Goal: Task Accomplishment & Management: Complete application form

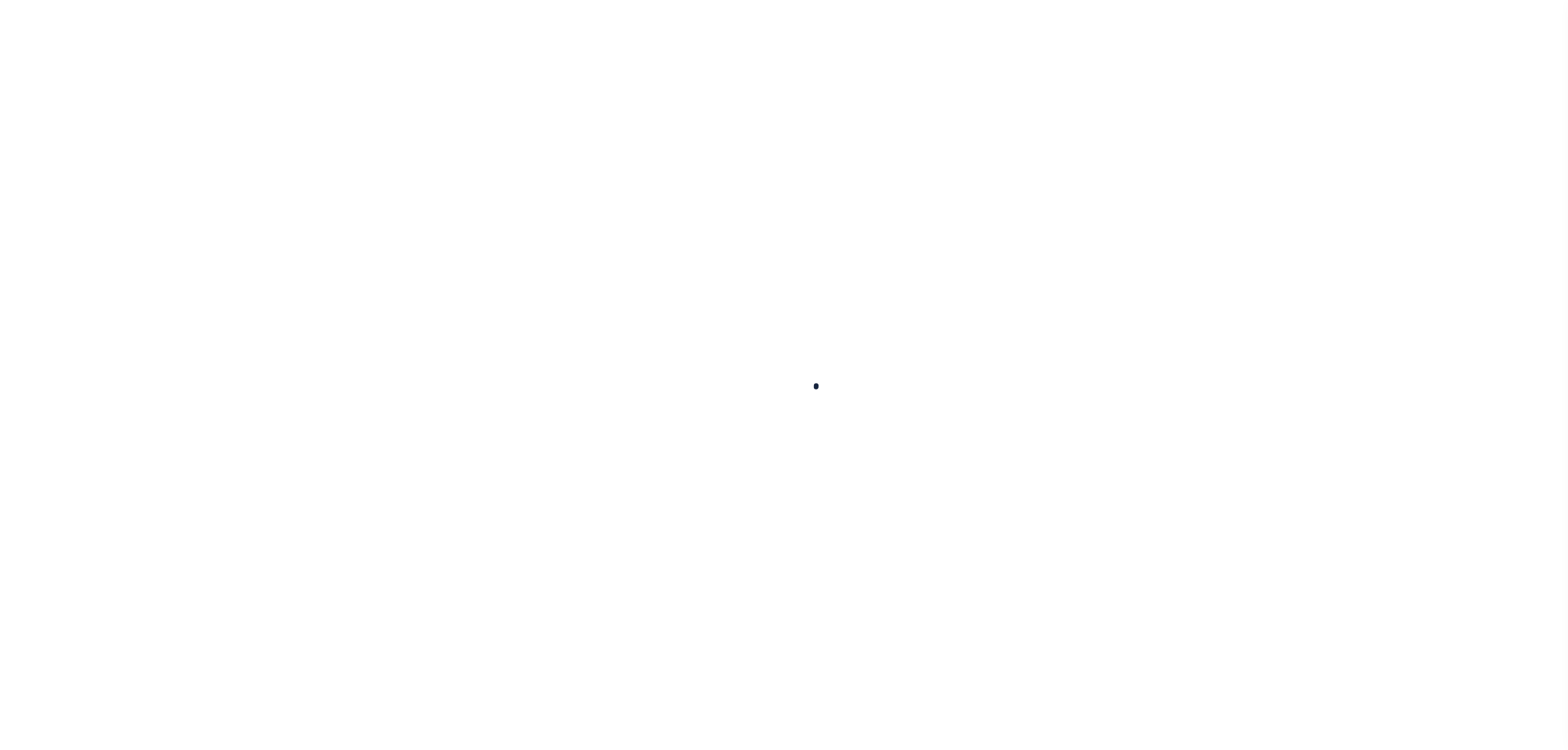
select select "200"
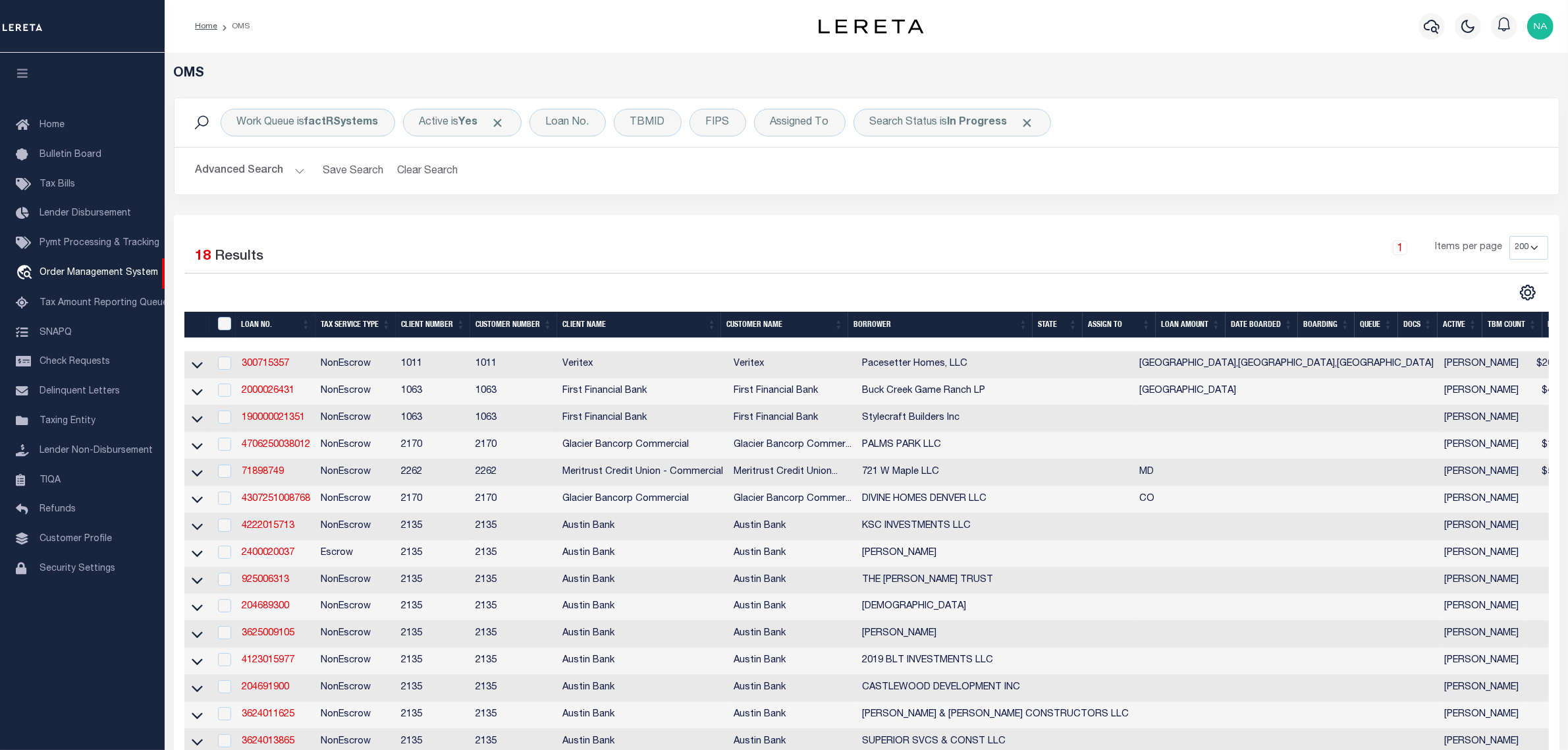
click at [606, 247] on div "1 Items per page 10 25 50 100 200" at bounding box center [1039, 253] width 1018 height 34
click at [985, 116] on div "Search Status is In Progress" at bounding box center [952, 122] width 198 height 27
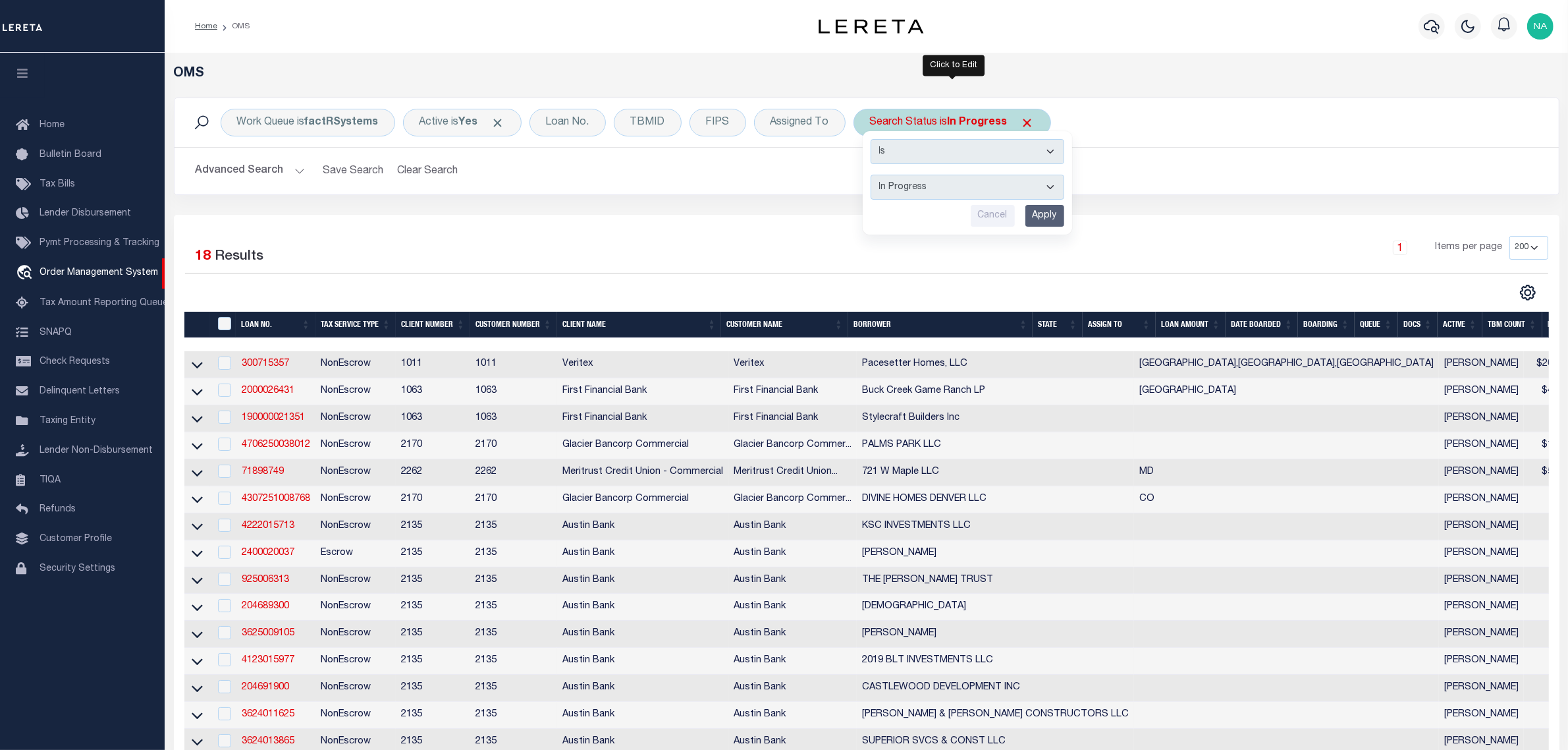
click at [936, 180] on select "Automated Search Bad Parcel Complete Duplicate Parcel High Dollar Reporting In …" at bounding box center [968, 188] width 194 height 25
select select "RD"
click at [872, 176] on select "Automated Search Bad Parcel Complete Duplicate Parcel High Dollar Reporting In …" at bounding box center [968, 188] width 194 height 25
click at [1047, 219] on input "Apply" at bounding box center [1044, 216] width 39 height 22
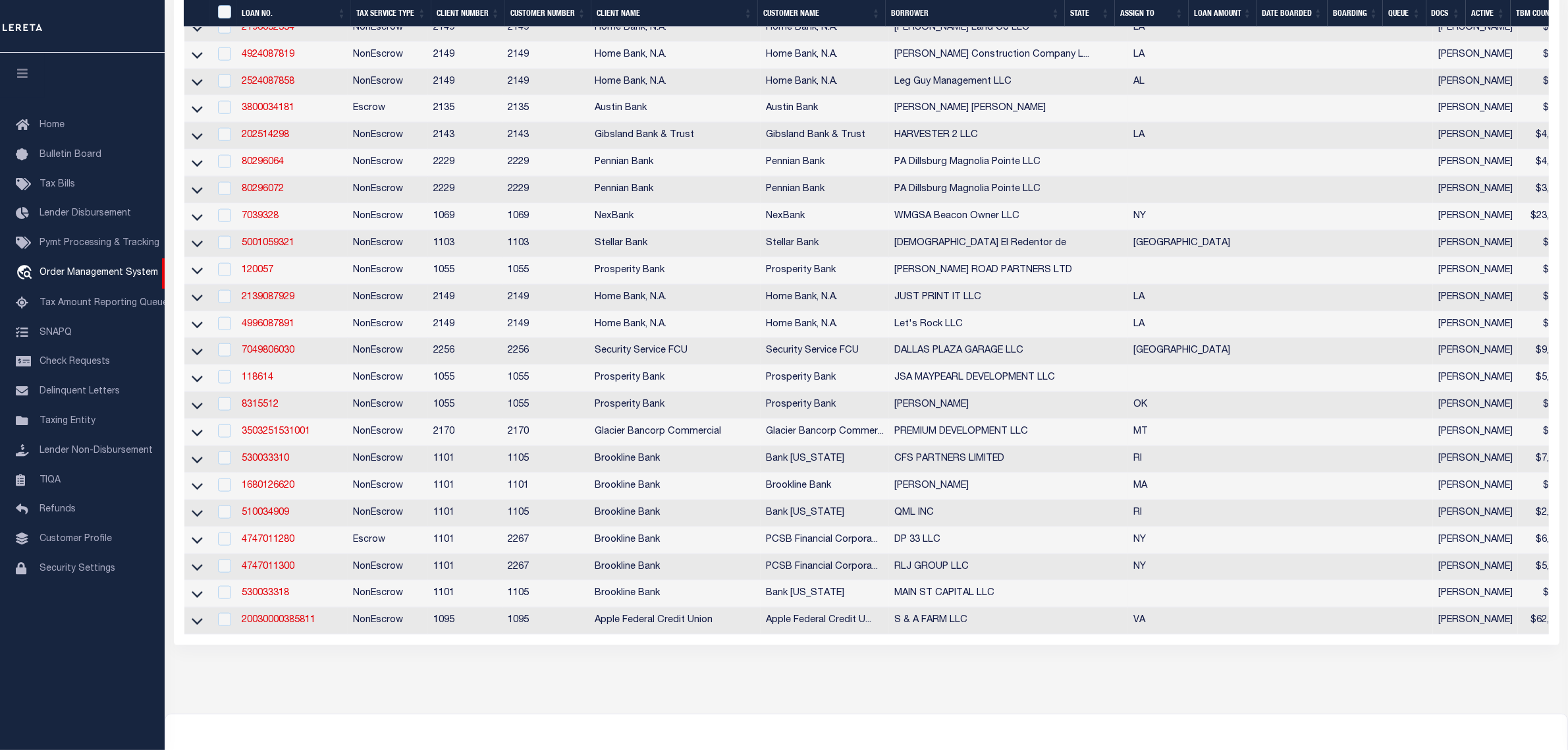
scroll to position [1730, 0]
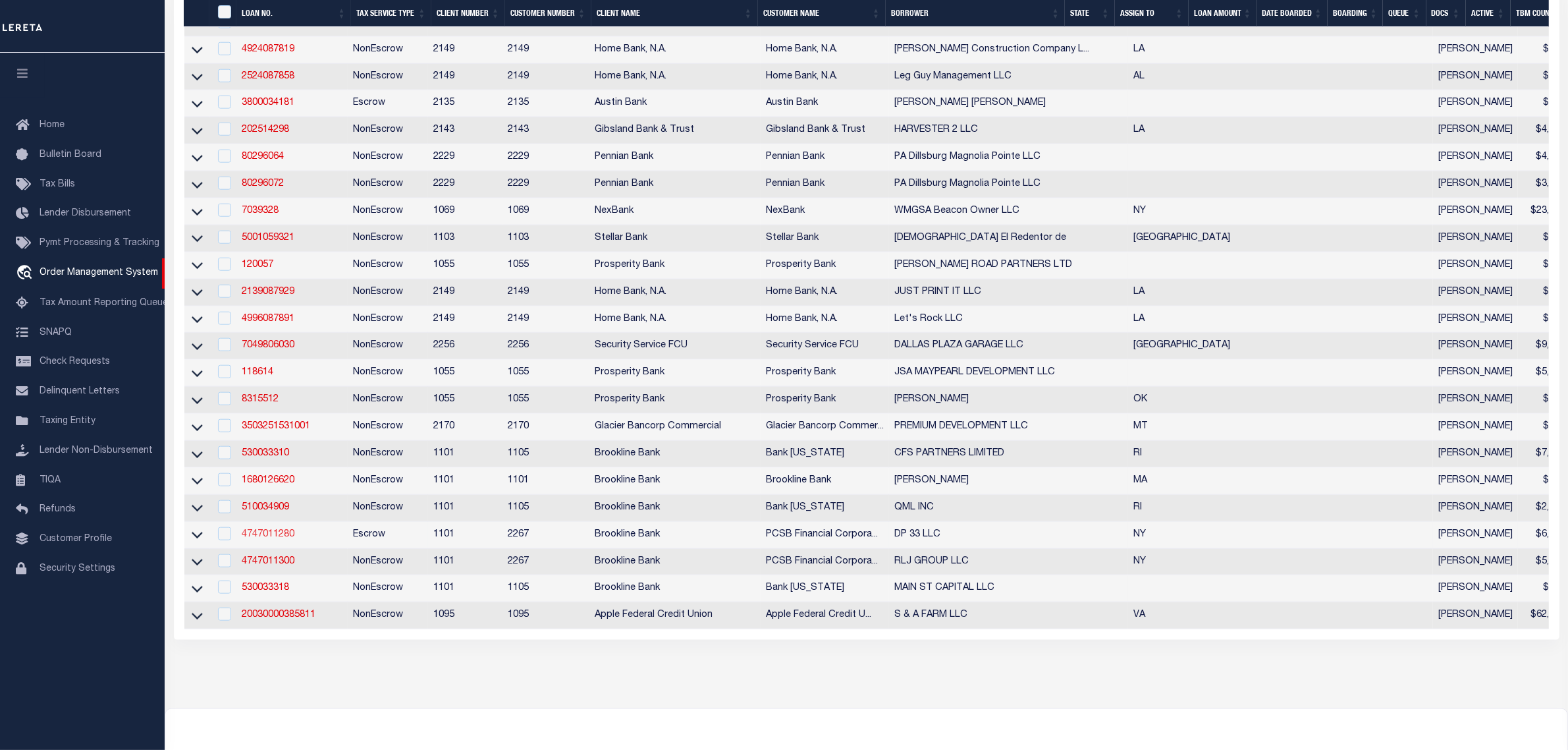
click at [284, 539] on link "4747011280" at bounding box center [267, 534] width 53 height 9
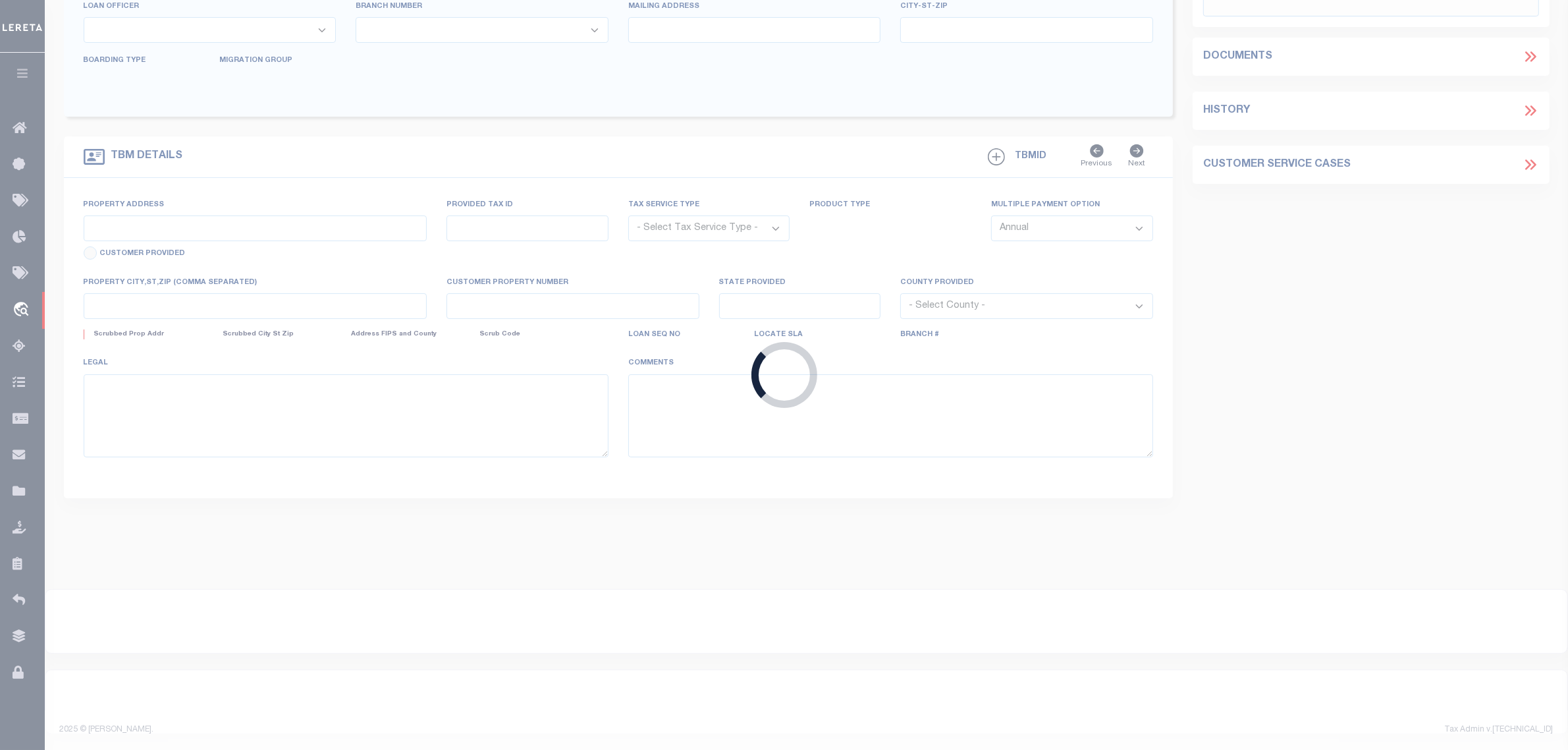
type input "4747011280"
type input "DP 33 LLC"
select select
select select "100"
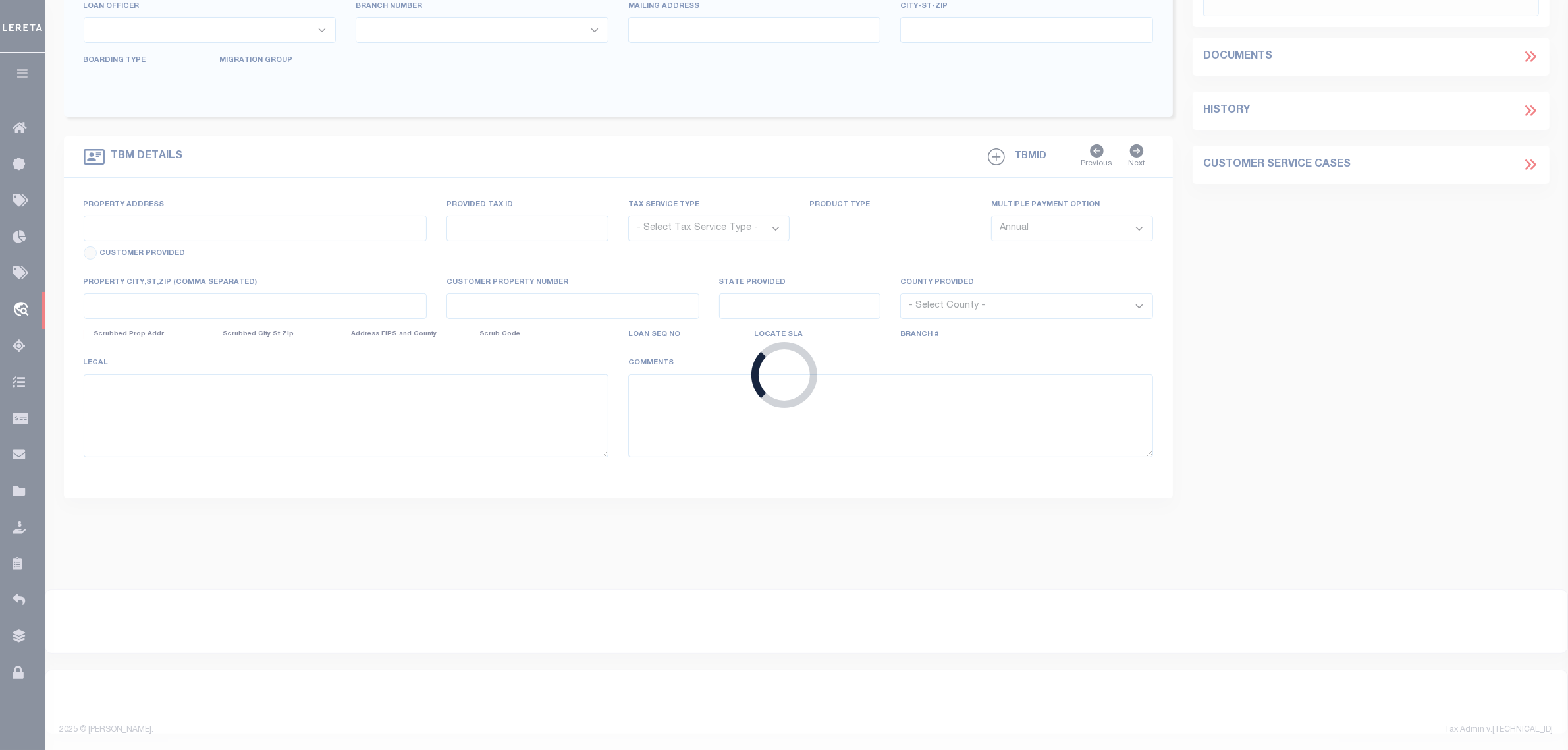
select select "Escrow"
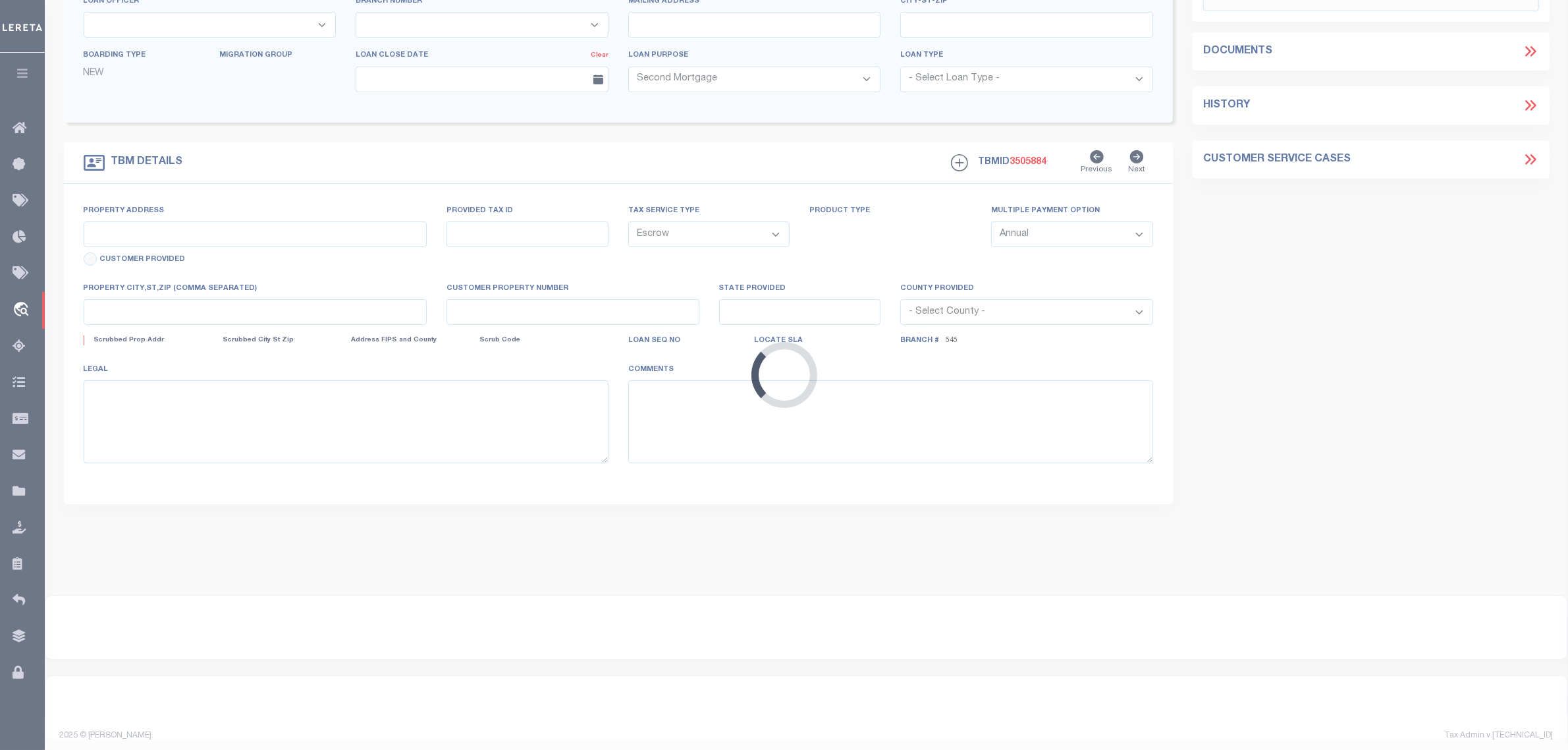
scroll to position [16, 0]
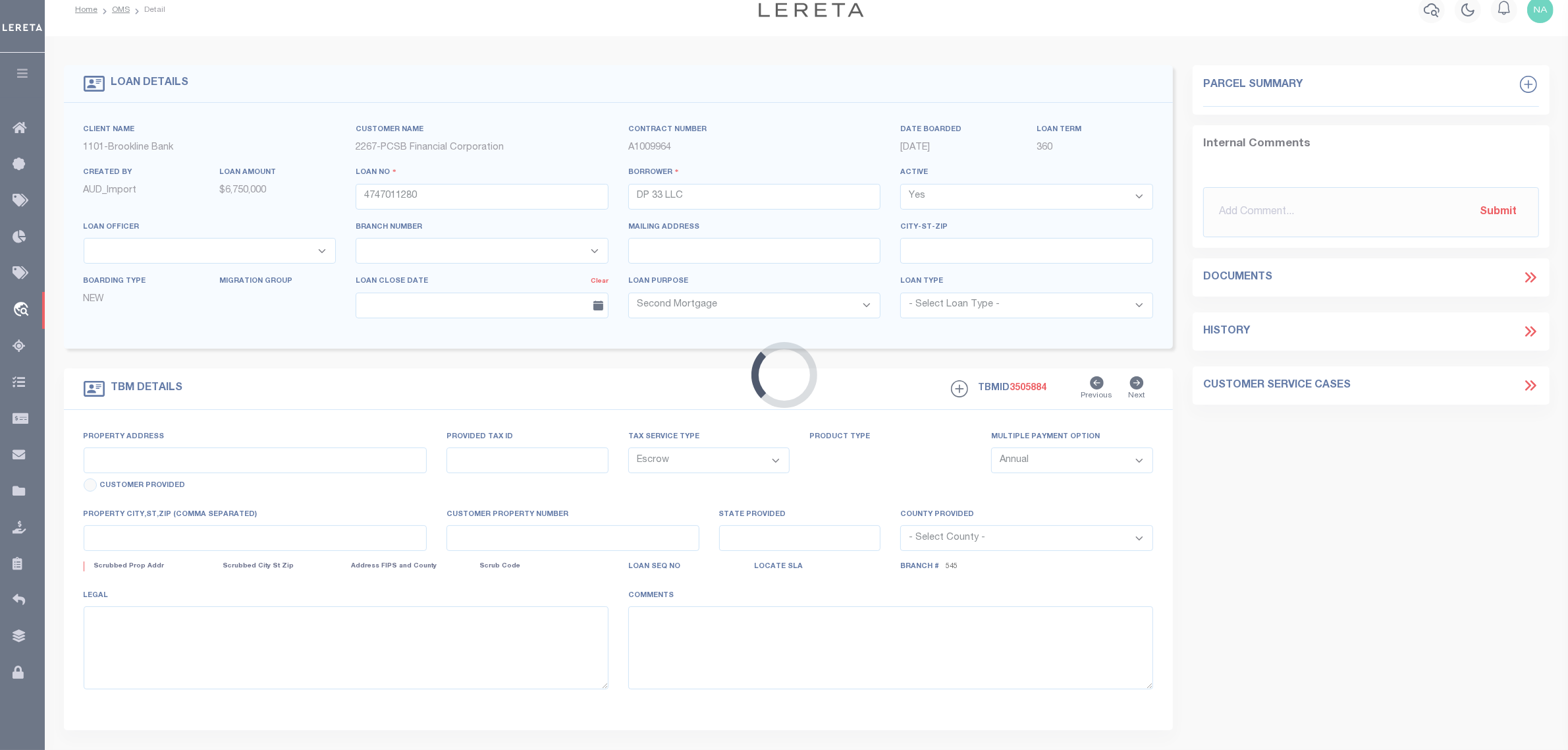
select select "36972"
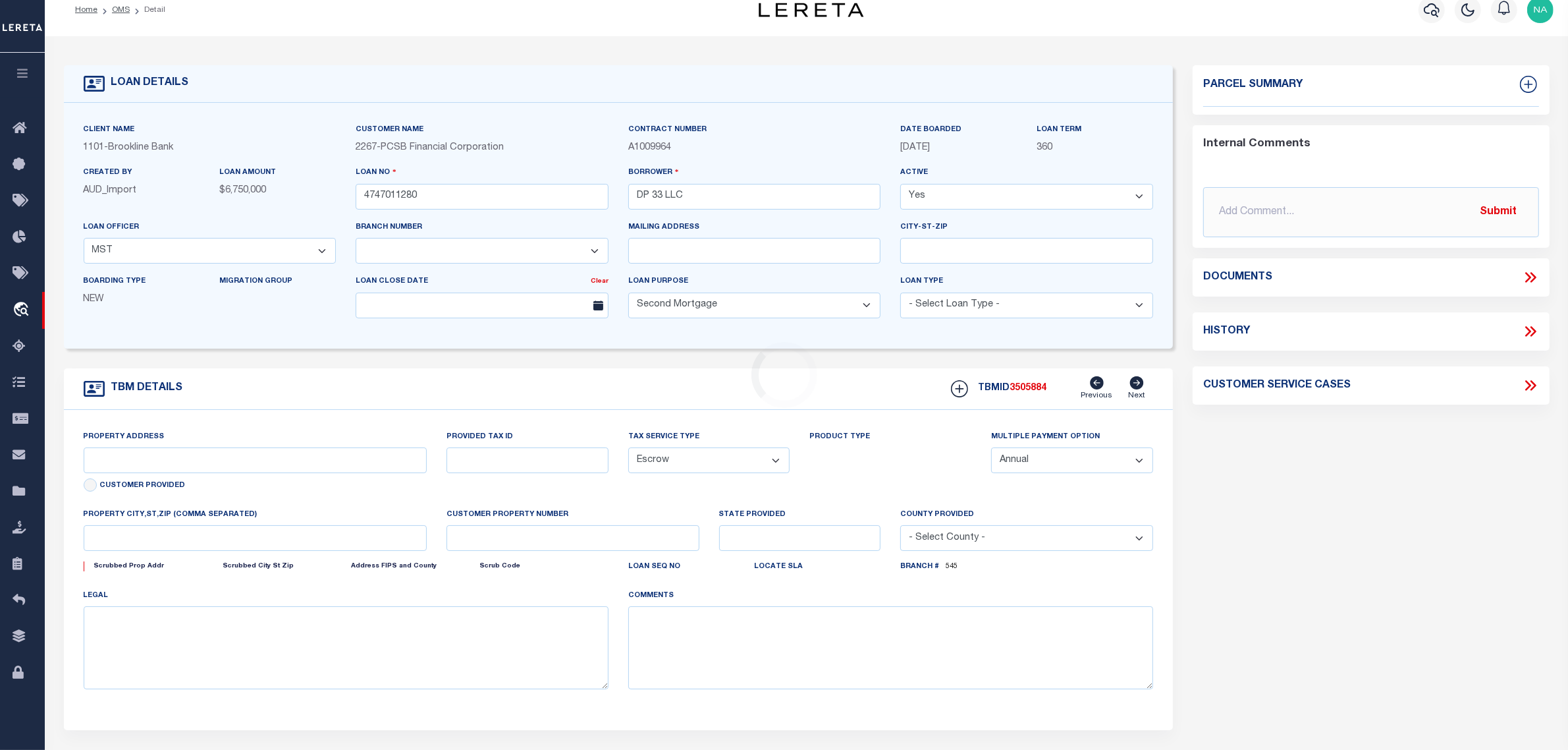
scroll to position [0, 0]
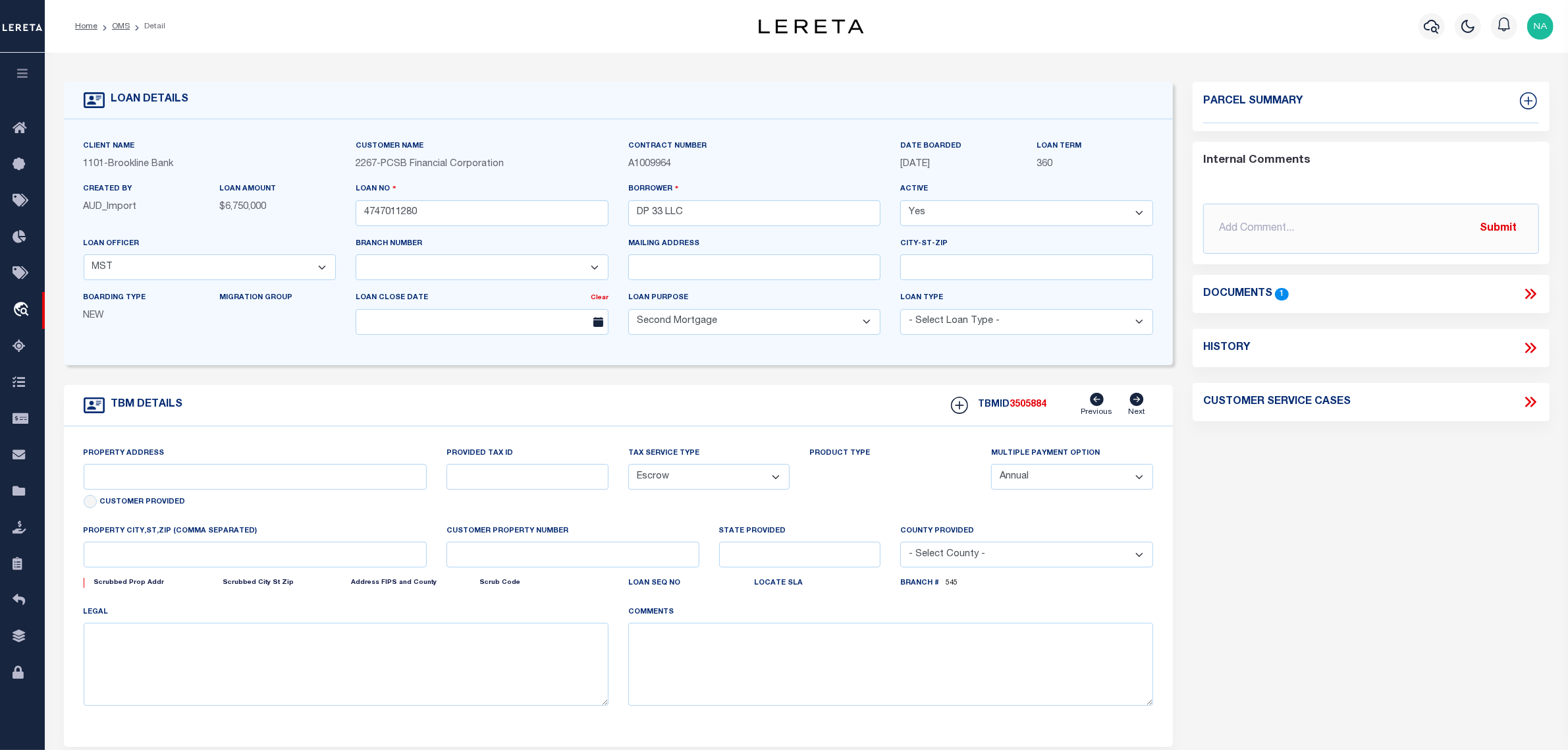
type input "666 LEXINGTON AVE"
type input "SECTION:80"
type input "MOUNT KISCO NY 10549"
type input "17407"
type input "NY"
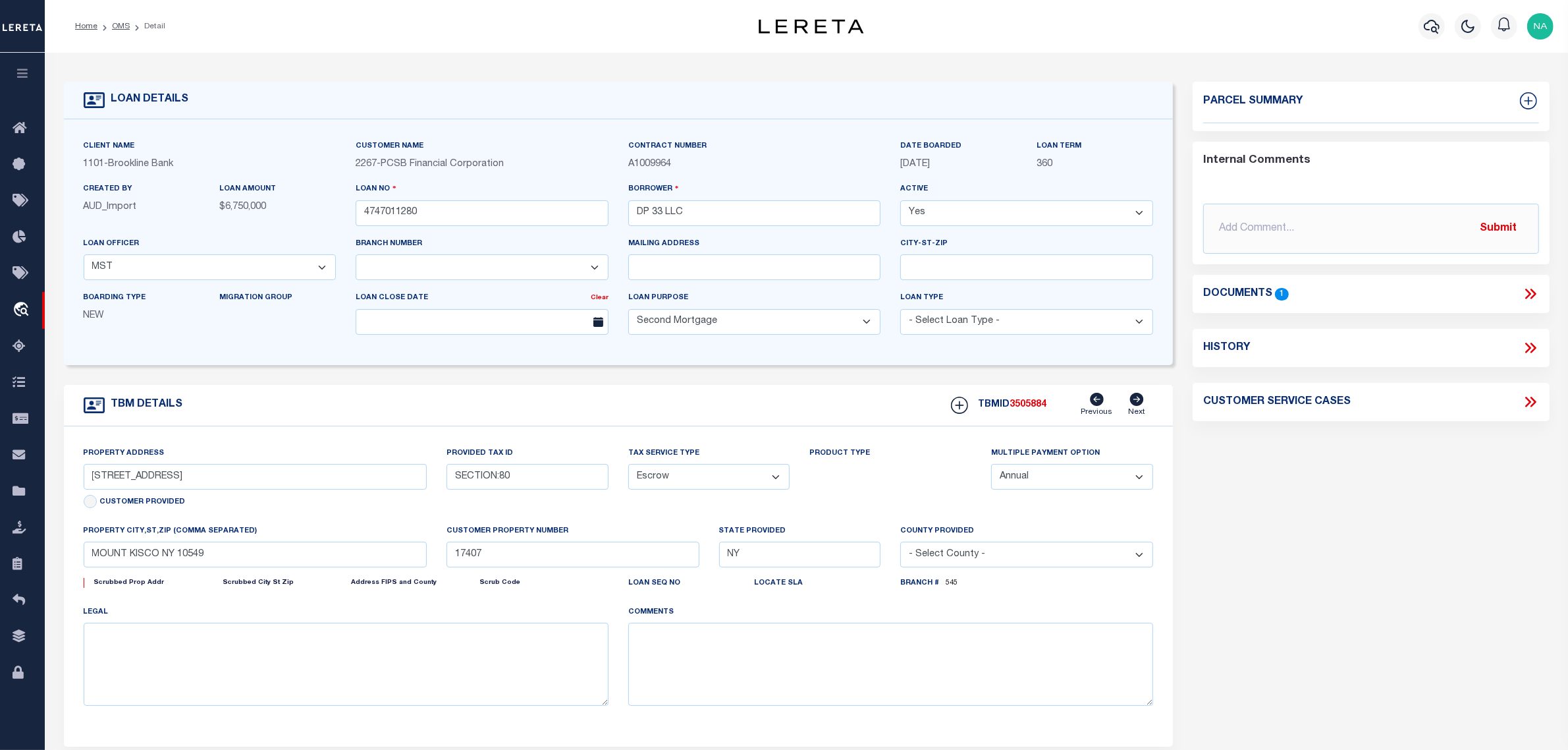
select select
select select "14740"
select select "4"
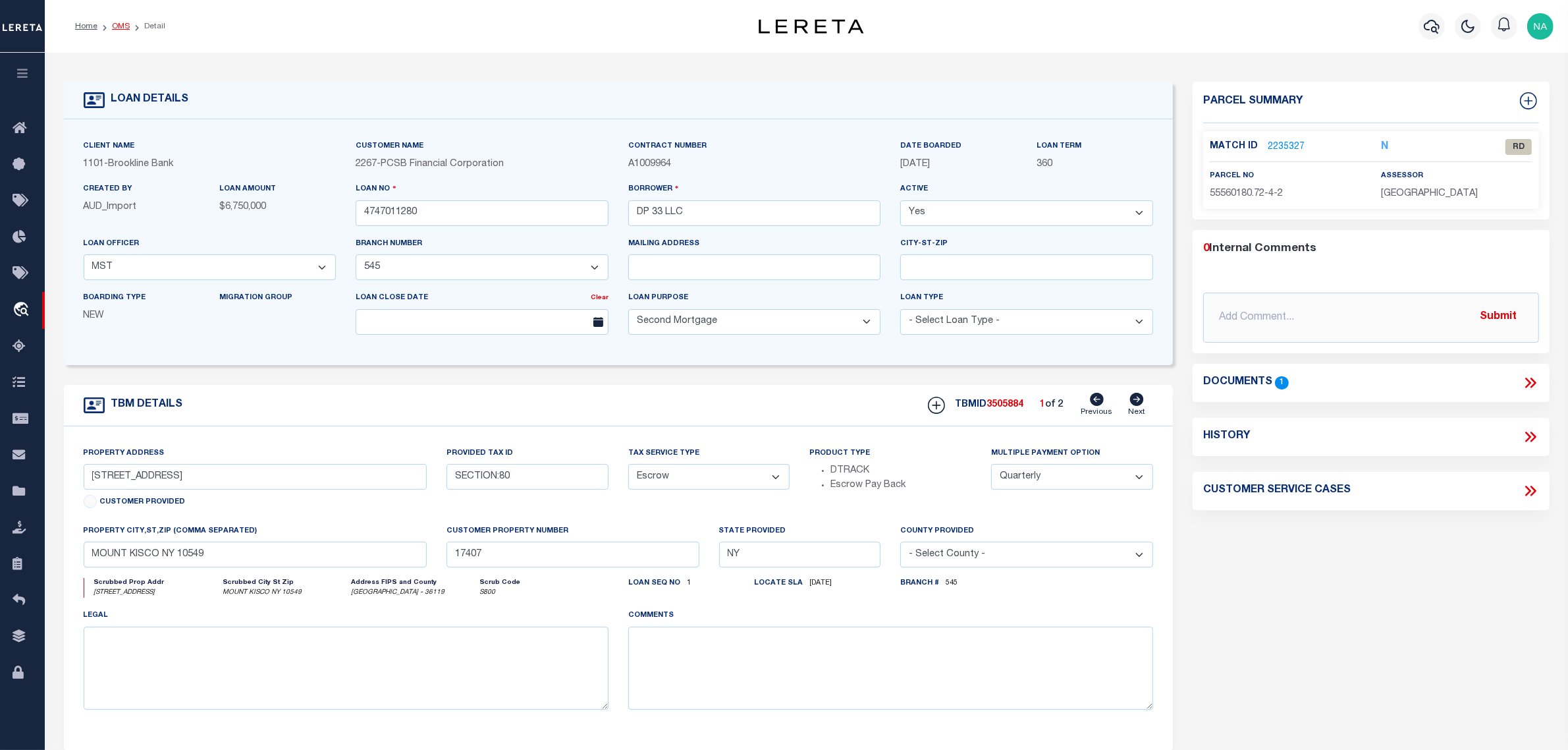
click at [123, 24] on link "OMS" at bounding box center [121, 26] width 18 height 8
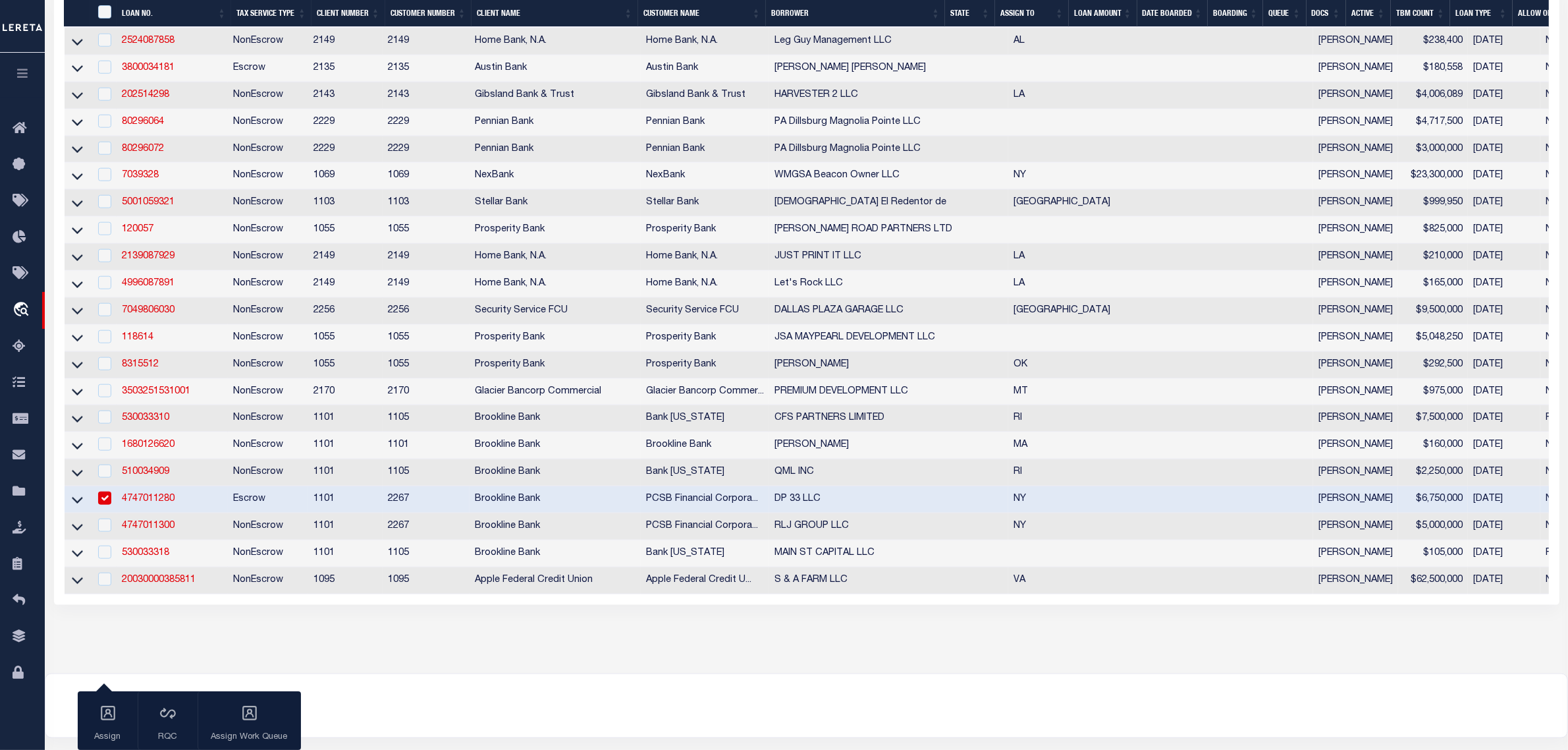
scroll to position [1942, 0]
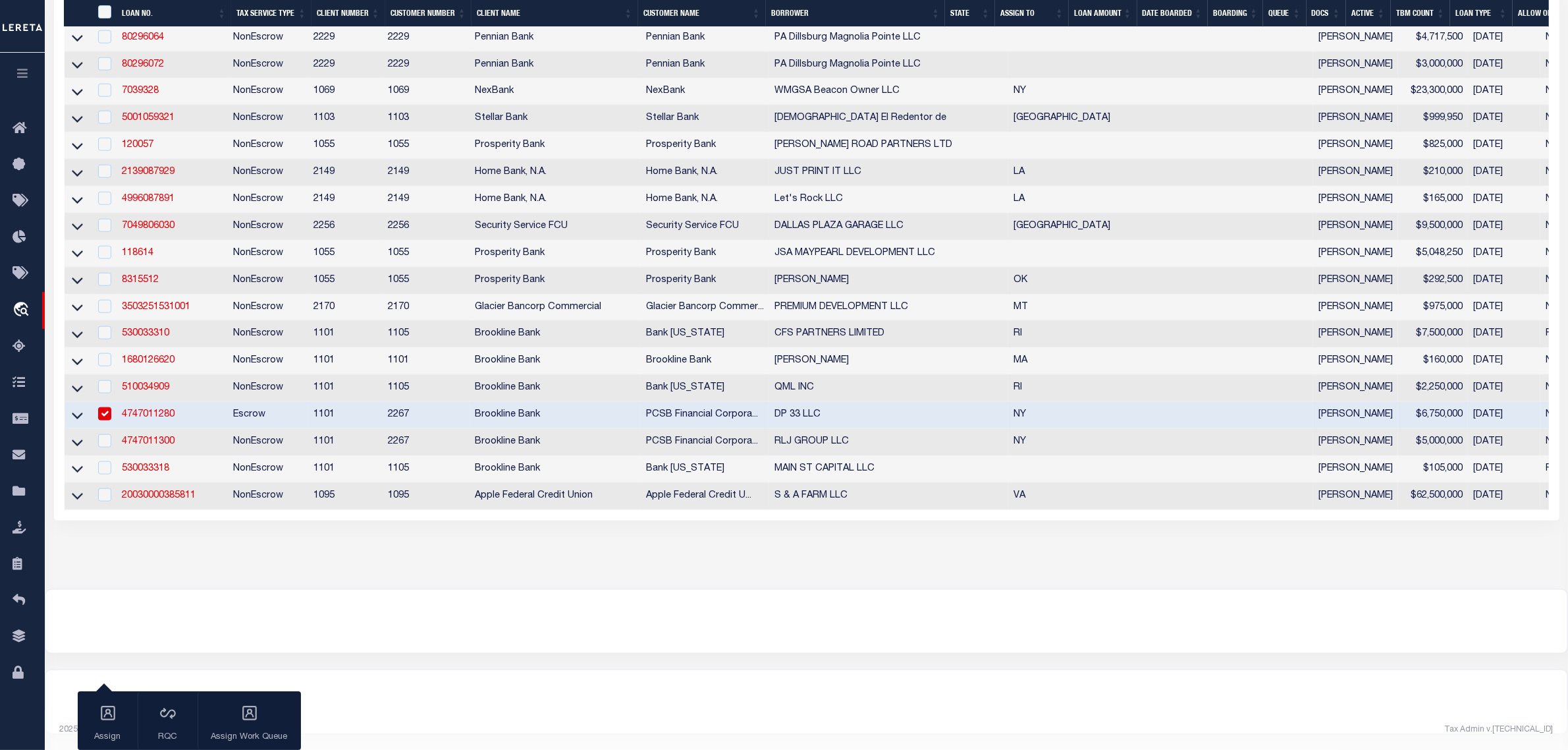
click at [103, 407] on input "checkbox" at bounding box center [105, 414] width 13 height 13
checkbox input "false"
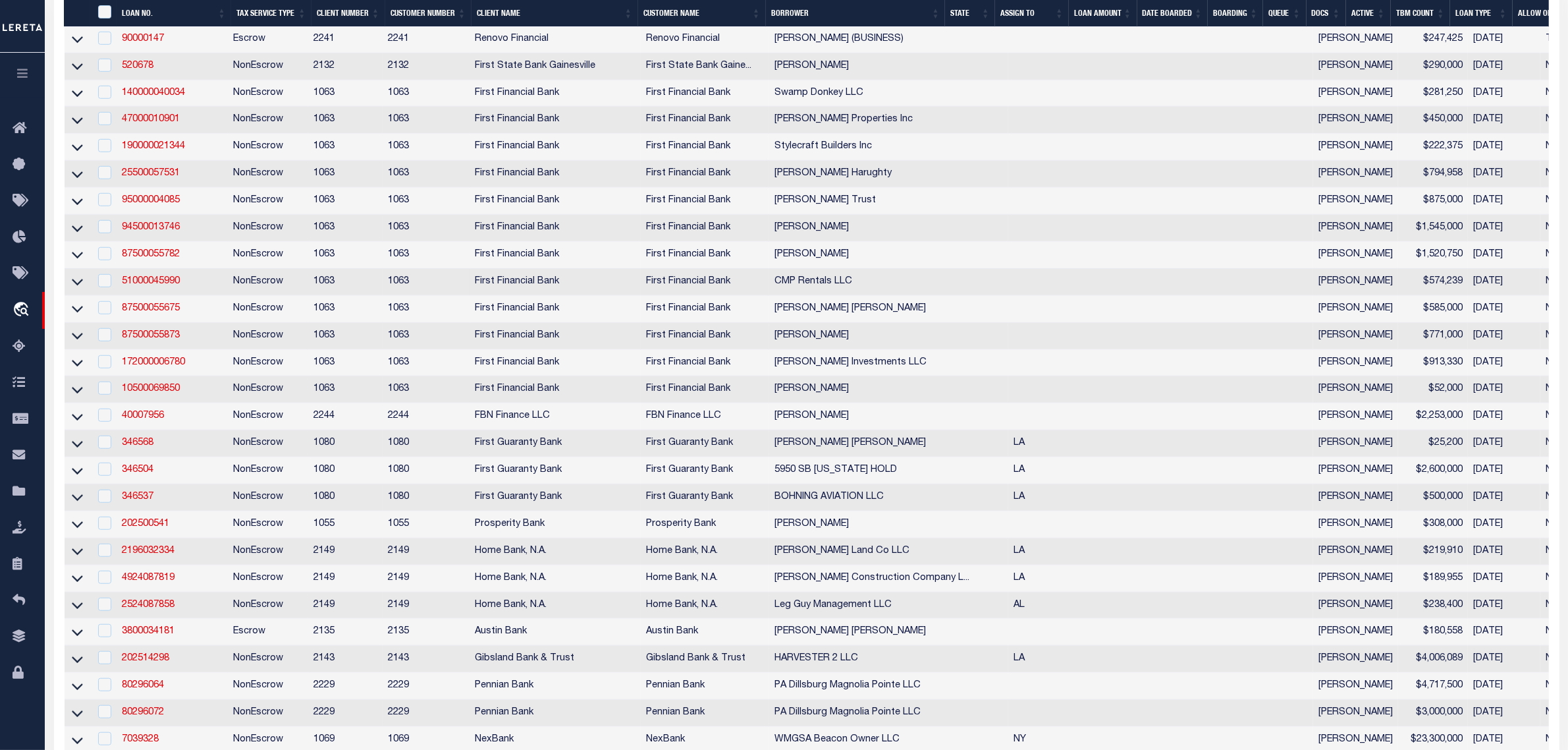
scroll to position [1037, 0]
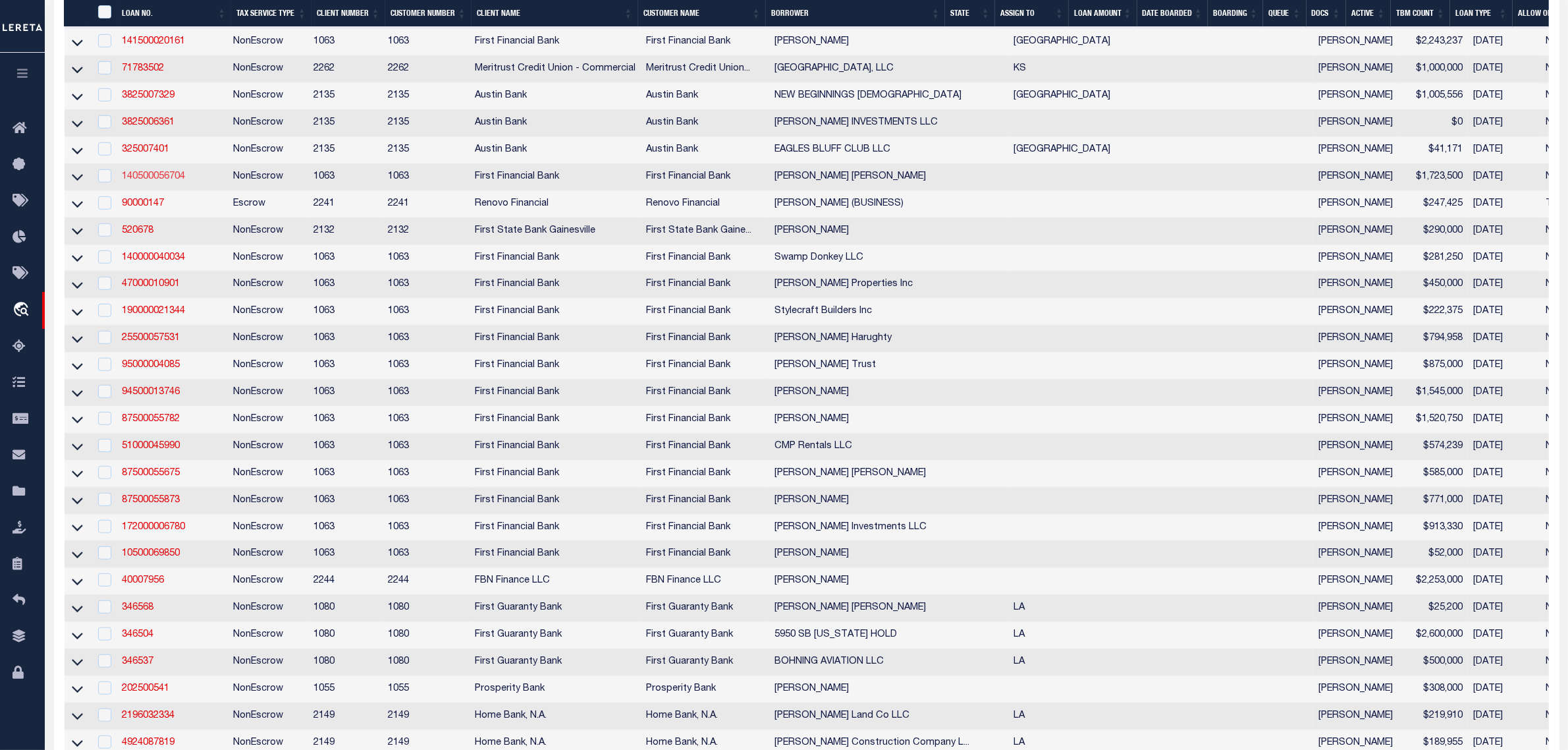
click at [152, 181] on link "140500056704" at bounding box center [154, 176] width 63 height 9
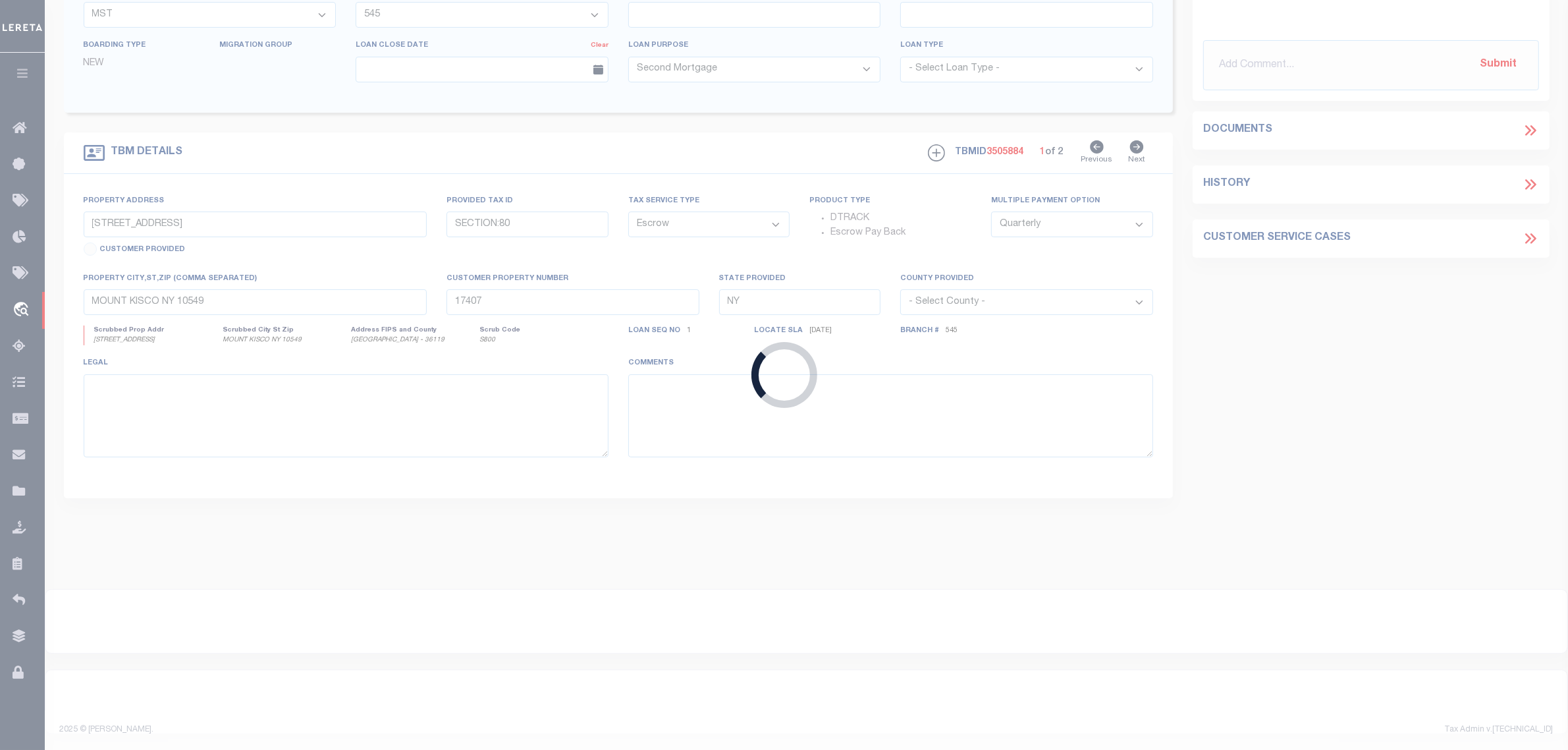
type input "140500056704"
type input "Tyler Mackenzie Smith"
select select
select select "400"
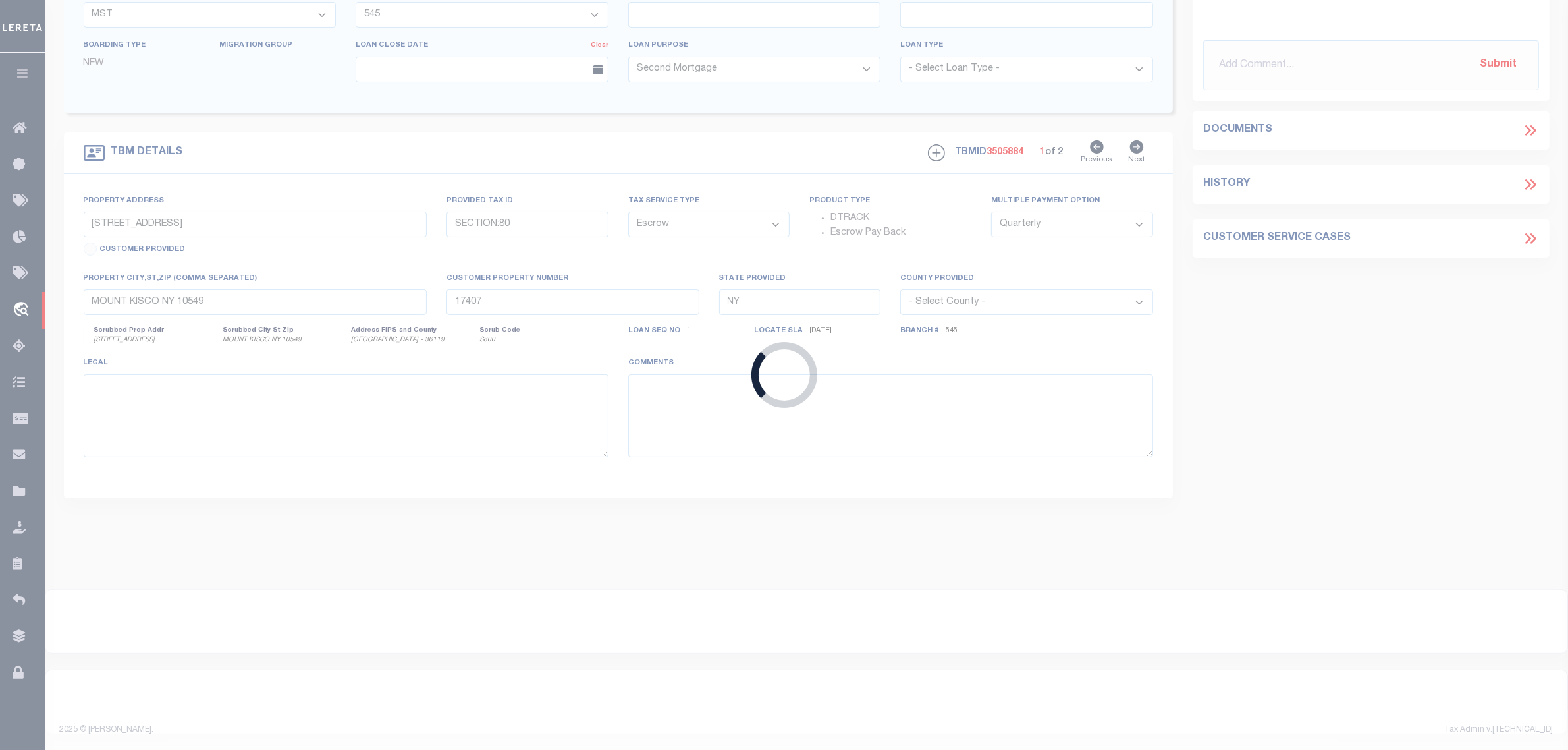
select select "NonEscrow"
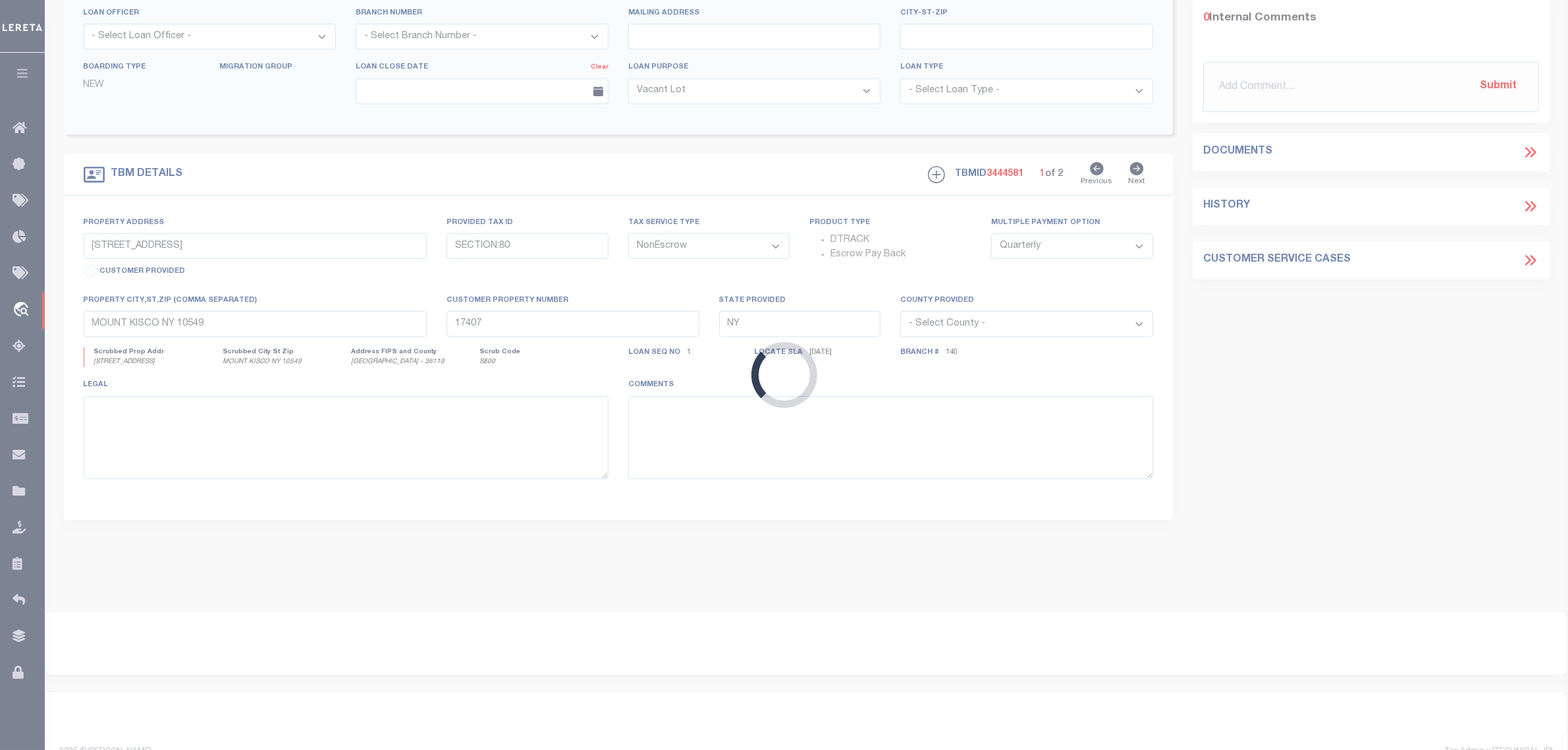
scroll to position [55, 0]
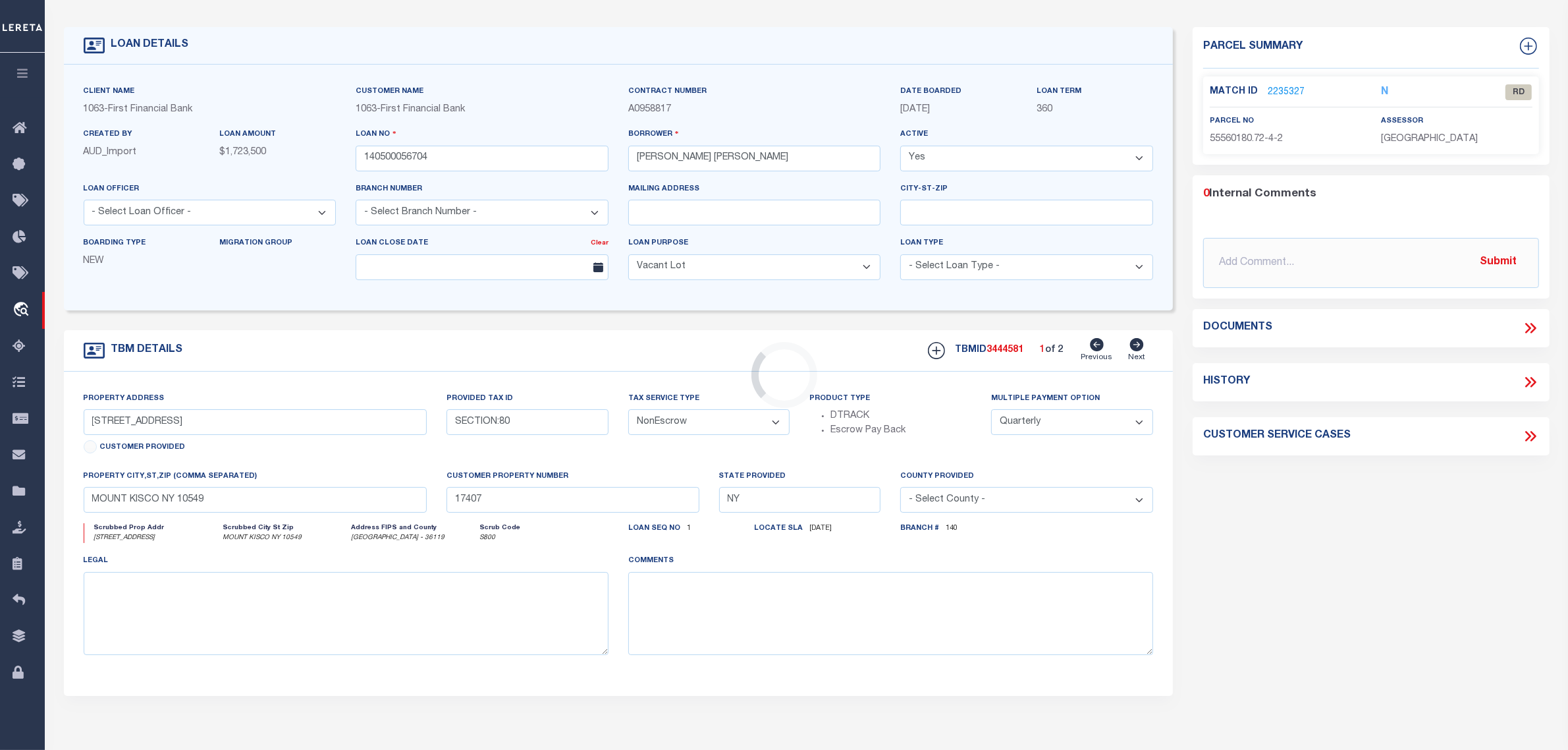
type input "TBD JONES RD"
select select
type input "NEW WAVERLY TX 773580000"
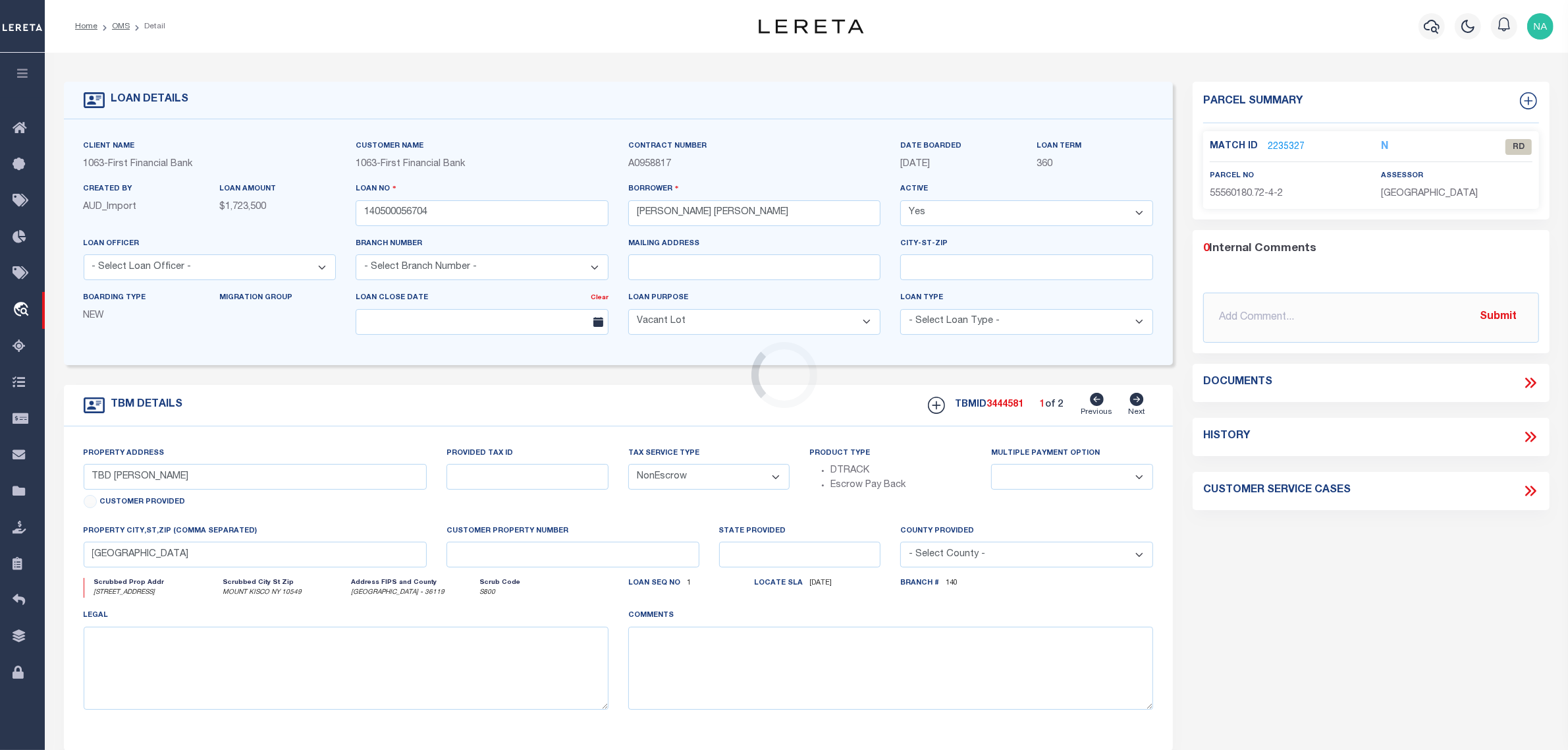
select select "1529"
select select "791"
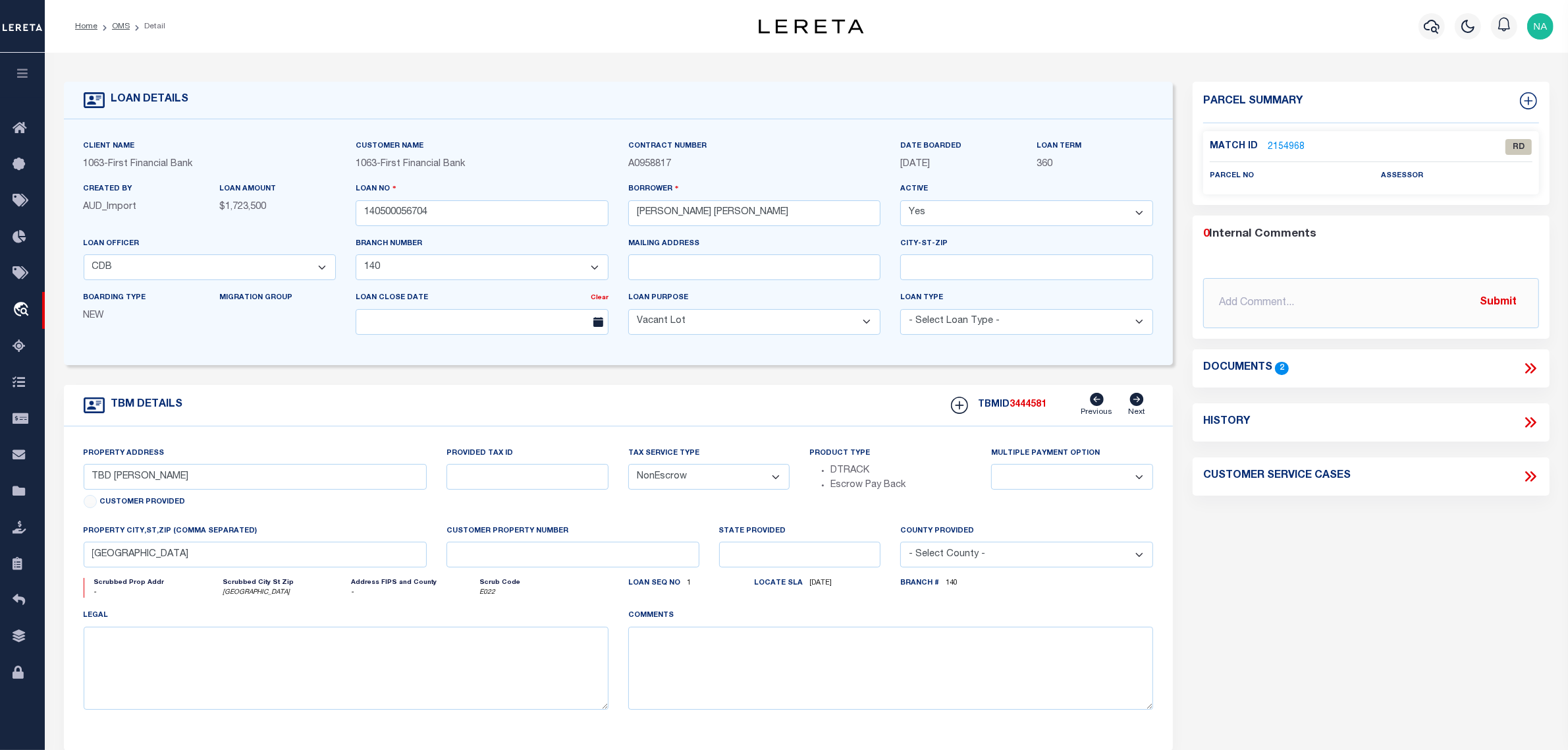
click at [1527, 368] on icon at bounding box center [1531, 368] width 17 height 17
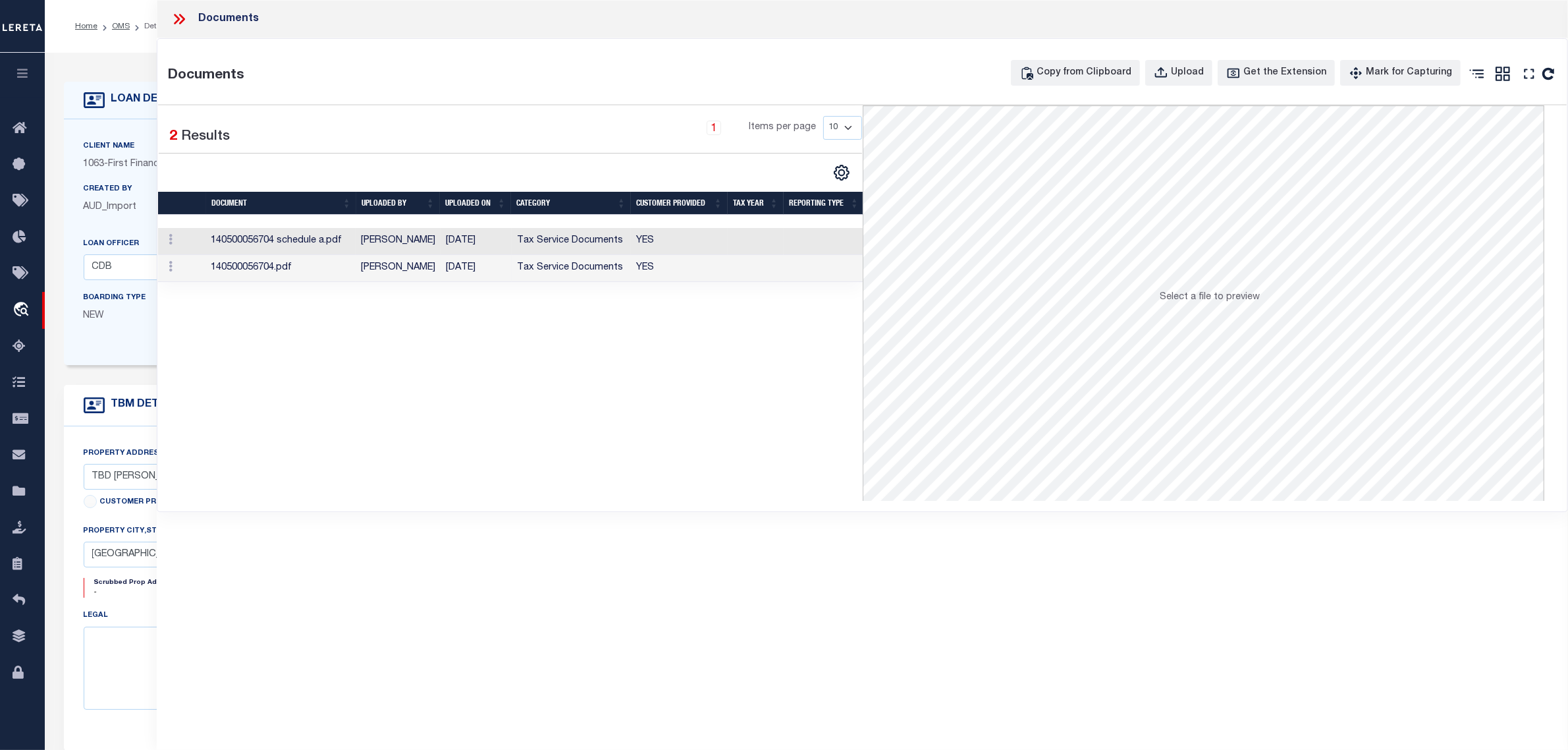
click at [483, 268] on td "07/10/2025" at bounding box center [476, 268] width 71 height 27
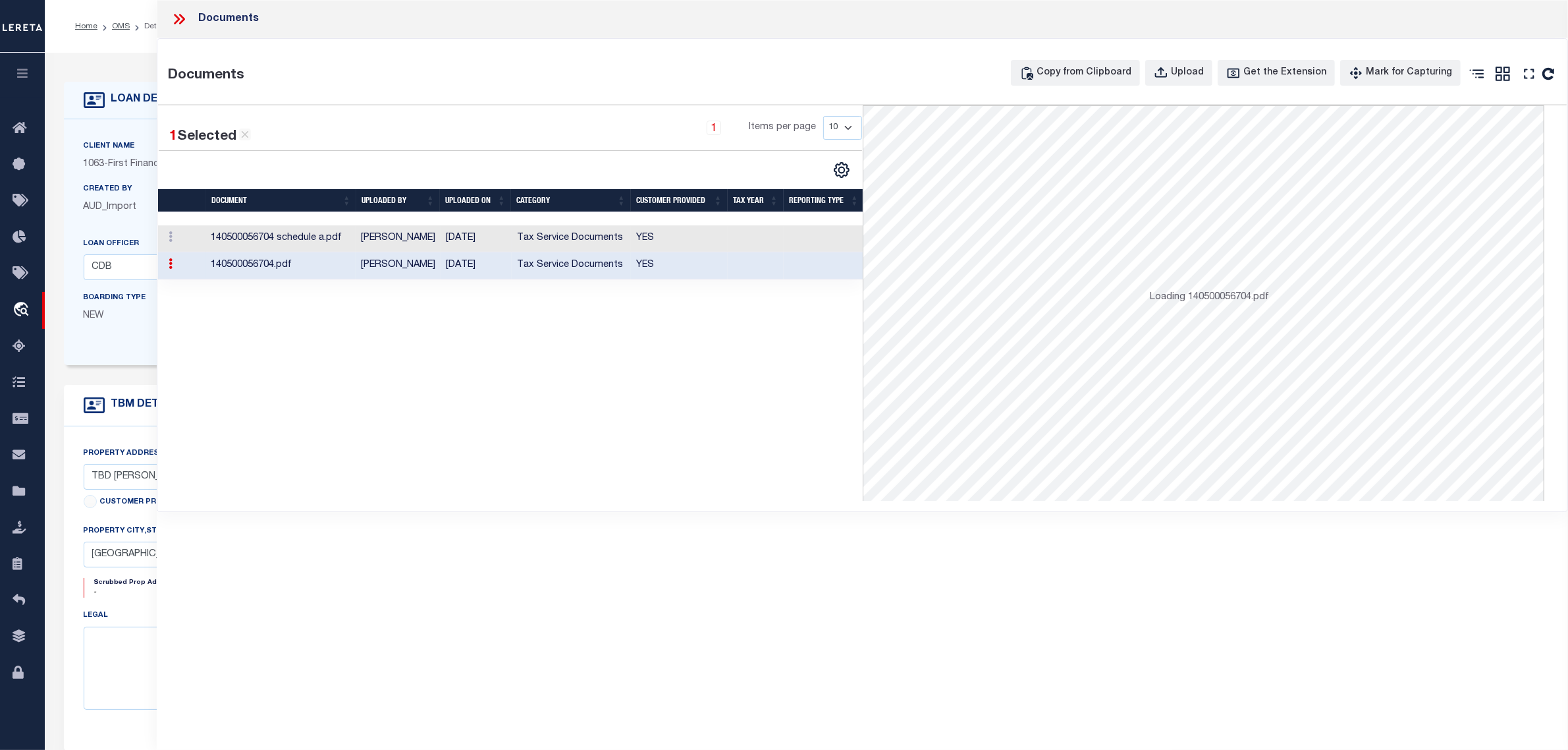
click at [486, 238] on td "08/28/2025" at bounding box center [476, 239] width 71 height 27
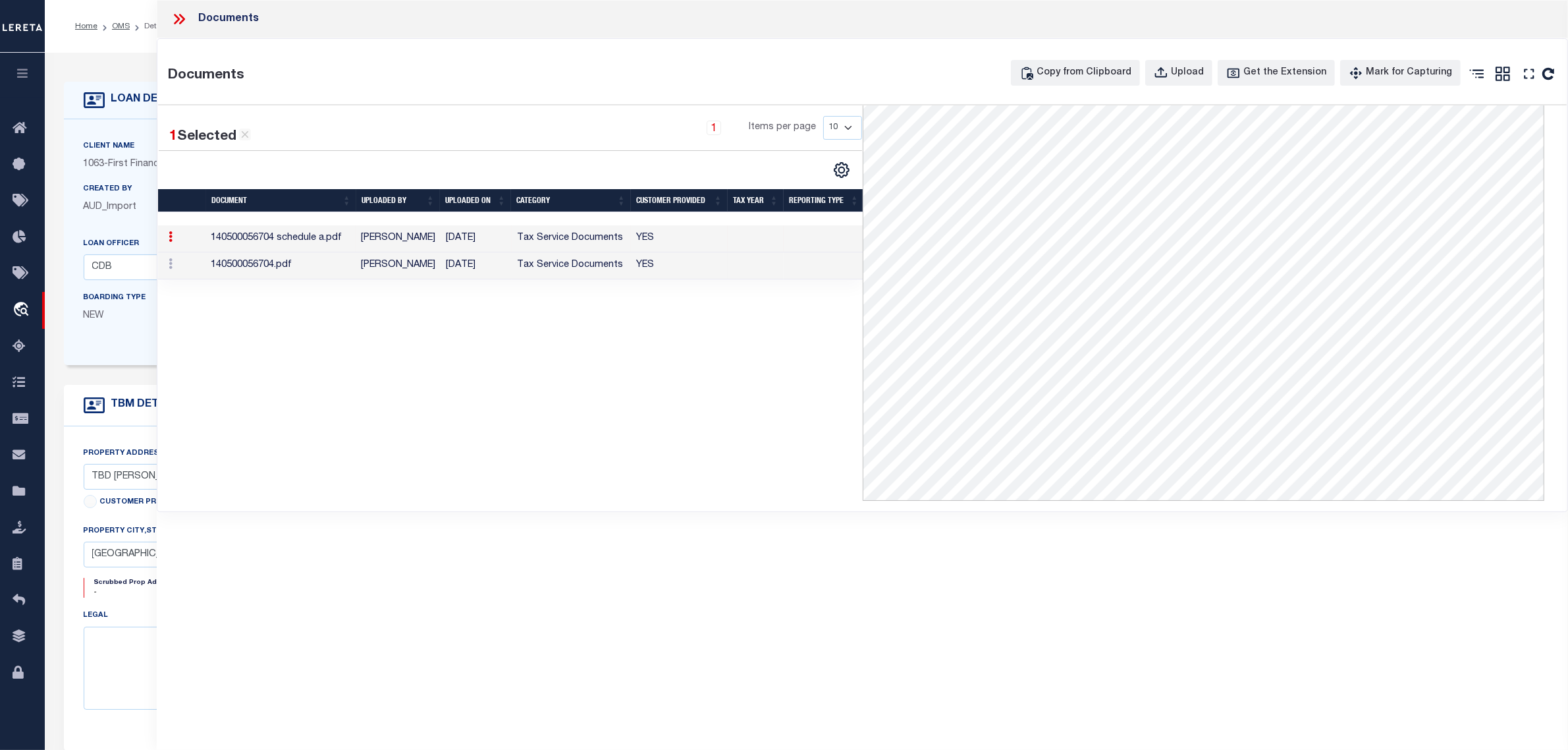
scroll to position [327, 0]
click at [479, 367] on div "1 Selected 2 Results 1 Items per page 10 25 50 100" at bounding box center [510, 303] width 704 height 395
click at [182, 17] on icon at bounding box center [182, 19] width 6 height 11
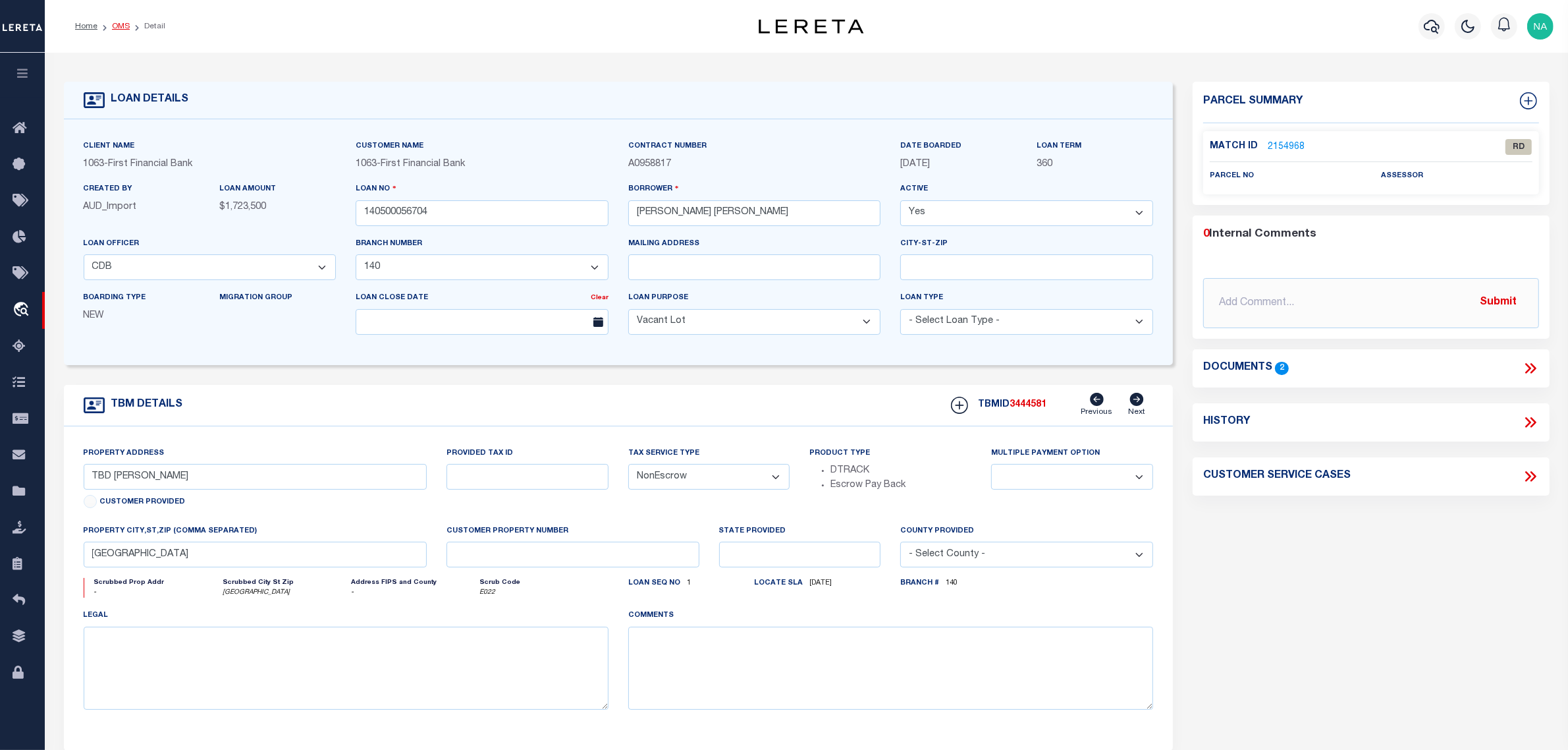
click at [116, 27] on link "OMS" at bounding box center [121, 26] width 18 height 8
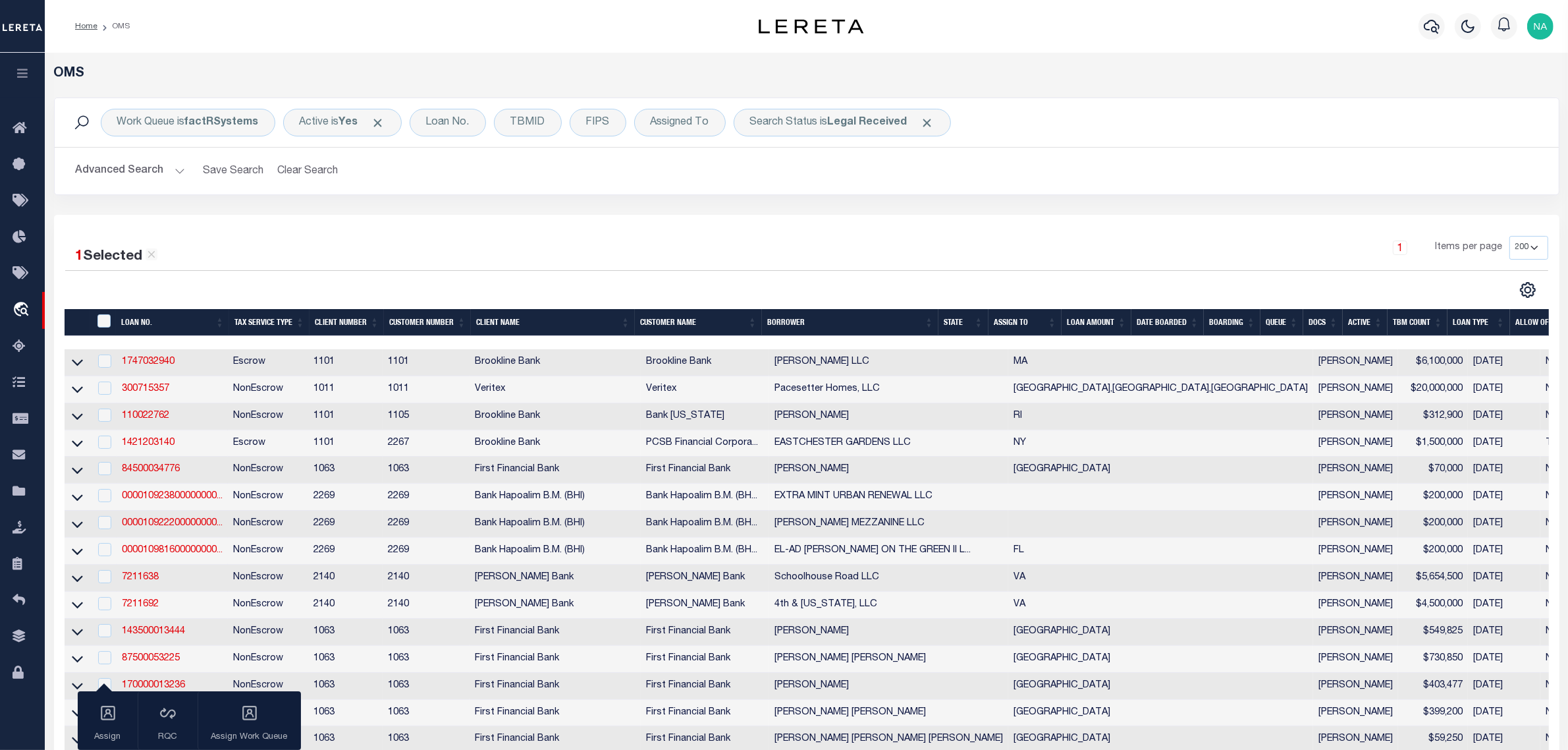
click at [135, 172] on button "Advanced Search" at bounding box center [131, 171] width 109 height 26
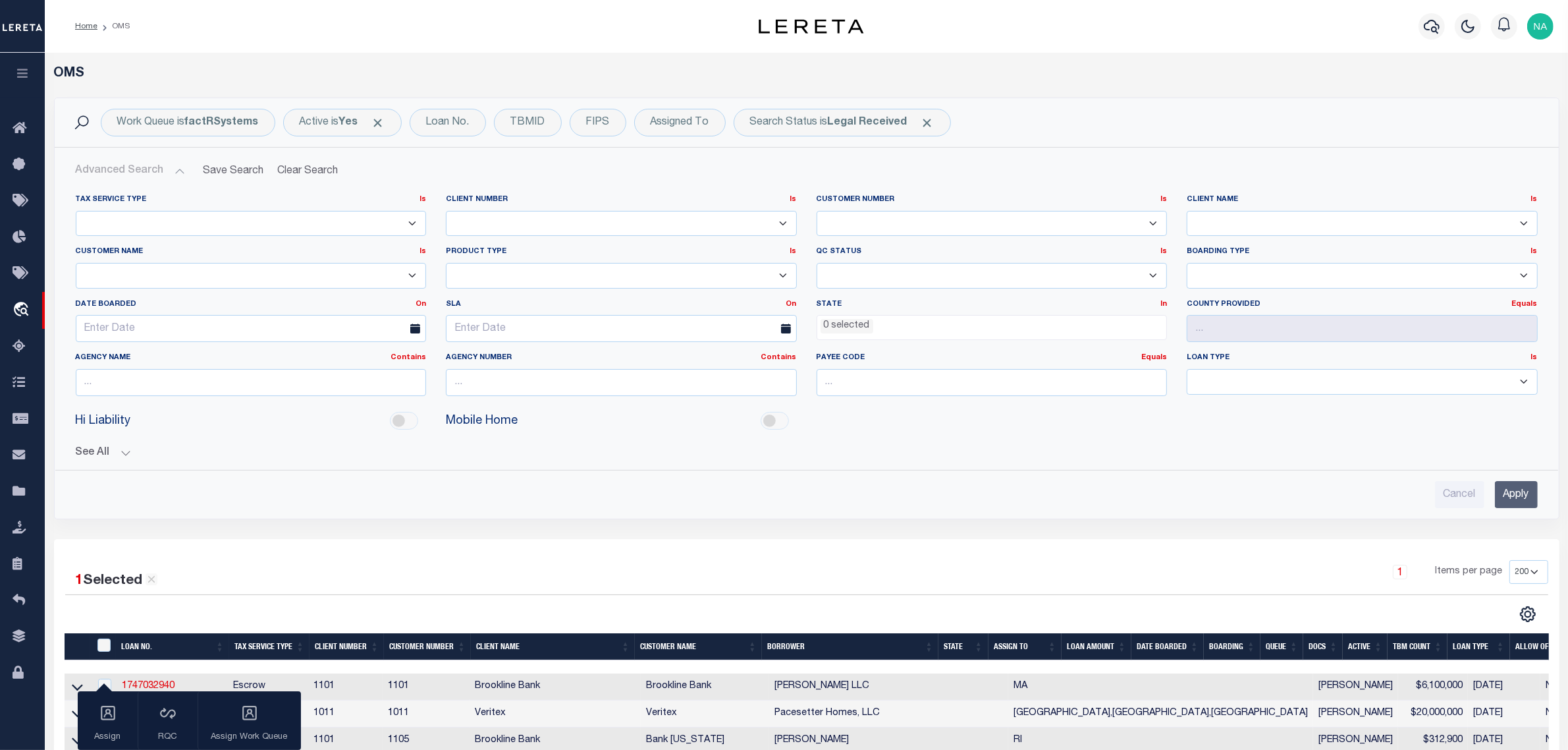
click at [901, 320] on ul "0 selected" at bounding box center [992, 324] width 350 height 18
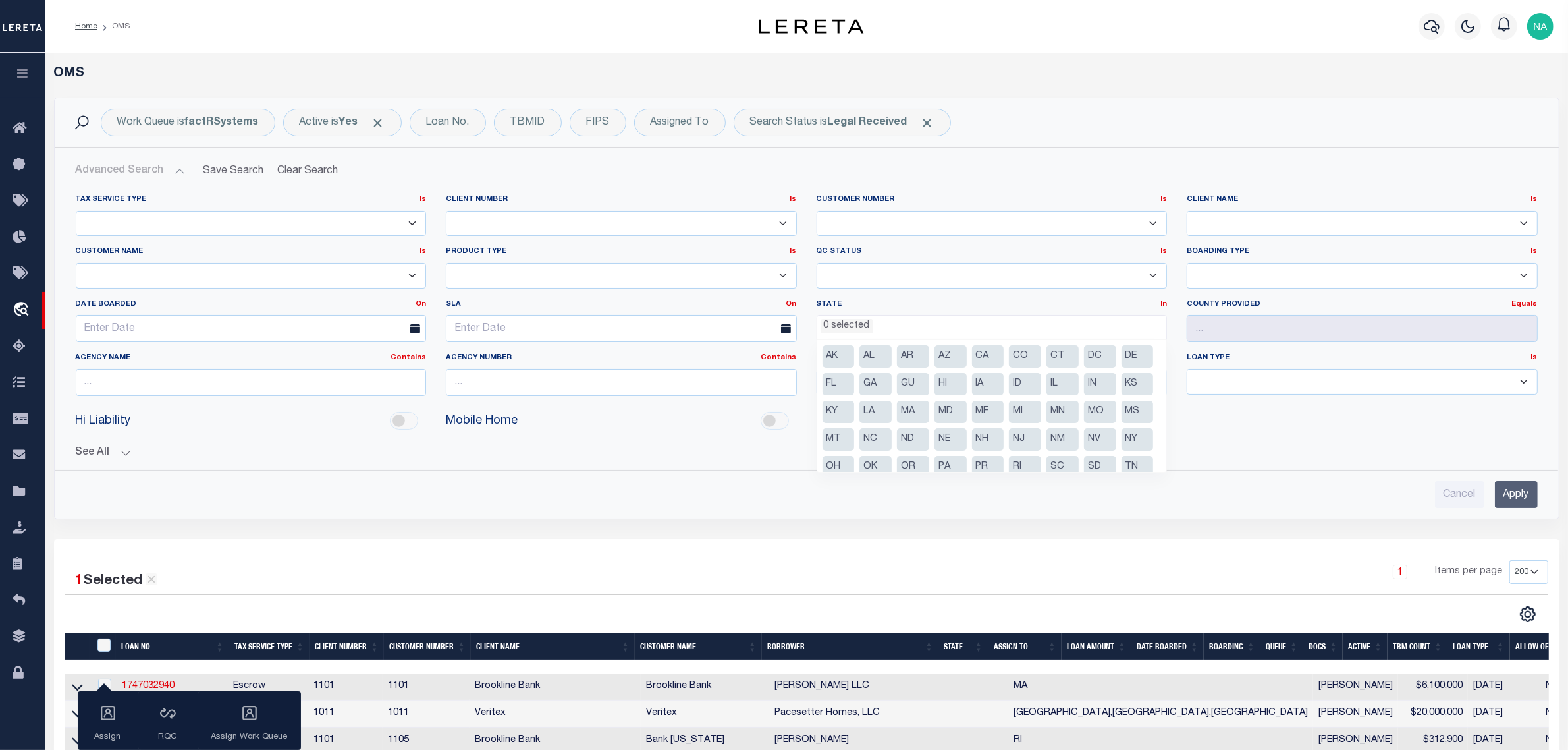
click at [892, 409] on li "LA" at bounding box center [876, 412] width 32 height 22
select select "LA"
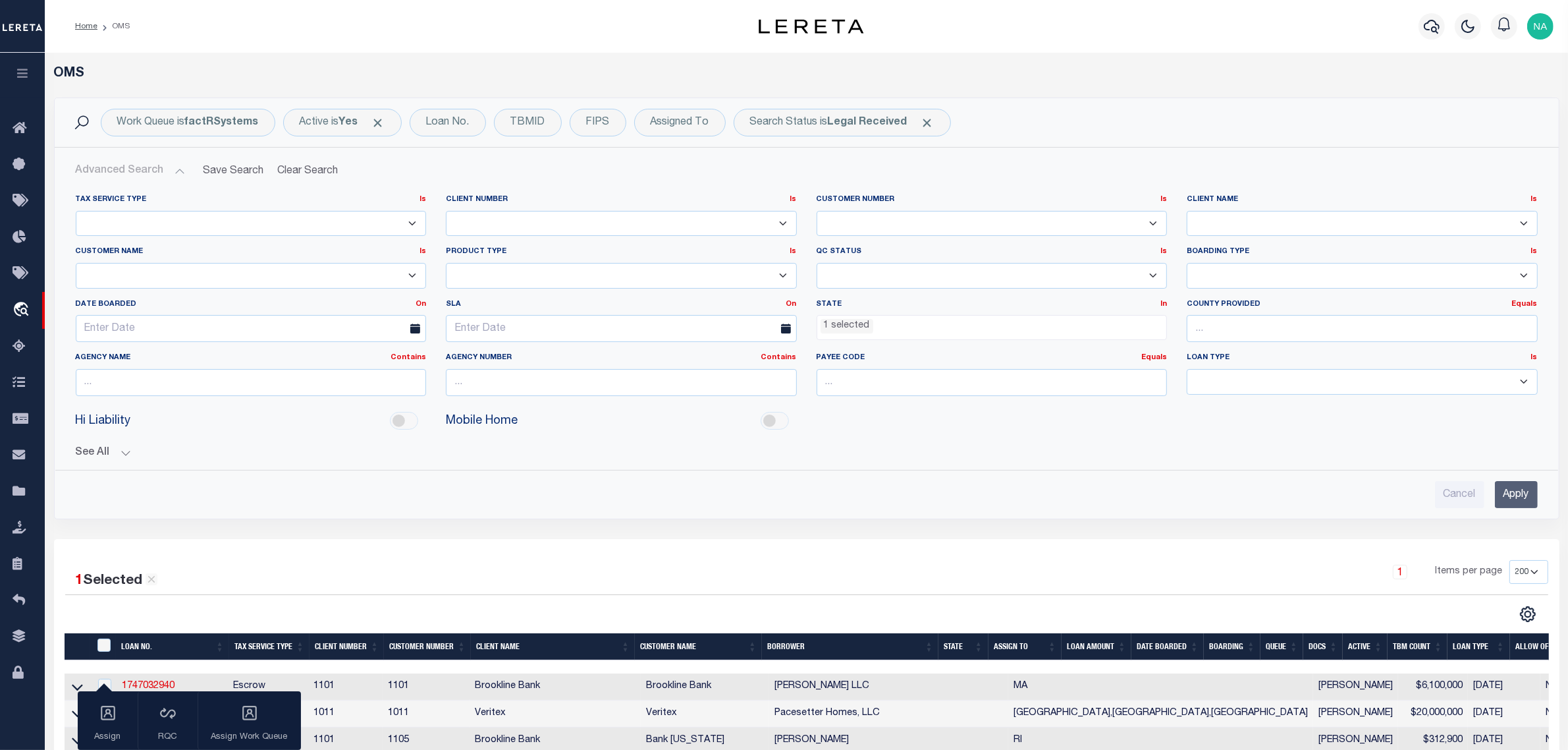
click at [1291, 411] on div "Hi Liability Mobile Home" at bounding box center [806, 421] width 1482 height 29
click at [1529, 498] on input "Apply" at bounding box center [1516, 494] width 43 height 27
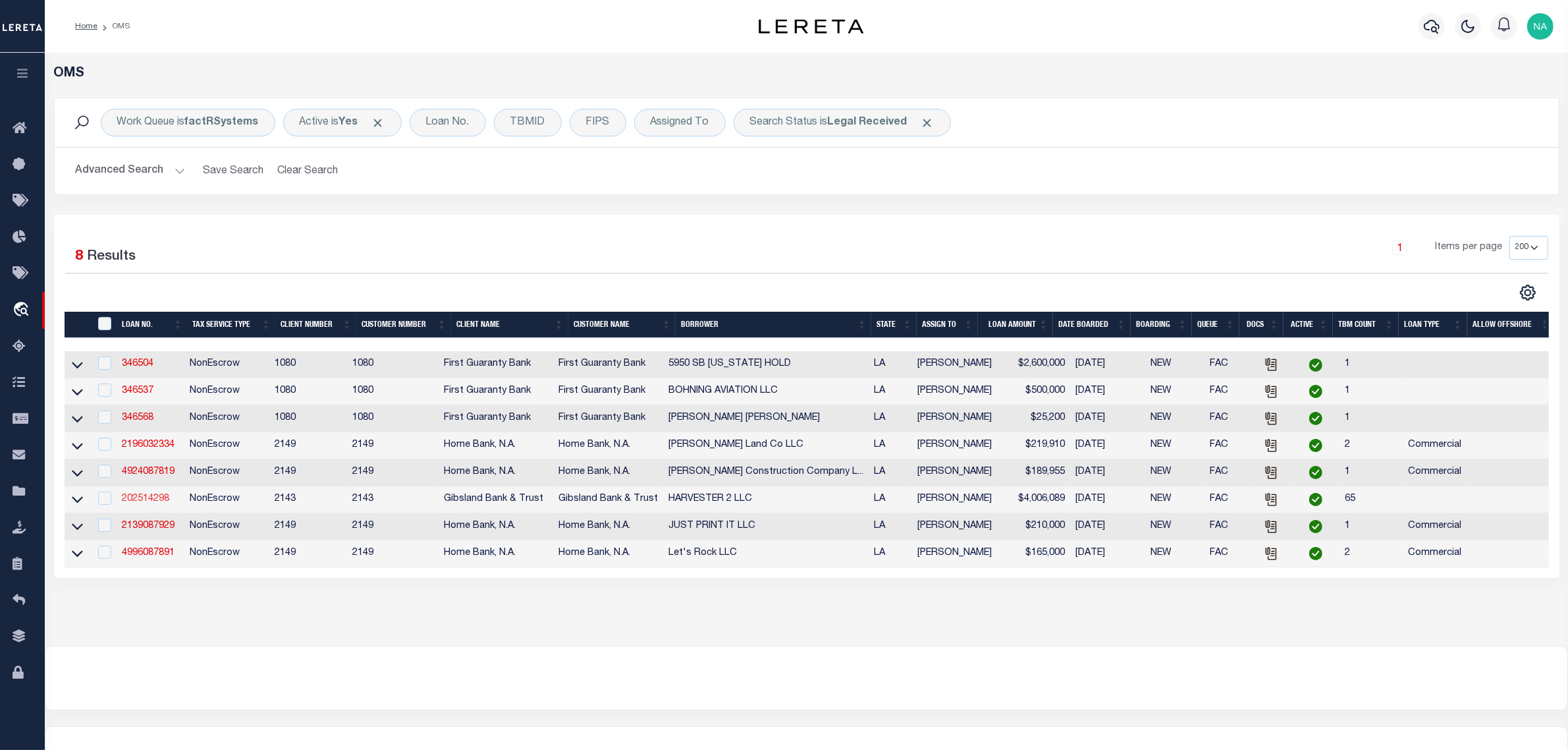
click at [159, 504] on link "202514298" at bounding box center [146, 499] width 48 height 9
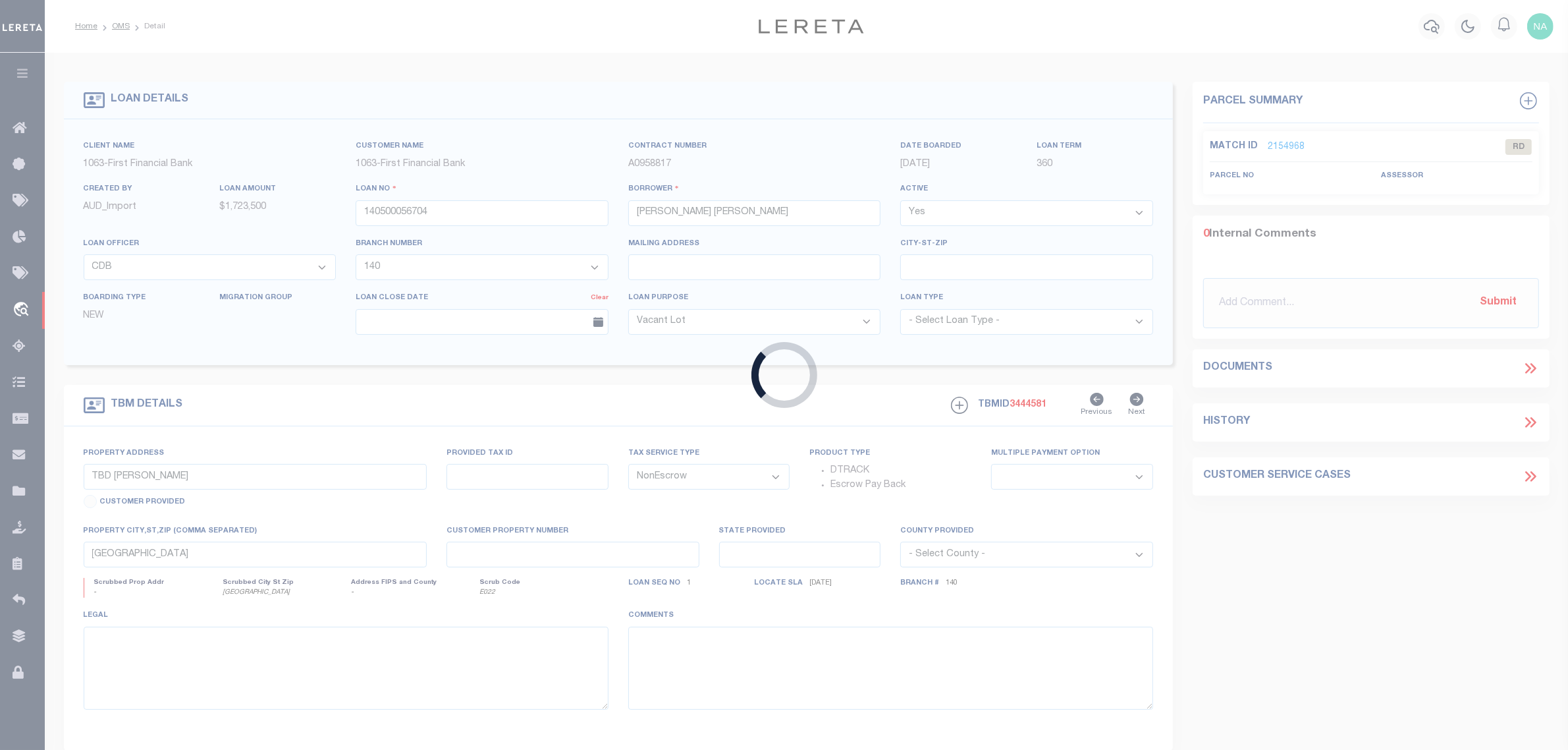
type input "202514298"
type input "HARVESTER 2 LLC"
select select
select select "100"
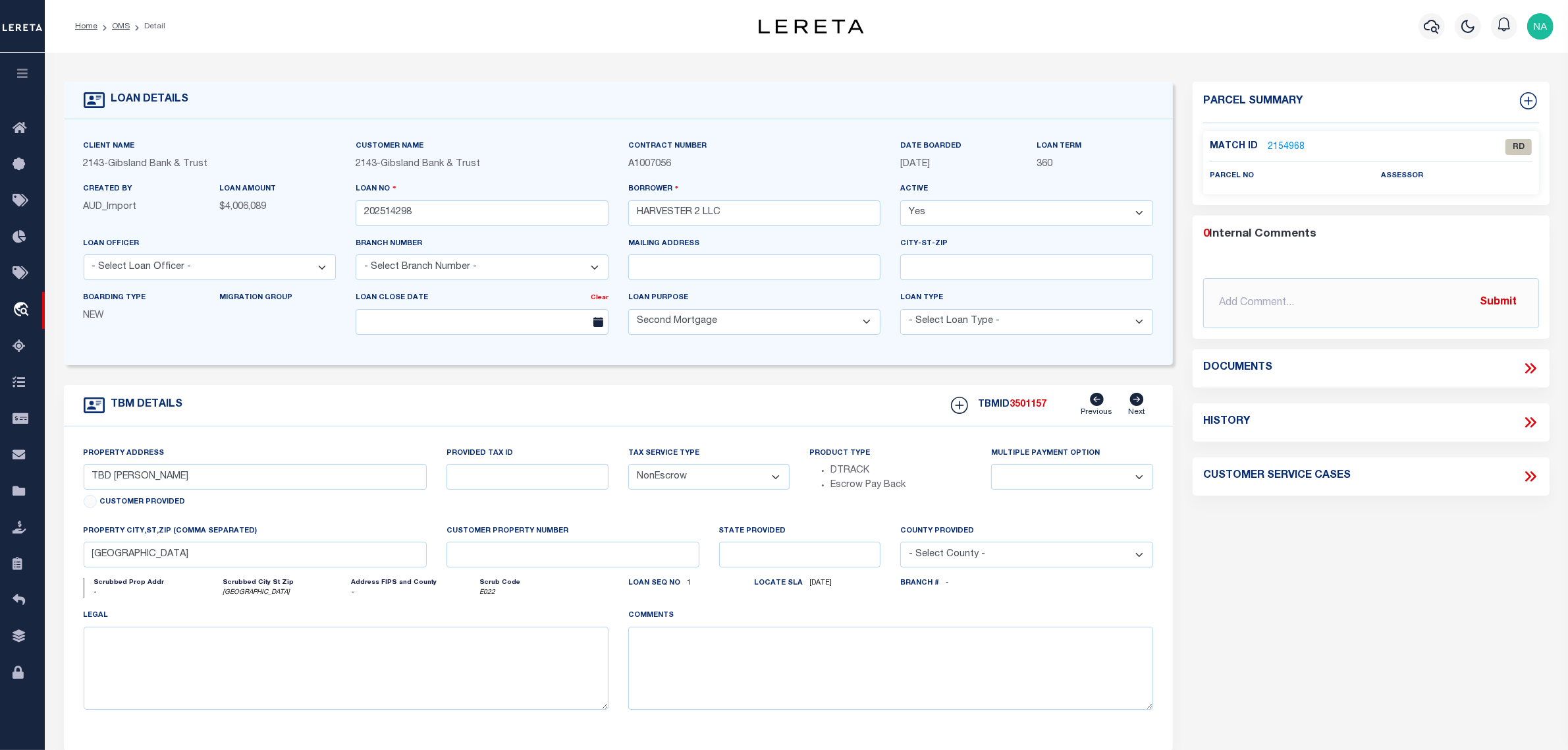
select select "3332"
type input "3401 HARVESTER DR BUILDING 15 (JR)"
type input "60557"
select select
type input "MONROE LA 71203"
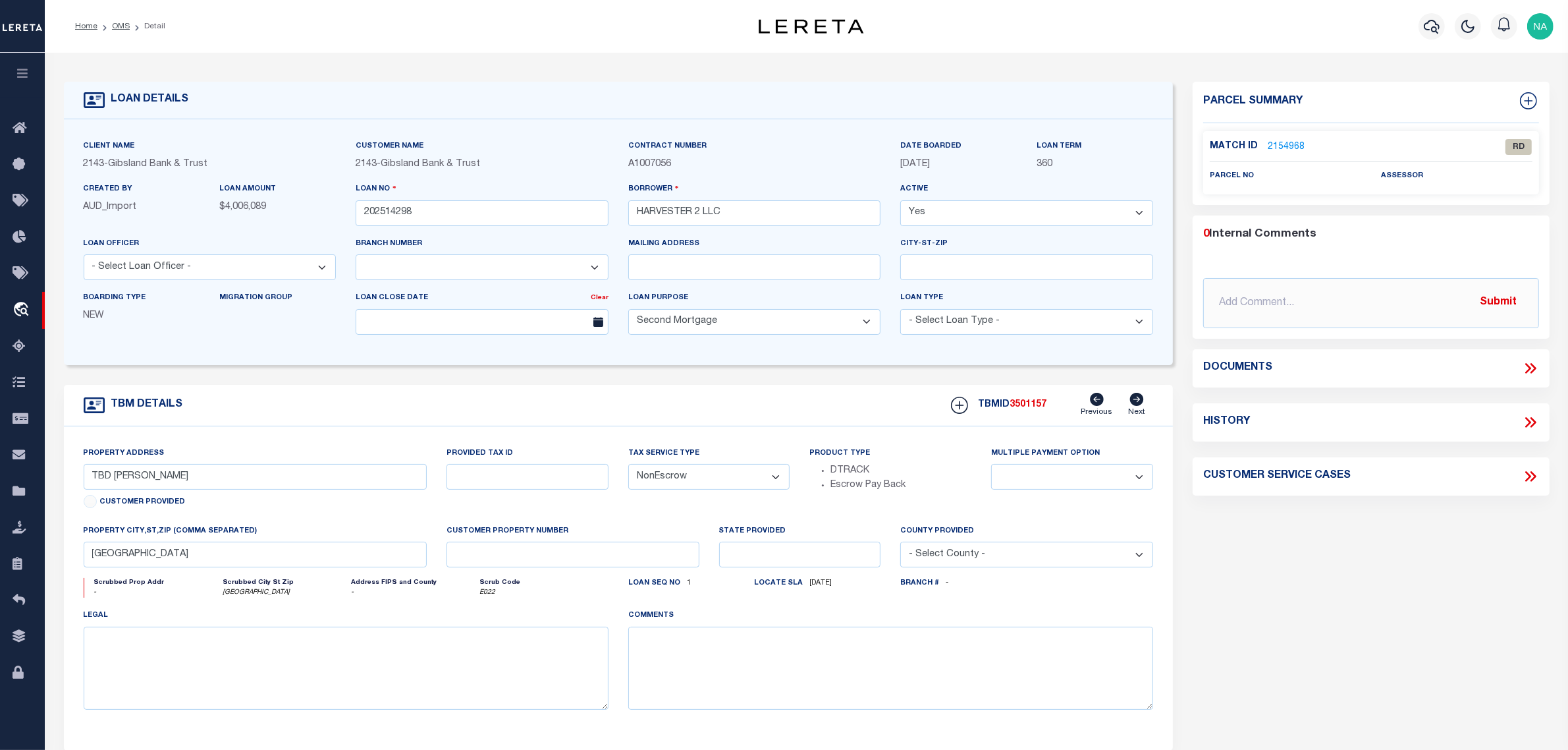
type input "LA"
select select
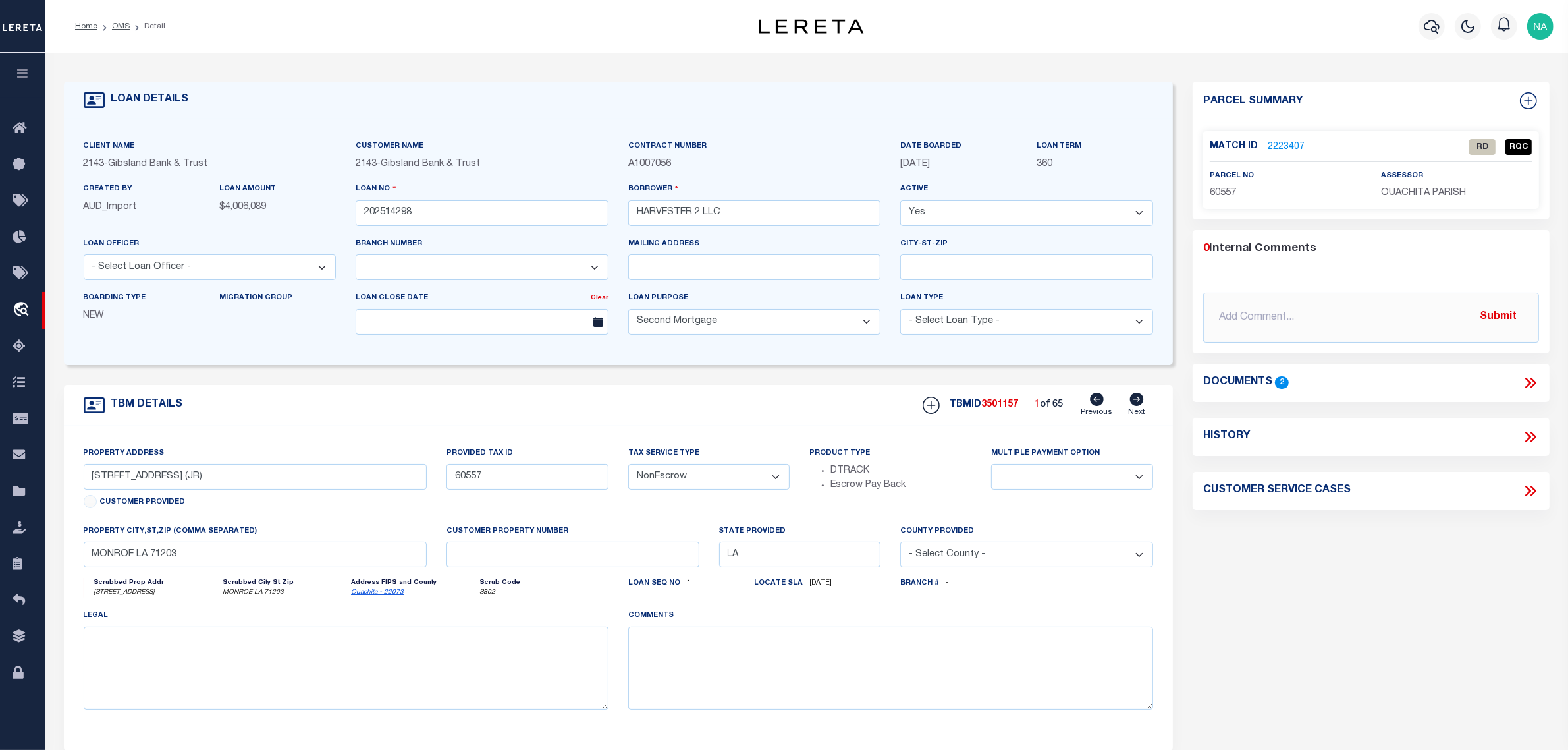
click at [1136, 400] on icon at bounding box center [1137, 399] width 14 height 13
type input "3401 HARVESTER DR. BUILDING 1"
select select
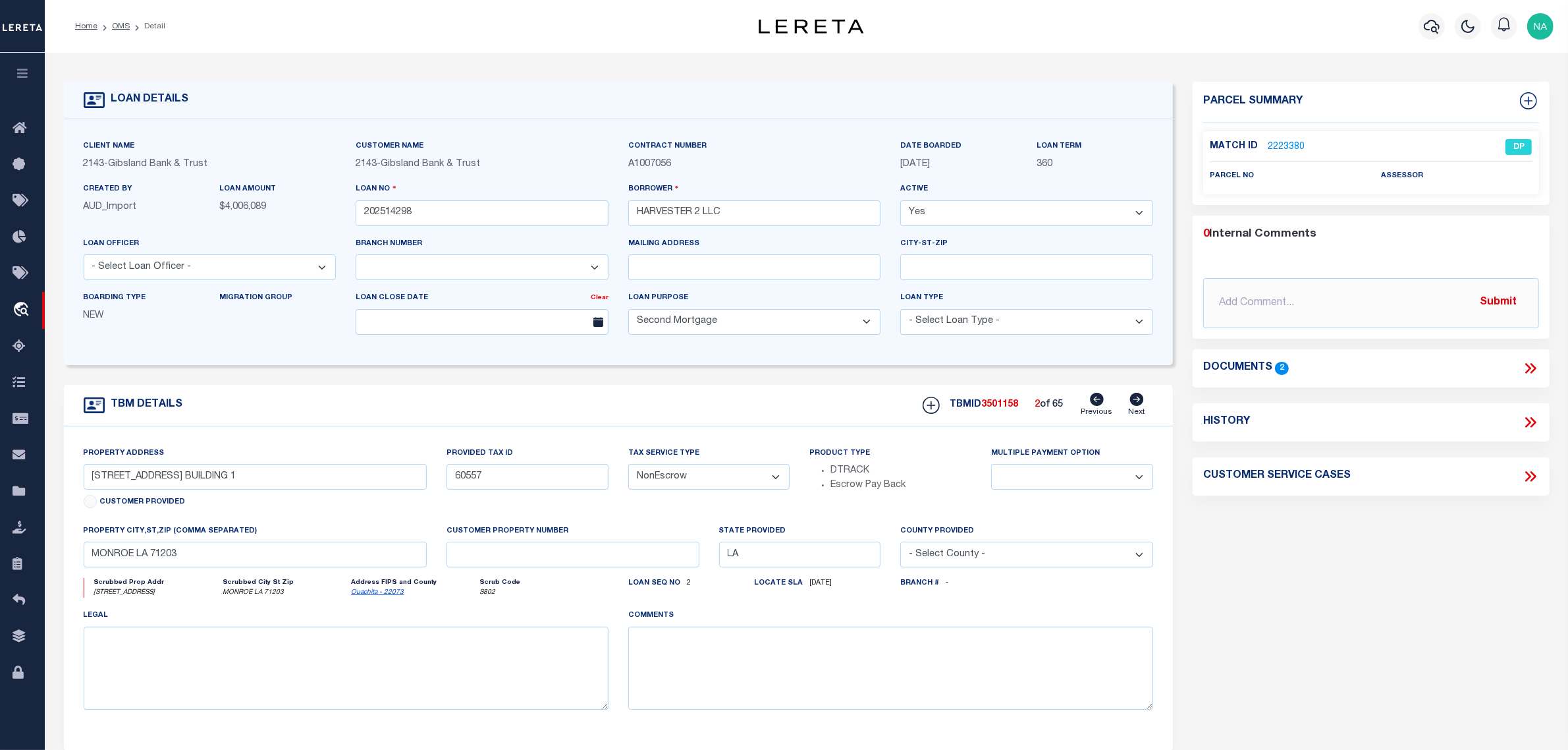
click at [1137, 400] on icon at bounding box center [1137, 399] width 14 height 13
type input "3401 HARVESTER DR. BUILDING 10 (JR)"
select select
click at [1138, 400] on icon at bounding box center [1137, 399] width 14 height 13
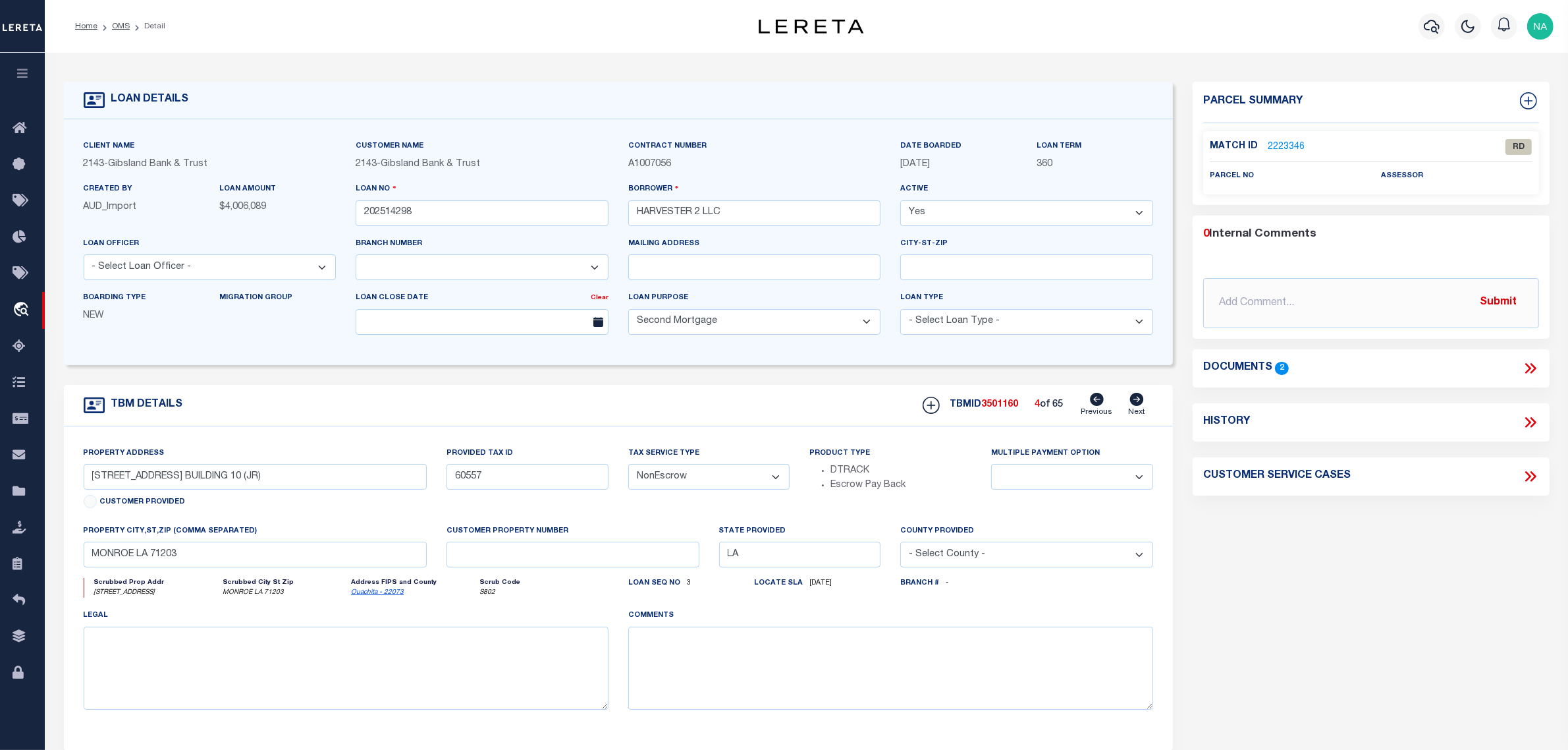
type input "3401 HARVESTER DR. BUILDING 11 (JR)"
select select
click at [1140, 400] on icon at bounding box center [1137, 399] width 14 height 13
type input "3401 HARVESTER DR. BUILDING 12(JR)"
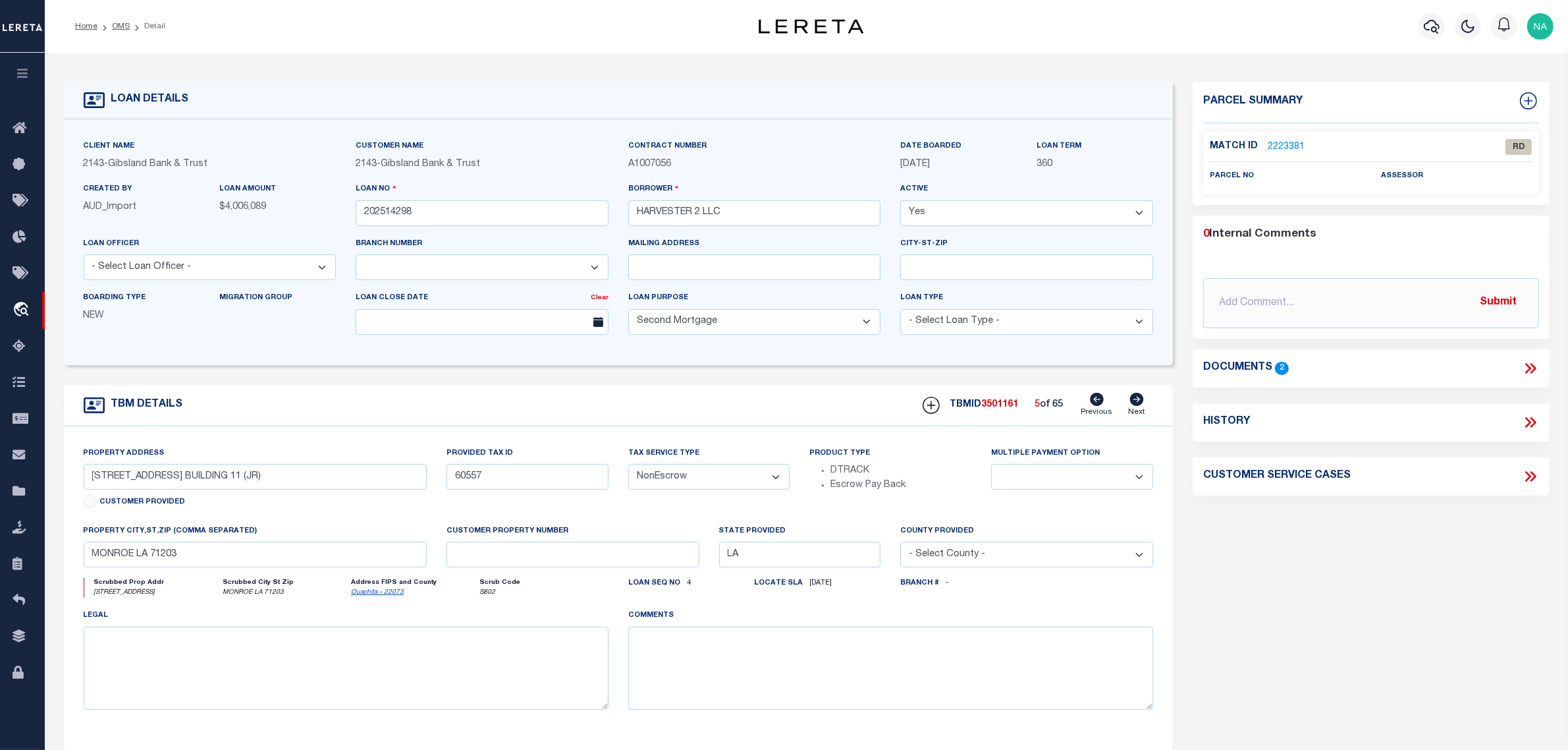
select select
click at [1101, 402] on icon at bounding box center [1097, 399] width 14 height 13
type input "3401 HARVESTER DR. BUILDING 11 (JR)"
select select
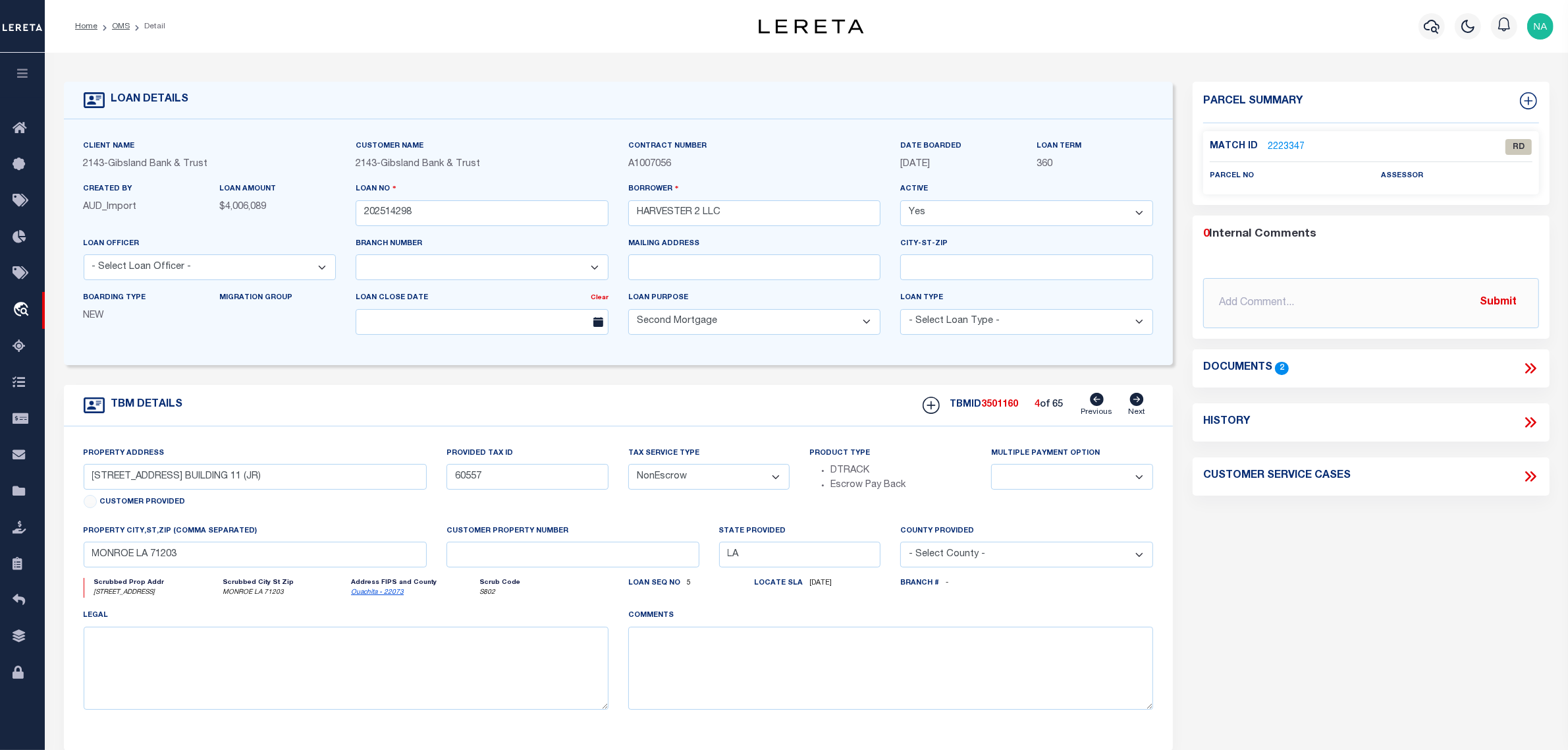
select select
click at [1101, 402] on icon at bounding box center [1097, 399] width 14 height 13
type input "3401 HARVESTER DR. BUILDING 10 (JR)"
select select
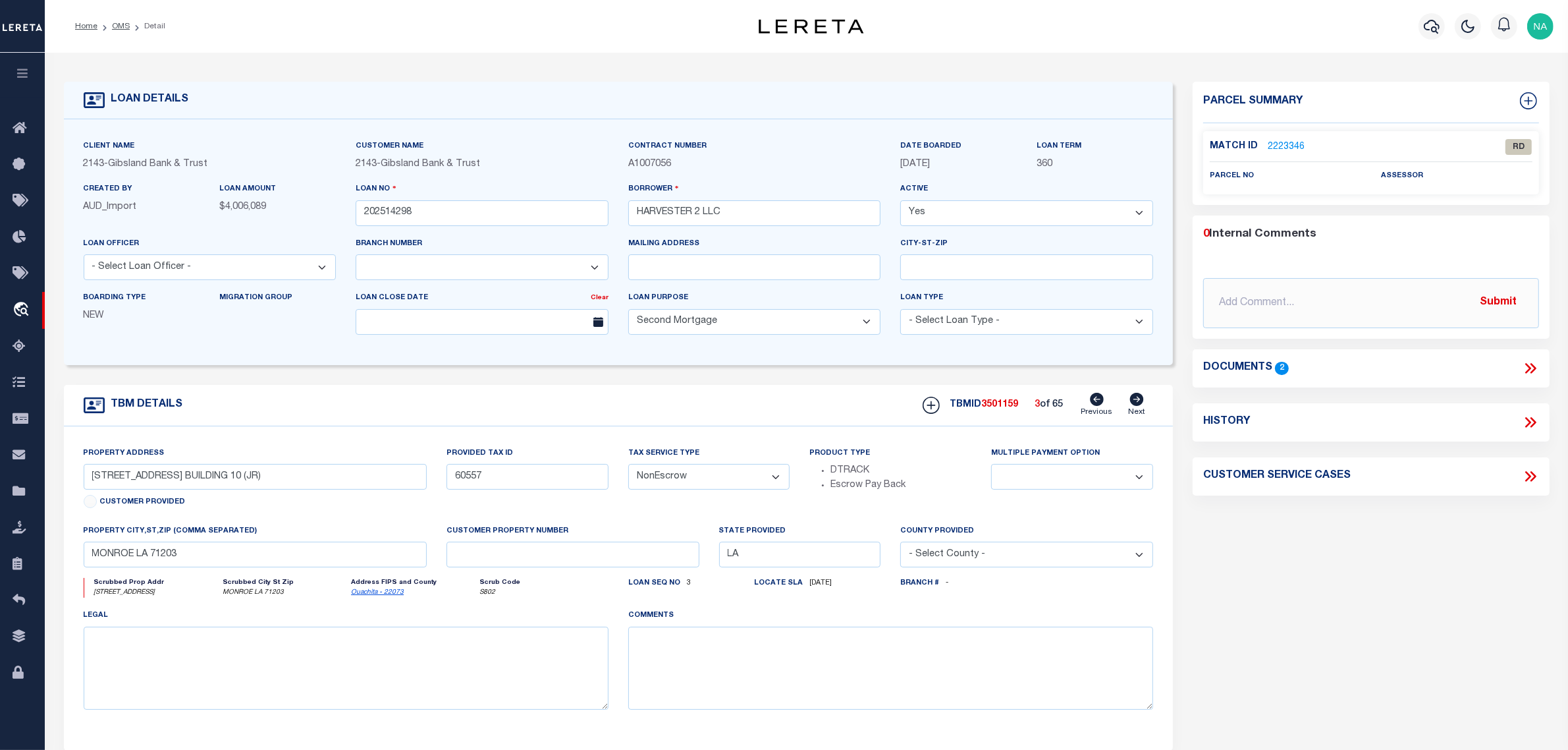
click at [1101, 402] on icon at bounding box center [1097, 399] width 14 height 13
type input "3401 HARVESTER DR. BUILDING 1"
select select
click at [1102, 400] on icon at bounding box center [1097, 399] width 14 height 13
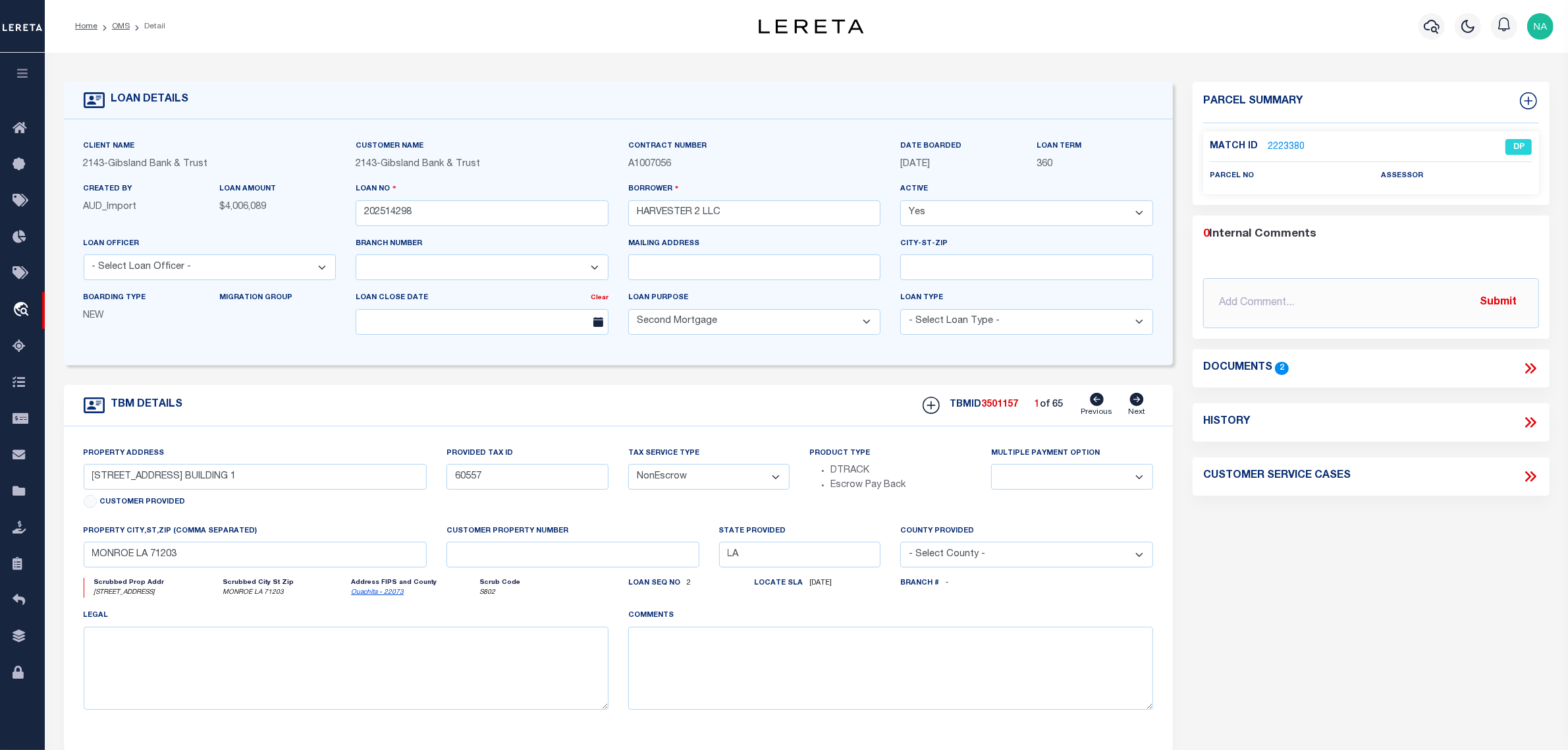
type input "3401 HARVESTER DR BUILDING 15 (JR)"
select select
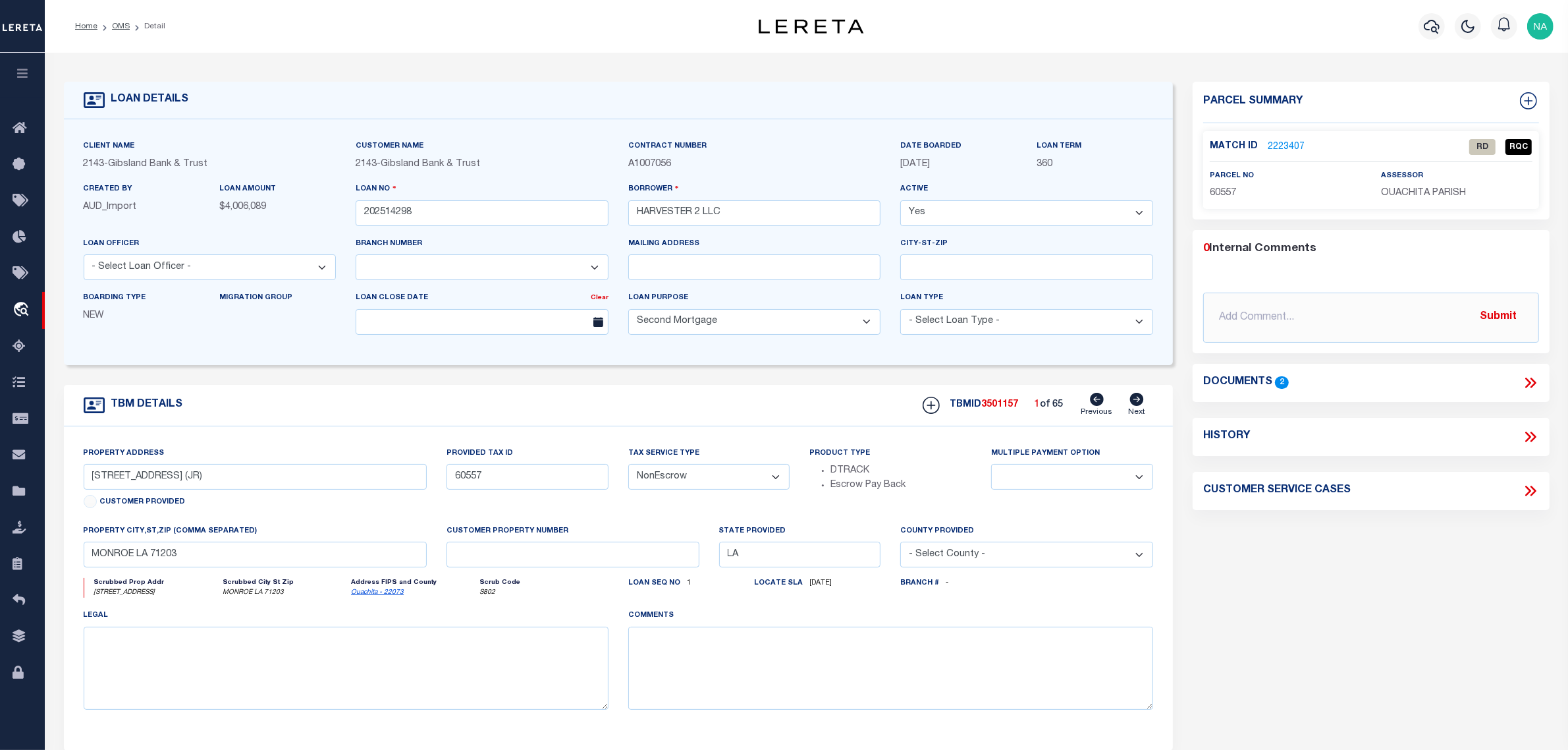
click at [1283, 145] on link "2223407" at bounding box center [1286, 147] width 37 height 14
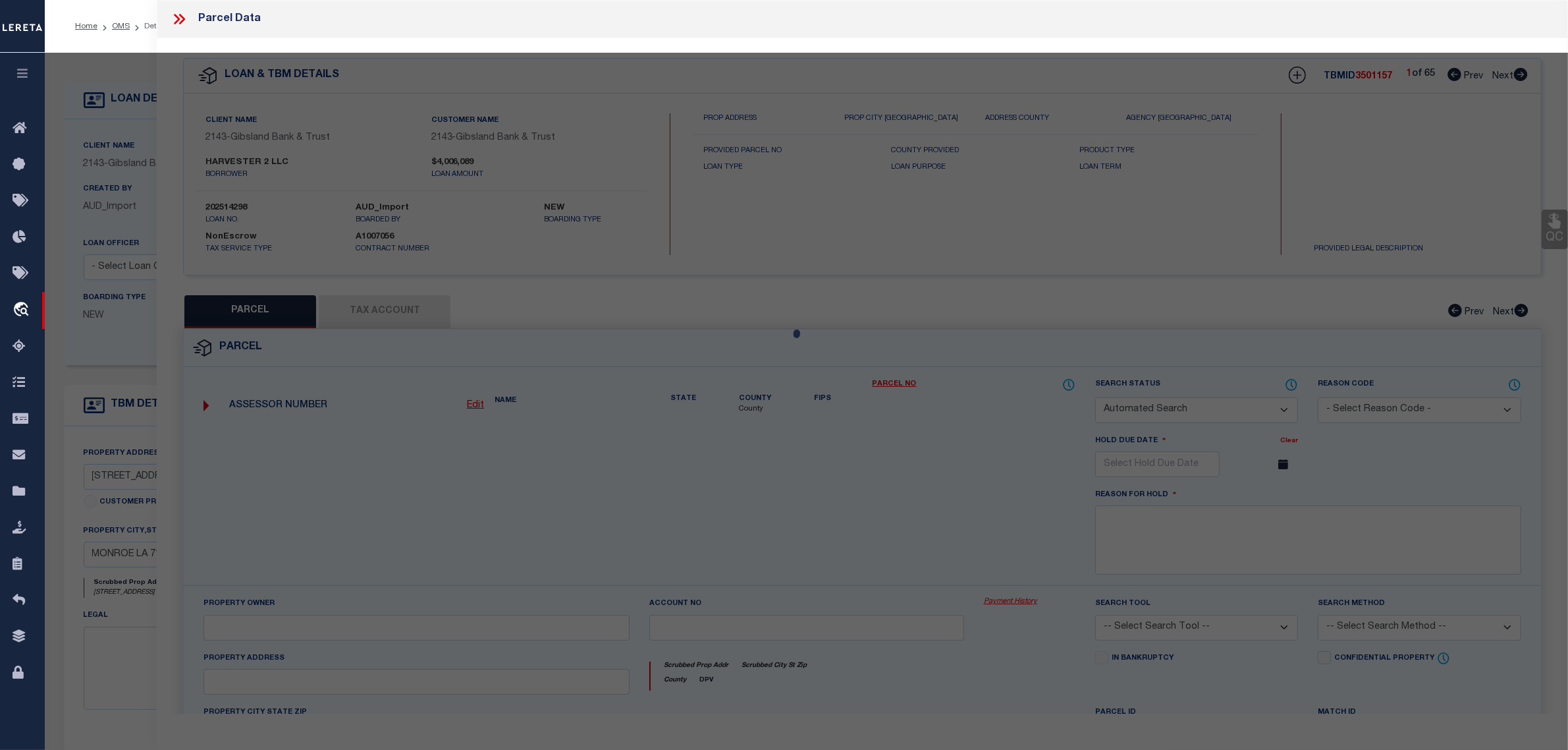
checkbox input "false"
select select "RD"
type input "HARVESTER INVESTMENT LLC"
select select "AGW"
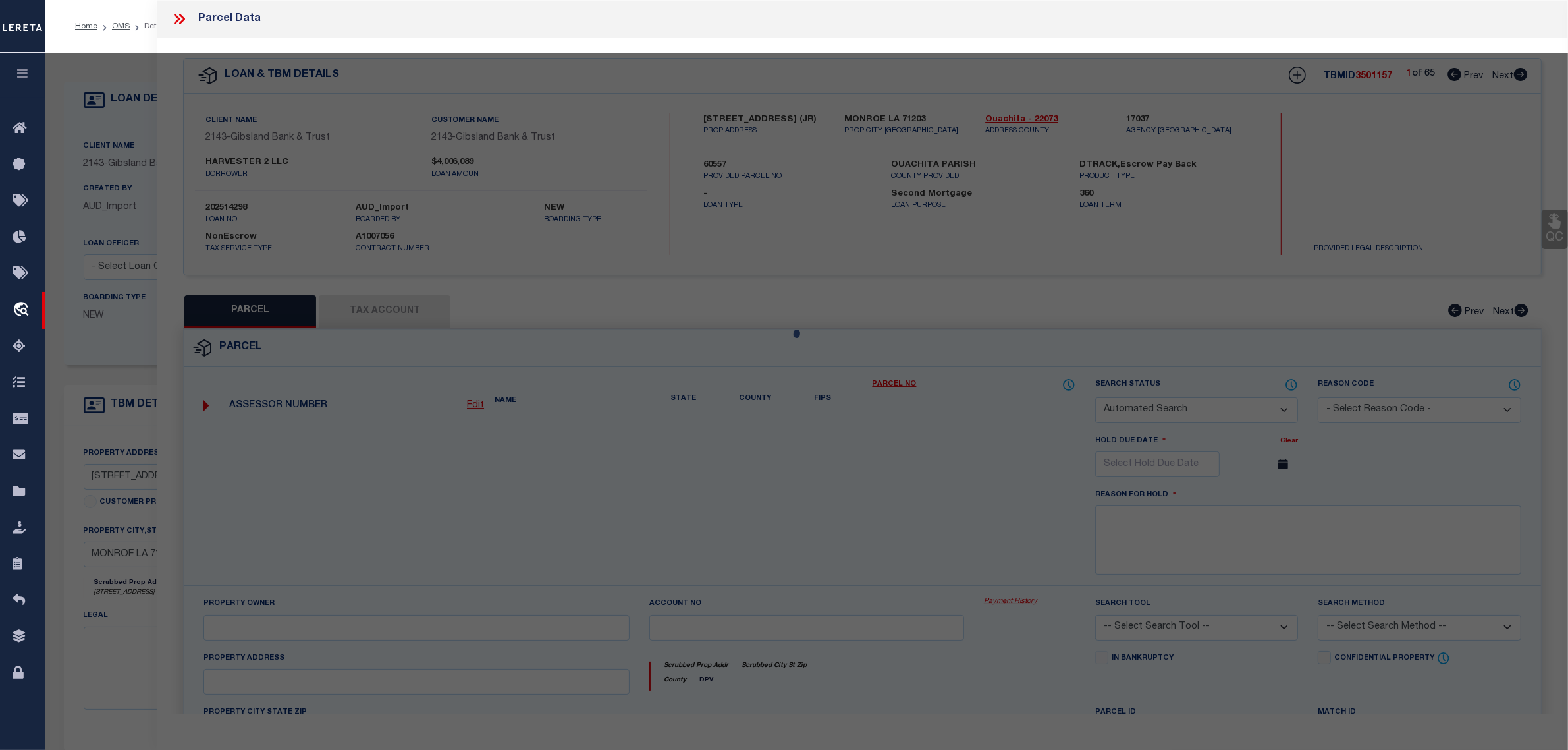
select select "ADD"
type input "3401 HARVESTER DR ,"
type input "Monroe LA 71203"
type textarea "5.20 ACS IN LOT 1 SEC 32 T18NR4E BEG 1711.24 FT SO & 200FT E OF NW COR SAID LOT…"
type textarea "Document uploaded that satisfies a legal requirement, changing from [GEOGRAPHIC…"
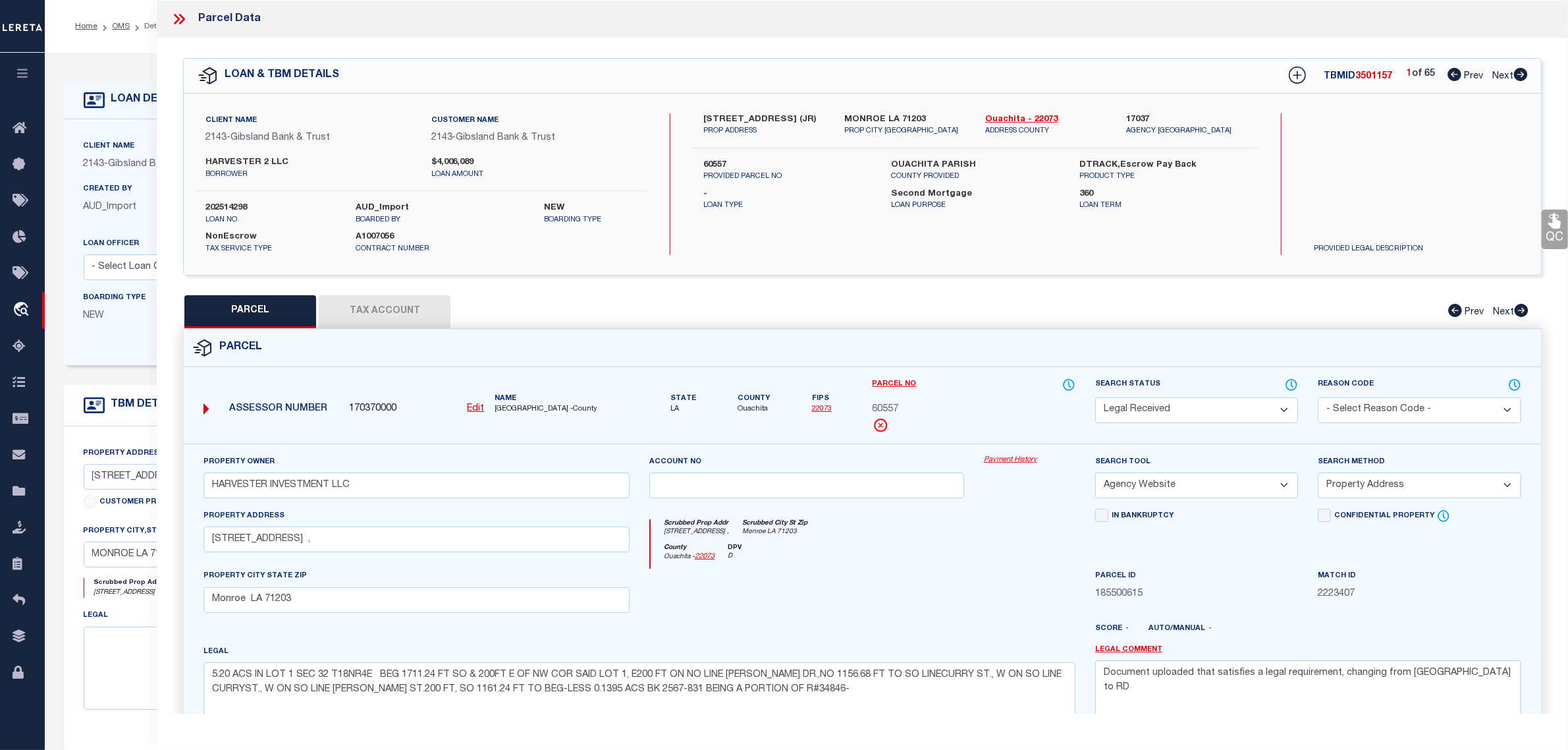
click at [176, 17] on icon at bounding box center [177, 19] width 6 height 11
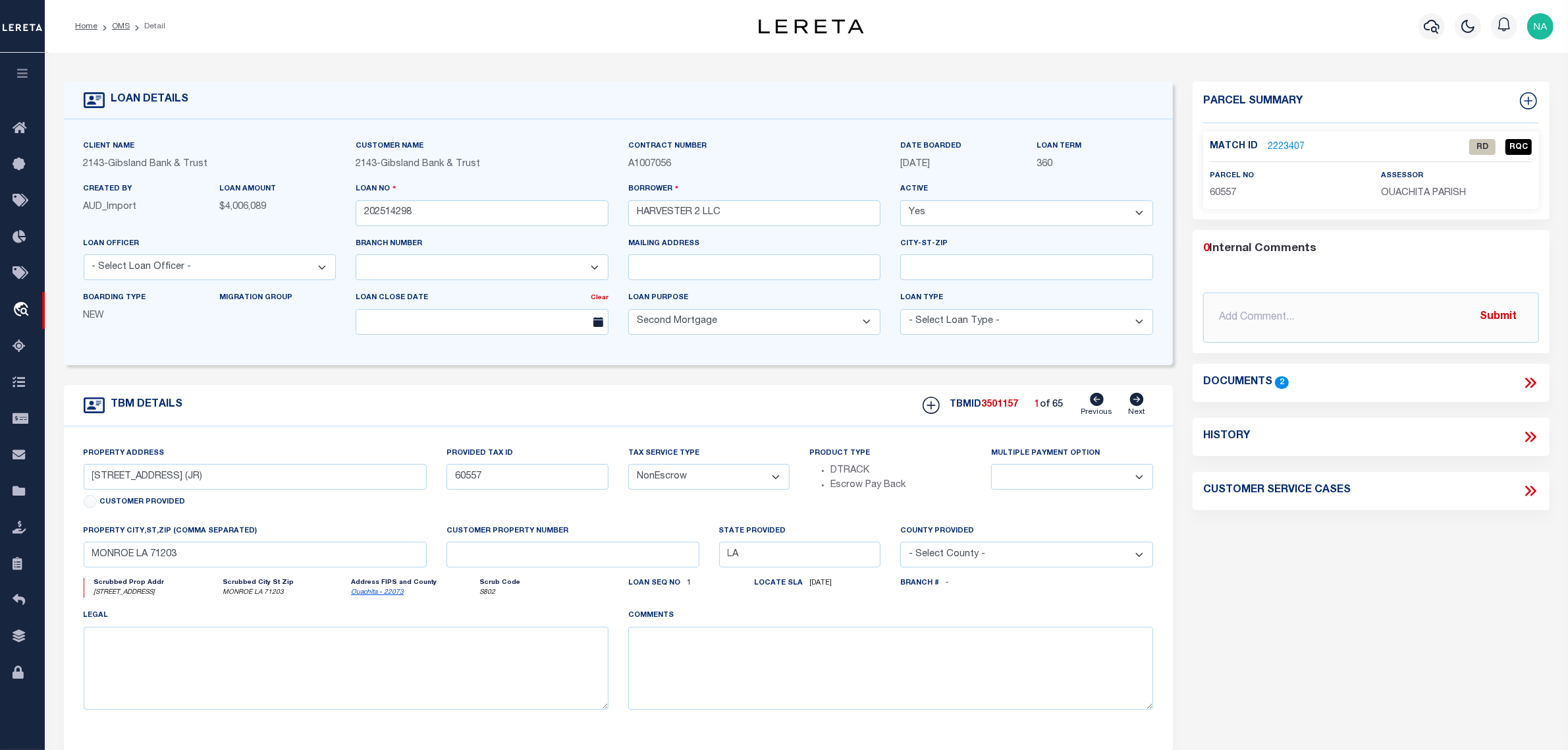
click at [1138, 404] on icon at bounding box center [1136, 399] width 15 height 13
type input "3401 HARVESTER DR. BUILDING 1"
select select
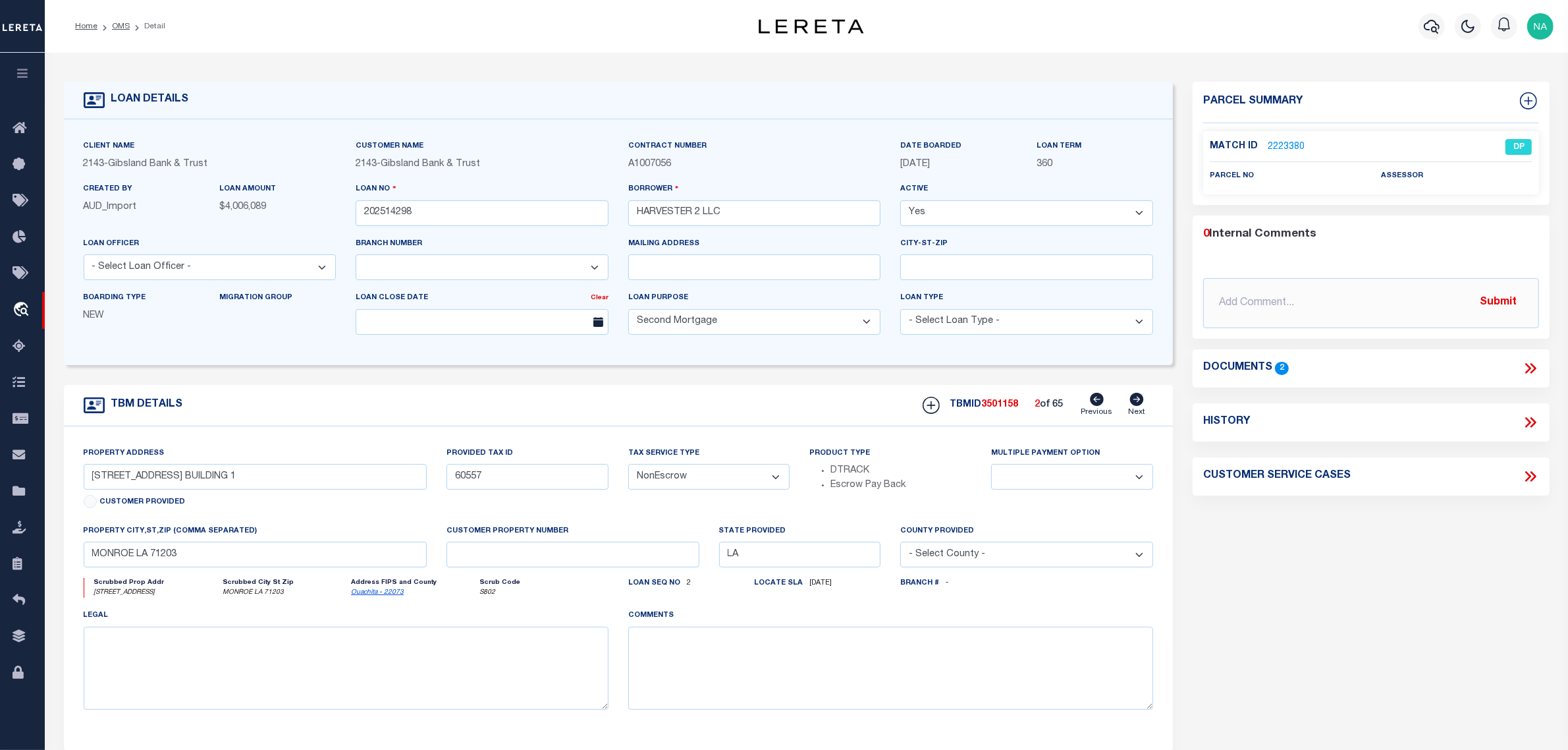
click at [1138, 402] on icon at bounding box center [1136, 399] width 15 height 13
type input "3401 HARVESTER DR. BUILDING 10 (JR)"
select select
click at [1138, 402] on icon at bounding box center [1136, 399] width 15 height 13
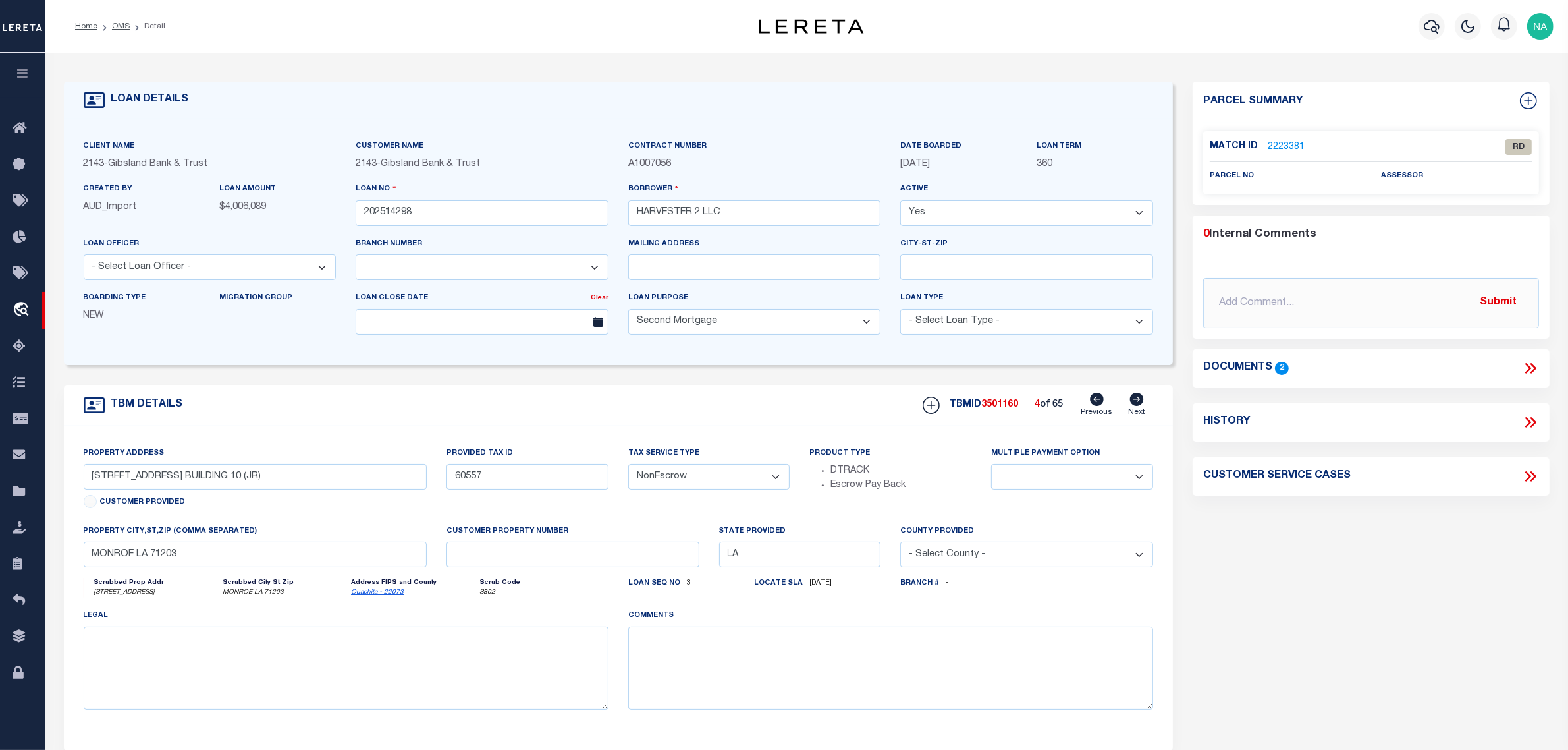
type input "3401 HARVESTER DR. BUILDING 11 (JR)"
select select
click at [1138, 402] on icon at bounding box center [1136, 399] width 15 height 13
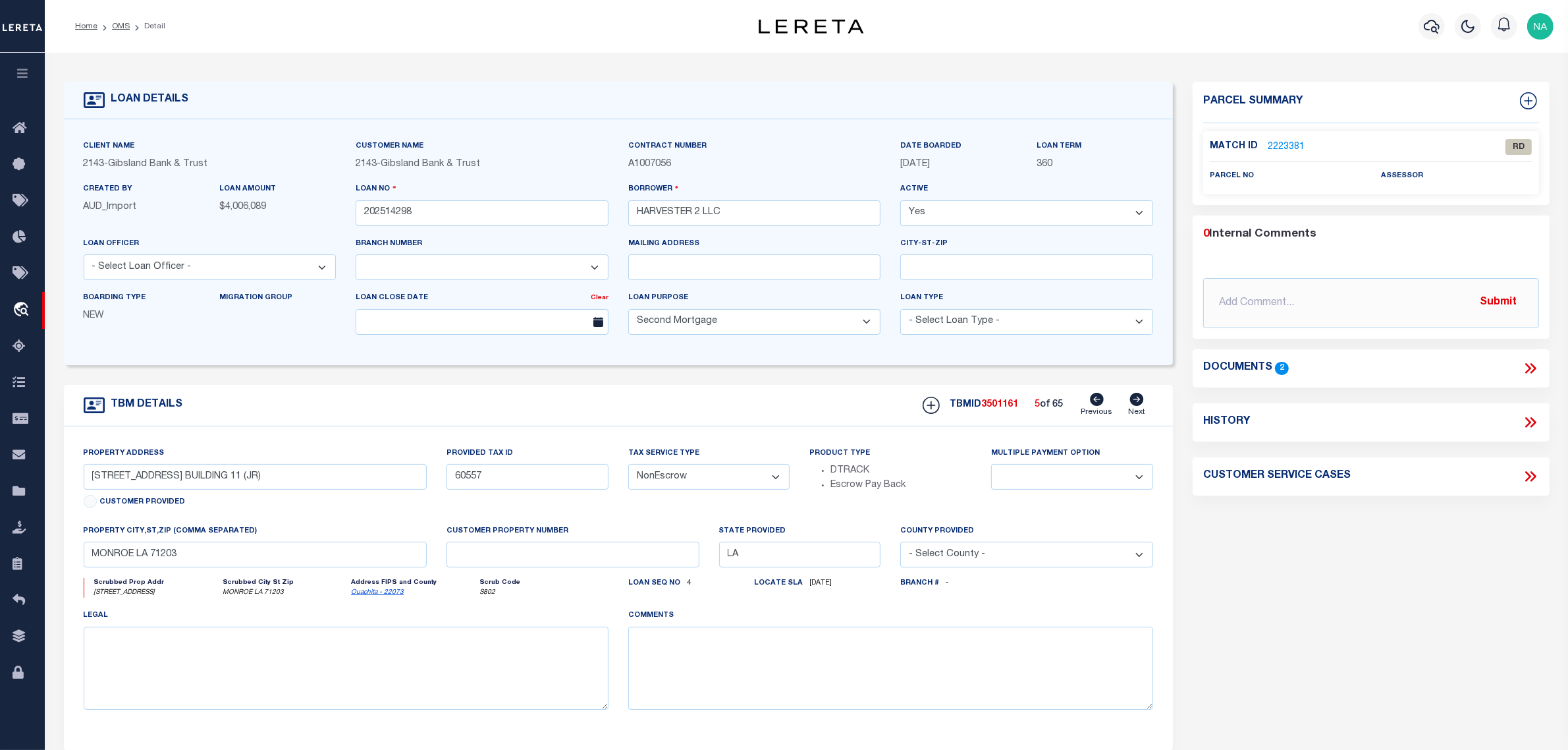
type input "3401 HARVESTER DR. BUILDING 12(JR)"
select select
click at [1138, 402] on icon at bounding box center [1136, 399] width 15 height 13
type input "3401 HARVESTER DR. BUILDING 13 (JR)"
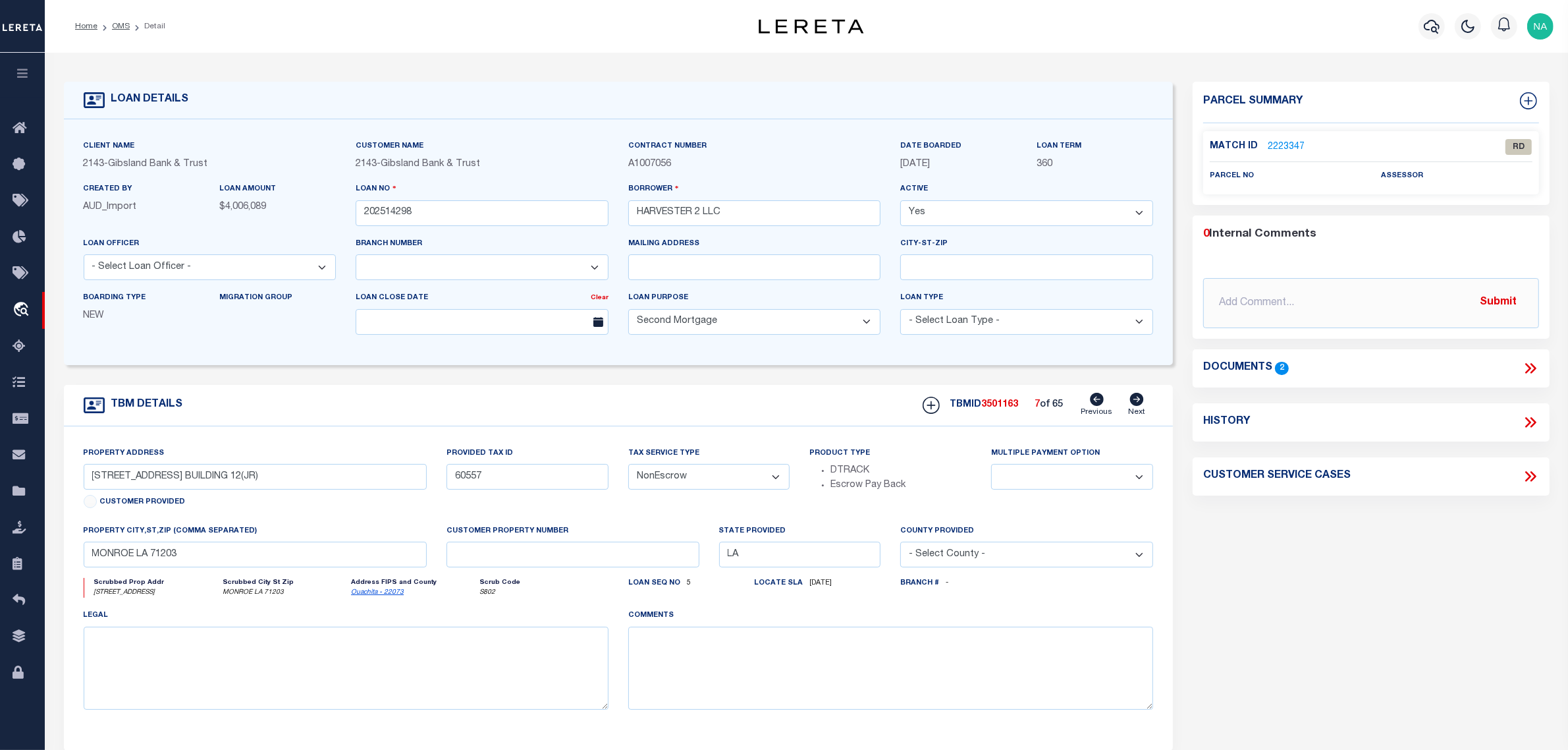
select select
click at [1138, 402] on icon at bounding box center [1136, 399] width 15 height 13
type input "3401 HARVESTER DR. BUILDING 14 (JR)"
select select
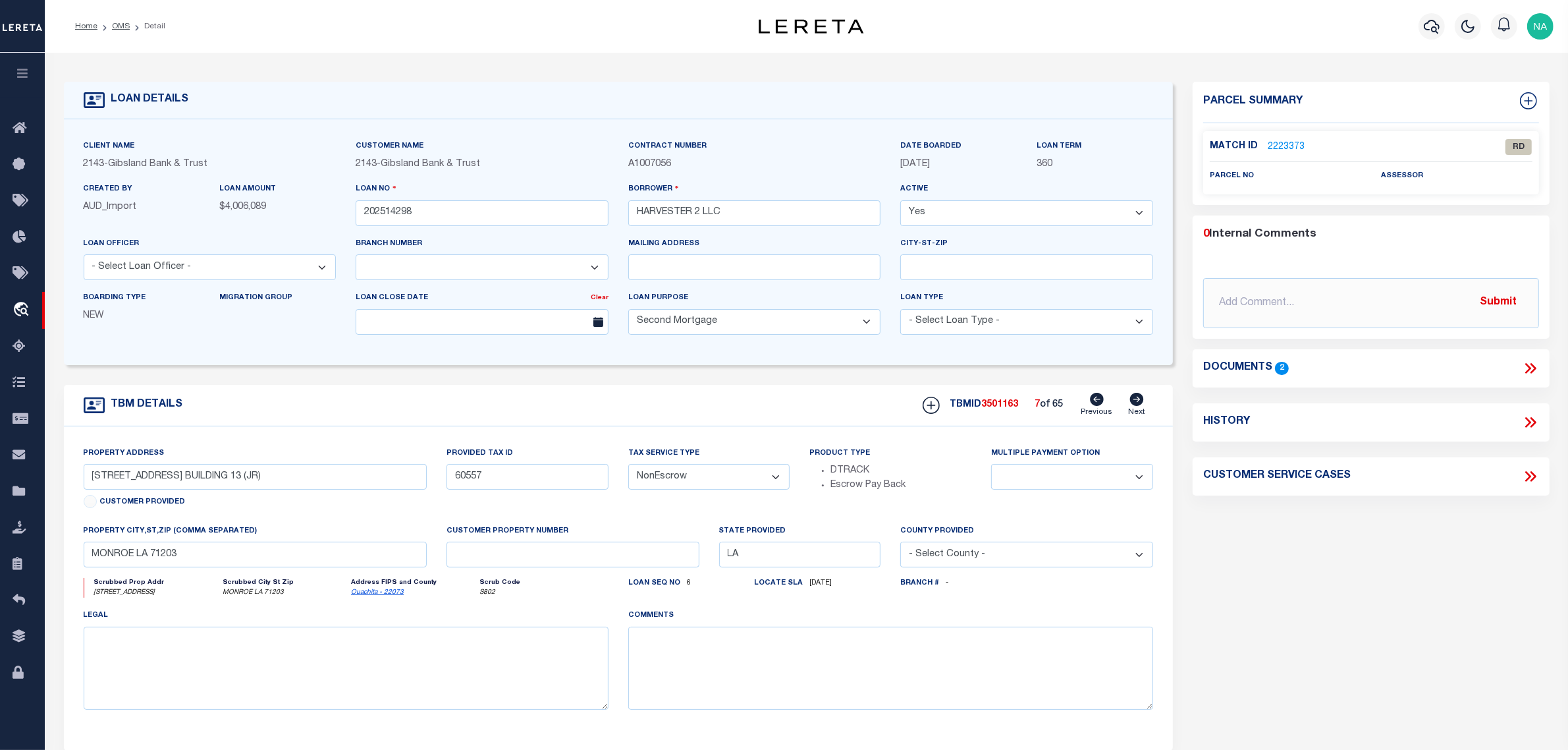
select select
click at [1138, 402] on icon at bounding box center [1136, 399] width 15 height 13
type input "3401 HARVESTER DR. BUILDING 2"
select select
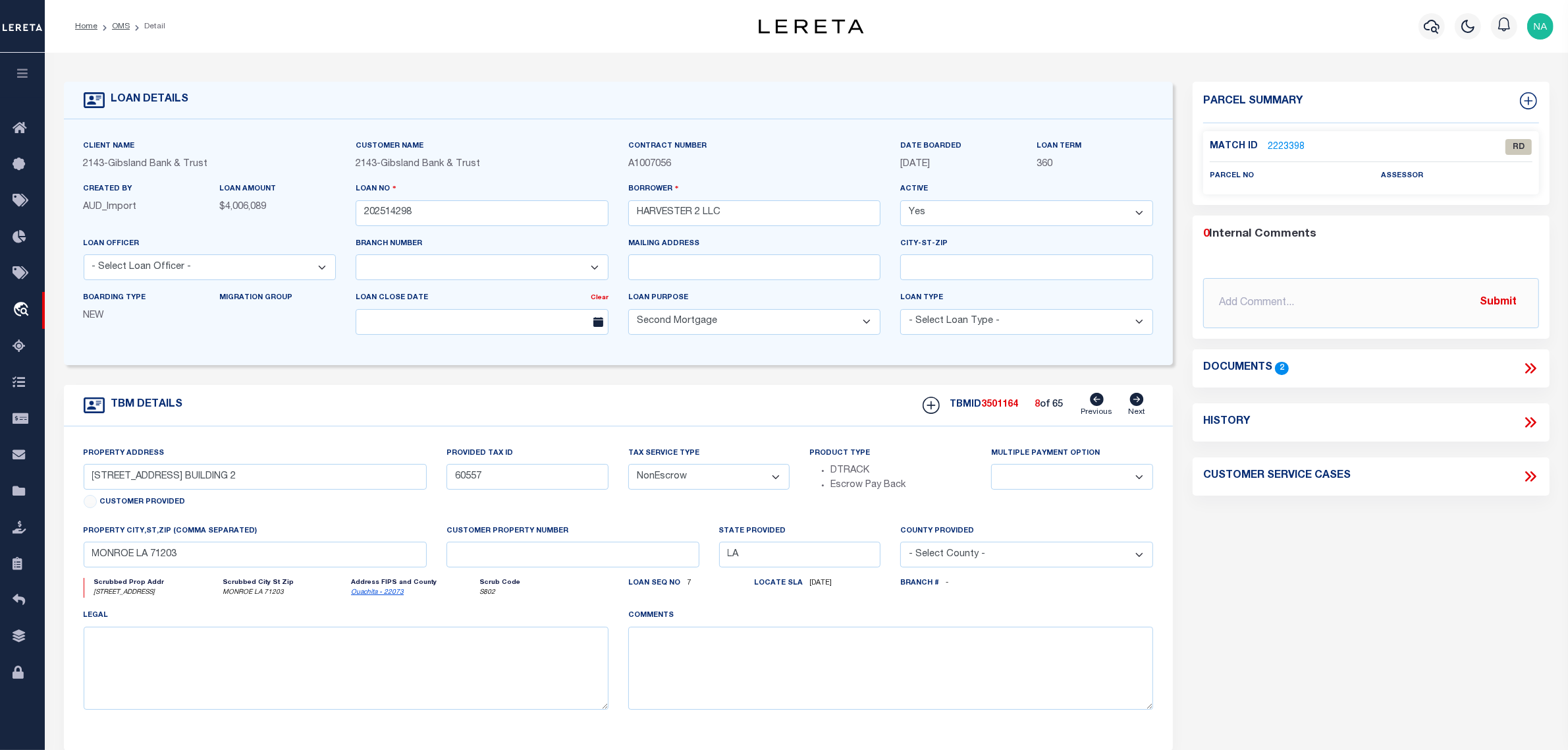
select select
type input "3401 HARVESTER DR. BUILDING 3"
select select
type input "3401 HARVESTER DR. BUILDING 4"
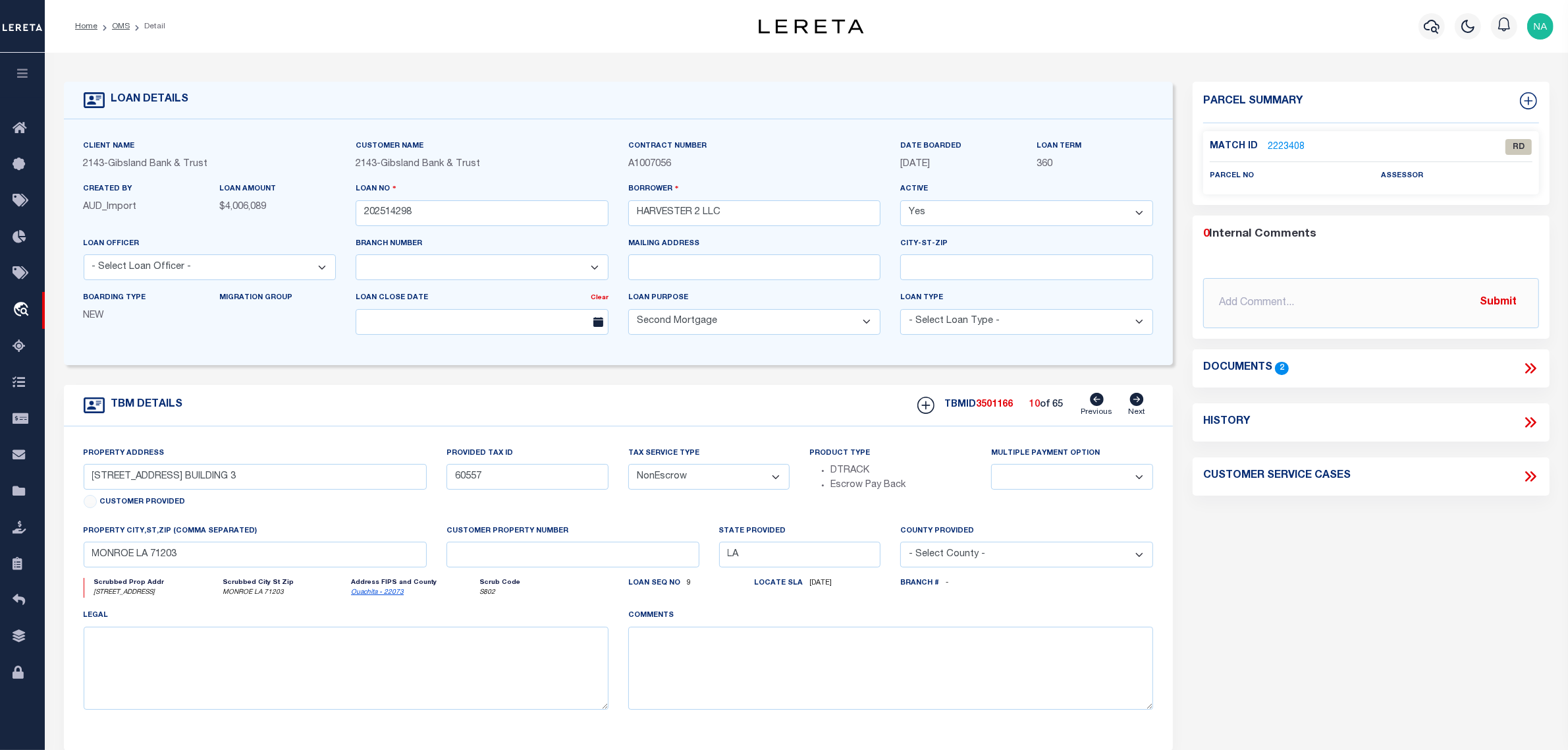
select select
click at [1138, 402] on icon at bounding box center [1136, 399] width 15 height 13
type input "3401 HARVESTER DR. BUILDING 5 (JR)"
select select
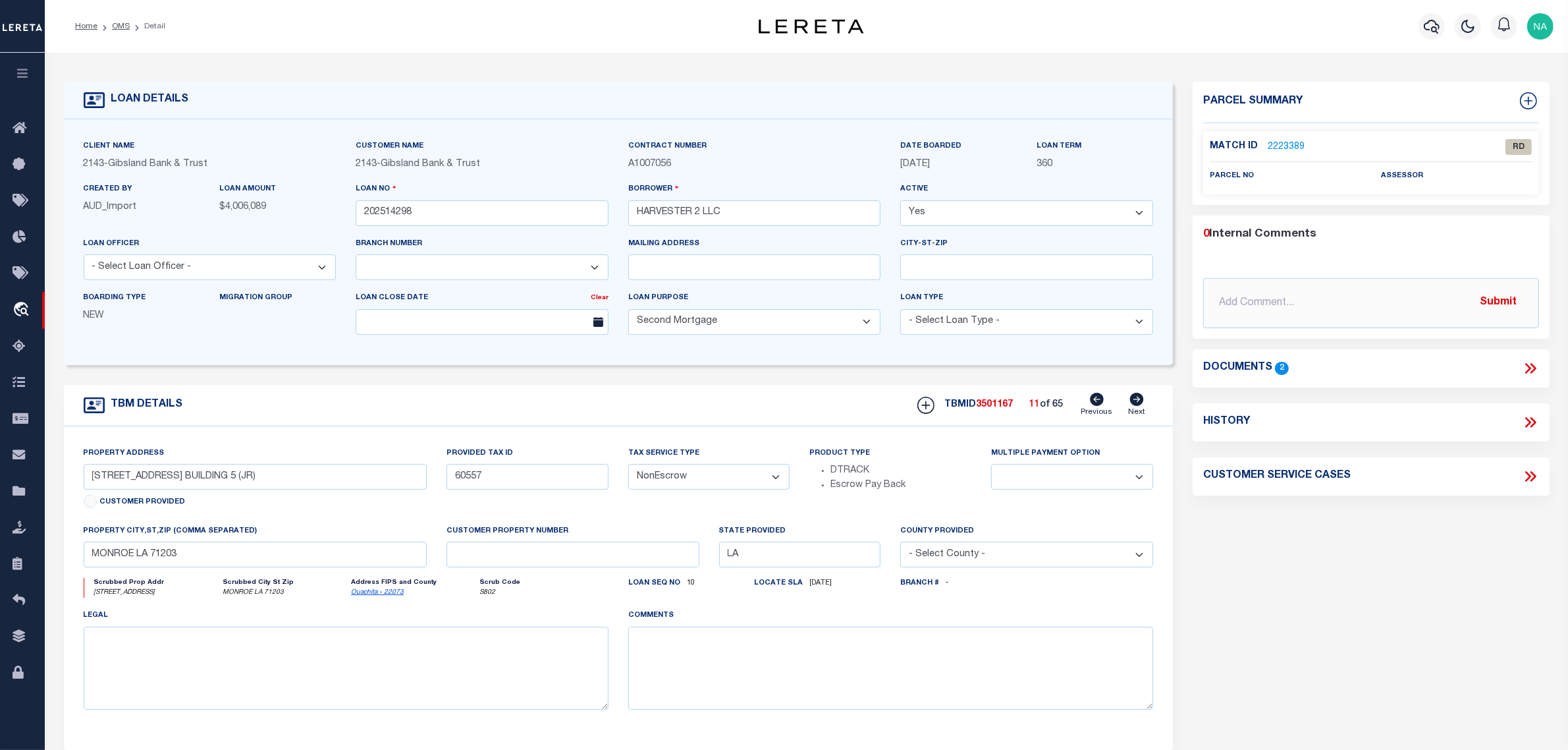
select select
click at [123, 22] on link "OMS" at bounding box center [121, 26] width 18 height 8
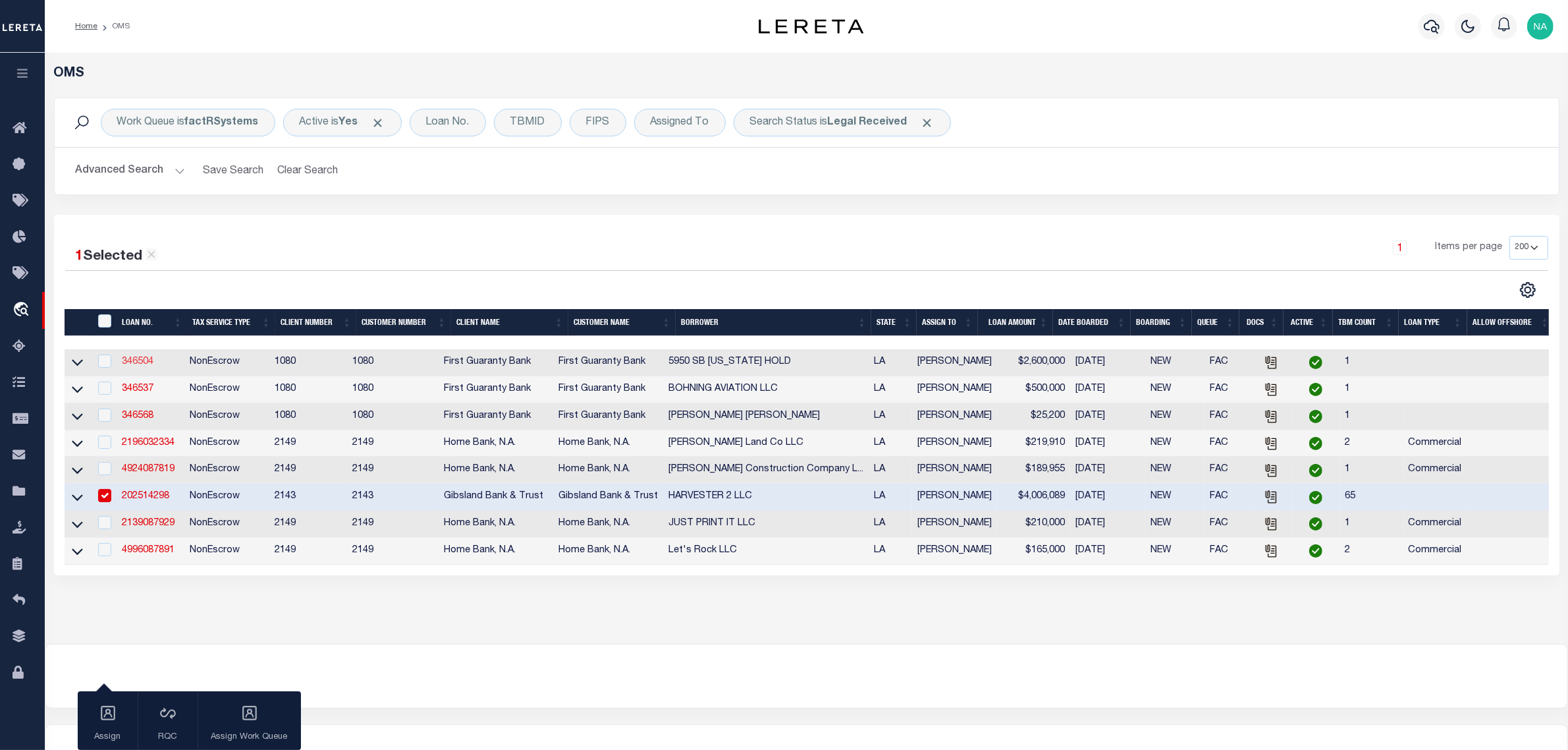
click at [142, 367] on link "346504" at bounding box center [138, 362] width 32 height 9
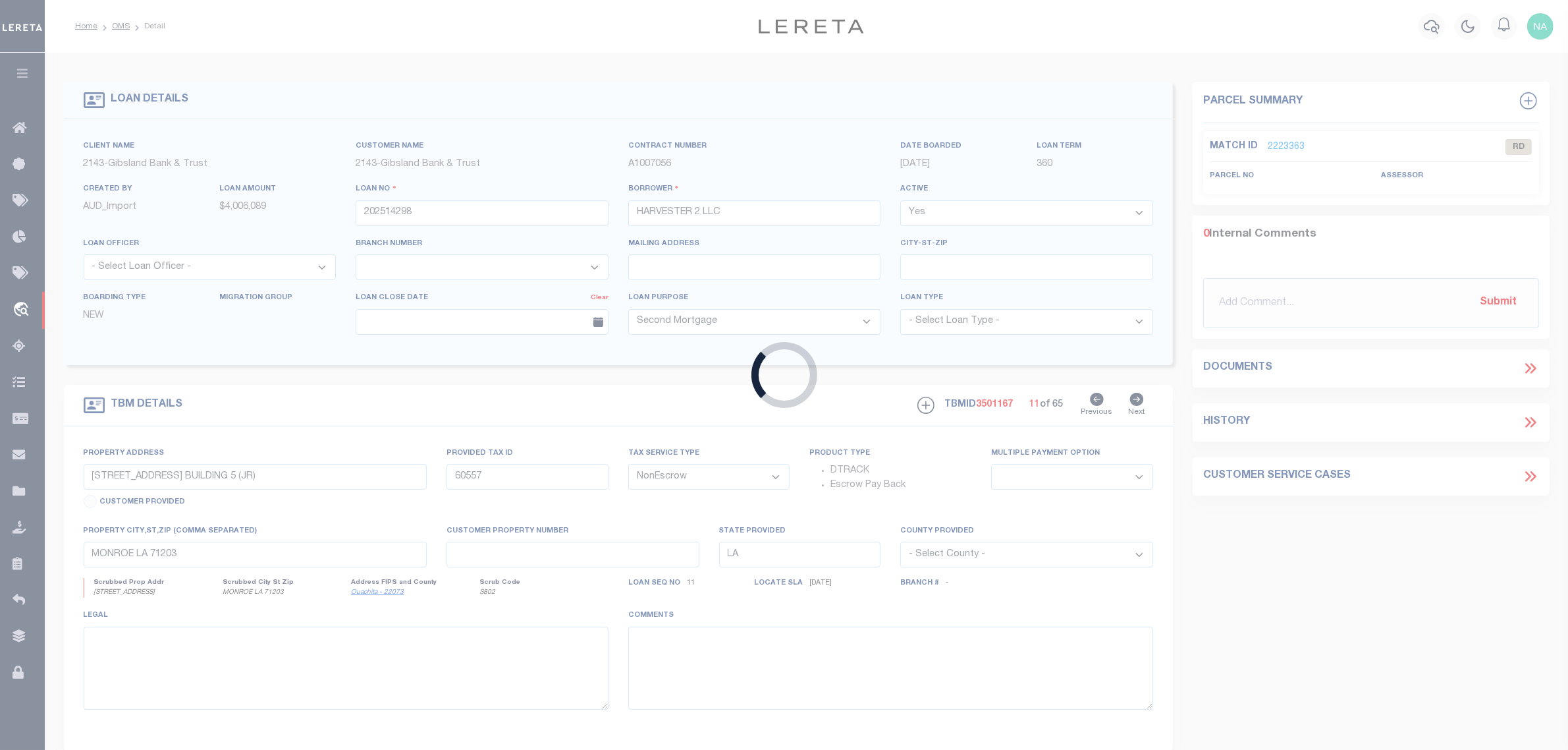
type input "346504"
type input "5950 SB [US_STATE] HOLD"
select select
select select "400"
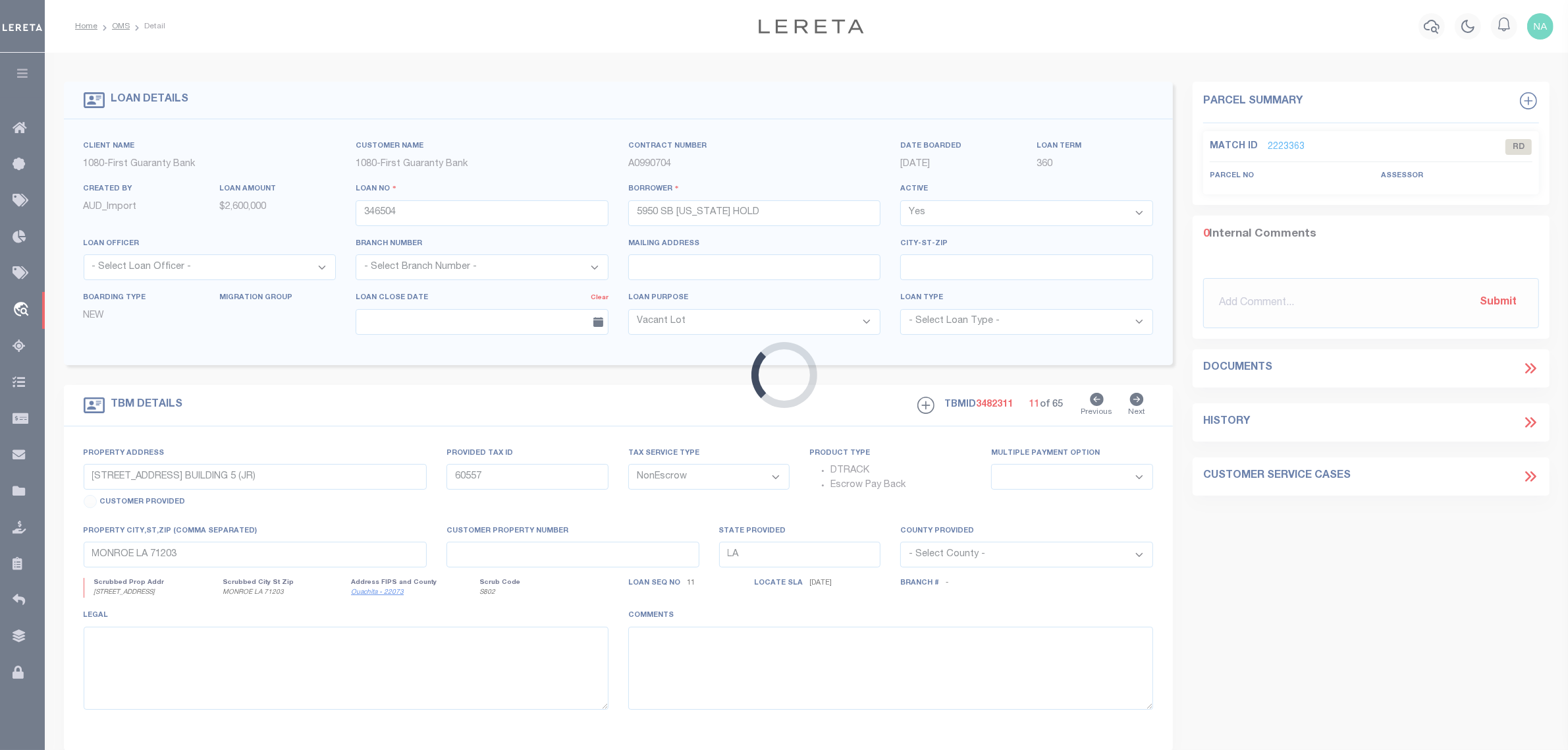
select select "1570"
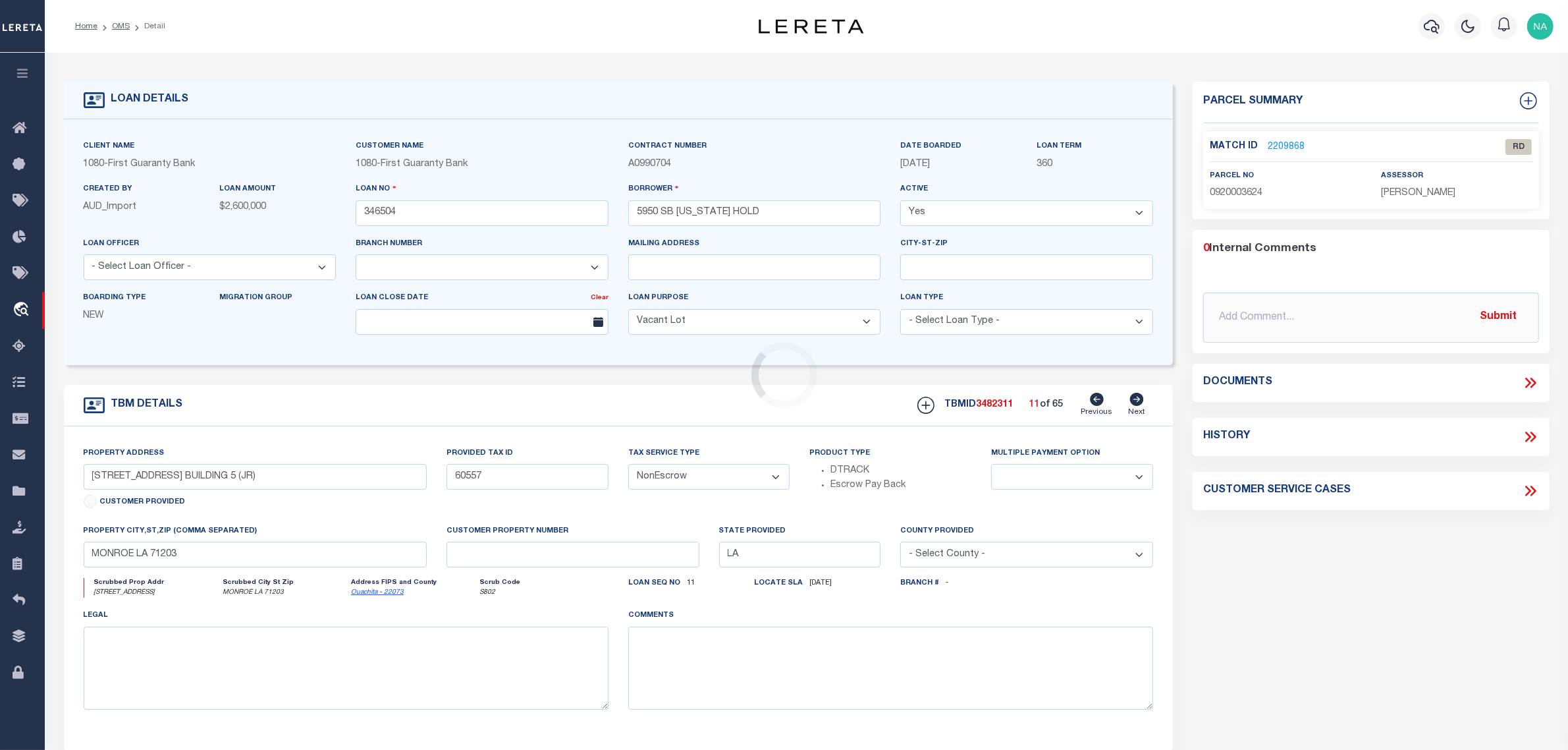
type input "[STREET_ADDRESS]"
type input "0920003624"
select select
type input "KENNER LA 70062"
type input "260487264"
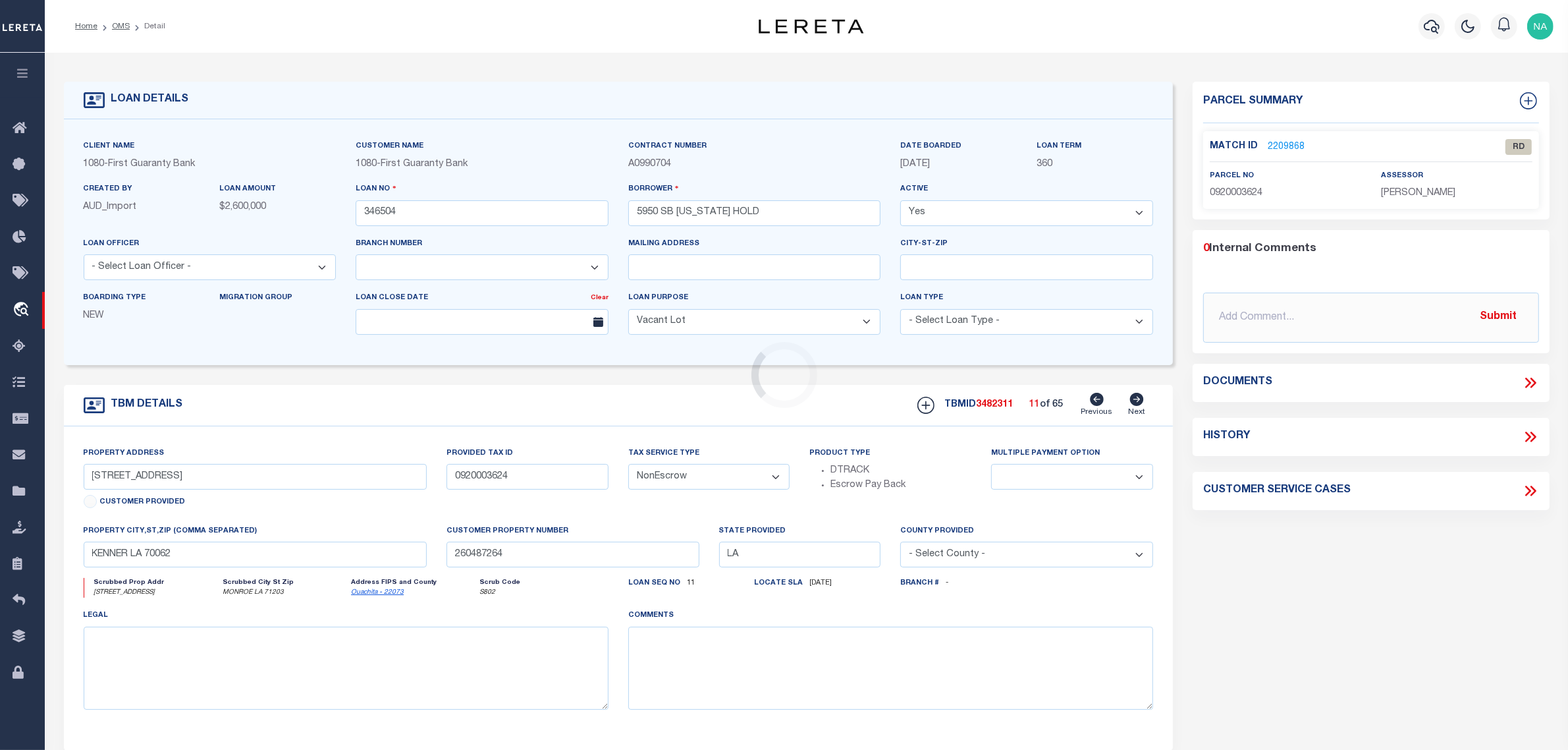
select select
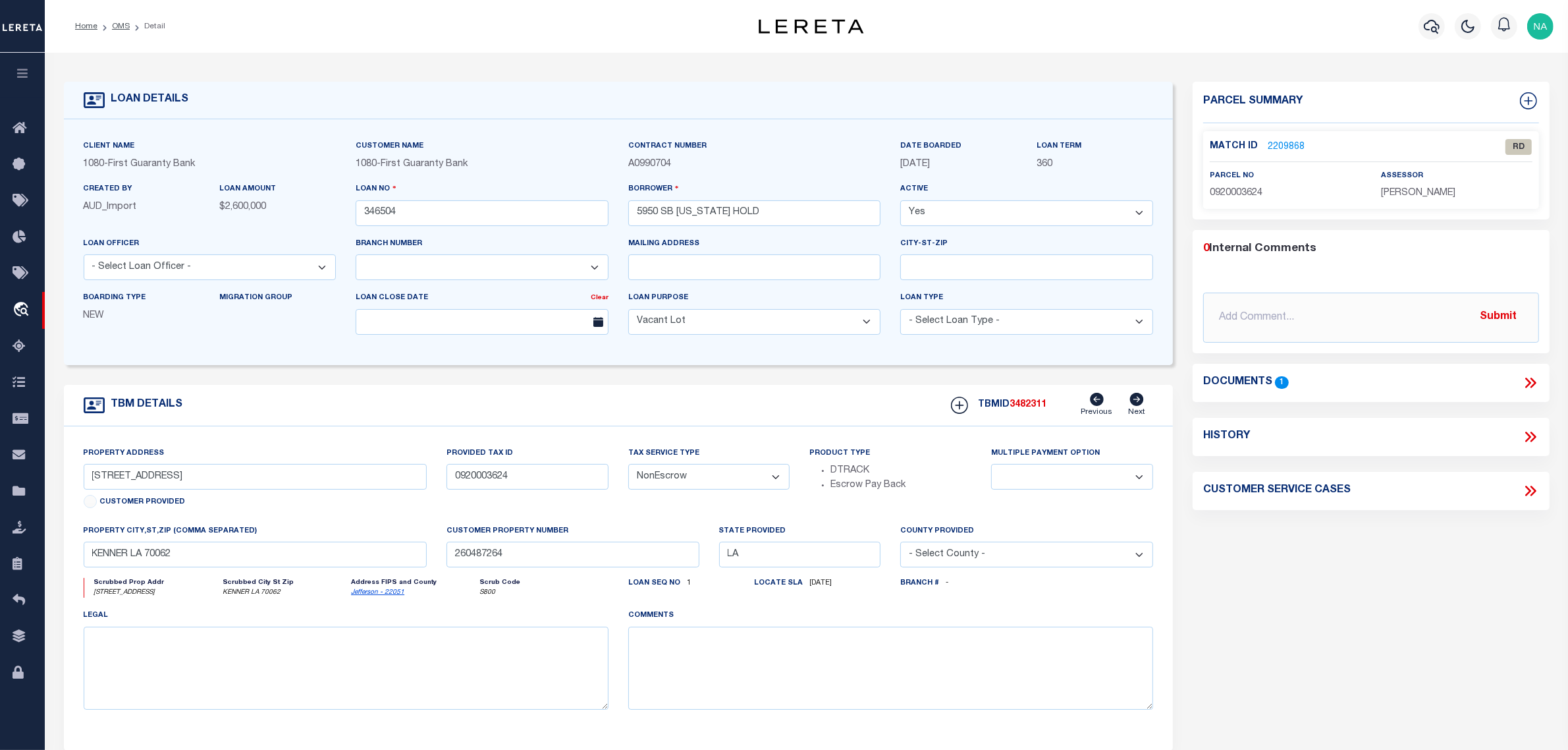
click at [1334, 588] on div "Parcel Summary Match ID 2209868 0" at bounding box center [1371, 442] width 377 height 721
click at [123, 25] on link "OMS" at bounding box center [121, 26] width 18 height 8
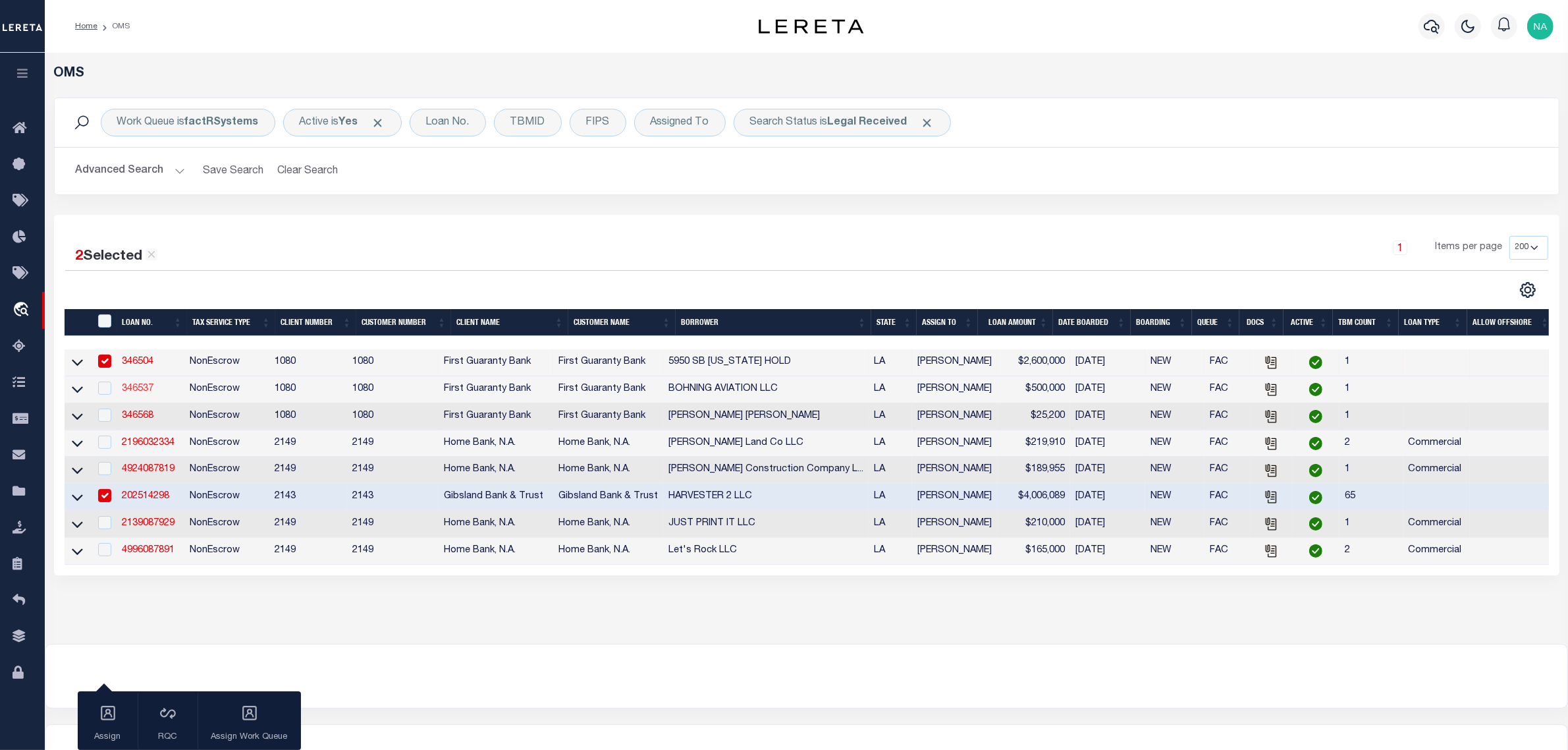
click at [145, 392] on link "346537" at bounding box center [138, 388] width 32 height 9
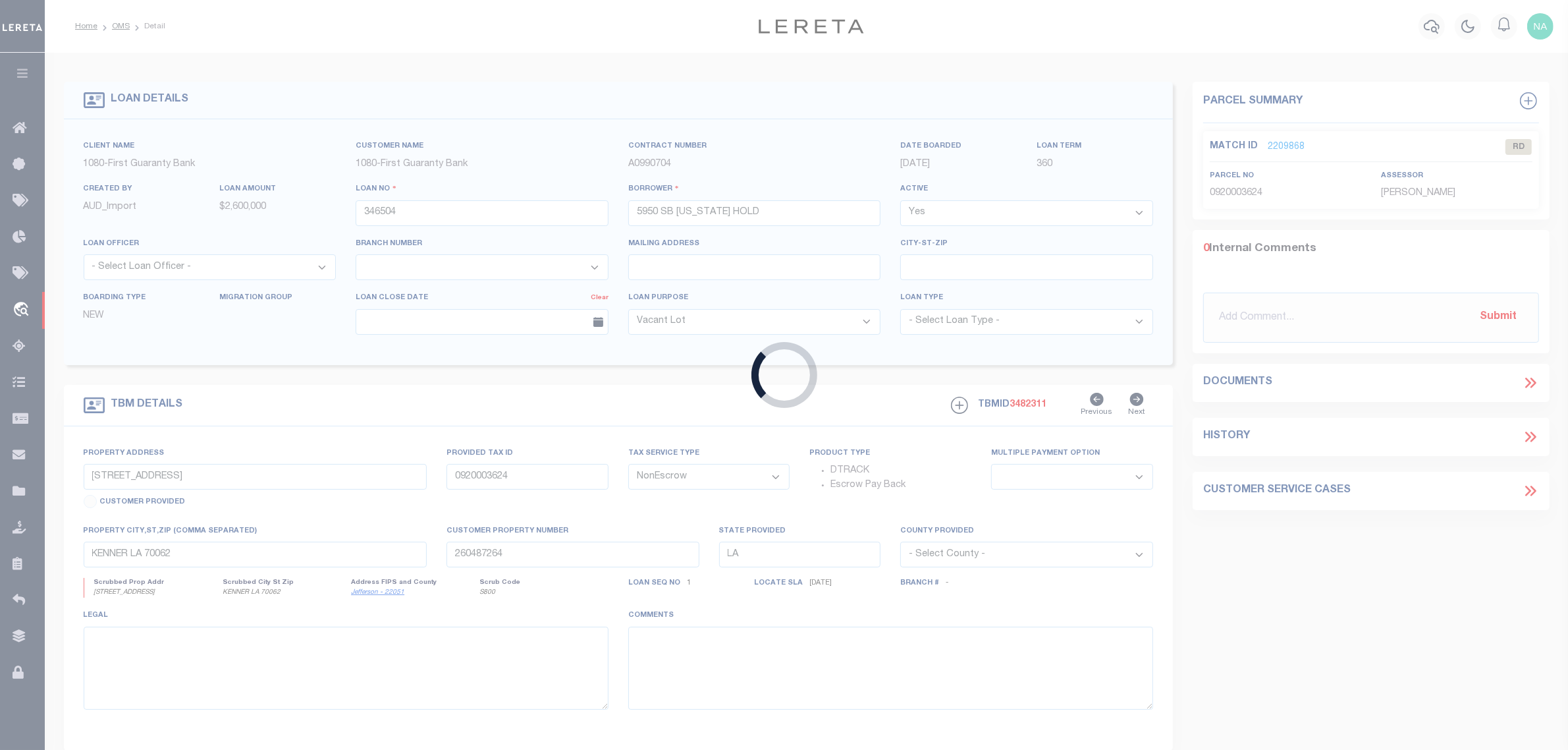
type input "346537"
type input "BOHNING AVIATION LLC"
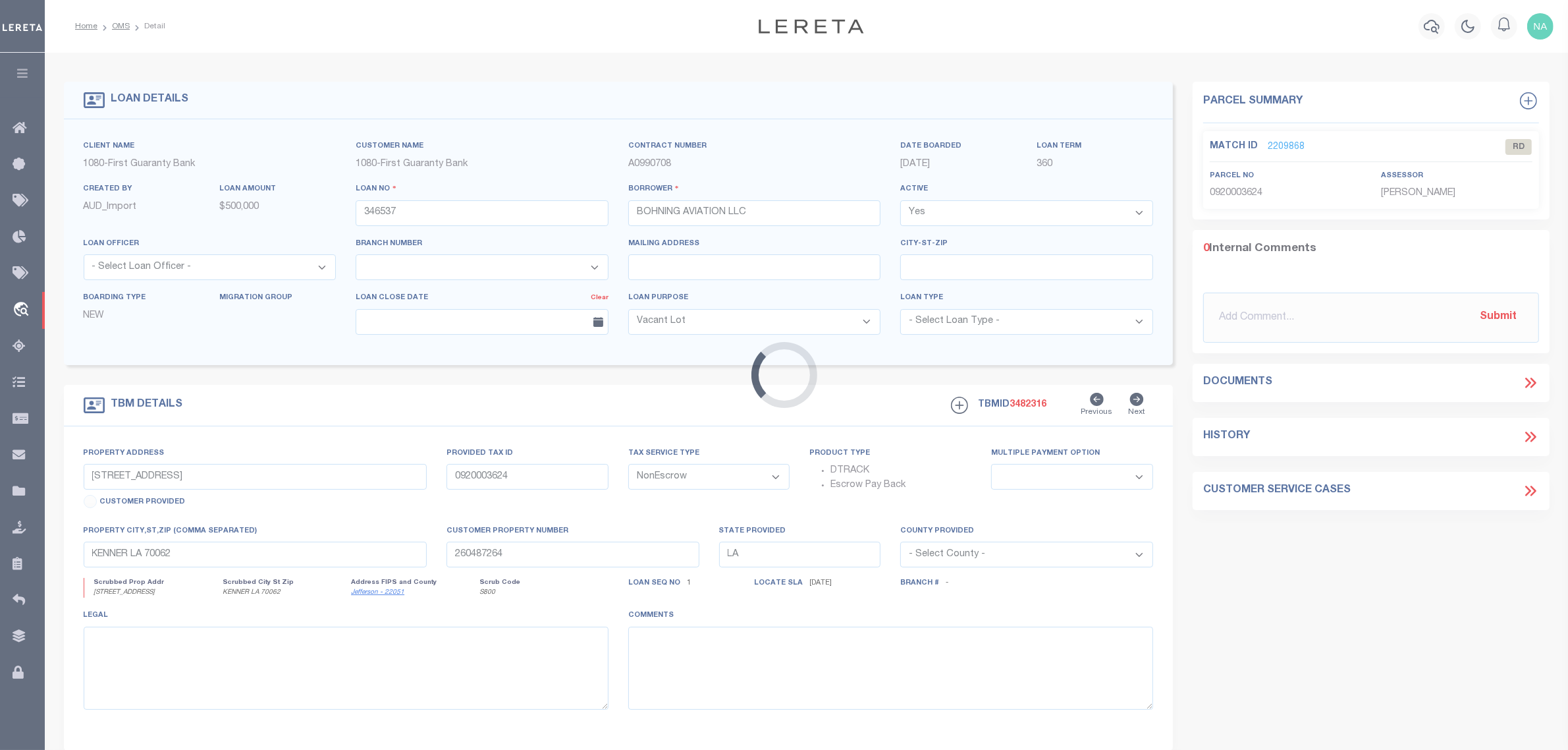
type input "861 INDUSTRIAL PARK ROAD"
type input "TBD"
select select
type input "HAMMOND LA 70401"
type input "260314441"
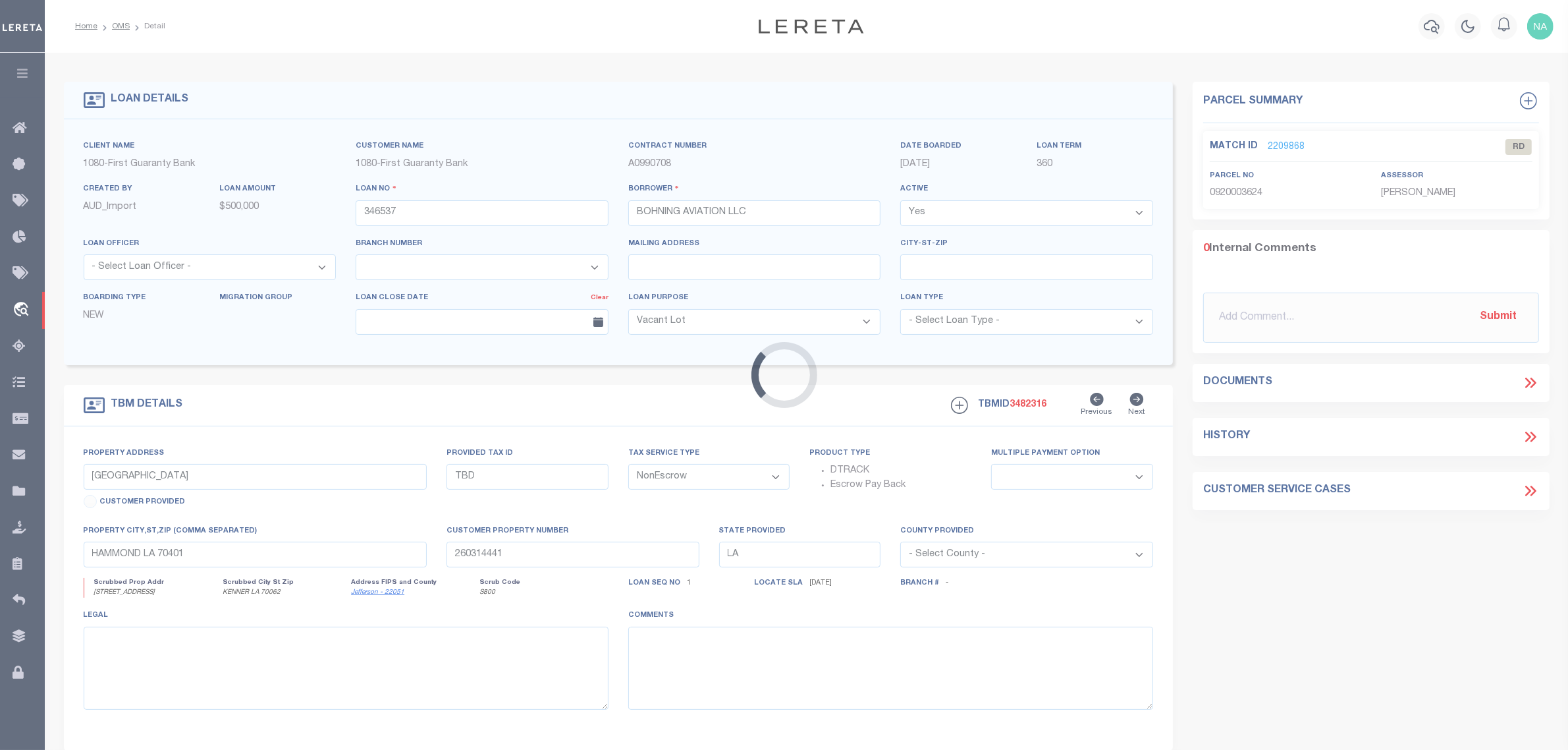
select select
select select "1570"
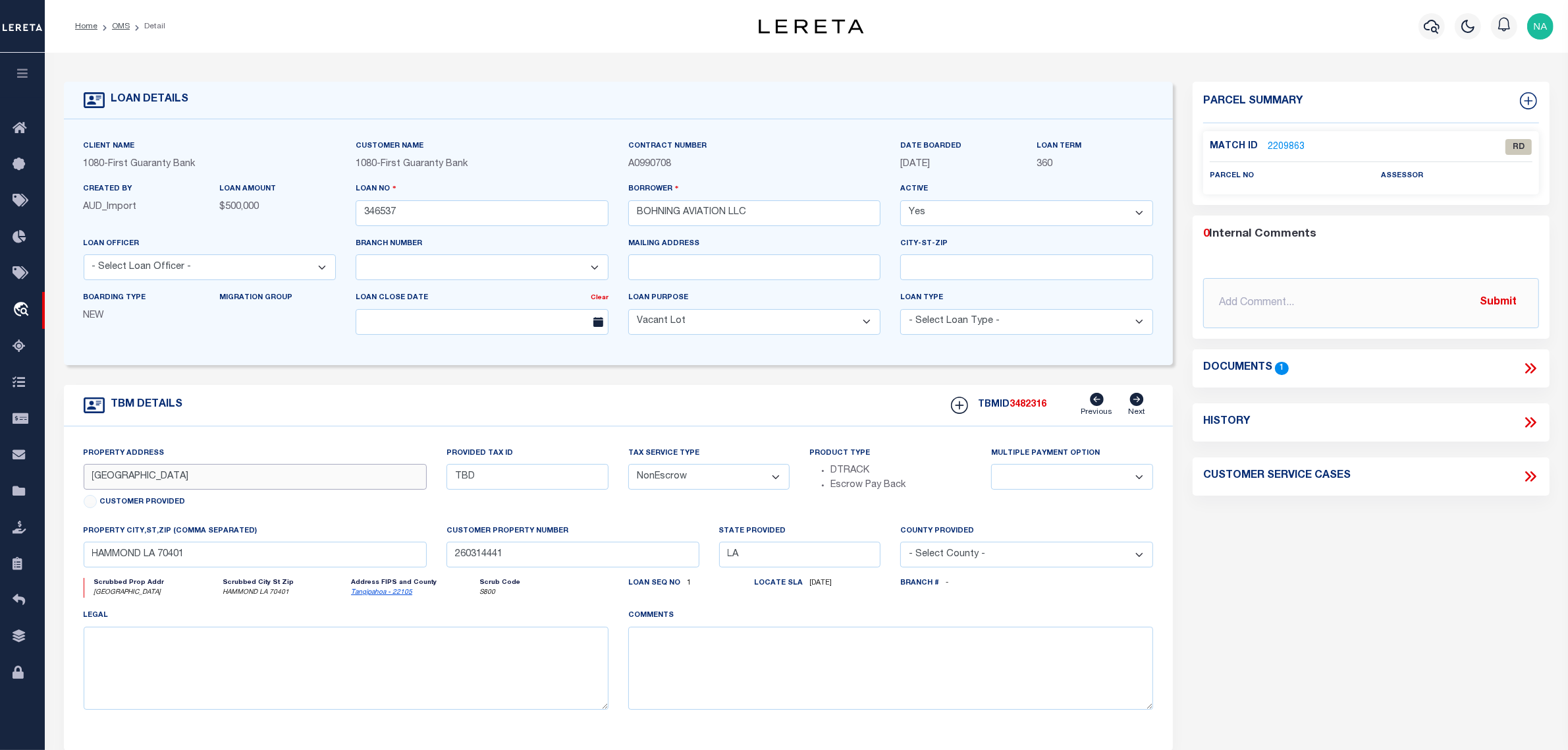
drag, startPoint x: 166, startPoint y: 481, endPoint x: 69, endPoint y: 481, distance: 97.0
click at [69, 481] on div "Property Address 861 INDUSTRIAL PARK ROAD Customer Provided Provided Tax ID TBD…" at bounding box center [618, 588] width 1110 height 324
drag, startPoint x: 287, startPoint y: 483, endPoint x: 40, endPoint y: 468, distance: 247.5
click at [40, 468] on div "Home OMS Detail" at bounding box center [784, 501] width 1568 height 1002
click at [120, 25] on link "OMS" at bounding box center [121, 26] width 18 height 8
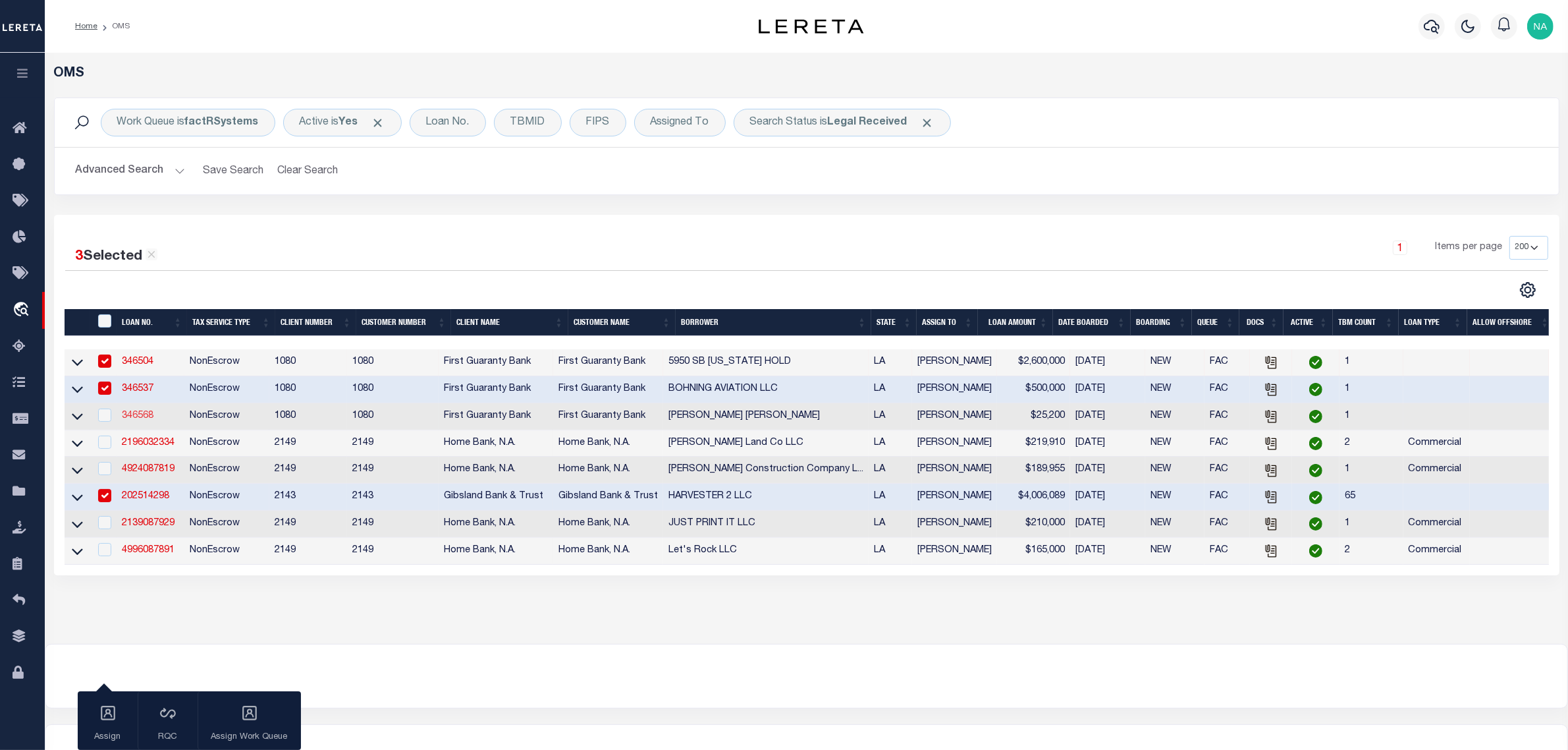
click at [148, 416] on link "346568" at bounding box center [138, 416] width 32 height 9
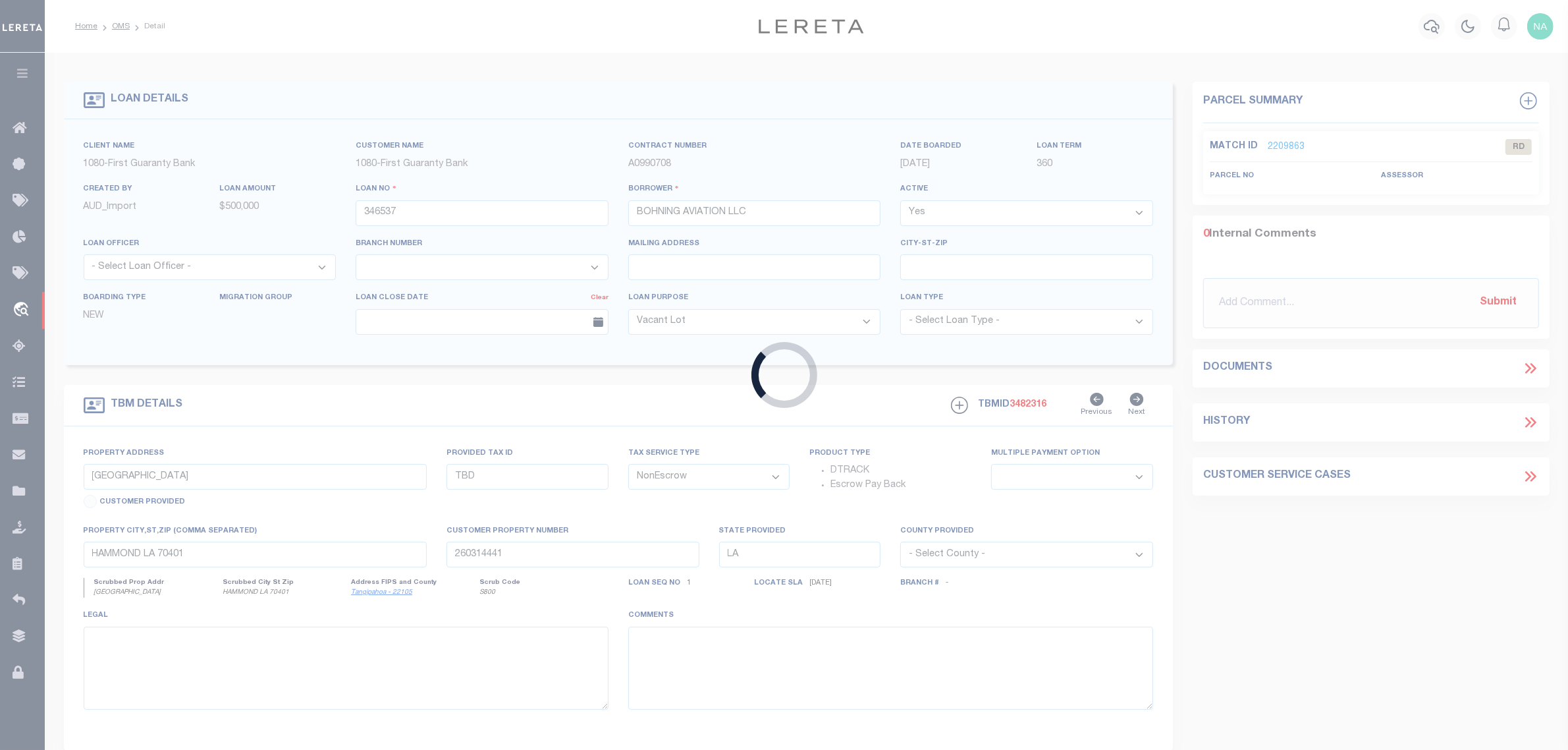
type input "346568"
type input "[PERSON_NAME] [PERSON_NAME]"
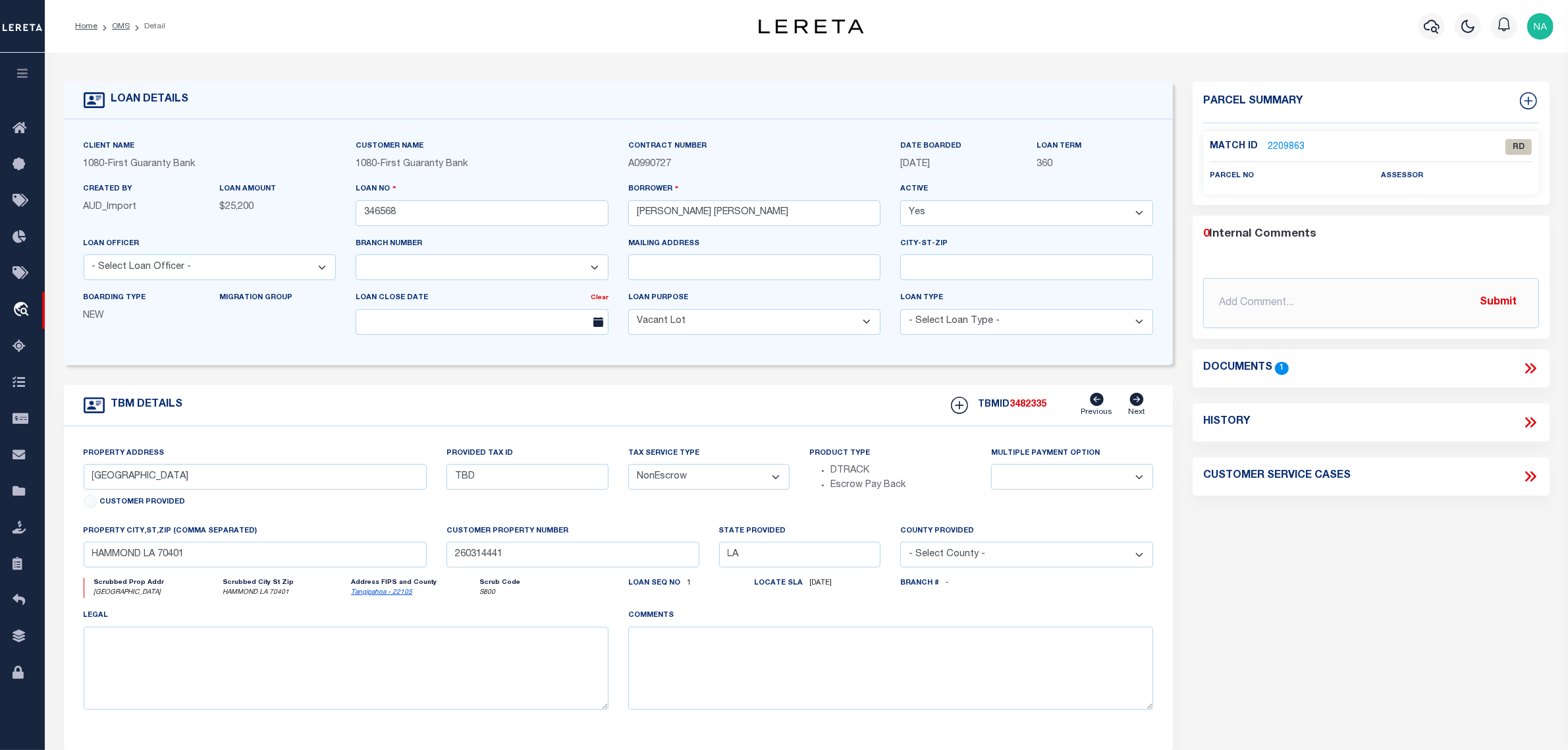
type input "3.1 ACRES ON HIGHWAY 1061"
type input "06555388"
select select
type input "KENTWOOD LA 70444"
type input "260681354"
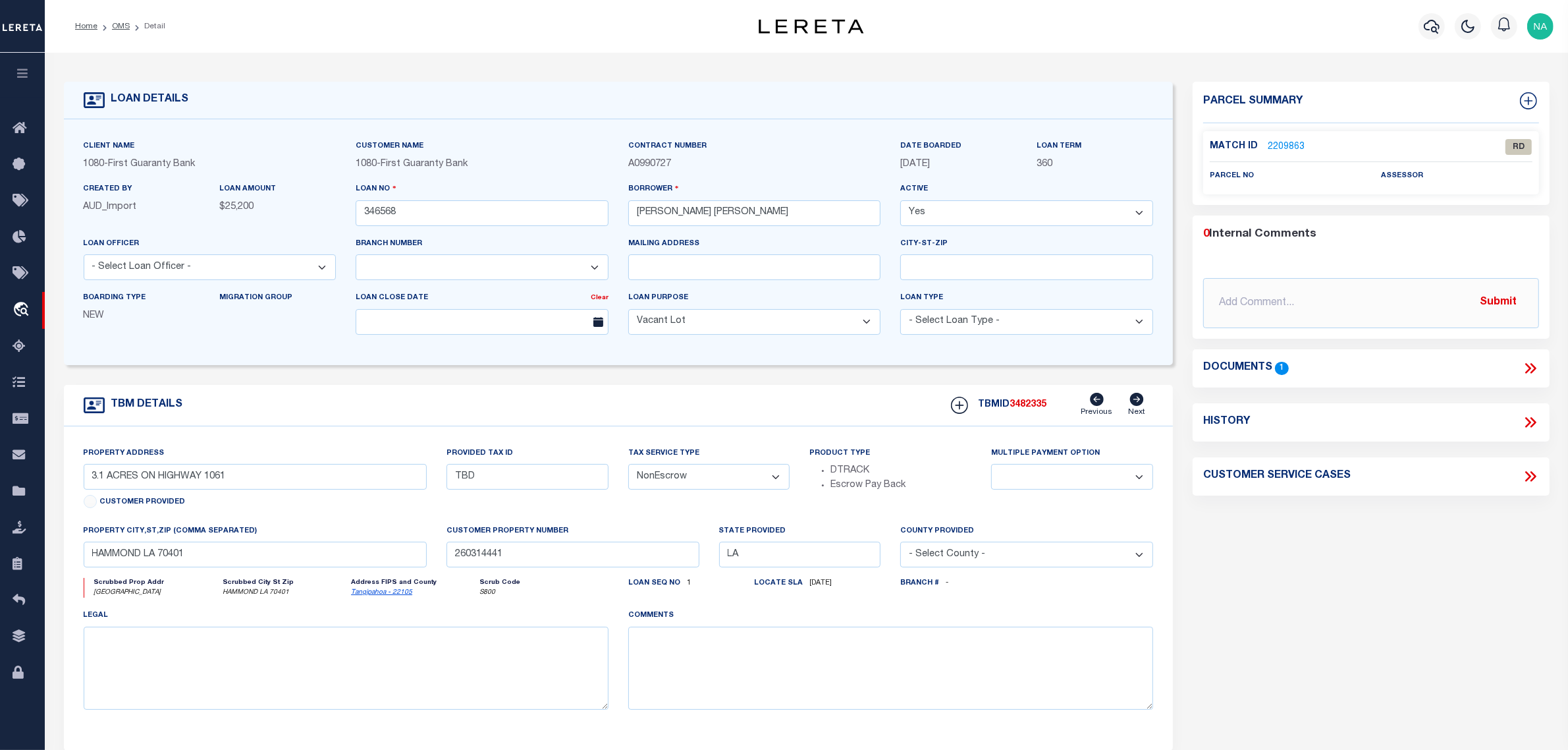
select select
select select "1570"
drag, startPoint x: 516, startPoint y: 480, endPoint x: 411, endPoint y: 479, distance: 105.0
click at [411, 479] on div "Property Address 3.1 ACRES ON HIGHWAY 1061 Customer Provided Provided Tax ID 06…" at bounding box center [618, 588] width 1090 height 284
drag, startPoint x: 1288, startPoint y: 618, endPoint x: 1310, endPoint y: 404, distance: 215.1
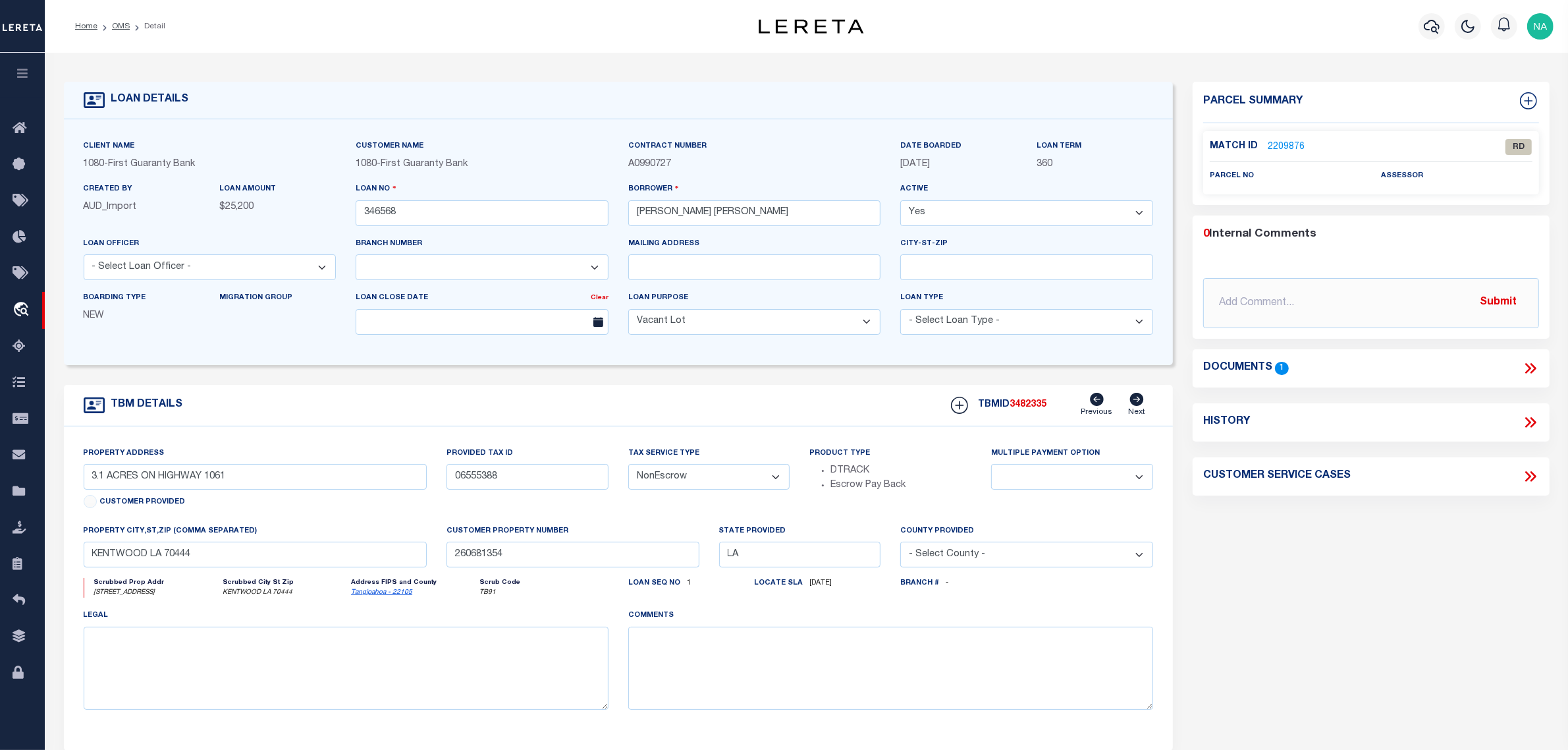
click at [1291, 615] on div "Parcel Summary Match ID 2209876 0" at bounding box center [1371, 442] width 377 height 721
click at [1282, 144] on link "2209876" at bounding box center [1286, 147] width 37 height 14
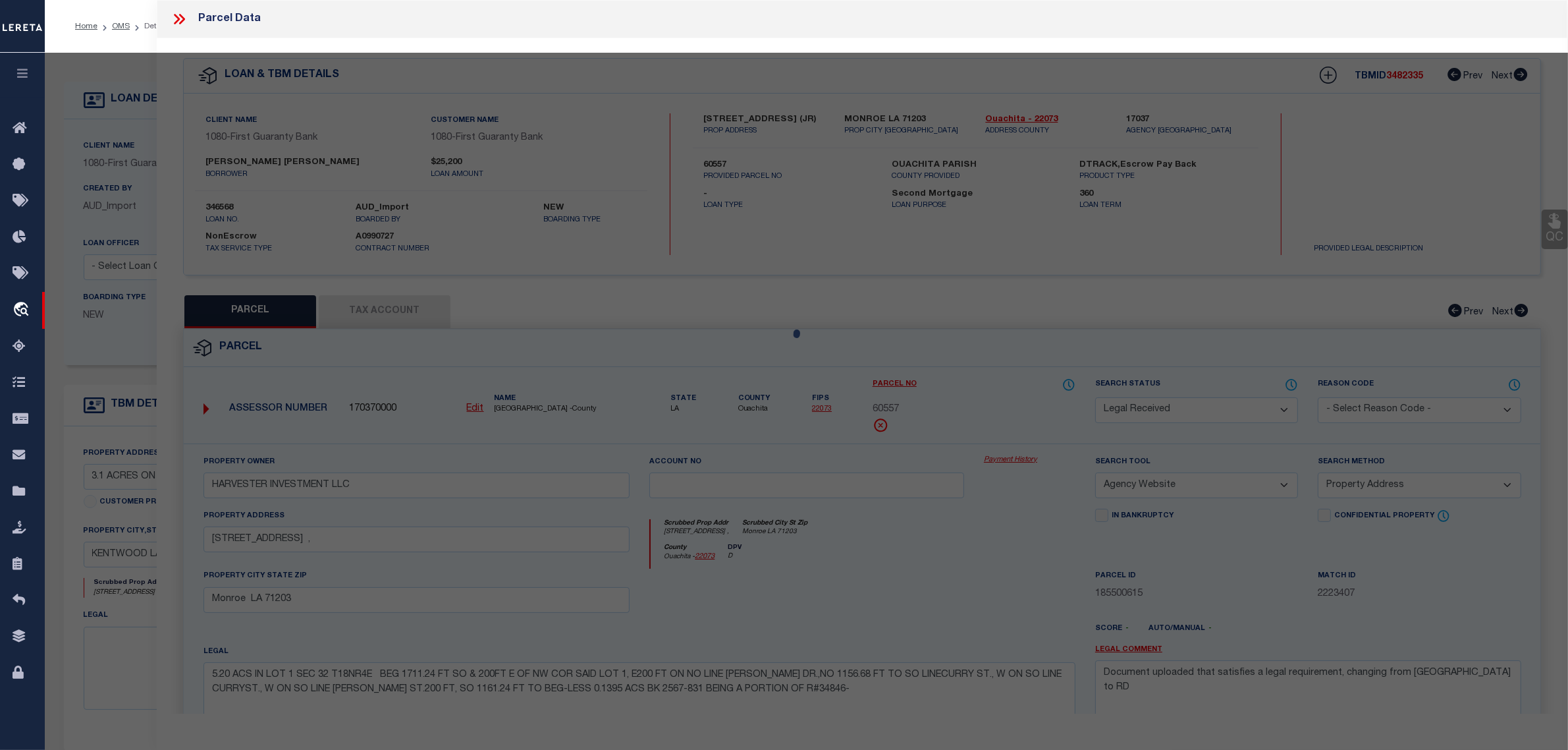
select select "AS"
select select
checkbox input "false"
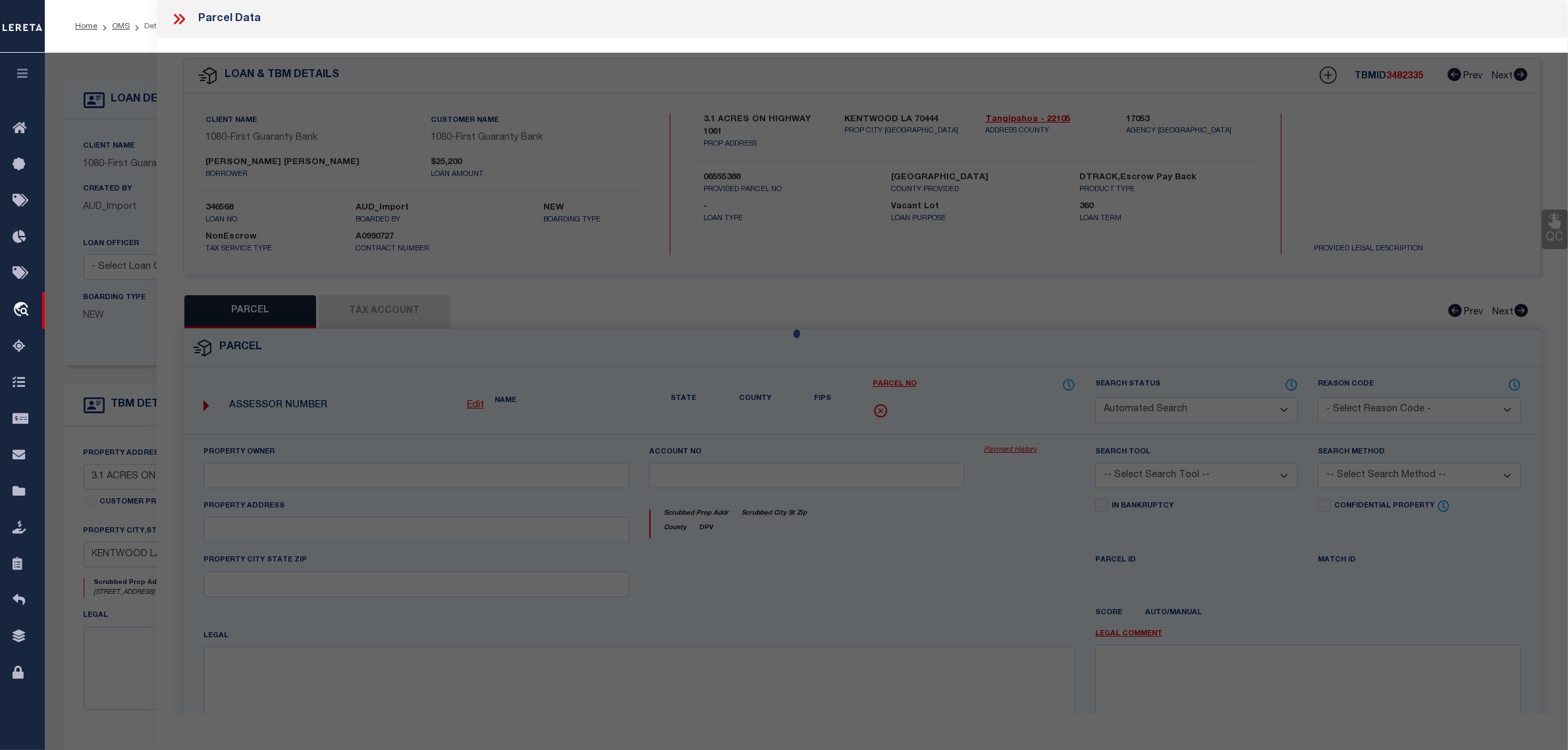
select select "RD"
checkbox input "false"
type textarea "6555388 - POSSIBLE PARCEL"
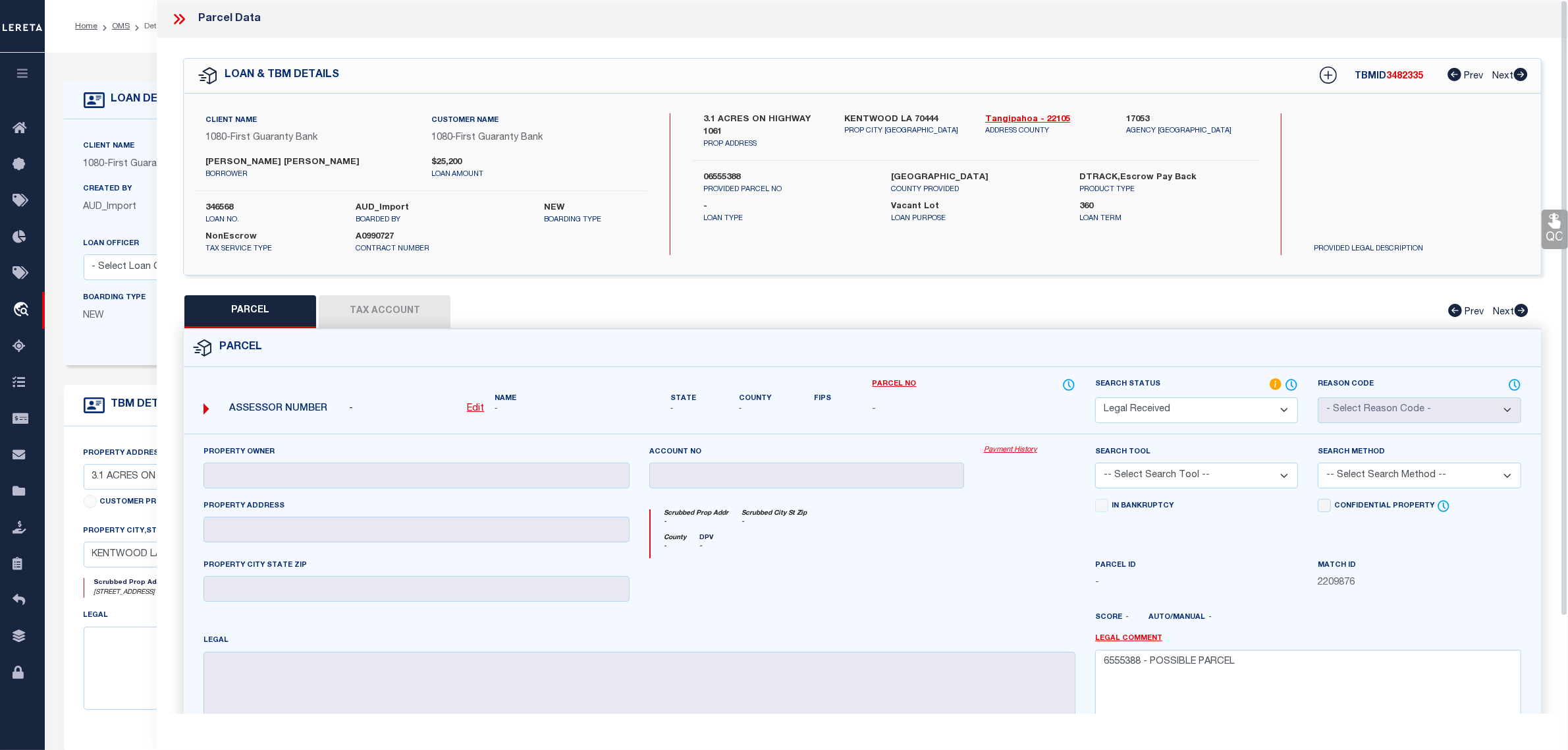
click at [476, 409] on u "Edit" at bounding box center [475, 408] width 17 height 9
select select "RD"
type textarea "-"
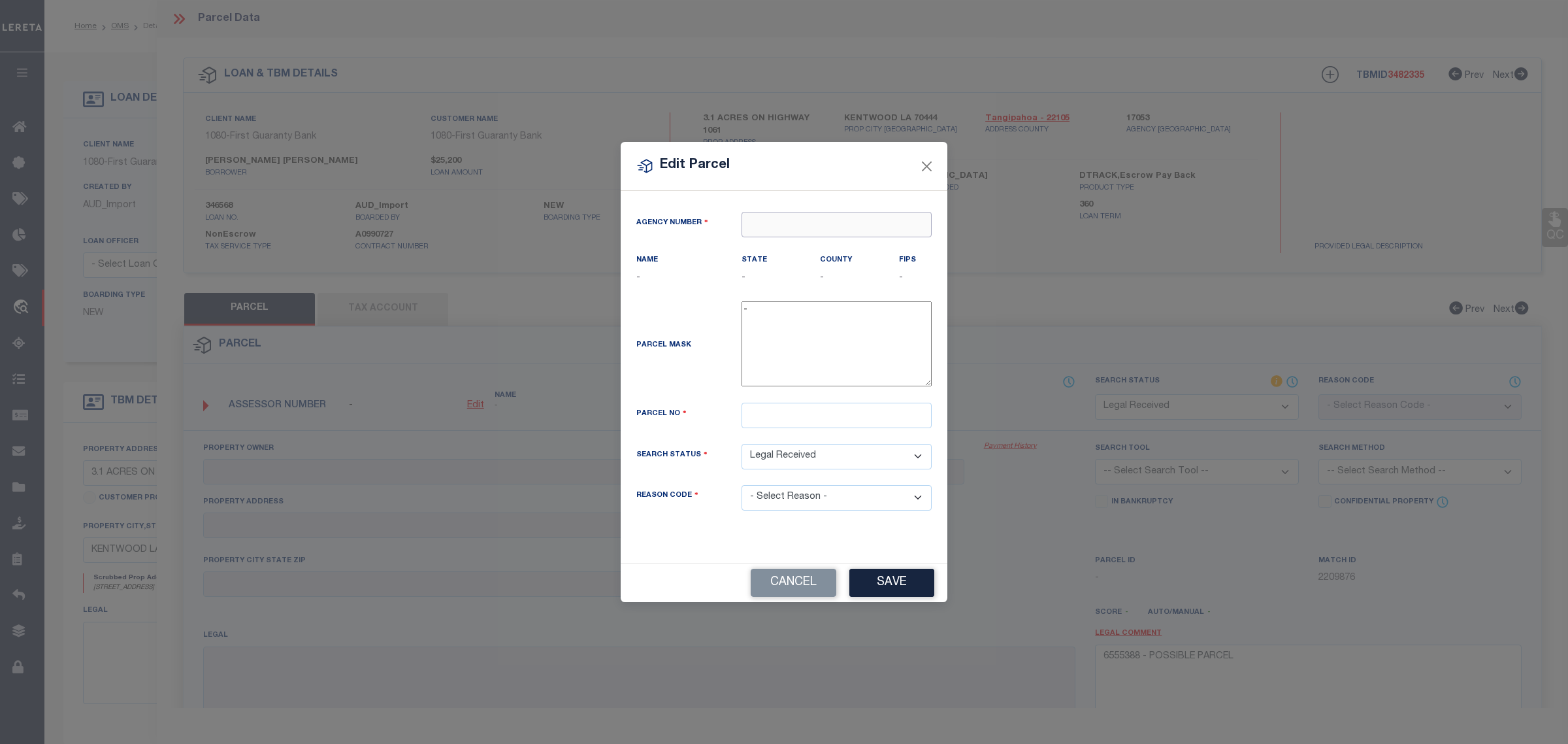
click at [831, 236] on input "text" at bounding box center [836, 224] width 190 height 26
click at [856, 239] on div "170530000 : TANGIPAHOA PARISH" at bounding box center [840, 256] width 196 height 37
type input "170530000"
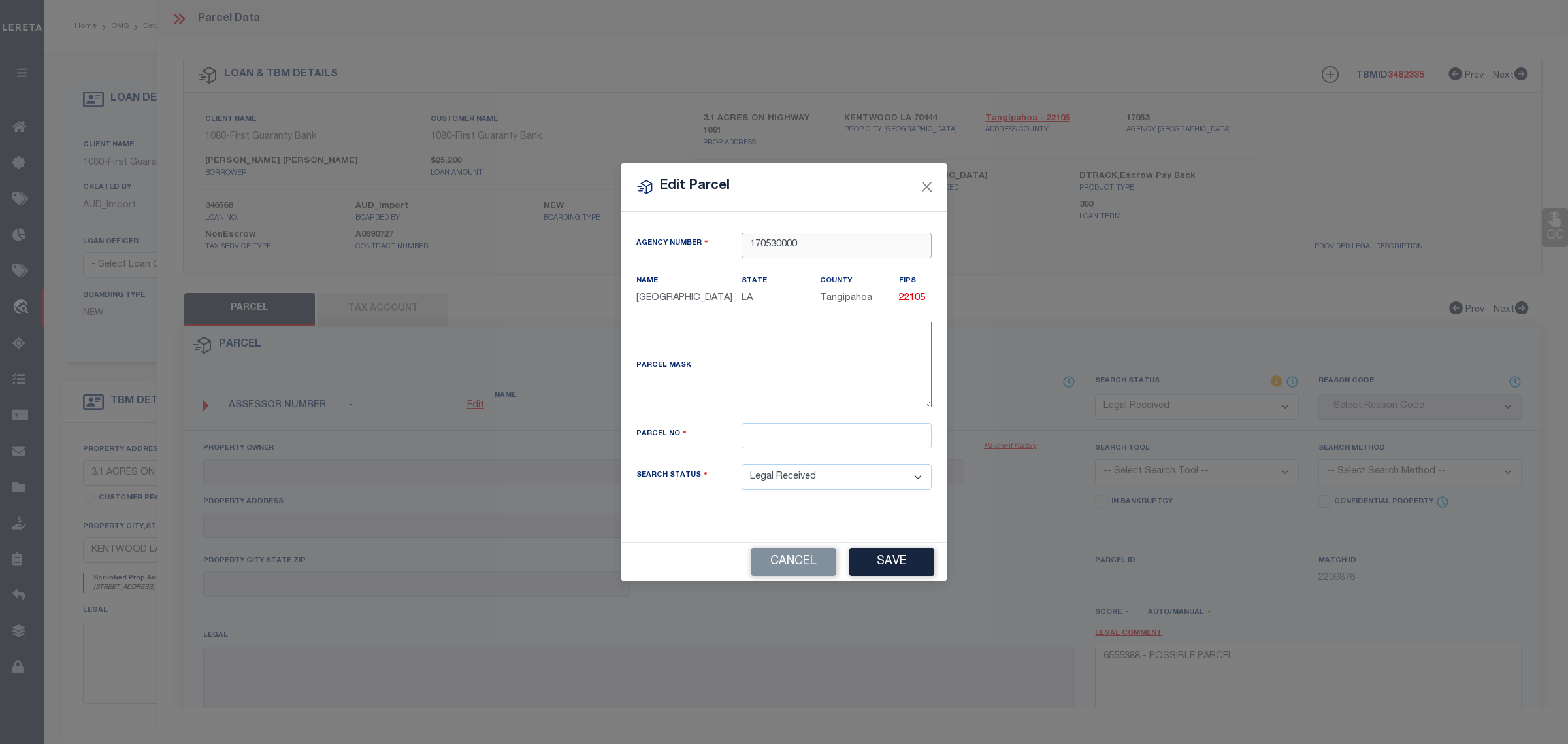
type input "170530000"
click at [804, 433] on input "text" at bounding box center [836, 435] width 190 height 26
paste input "6555388"
type input "6555388"
click at [890, 572] on button "Save" at bounding box center [892, 561] width 85 height 28
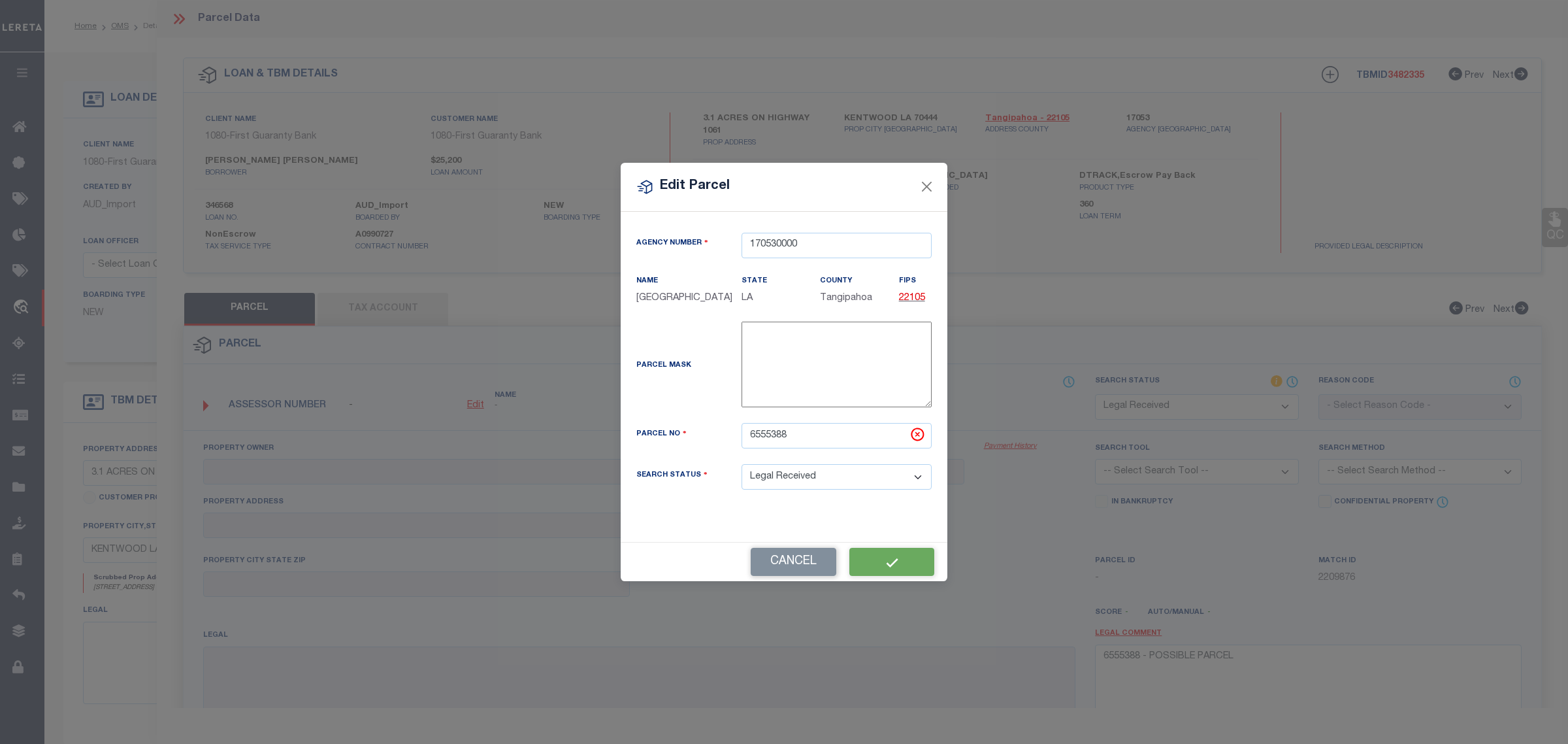
select select "RD"
checkbox input "false"
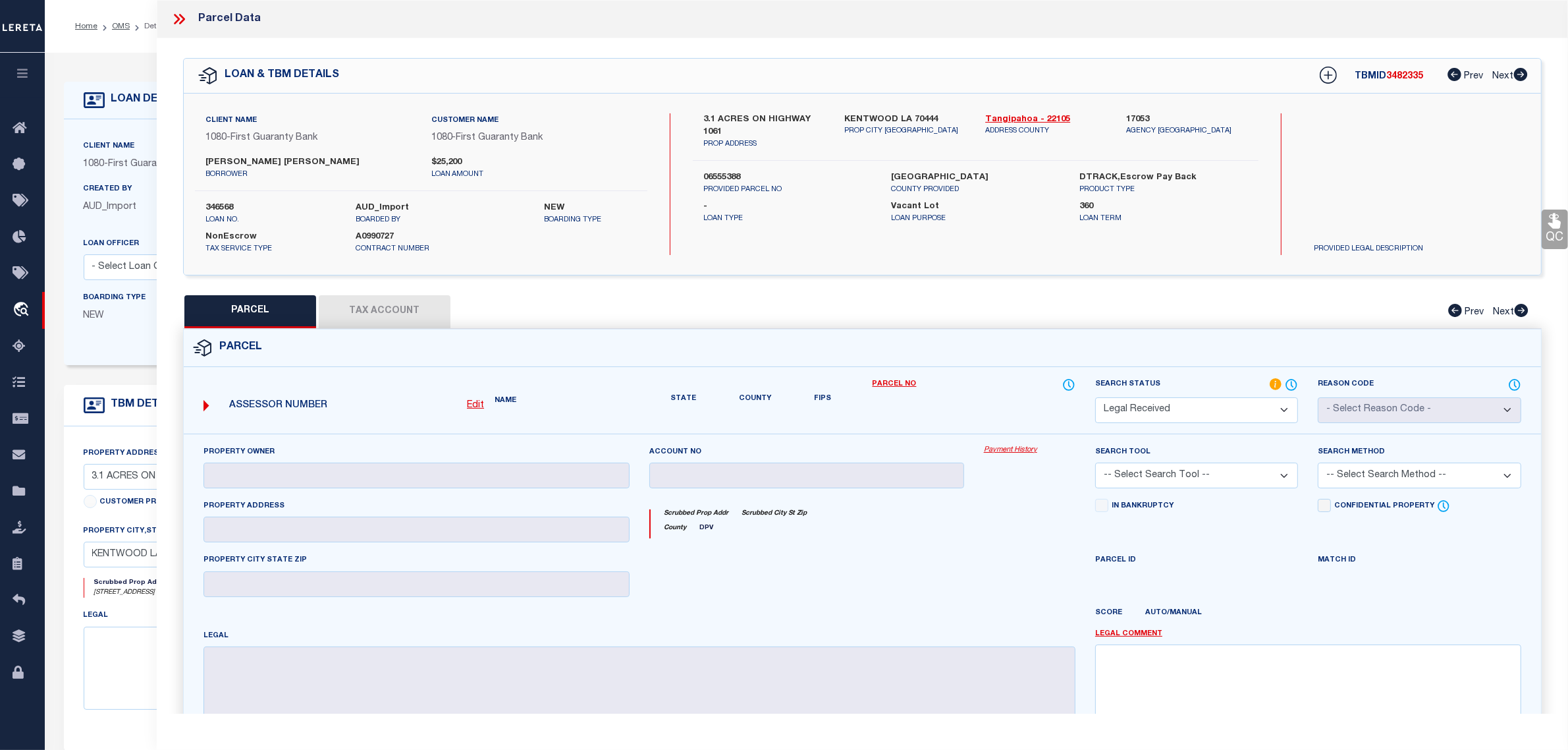
checkbox input "false"
type textarea "6555388 - POSSIBLE PARCEL"
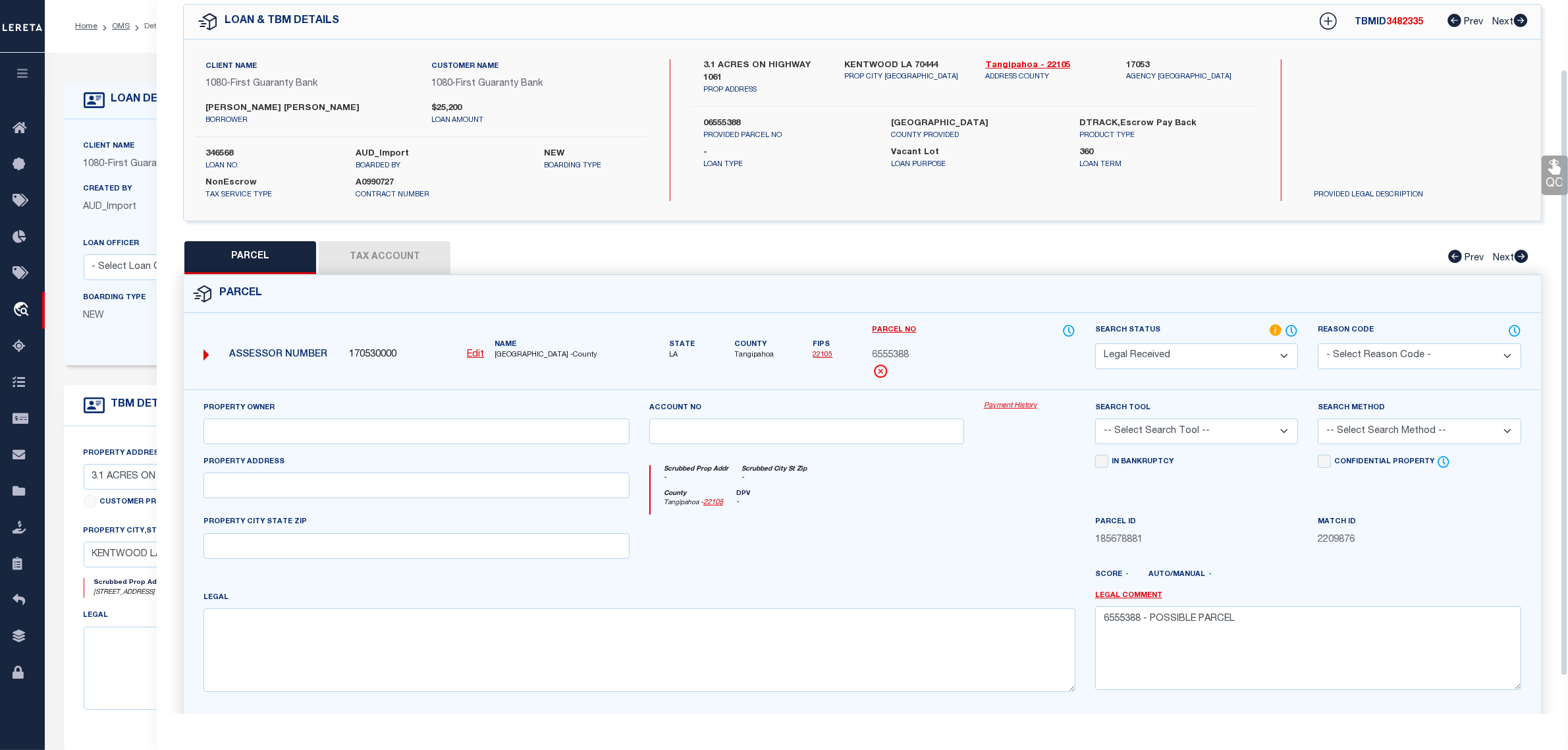
scroll to position [82, 0]
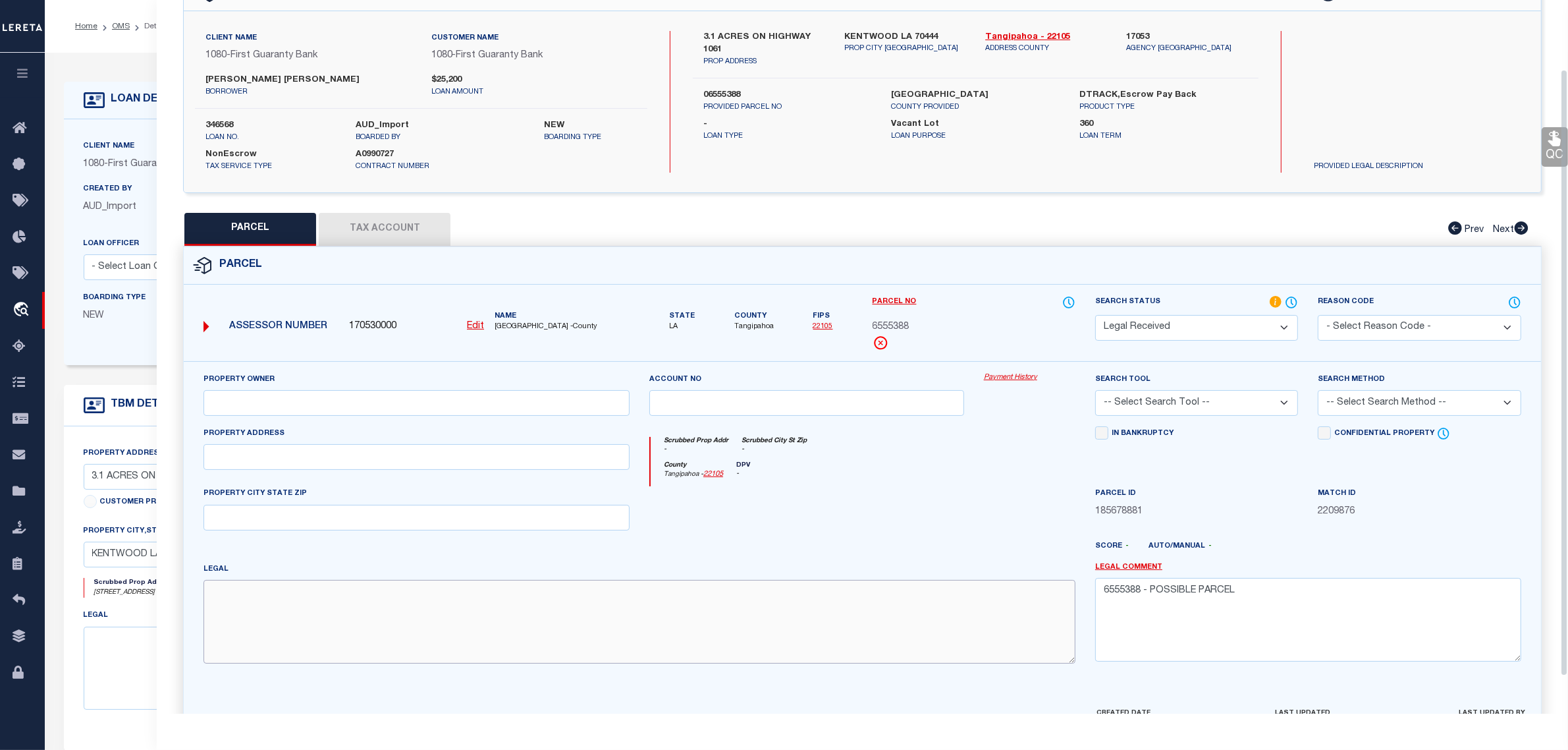
click at [511, 629] on textarea at bounding box center [639, 621] width 872 height 83
paste textarea "3.18A BEING LOT H-4-A OF SURVEY IN SEC 35 T2SR8E B96 P275 B149 P545 B300 P476 B…"
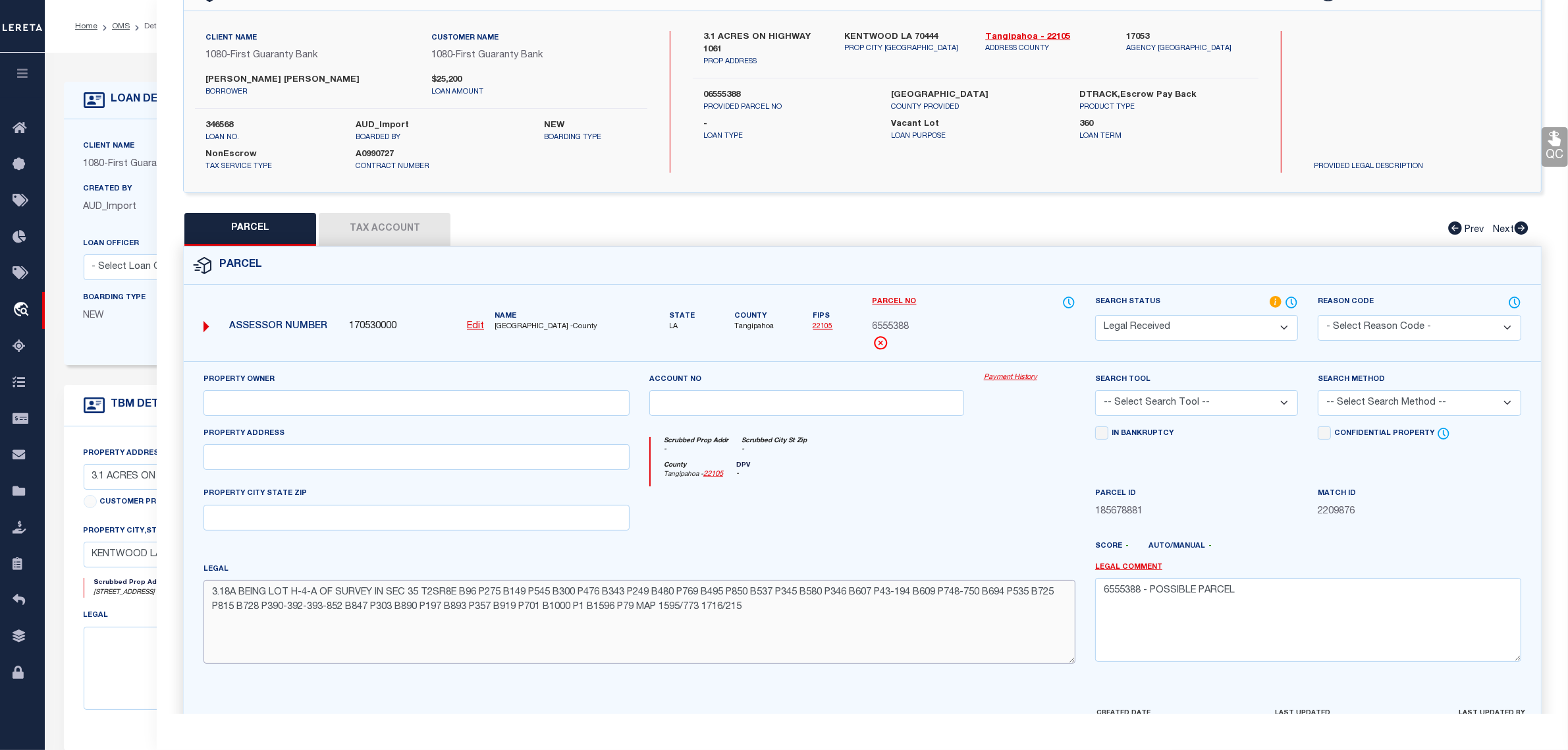
type textarea "3.18A BEING LOT H-4-A OF SURVEY IN SEC 35 T2SR8E B96 P275 B149 P545 B300 P476 B…"
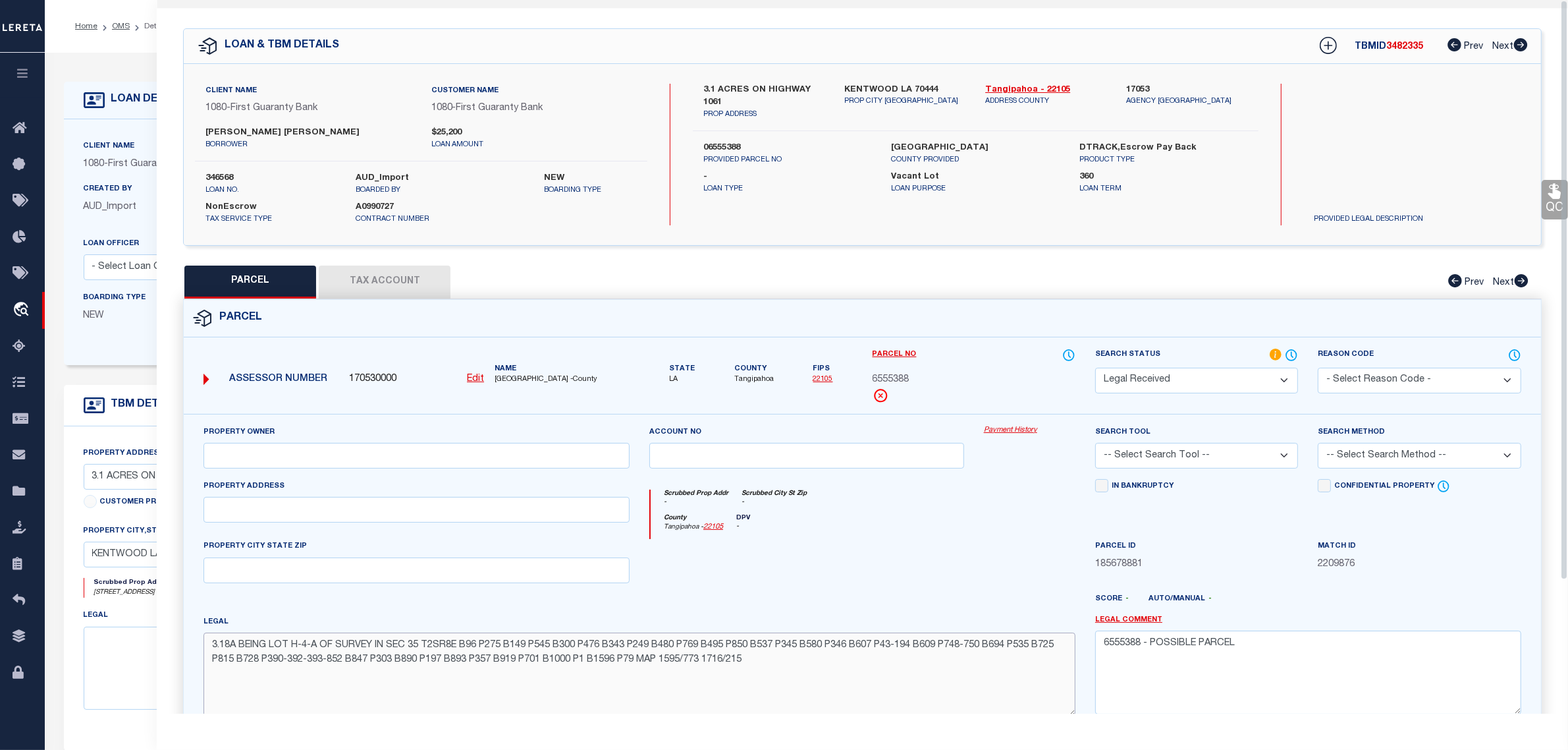
scroll to position [0, 0]
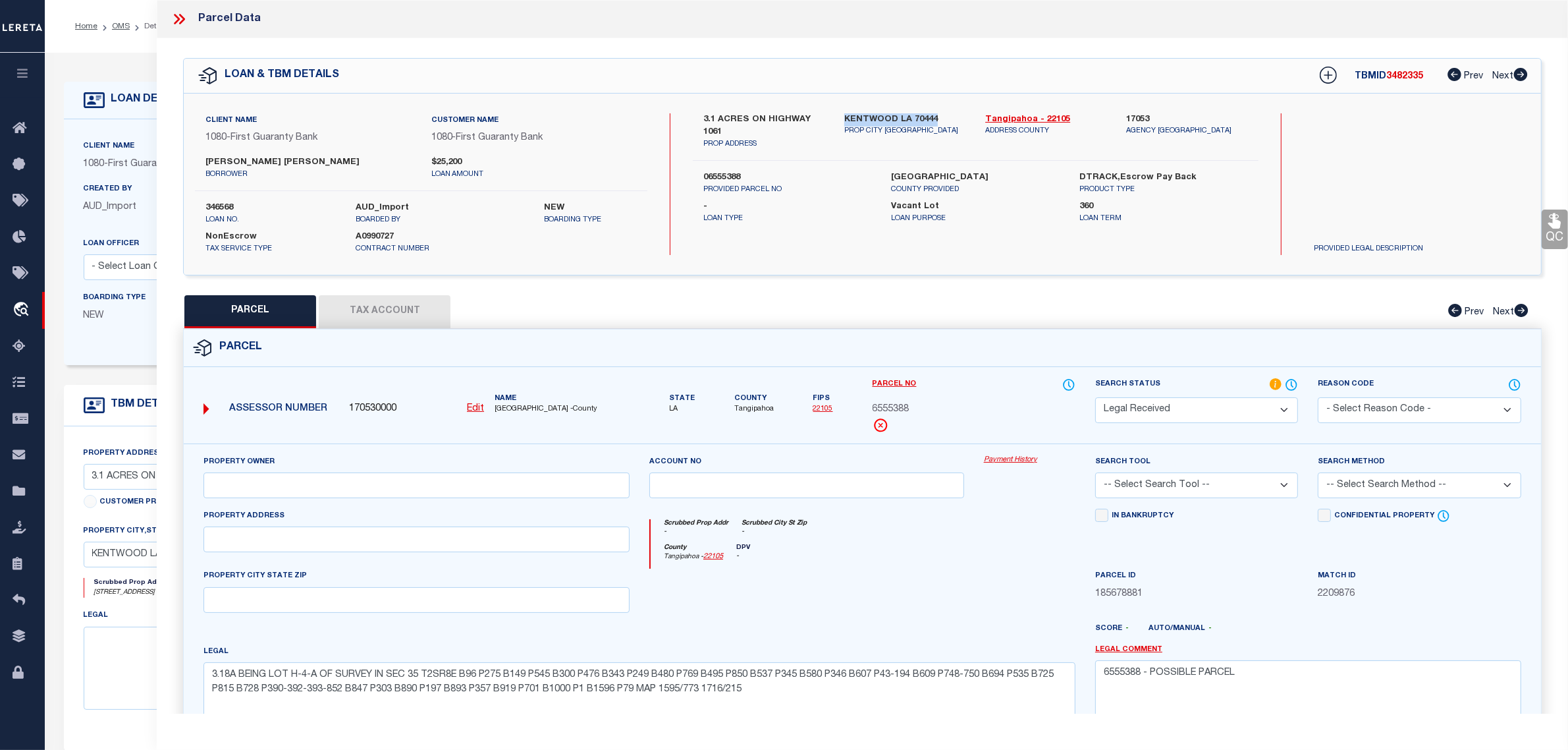
drag, startPoint x: 938, startPoint y: 117, endPoint x: 847, endPoint y: 113, distance: 91.1
click at [842, 113] on div "KENTWOOD LA 70444 PROP CITY ST ZIP" at bounding box center [905, 131] width 141 height 37
copy label "KENTWOOD LA 70444"
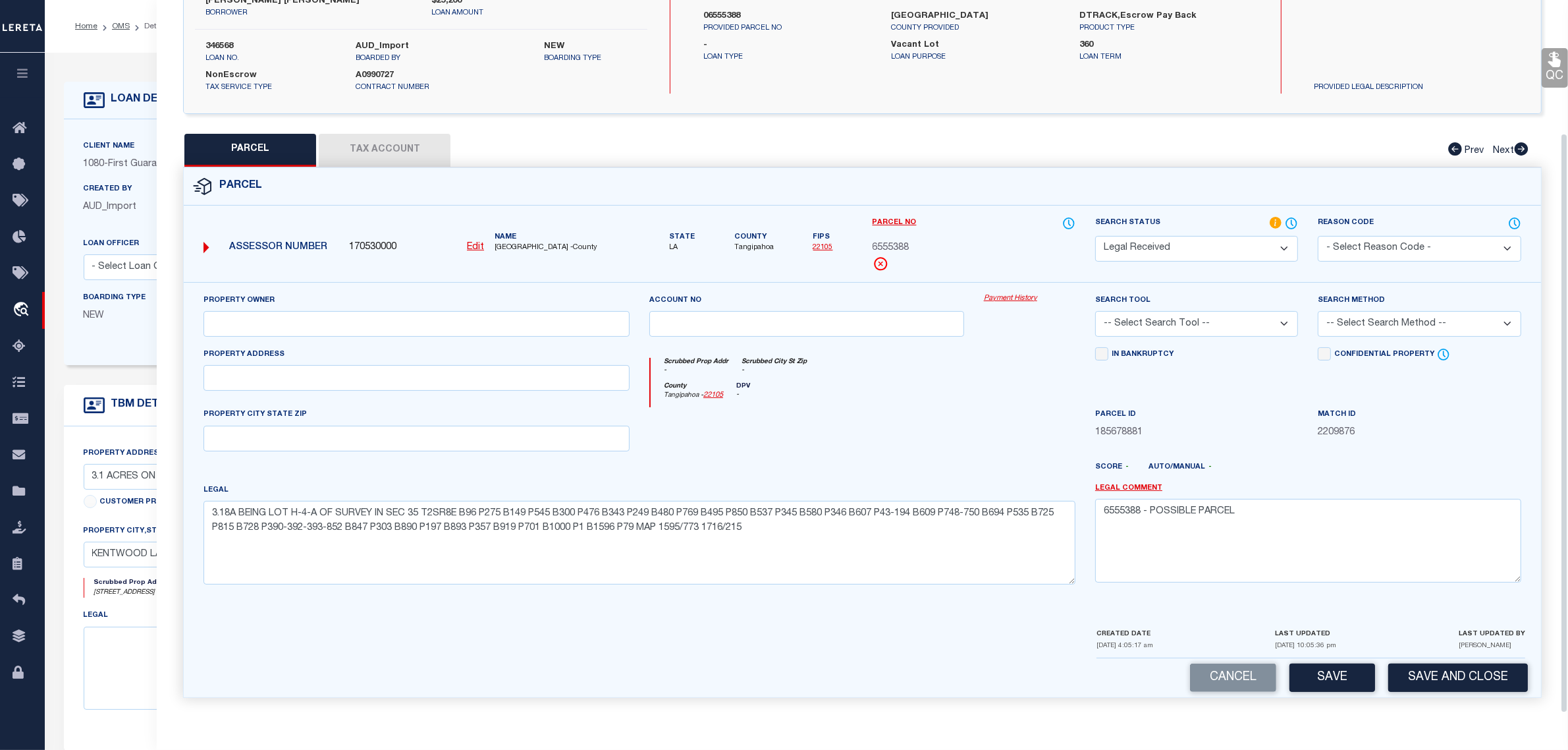
scroll to position [165, 0]
click at [416, 435] on input "text" at bounding box center [416, 438] width 426 height 26
paste input "KENTWOOD LA 70444"
type input "KENTWOOD LA 70444"
click at [408, 144] on button "Tax Account" at bounding box center [385, 150] width 132 height 33
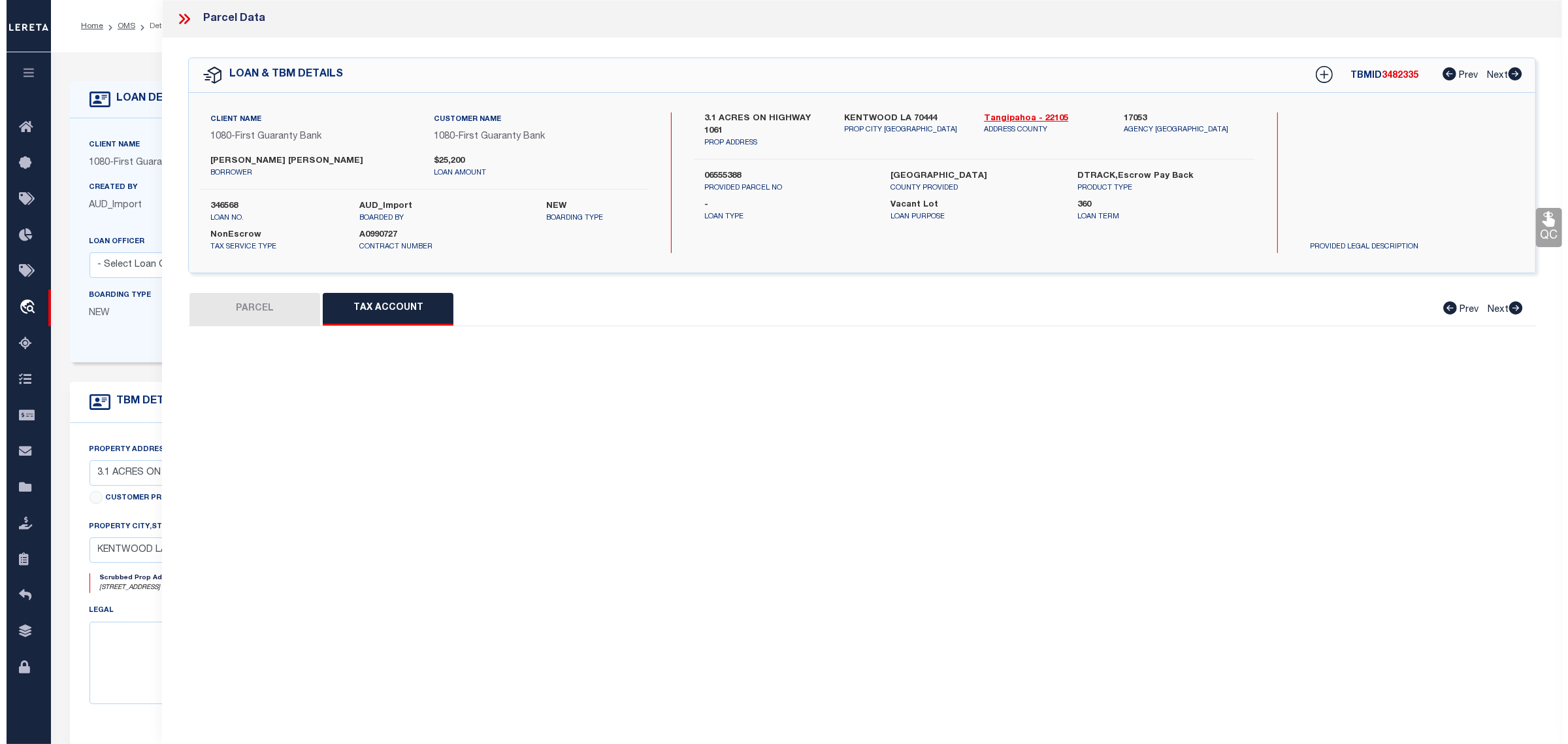
scroll to position [0, 0]
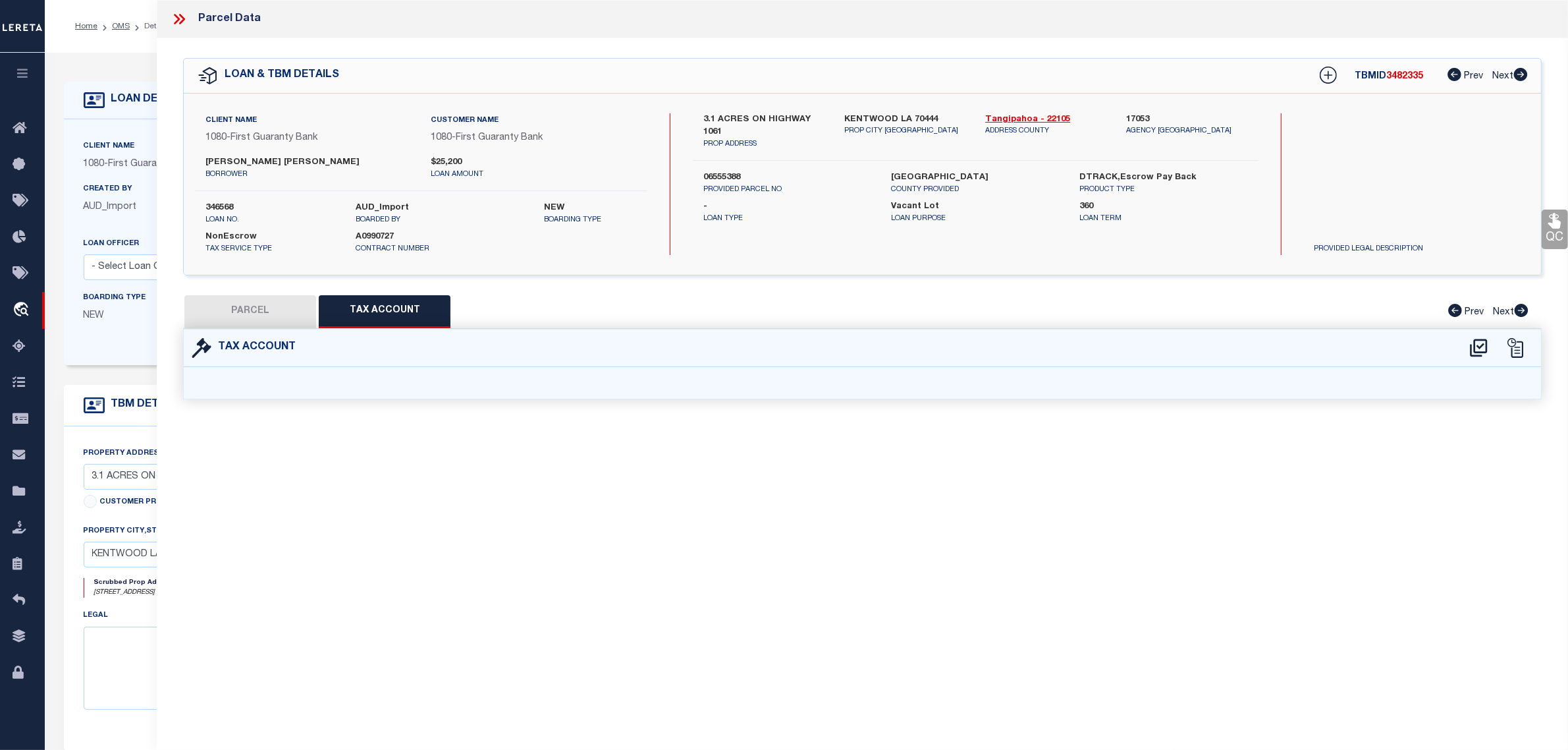
select select "100"
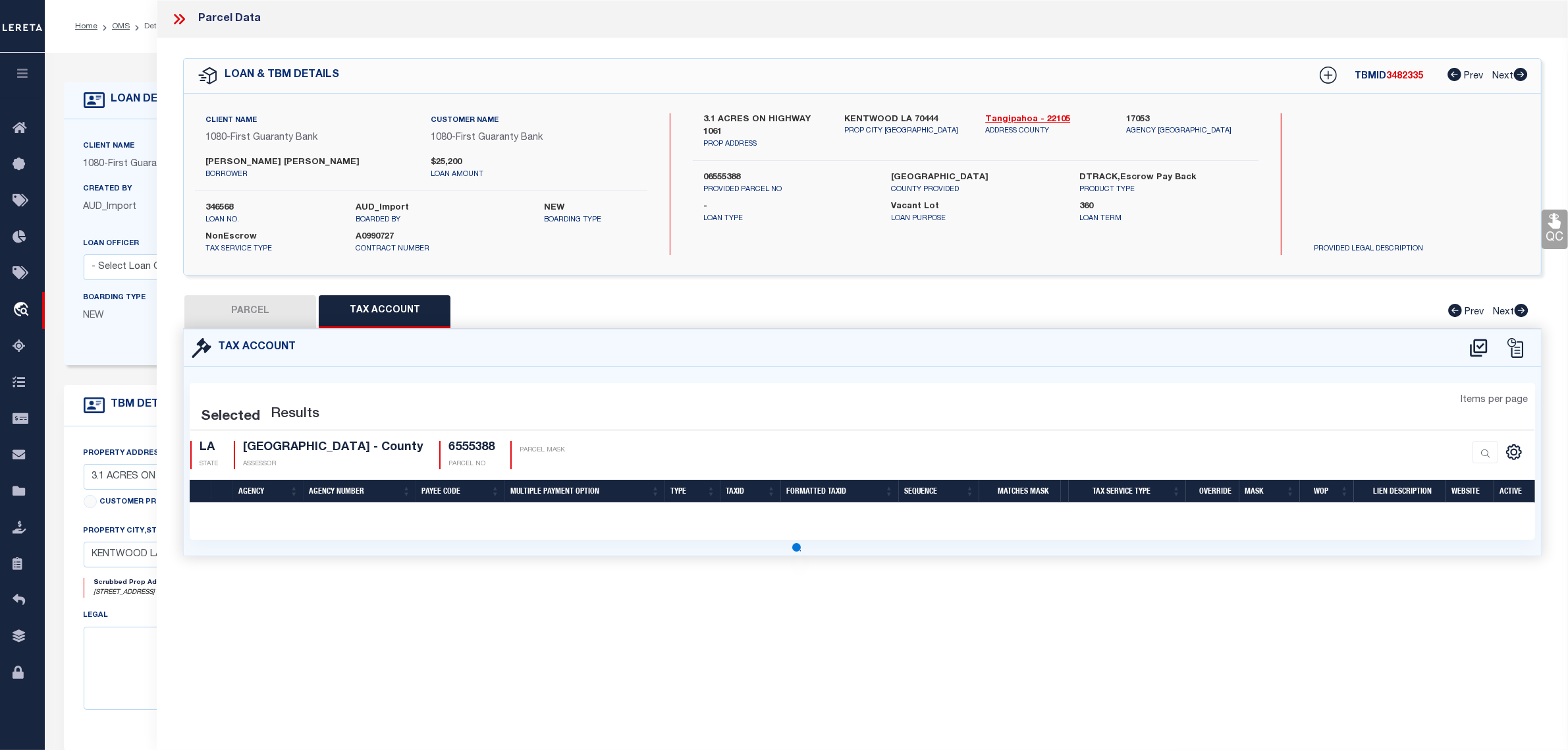
select select "100"
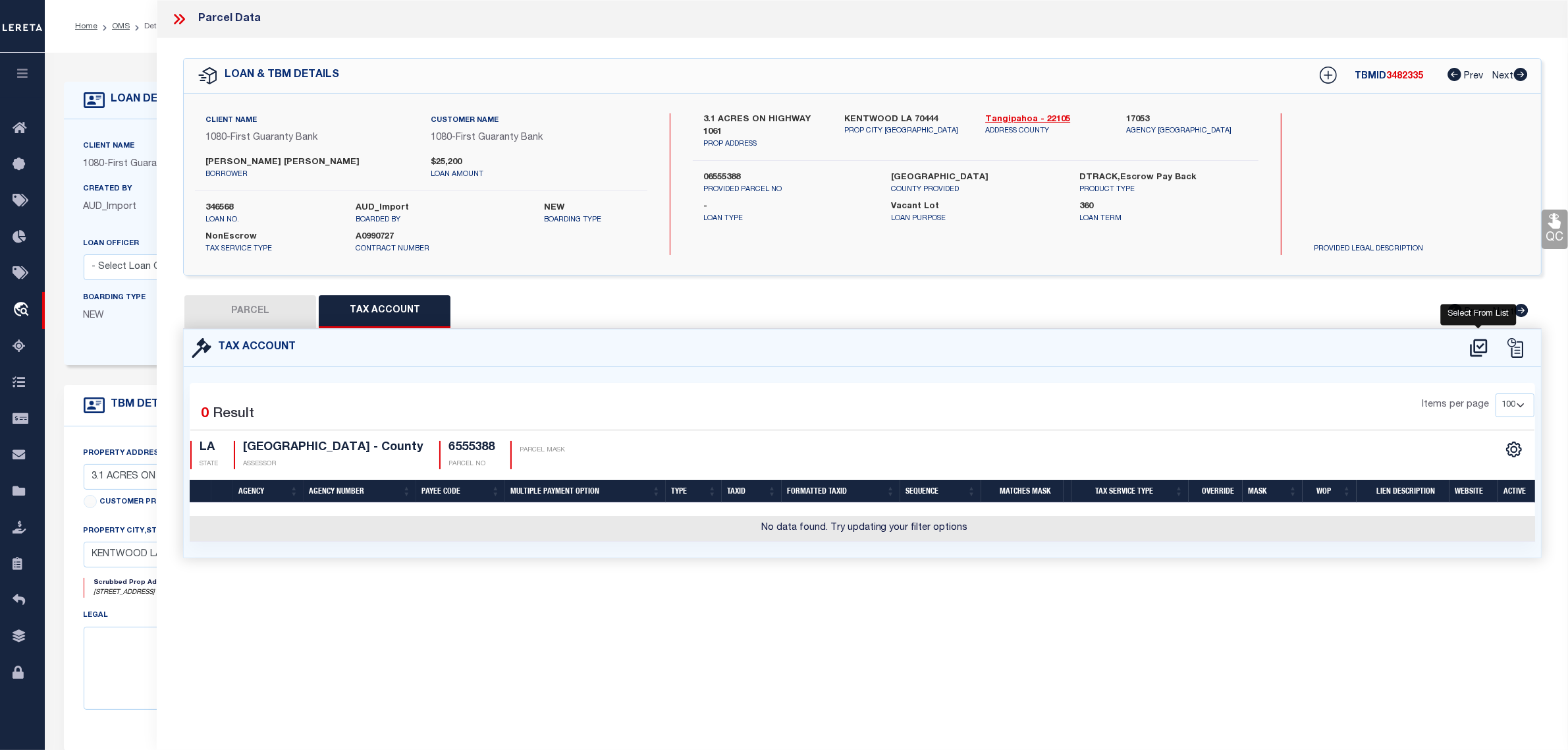
click at [1482, 343] on icon at bounding box center [1479, 347] width 17 height 18
select select "100"
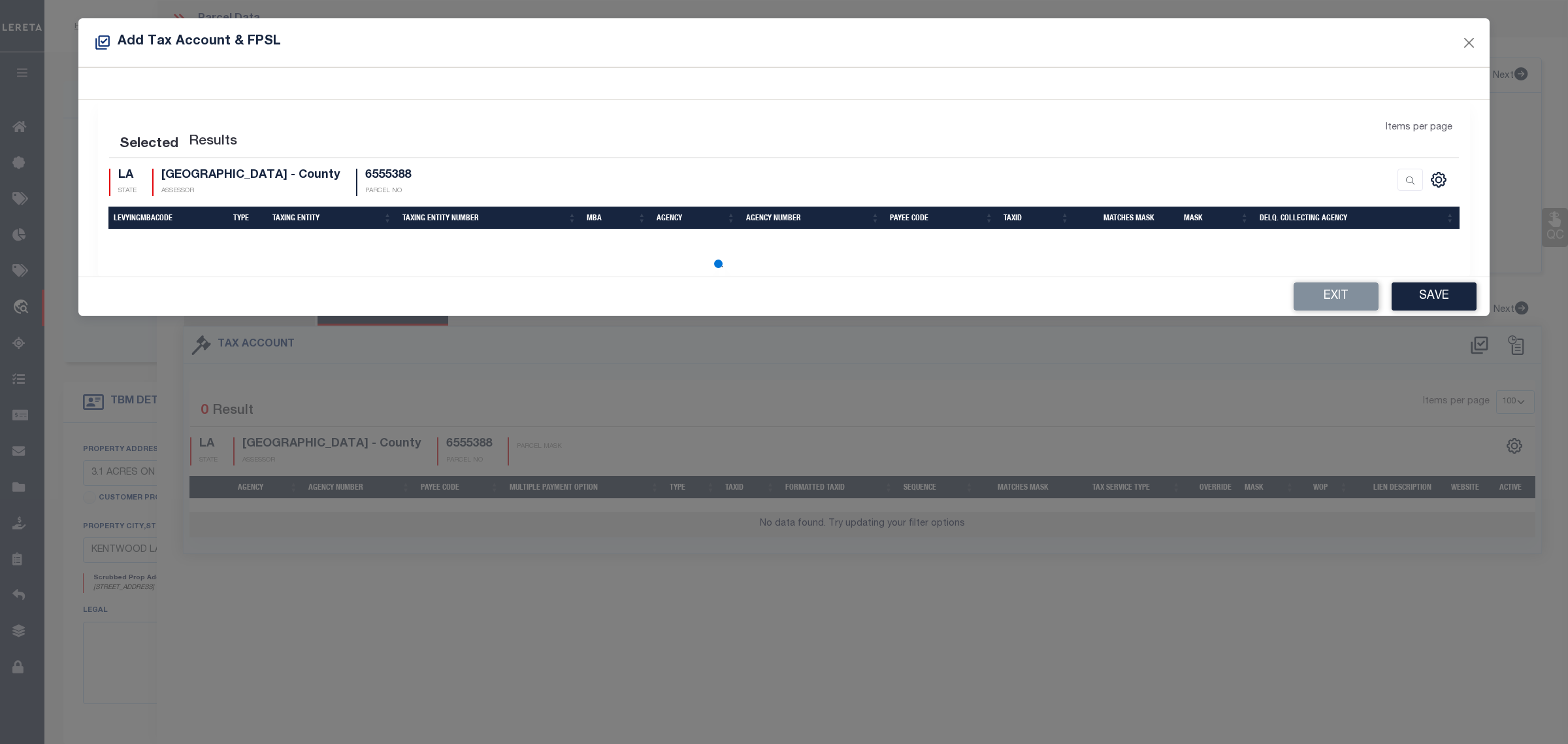
select select "100"
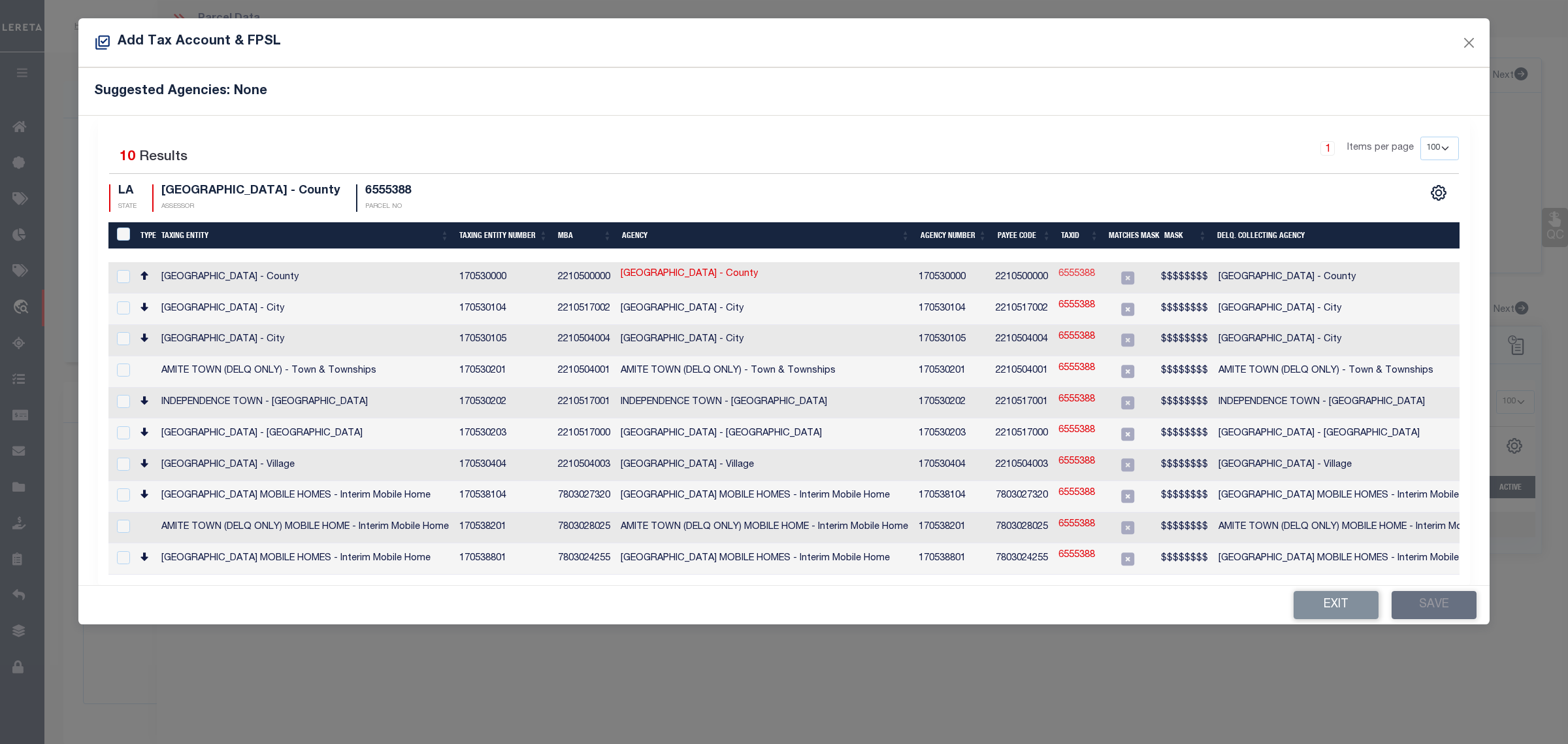
click at [1074, 273] on link "6555388" at bounding box center [1076, 274] width 37 height 15
type input "6555388"
type textarea "$$$$$$$$"
checkbox input "true"
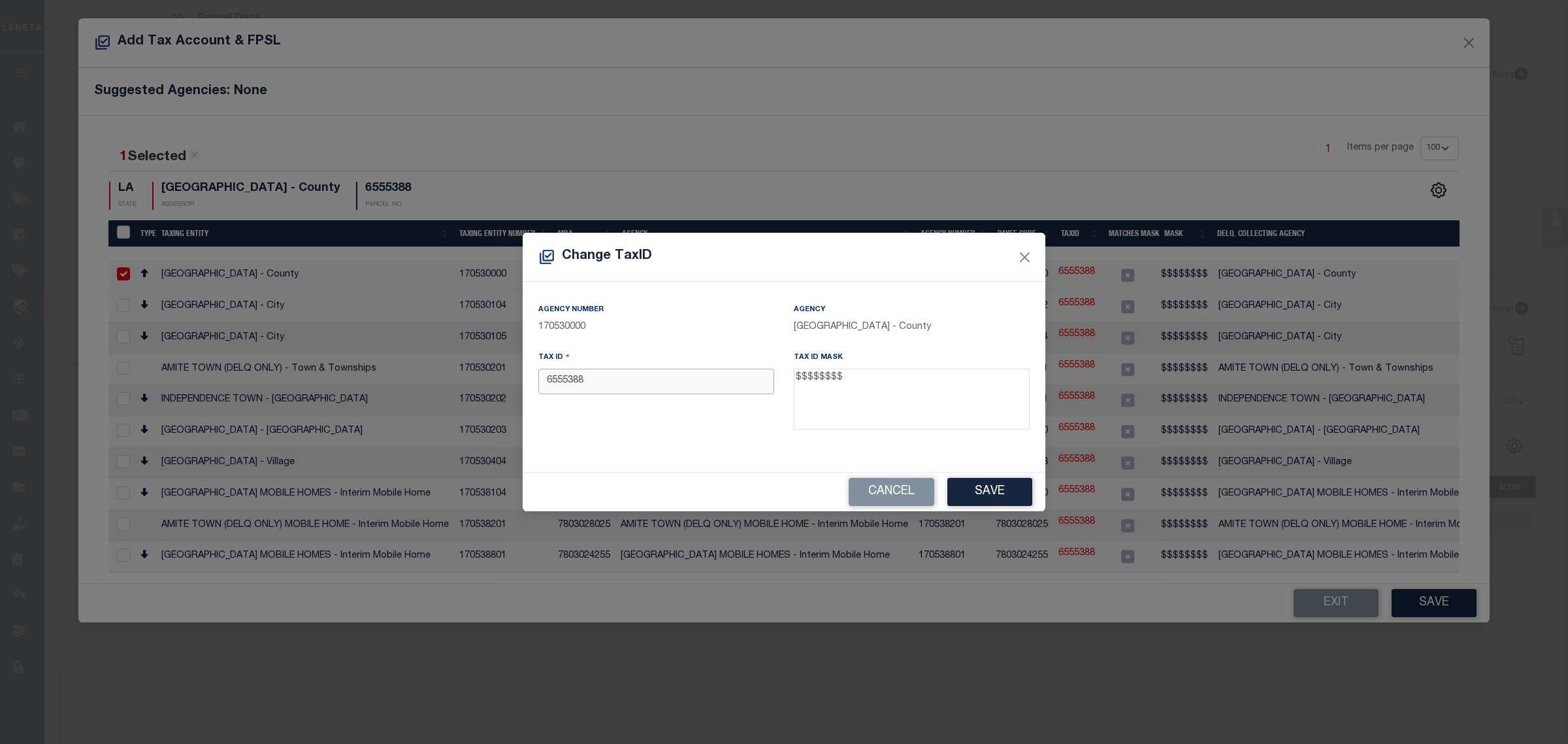
click at [544, 377] on input "6555388" at bounding box center [656, 381] width 236 height 26
type input "06555388"
click at [985, 490] on button "Save" at bounding box center [990, 492] width 85 height 28
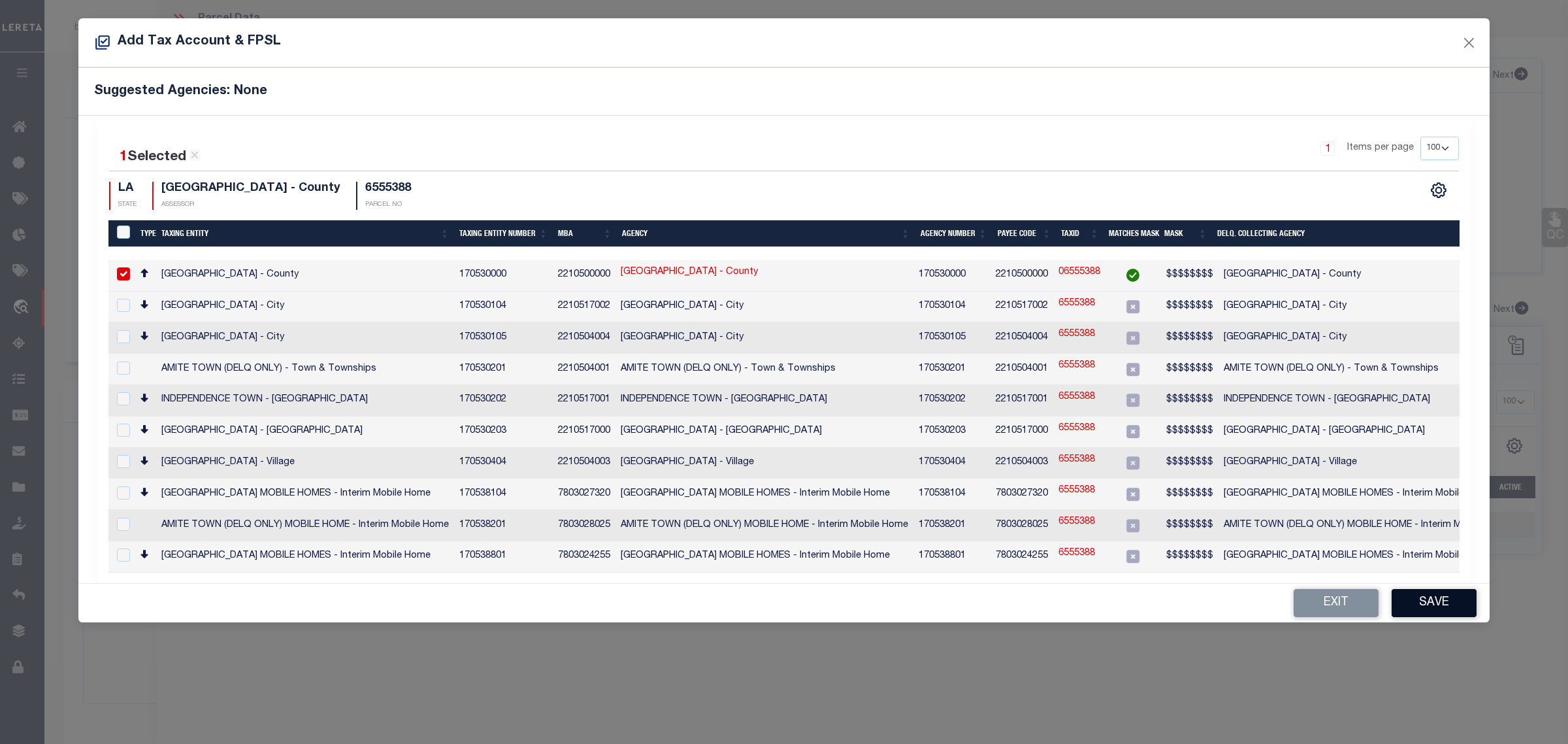
click at [1445, 590] on button "Save" at bounding box center [1434, 603] width 85 height 28
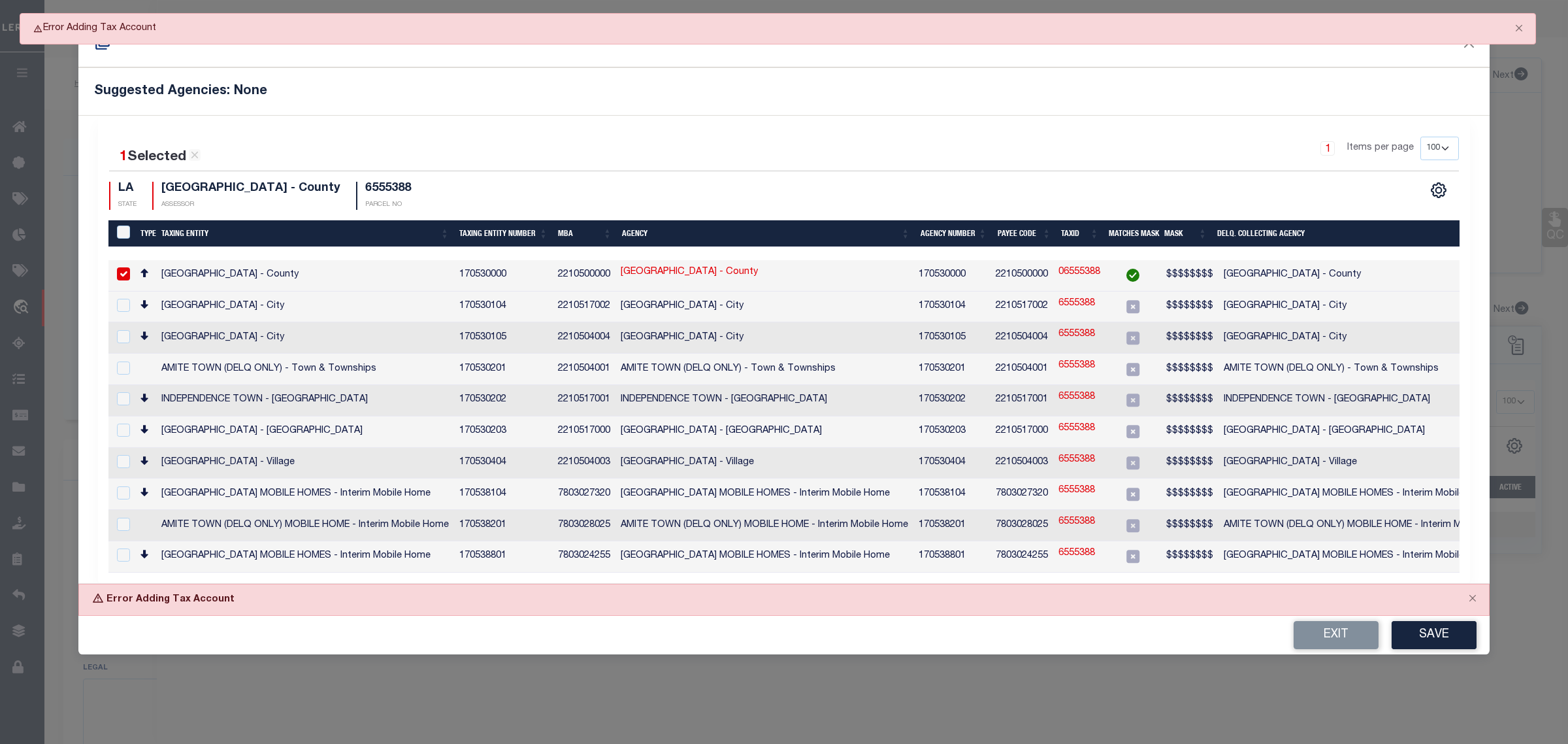
click at [860, 99] on h5 "Suggested Agencies: None" at bounding box center [784, 91] width 1380 height 16
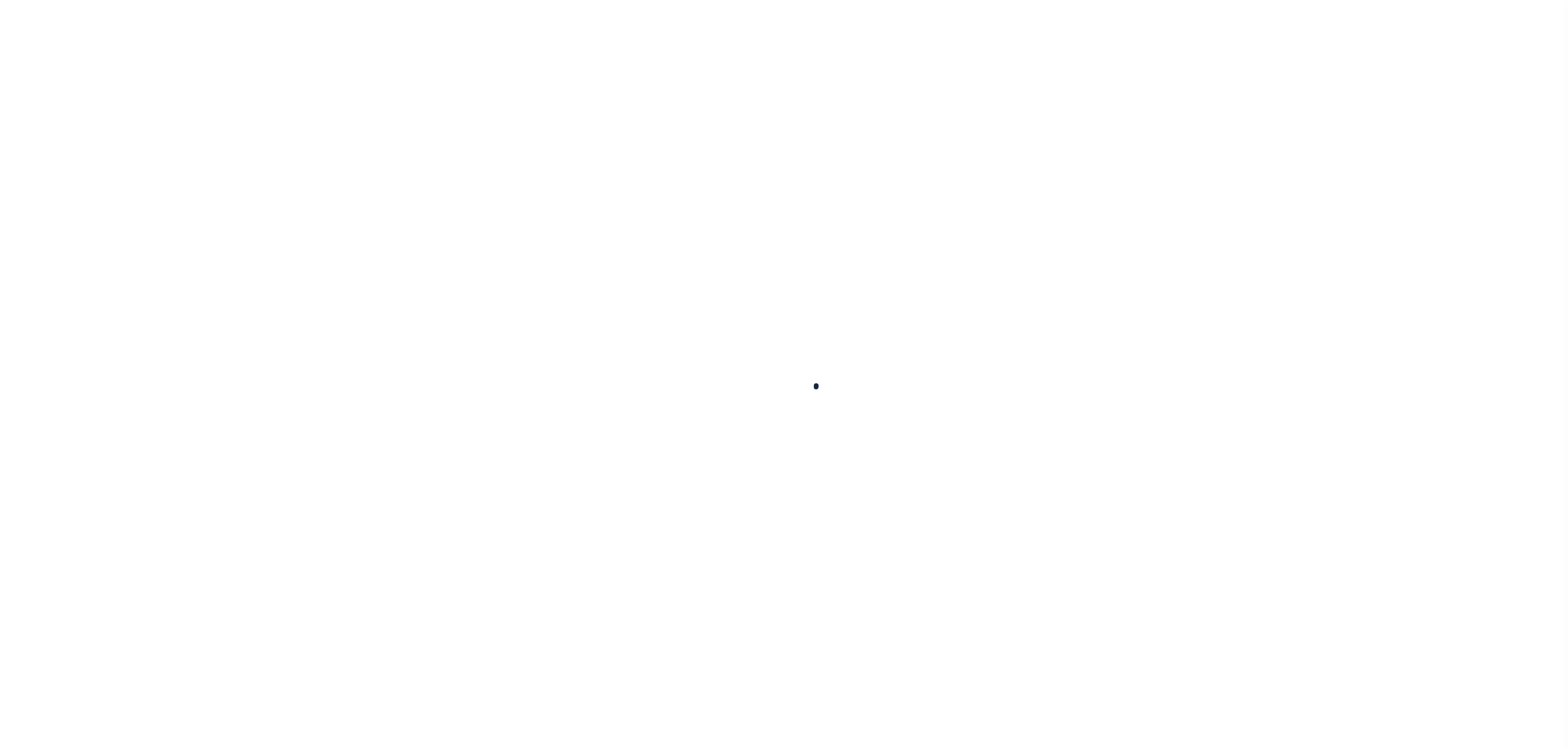
select select "400"
select select "NonEscrow"
type input "[GEOGRAPHIC_DATA]"
type input "TBD"
select select
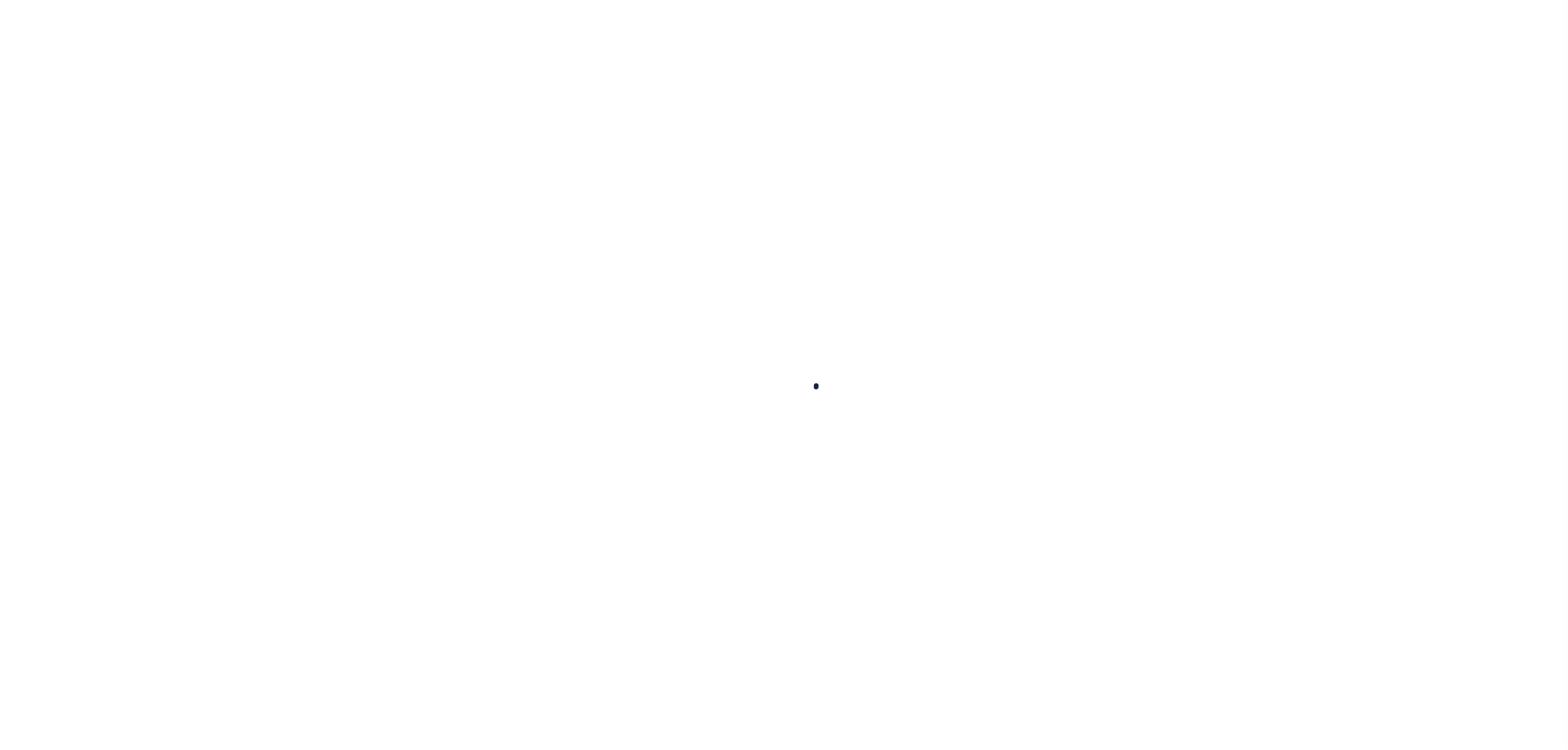
type input "HAMMOND LA 70401"
type input "260314441"
type input "LA"
select select
select select "1570"
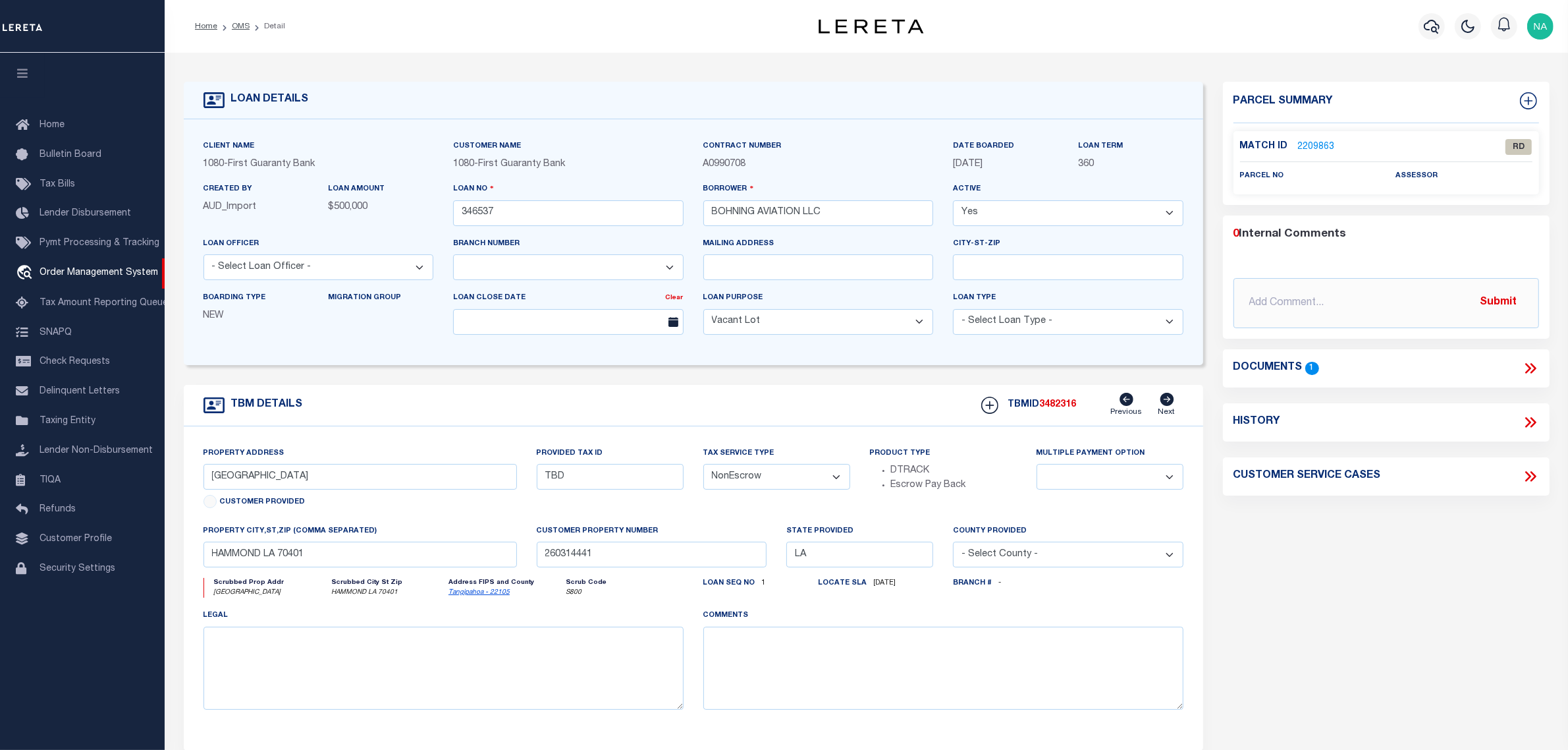
click at [1528, 368] on icon at bounding box center [1531, 368] width 17 height 17
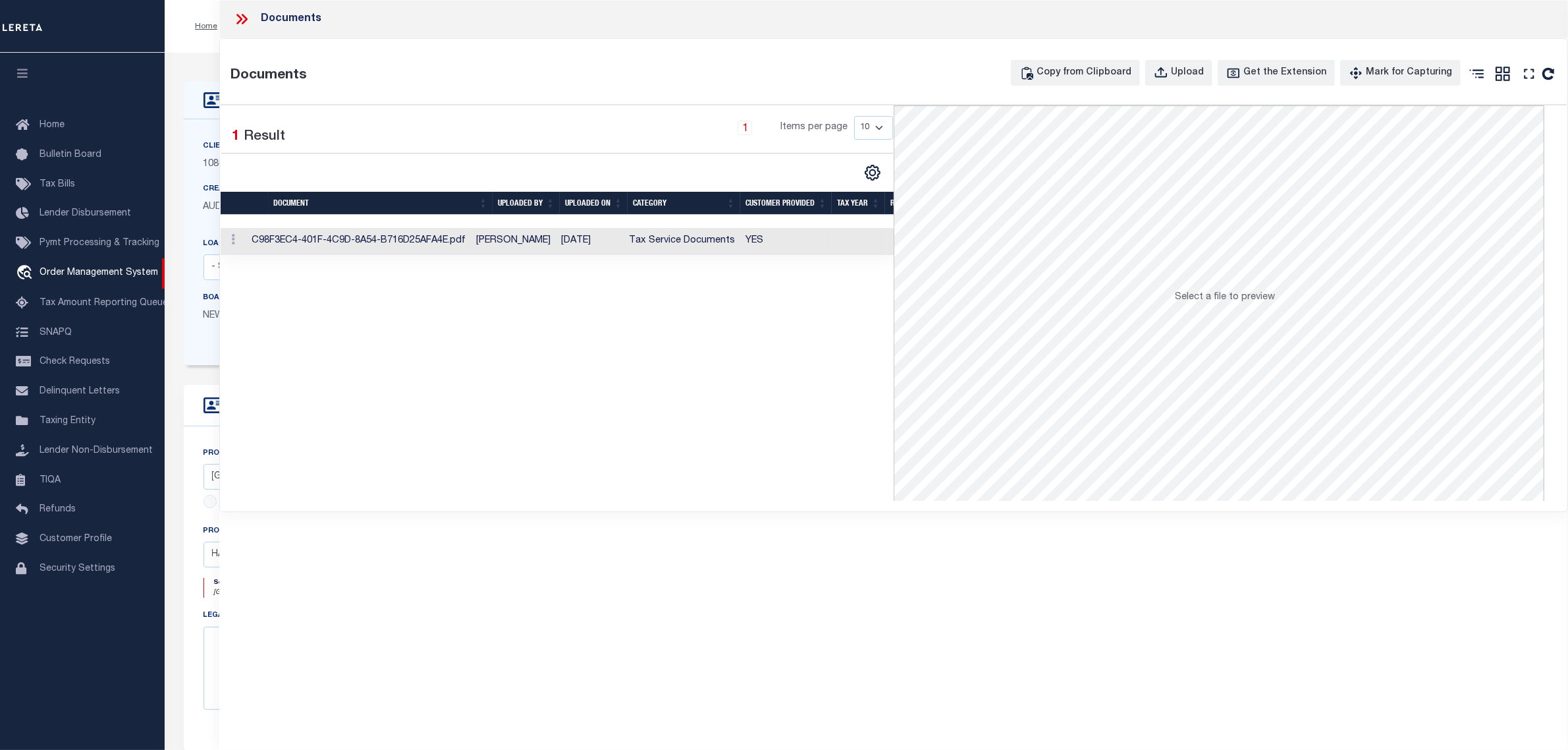
click at [540, 242] on td "[PERSON_NAME]" at bounding box center [513, 242] width 85 height 27
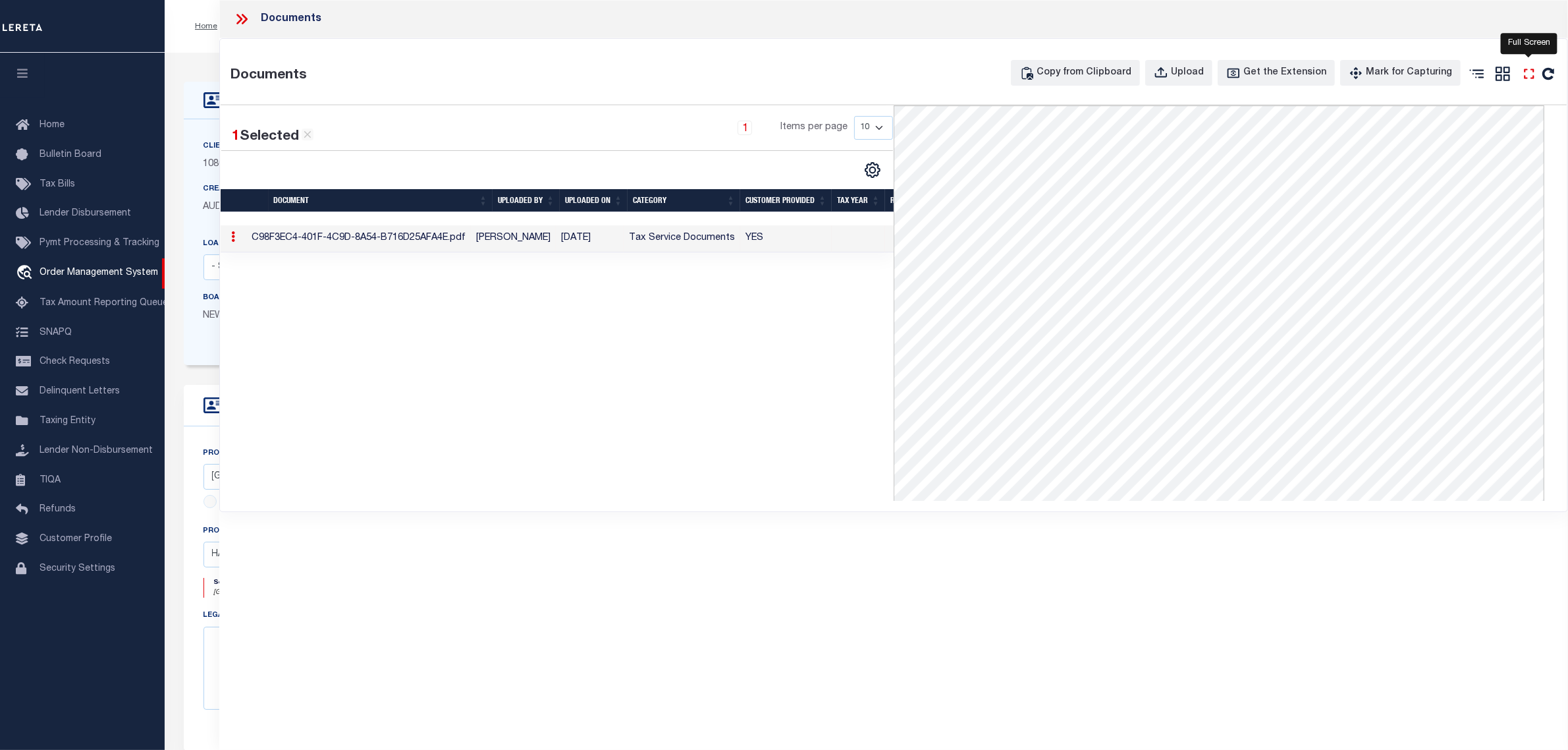
click at [1533, 71] on icon at bounding box center [1529, 74] width 10 height 10
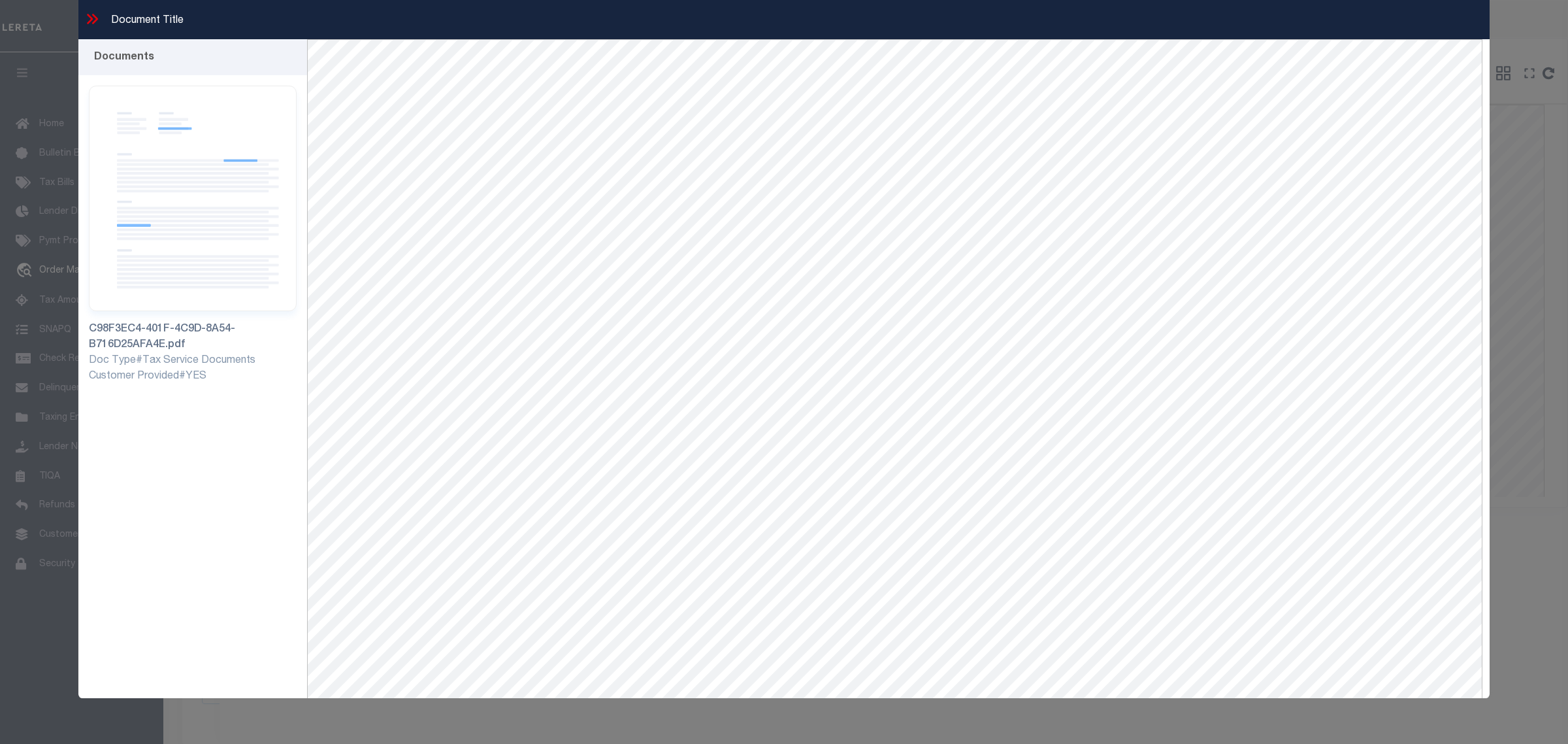
click at [91, 18] on icon at bounding box center [92, 19] width 17 height 17
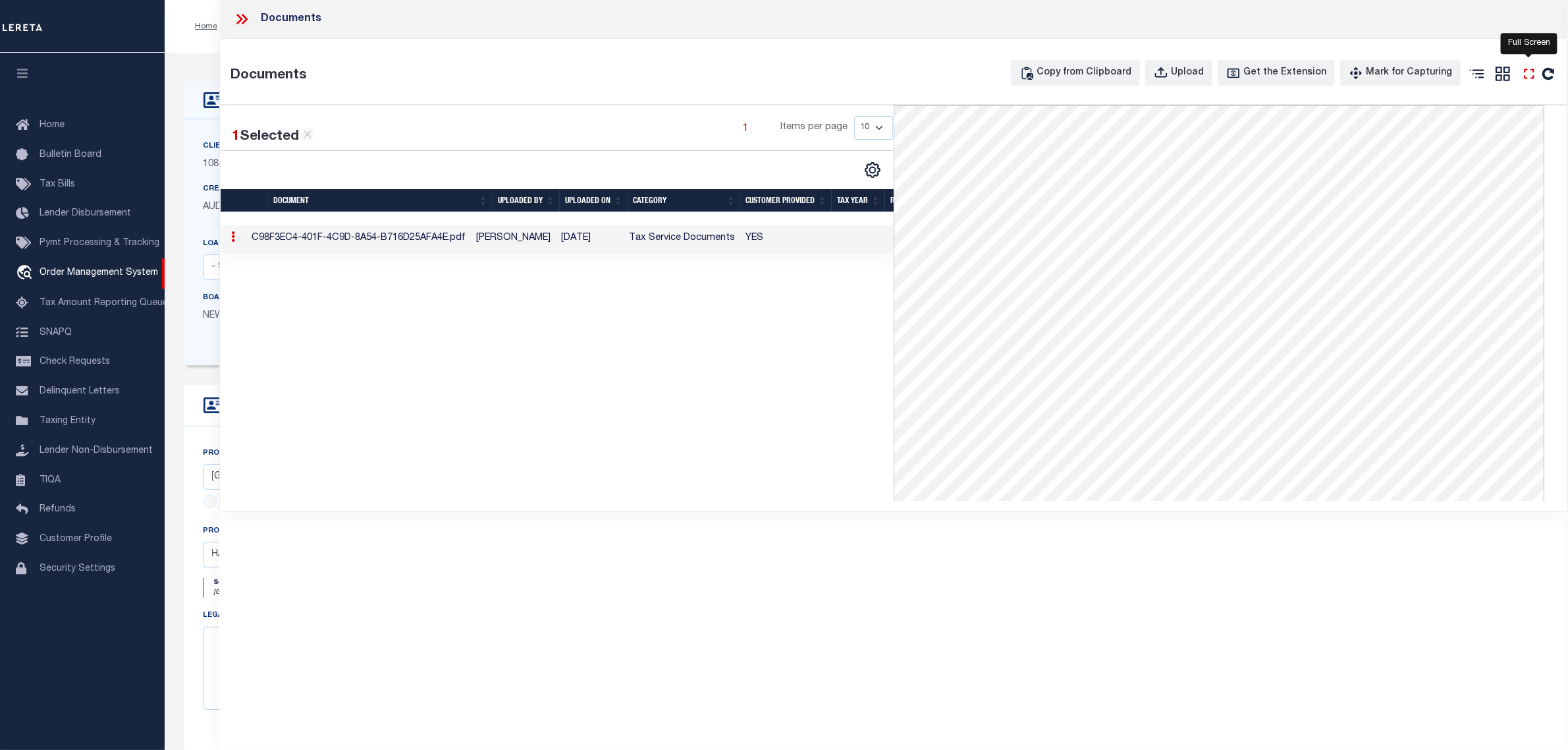
click at [1527, 77] on icon at bounding box center [1529, 74] width 17 height 17
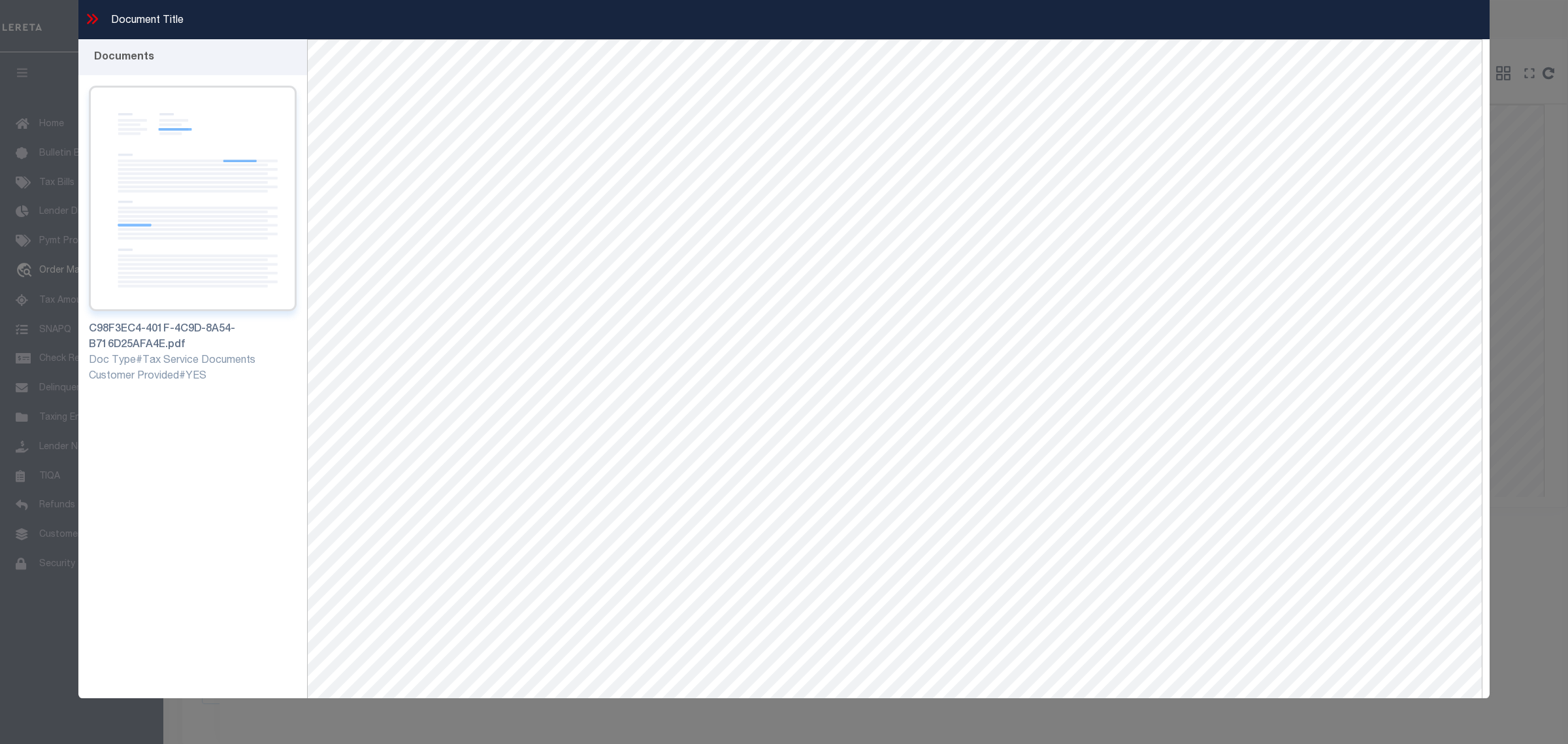
click at [206, 201] on img at bounding box center [193, 199] width 207 height 226
click at [89, 17] on icon at bounding box center [92, 19] width 17 height 17
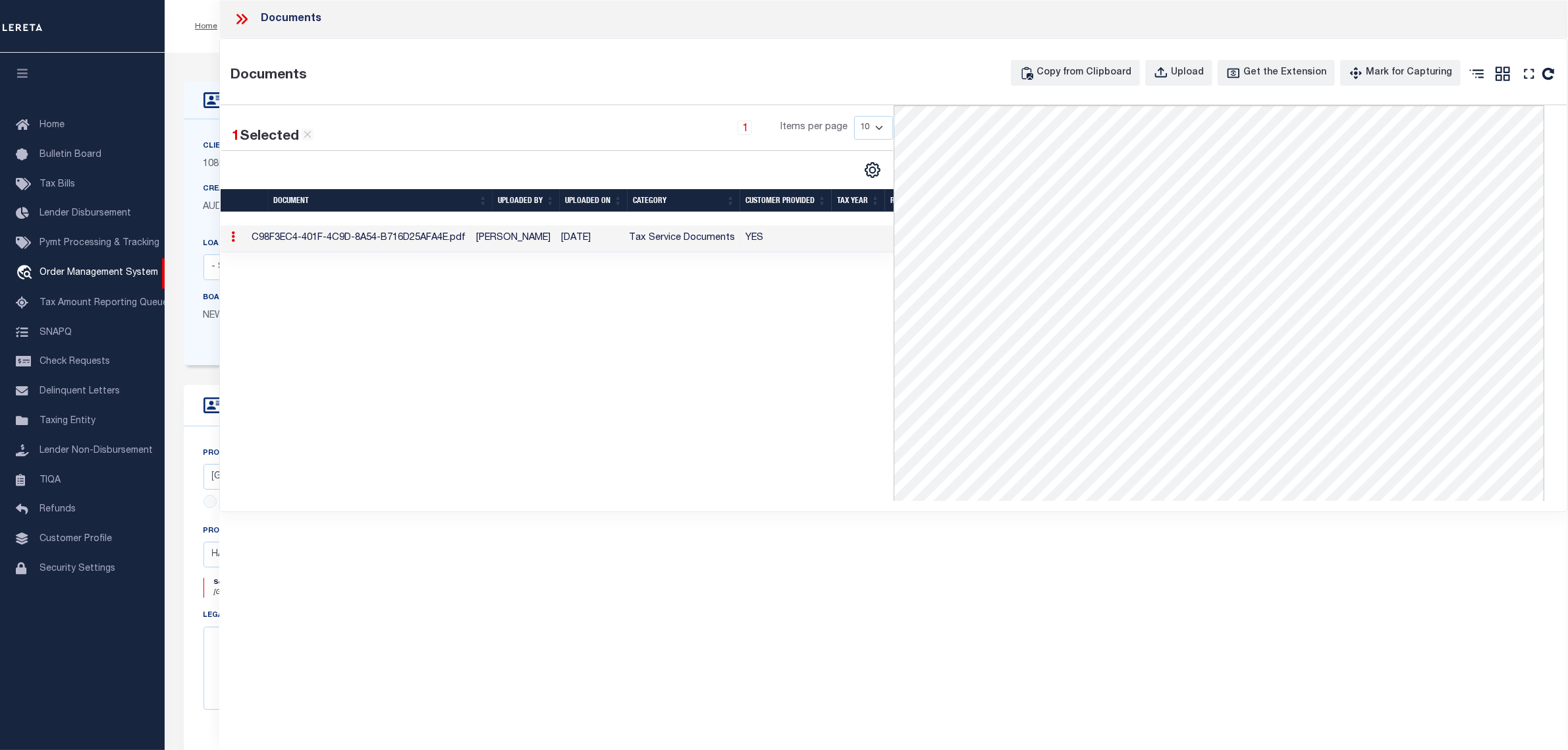
click at [244, 16] on icon at bounding box center [244, 19] width 6 height 11
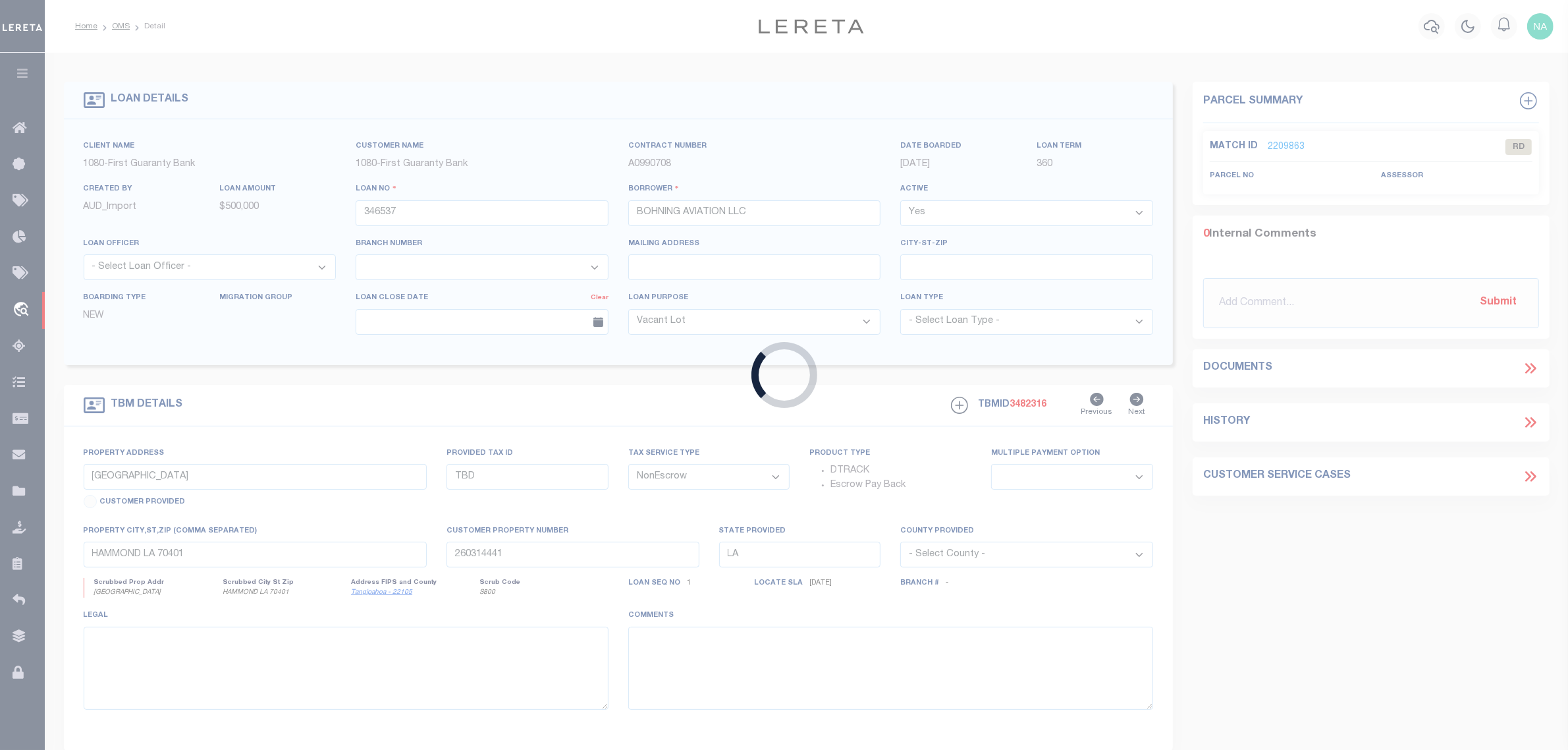
type input "346568"
type input "[PERSON_NAME] [PERSON_NAME]"
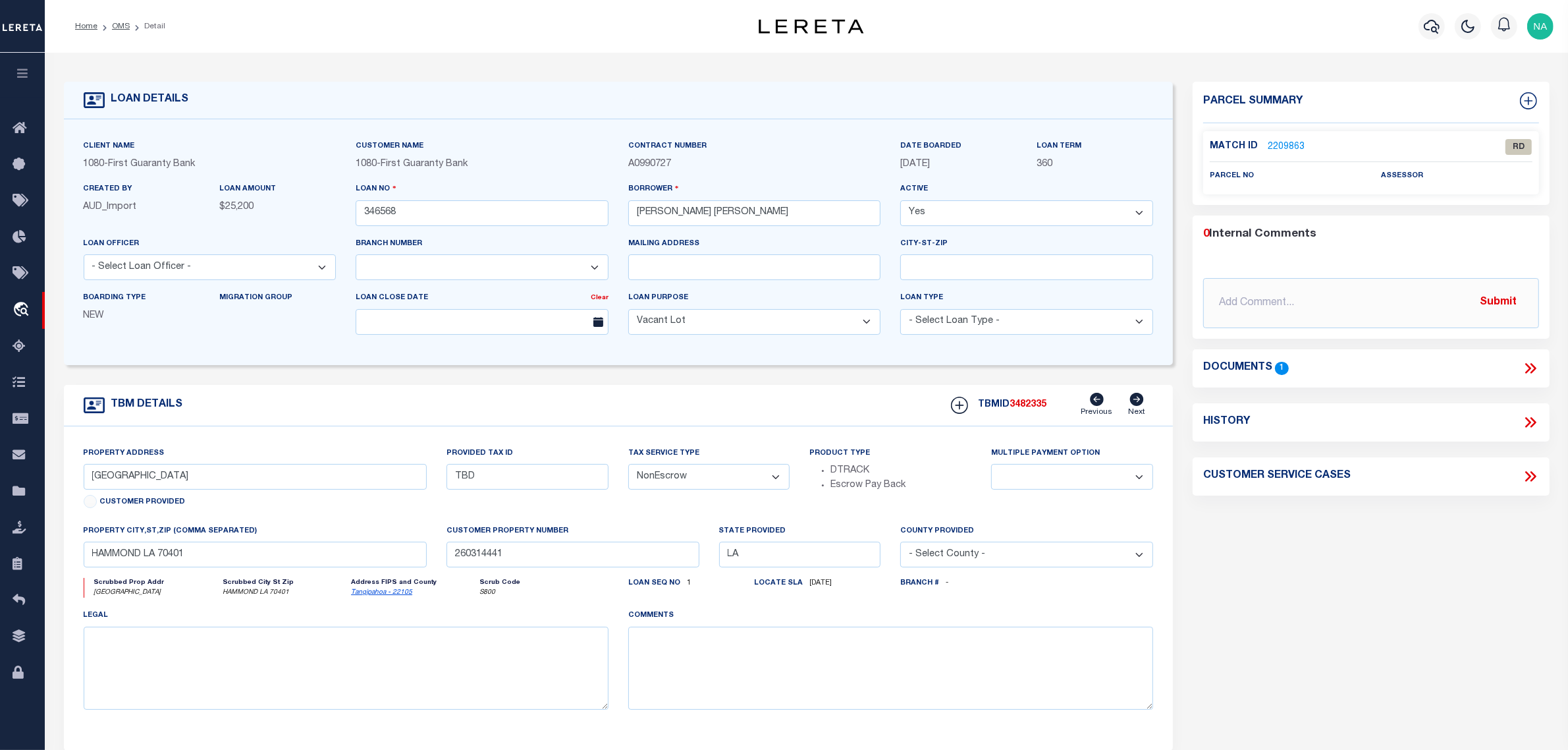
select select "1570"
type input "3.1 ACRES ON HIGHWAY 1061"
type input "06555388"
select select
type input "KENTWOOD LA 70444"
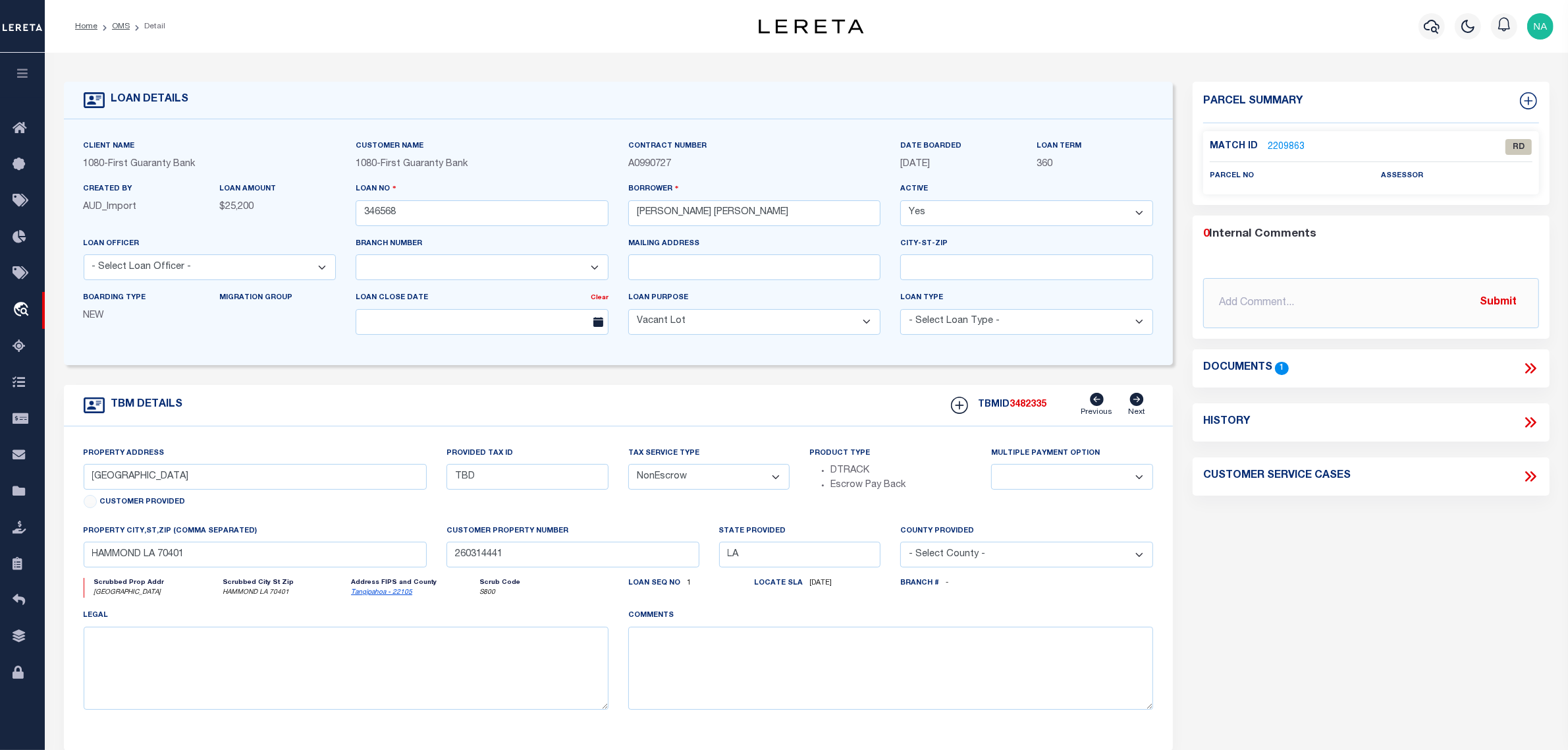
type input "260681354"
select select
click at [1529, 366] on icon at bounding box center [1531, 368] width 17 height 17
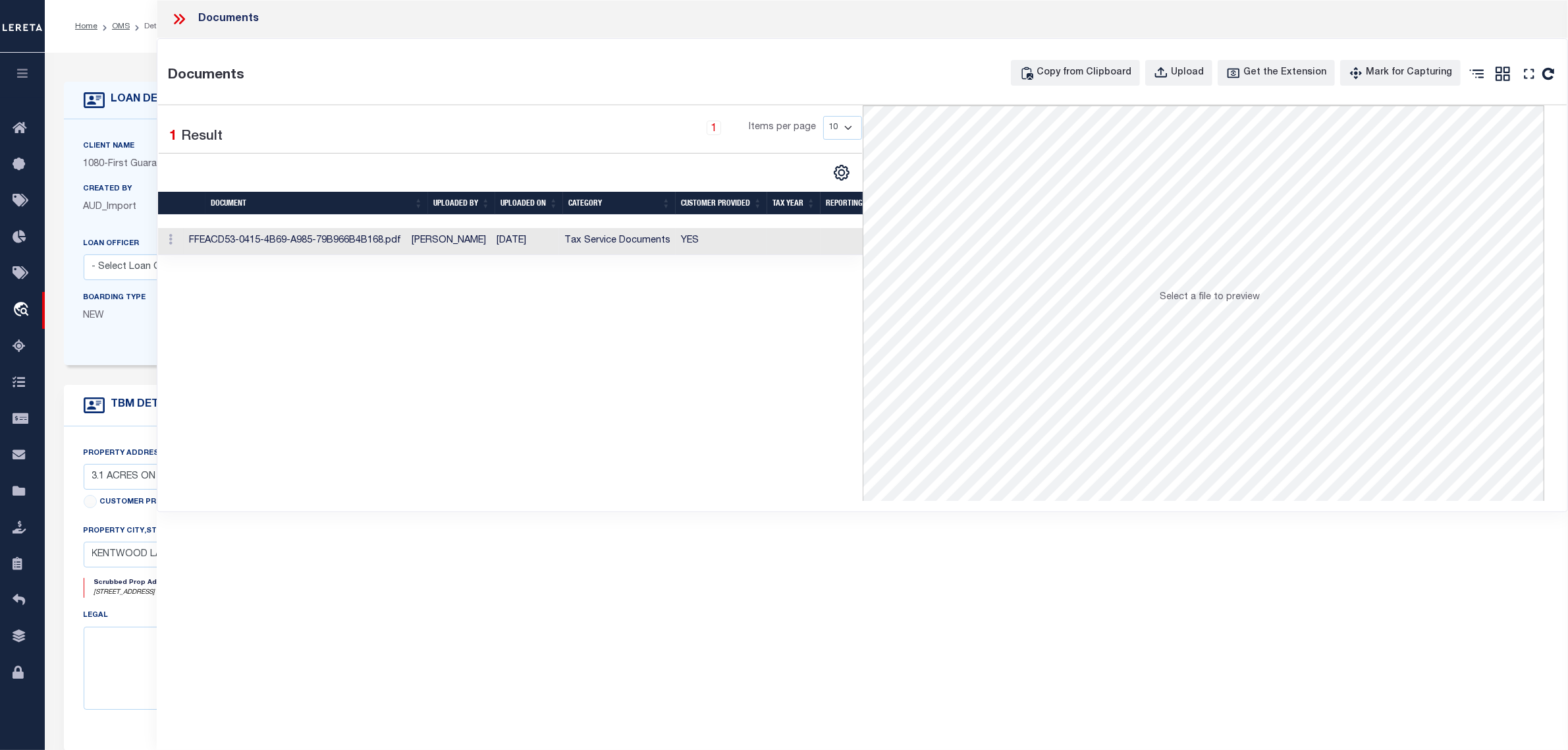
click at [488, 242] on td "[PERSON_NAME]" at bounding box center [449, 242] width 85 height 27
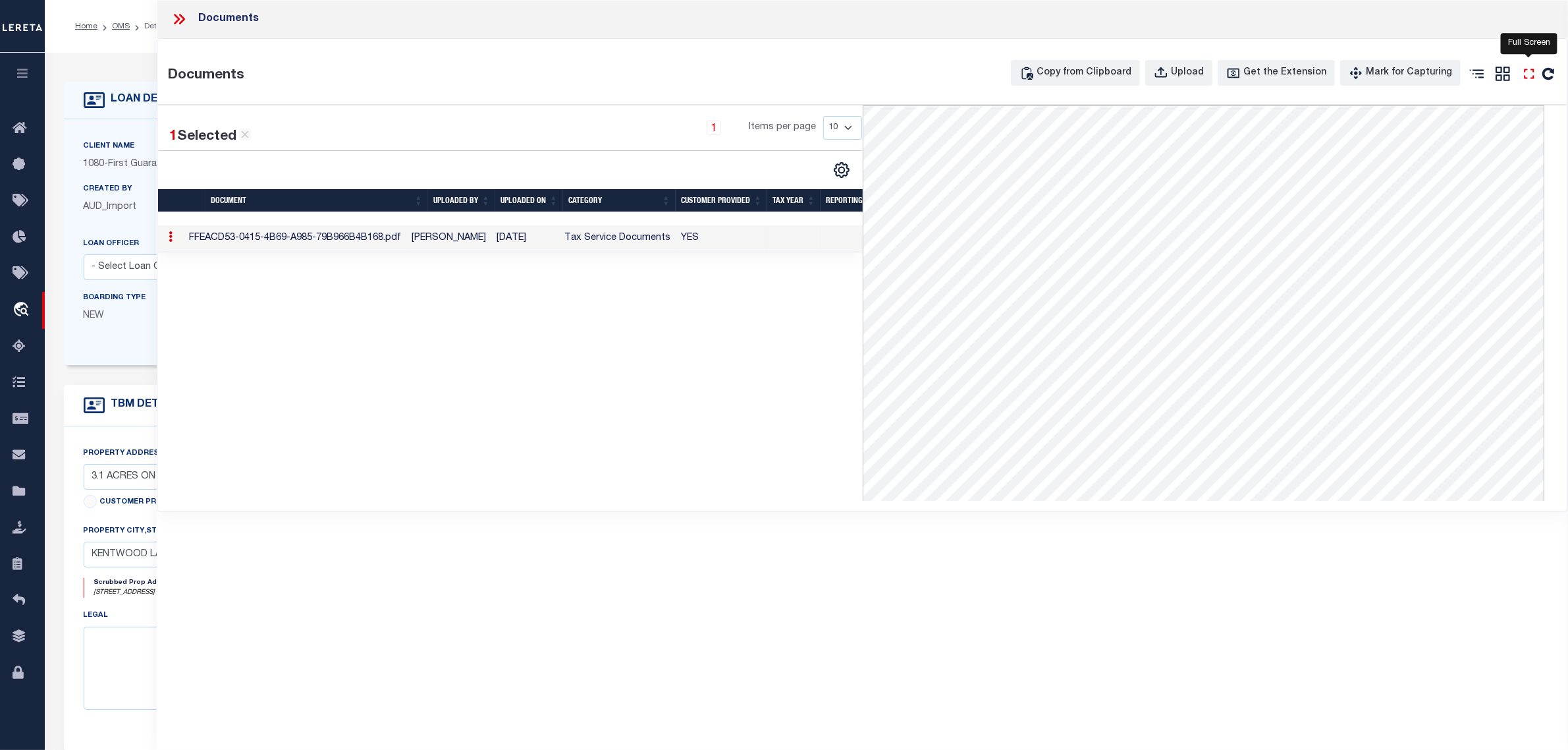
click at [1529, 72] on icon at bounding box center [1529, 74] width 17 height 17
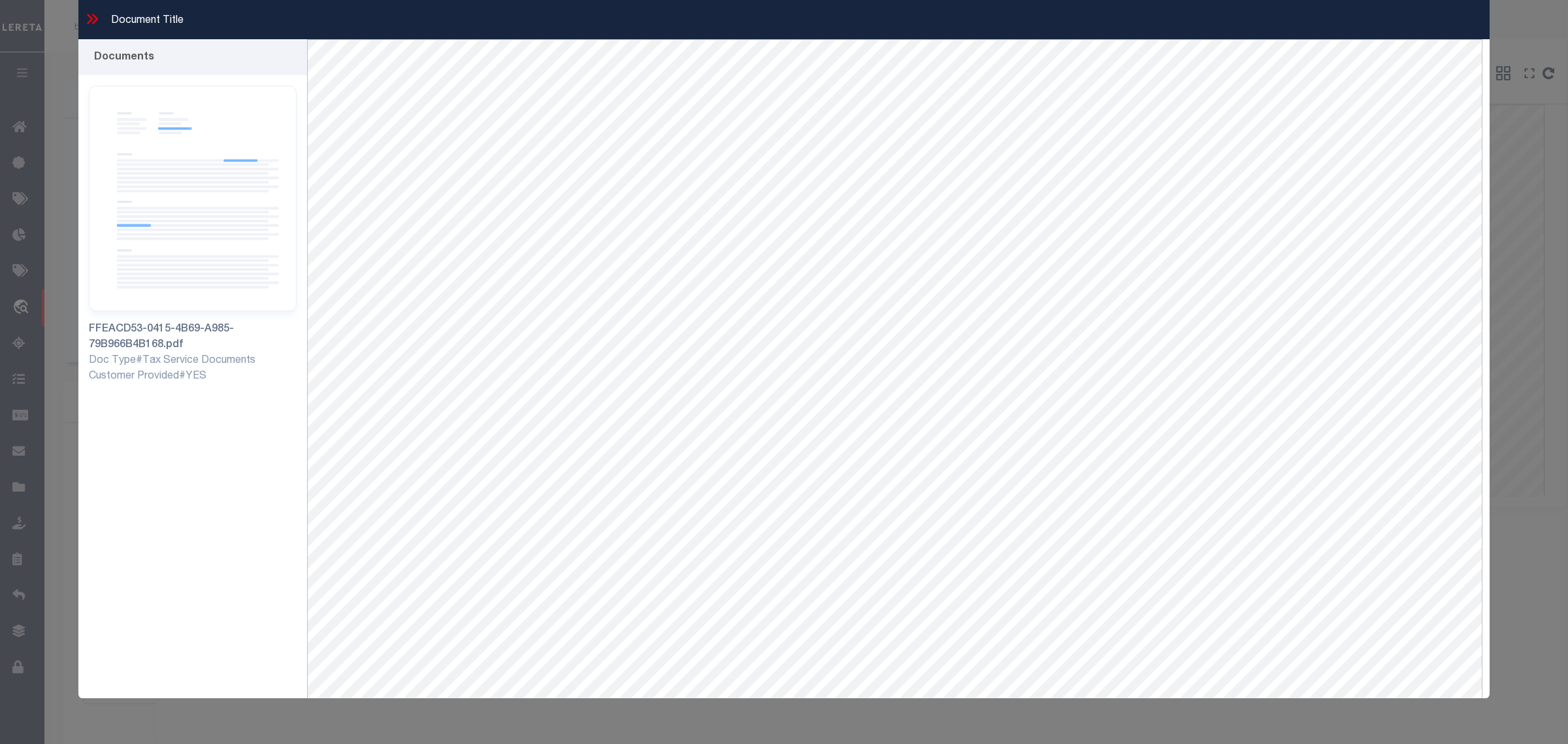
click at [89, 17] on icon at bounding box center [92, 19] width 17 height 17
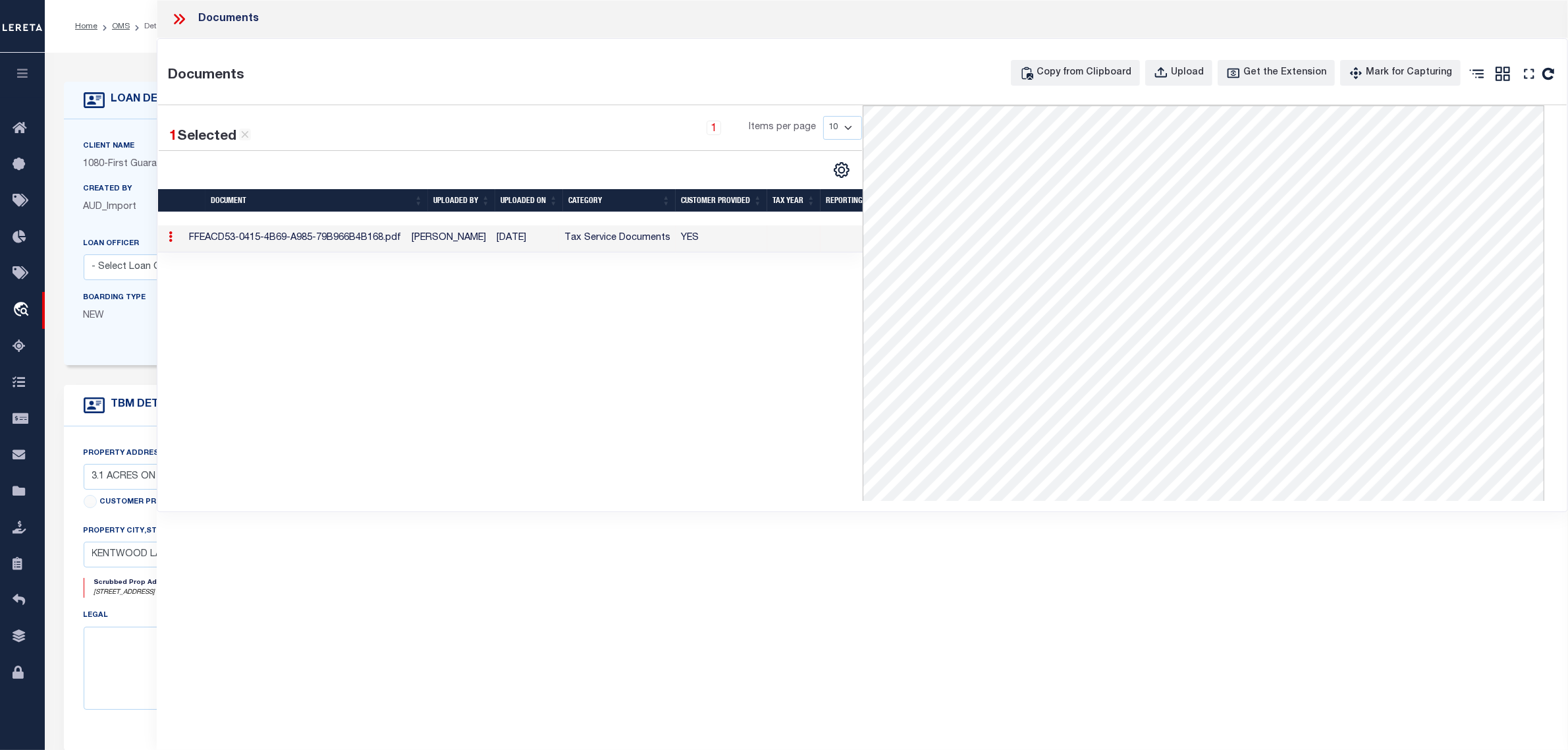
click at [181, 14] on icon at bounding box center [179, 19] width 17 height 17
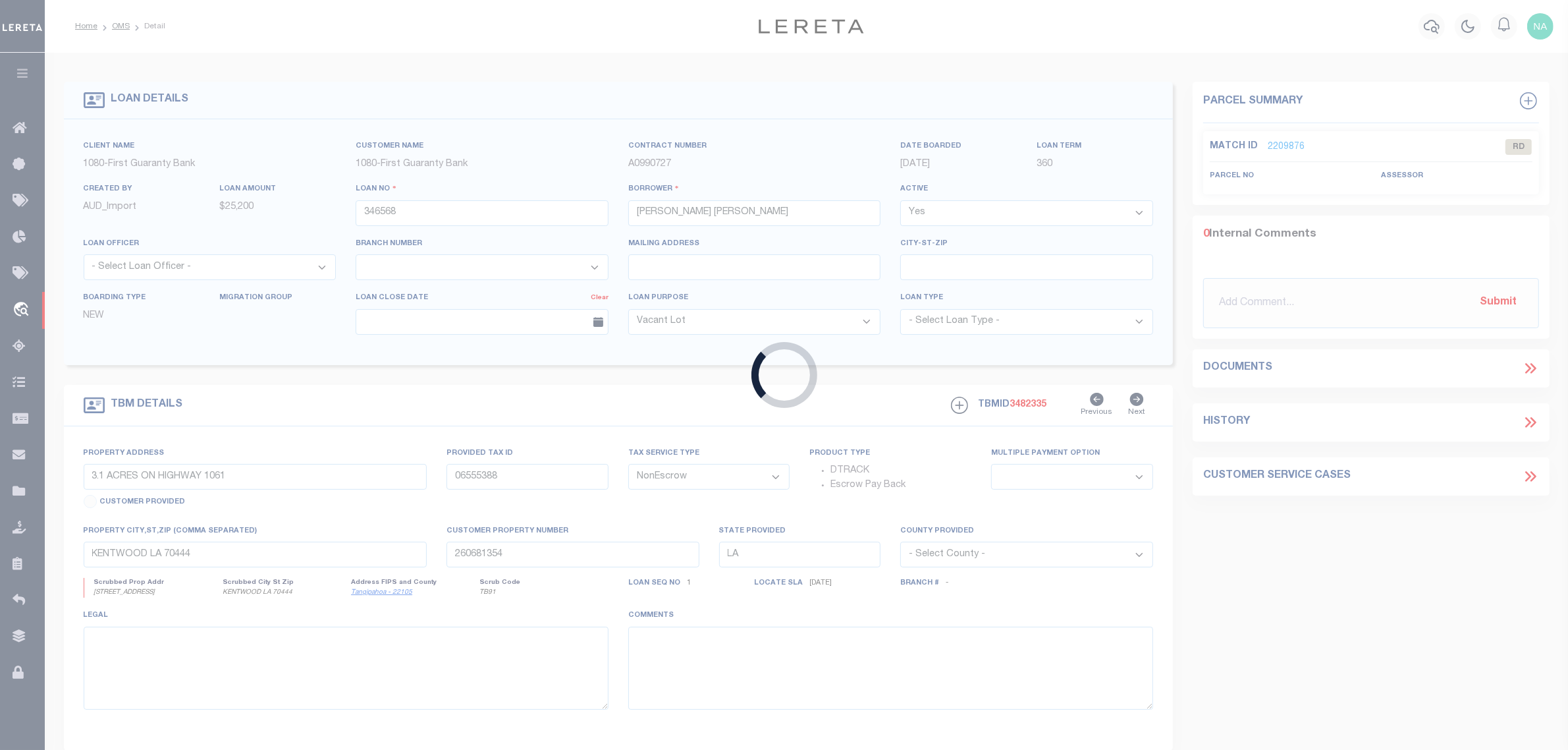
type input "346504"
type input "5950 SB [US_STATE] HOLD"
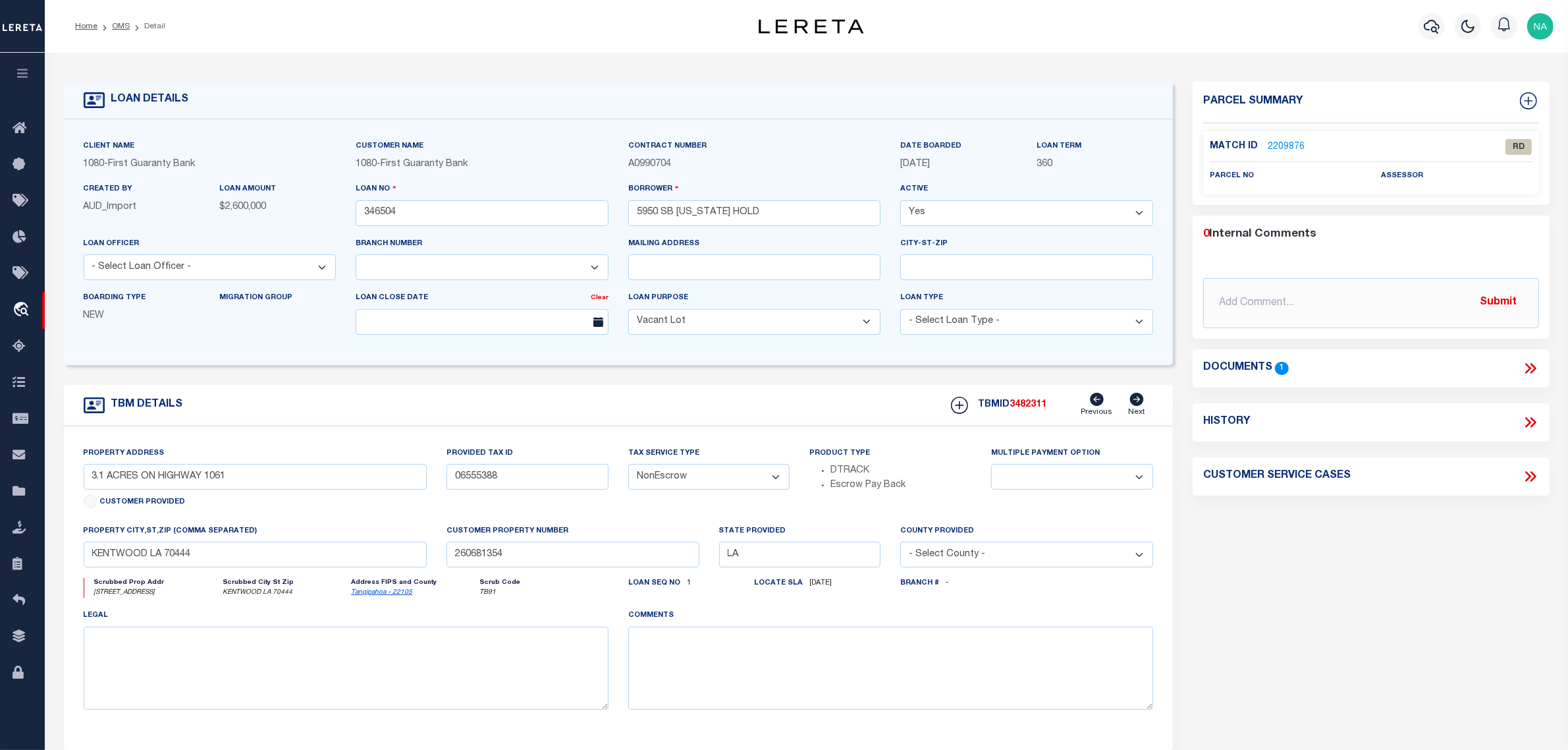
select select "1570"
type input "[STREET_ADDRESS]"
type input "0920003624"
select select
type input "KENNER LA 70062"
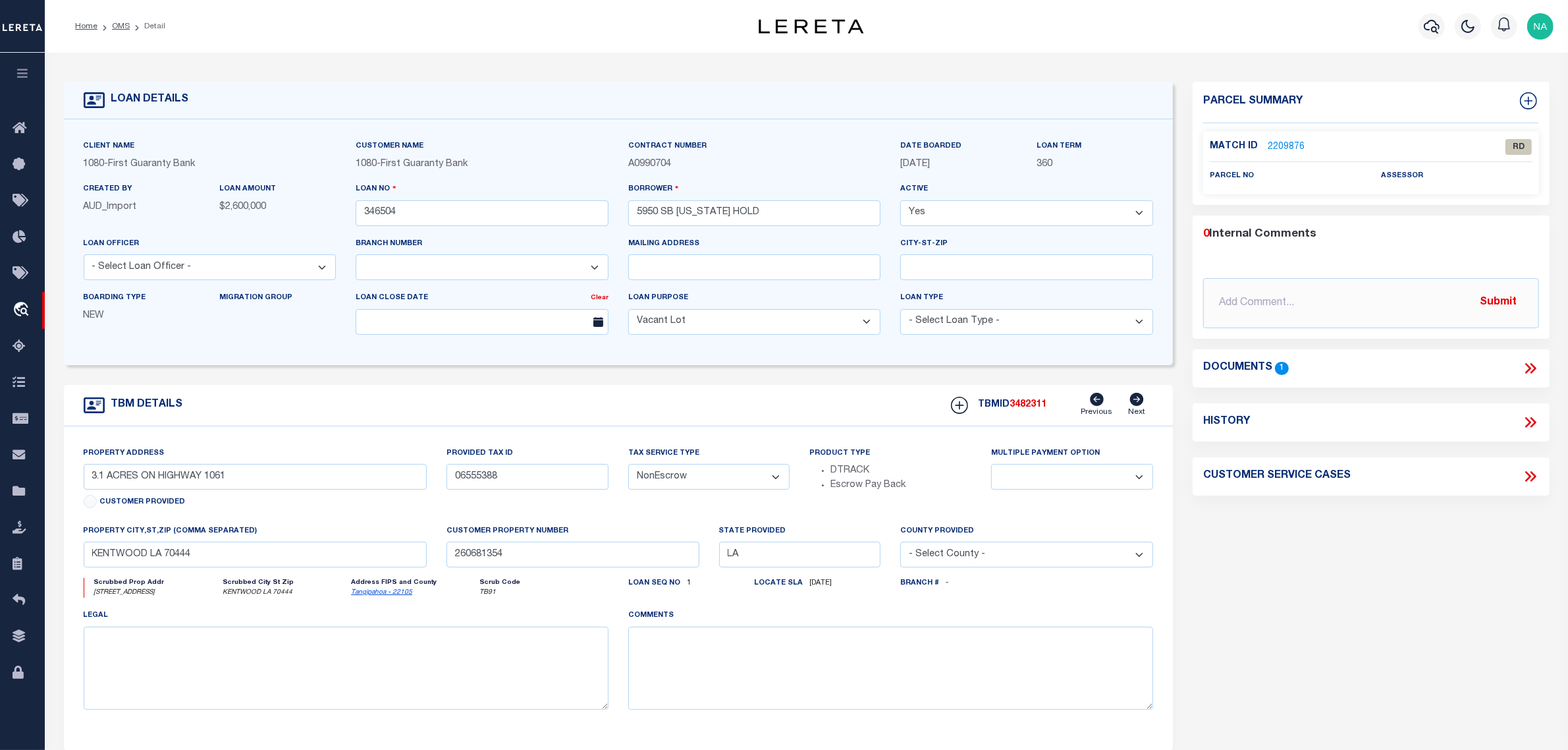
type input "260487264"
select select
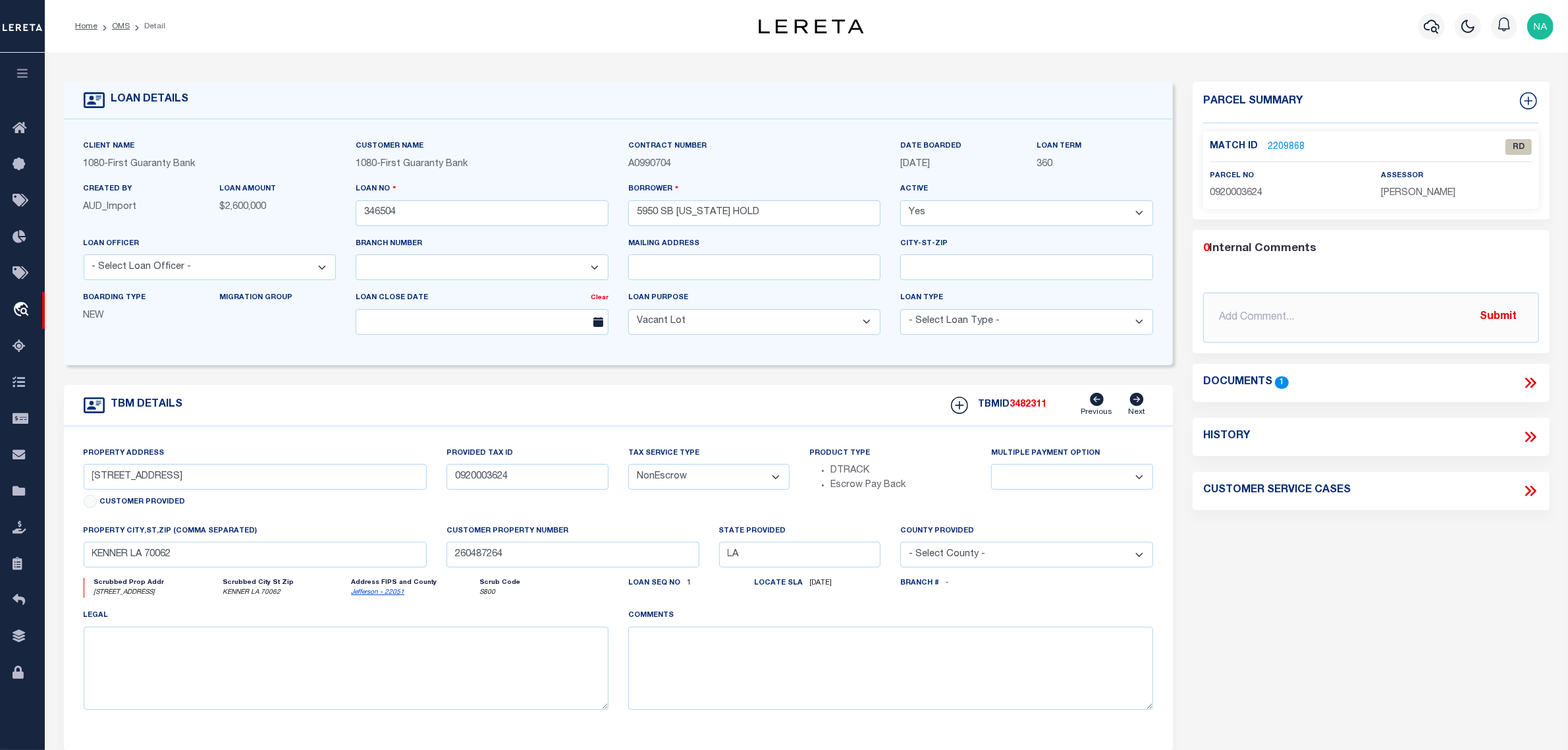
click at [1535, 380] on icon at bounding box center [1531, 383] width 17 height 17
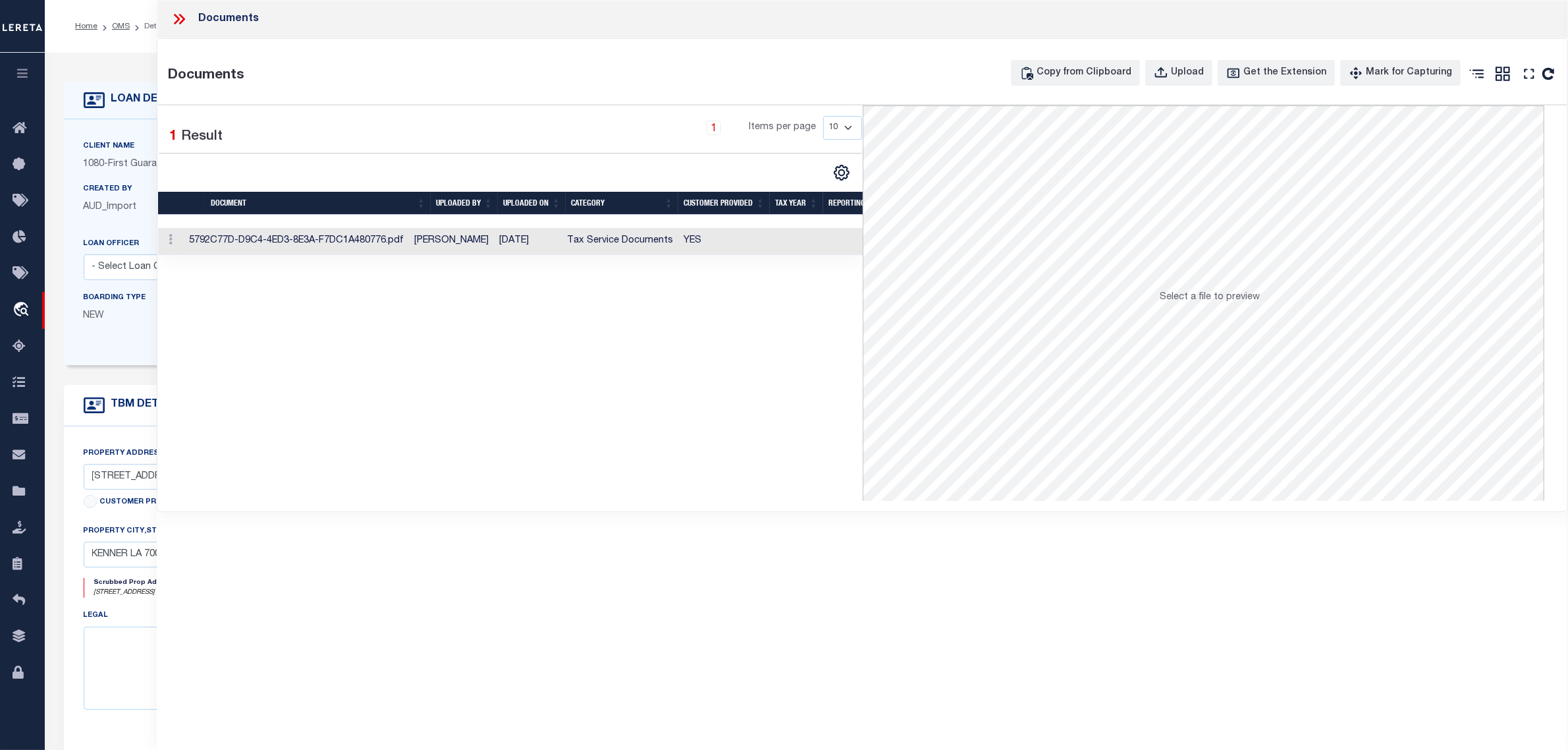
click at [606, 242] on td "Tax Service Documents" at bounding box center [620, 242] width 117 height 27
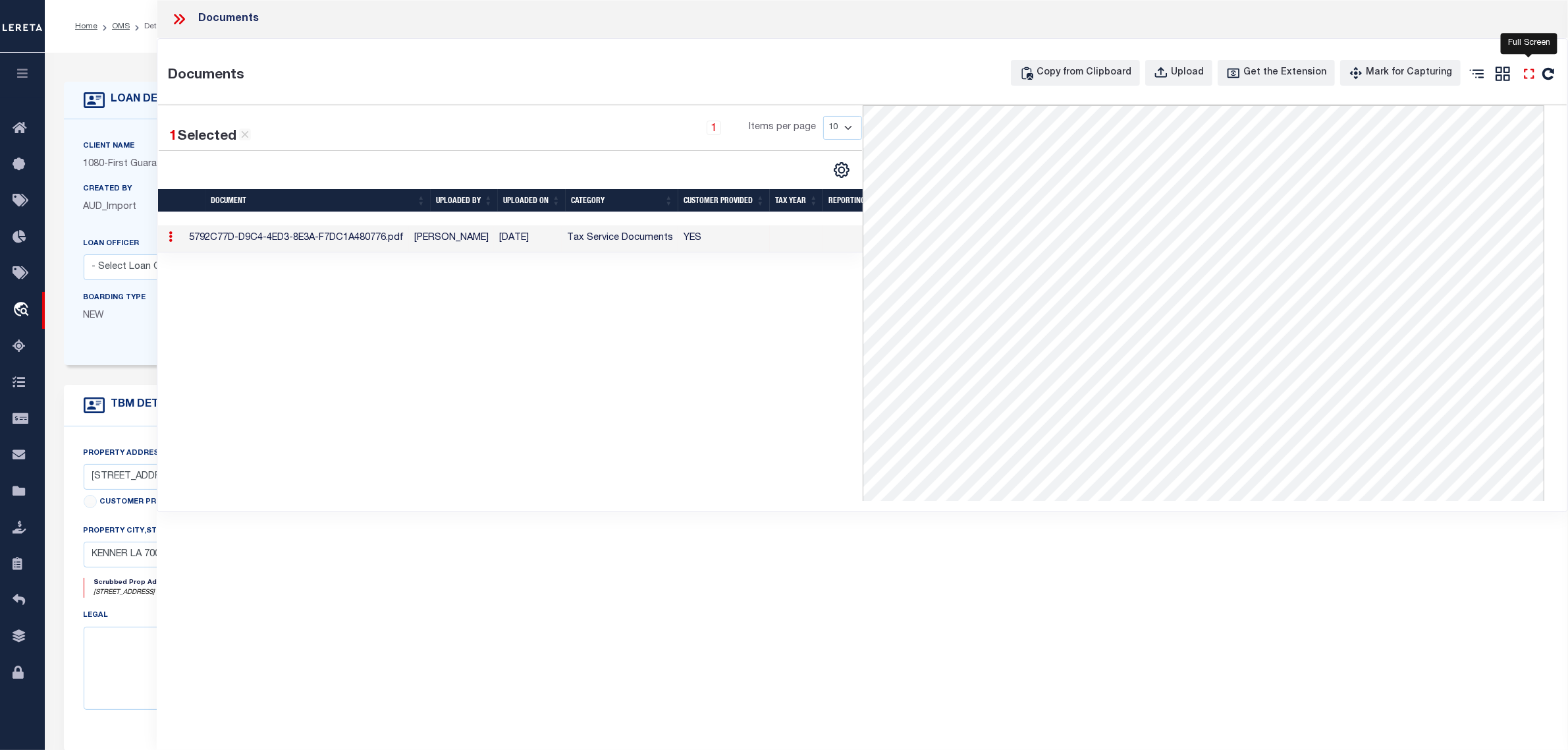
click at [1528, 73] on icon at bounding box center [1529, 74] width 17 height 17
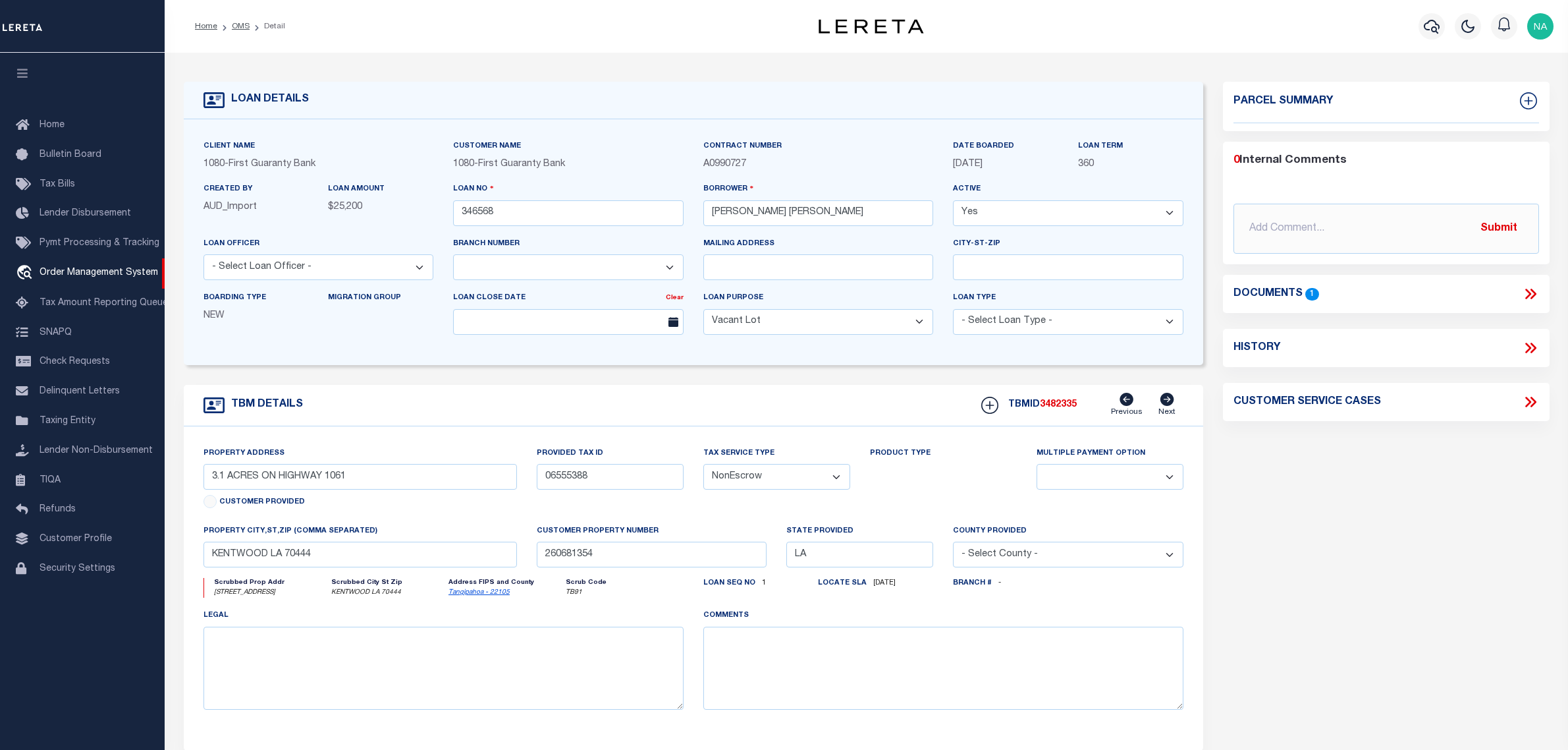
select select "1570"
select select "400"
select select "NonEscrow"
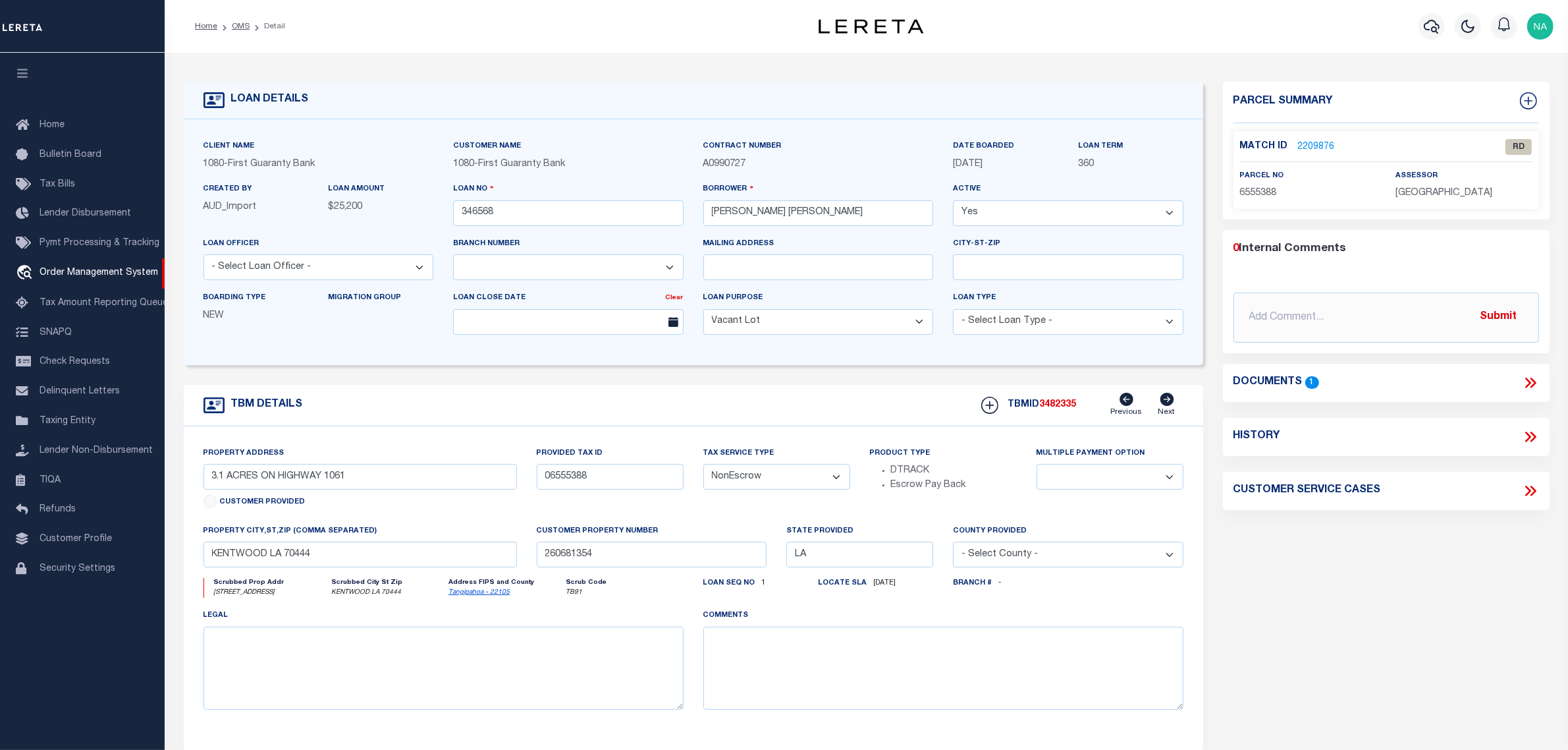
click at [1318, 144] on link "2209876" at bounding box center [1317, 147] width 37 height 14
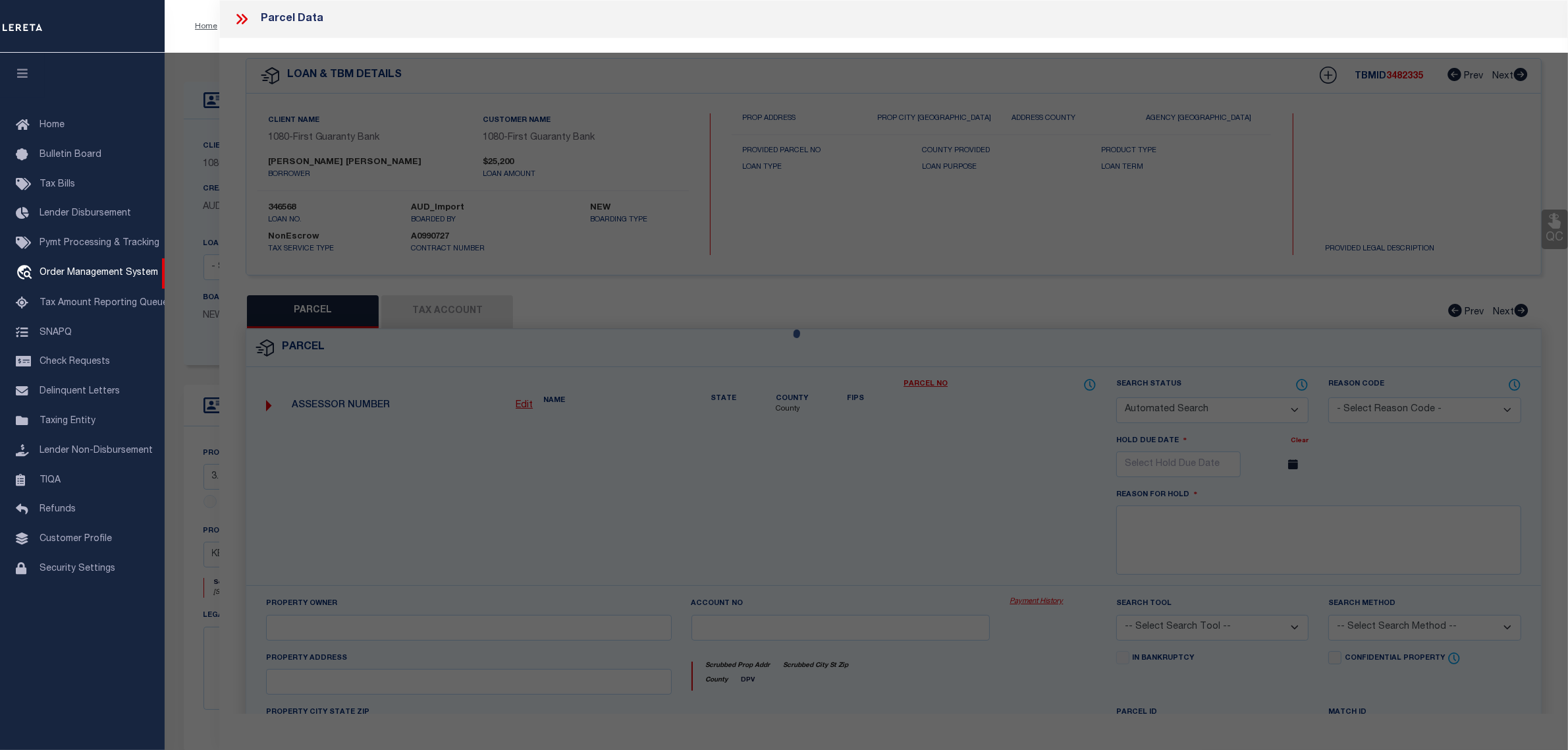
checkbox input "false"
select select "RD"
checkbox input "false"
type textarea "6555388 - POSSIBLE PARCEL"
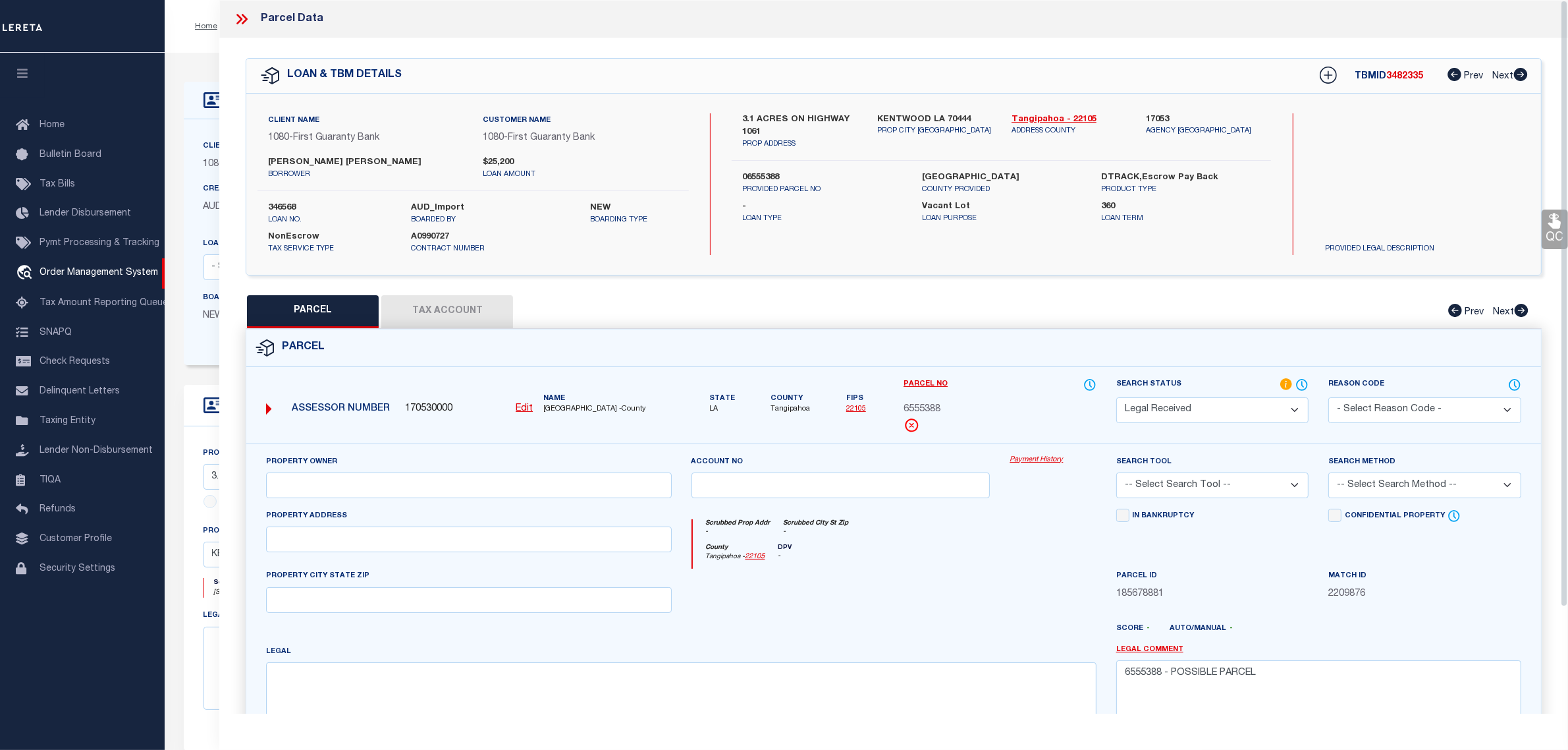
click at [475, 314] on button "Tax Account" at bounding box center [447, 311] width 132 height 33
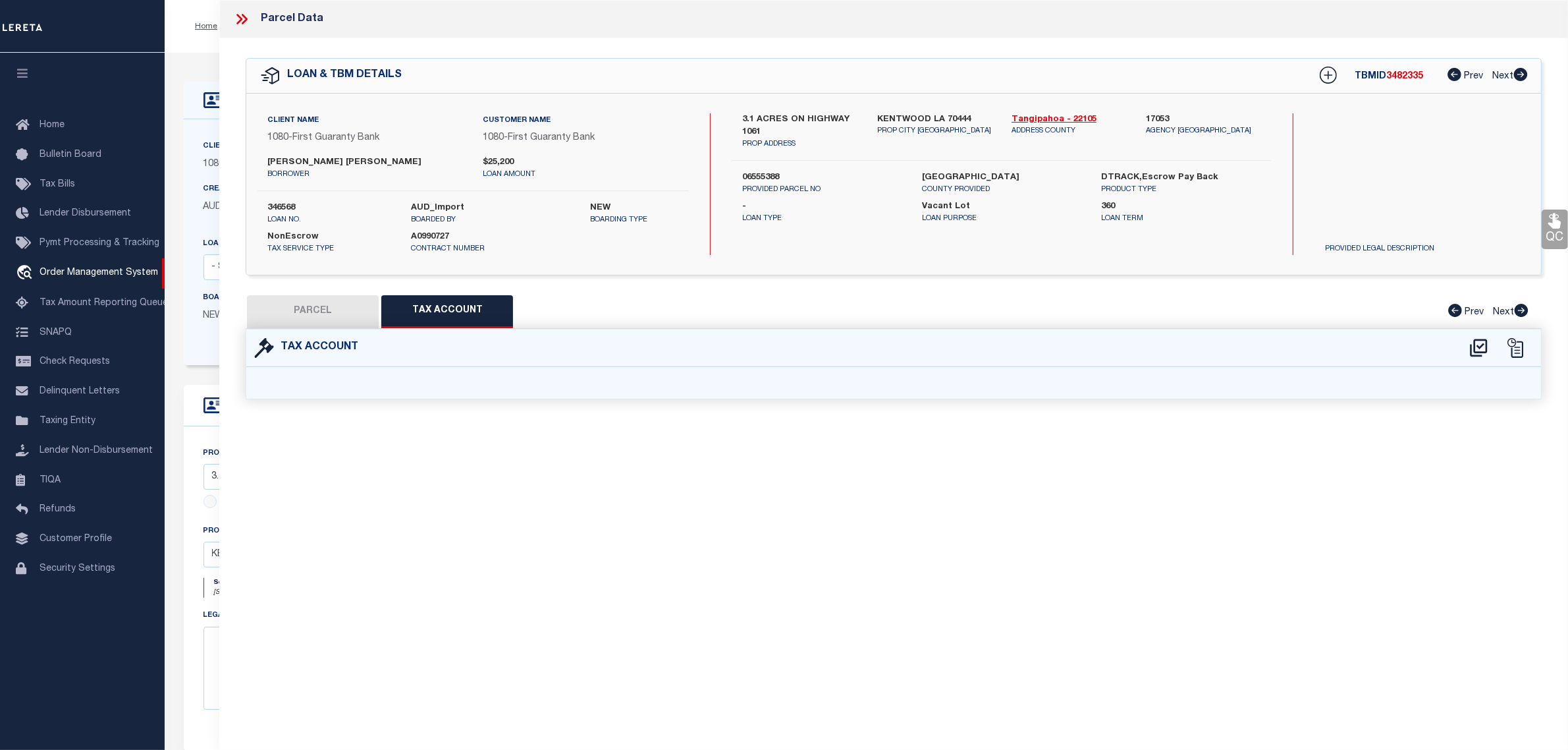
select select "100"
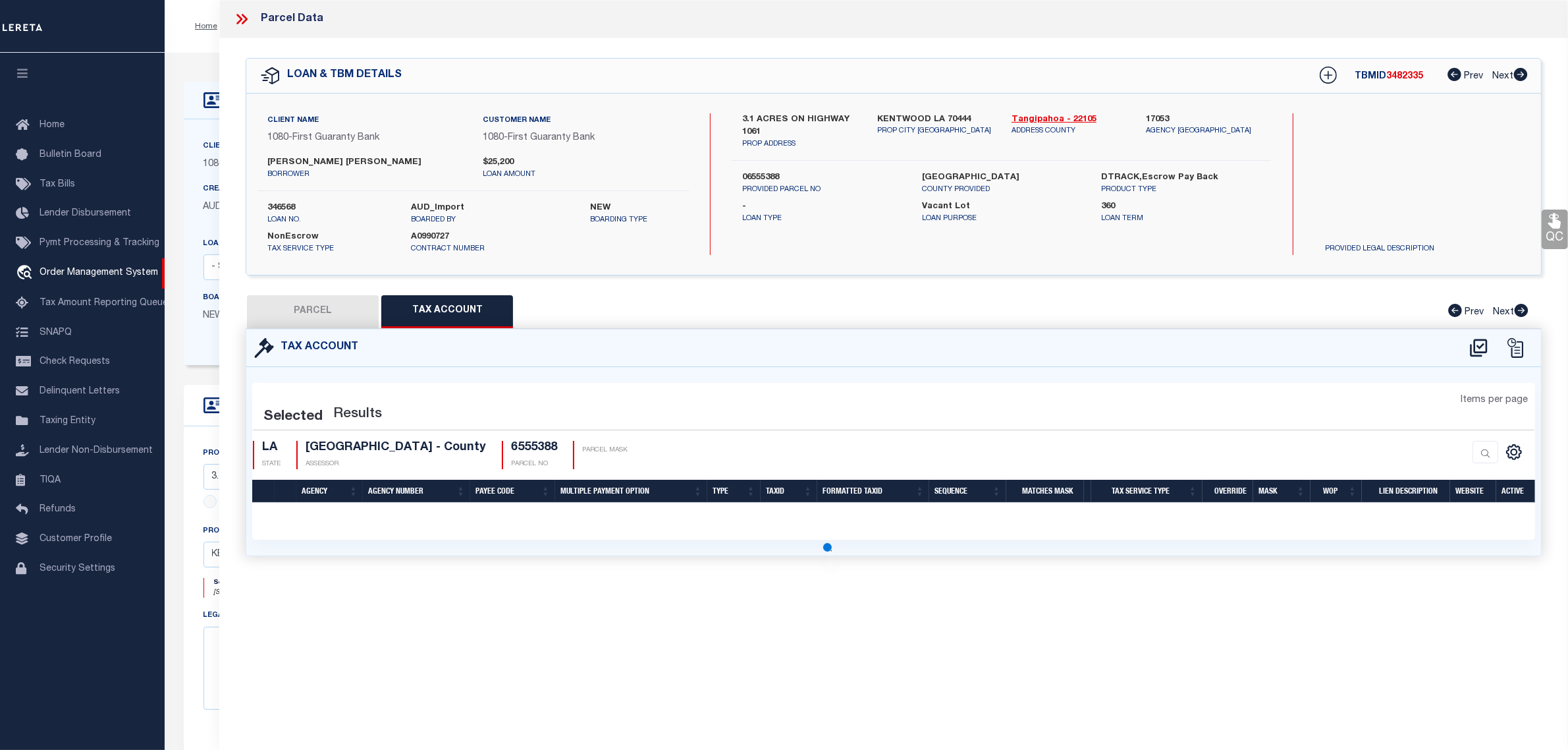
select select "100"
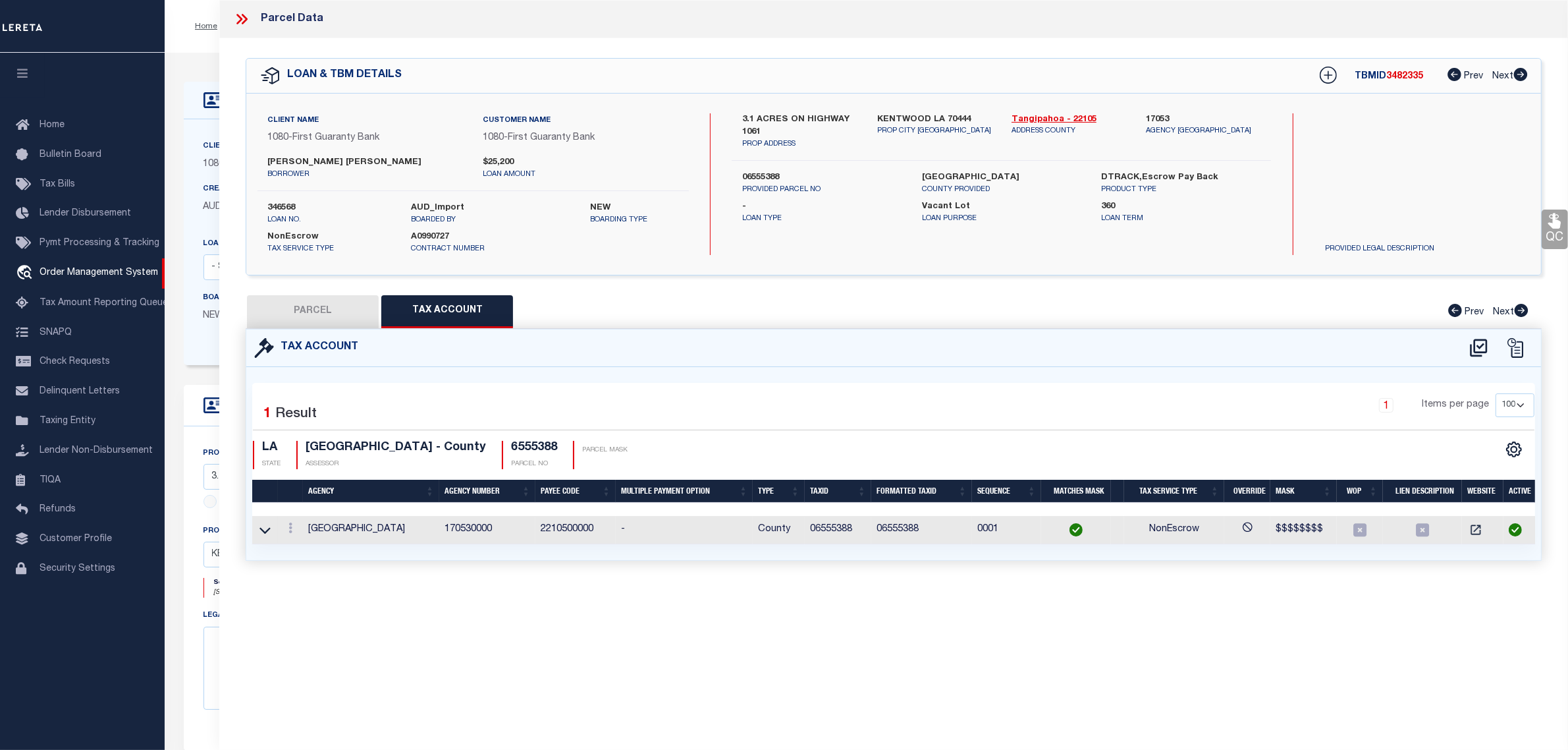
click at [341, 304] on button "PARCEL" at bounding box center [313, 311] width 132 height 33
select select "AS"
checkbox input "false"
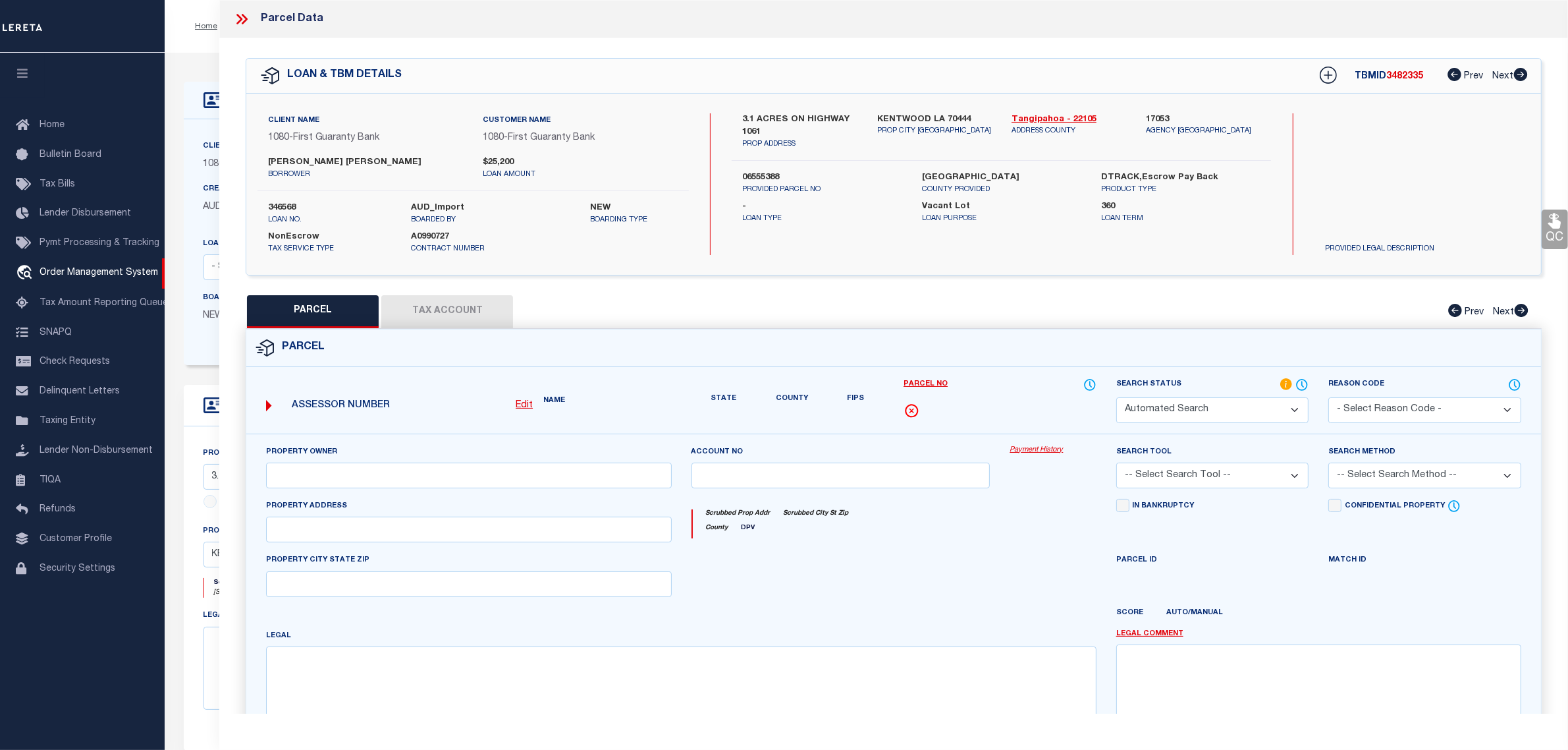
click at [1239, 406] on select "Automated Search Bad Parcel Complete Duplicate Parcel High Dollar Reporting In …" at bounding box center [1213, 410] width 193 height 26
select select "RD"
checkbox input "false"
type textarea "6555388 - POSSIBLE PARCEL"
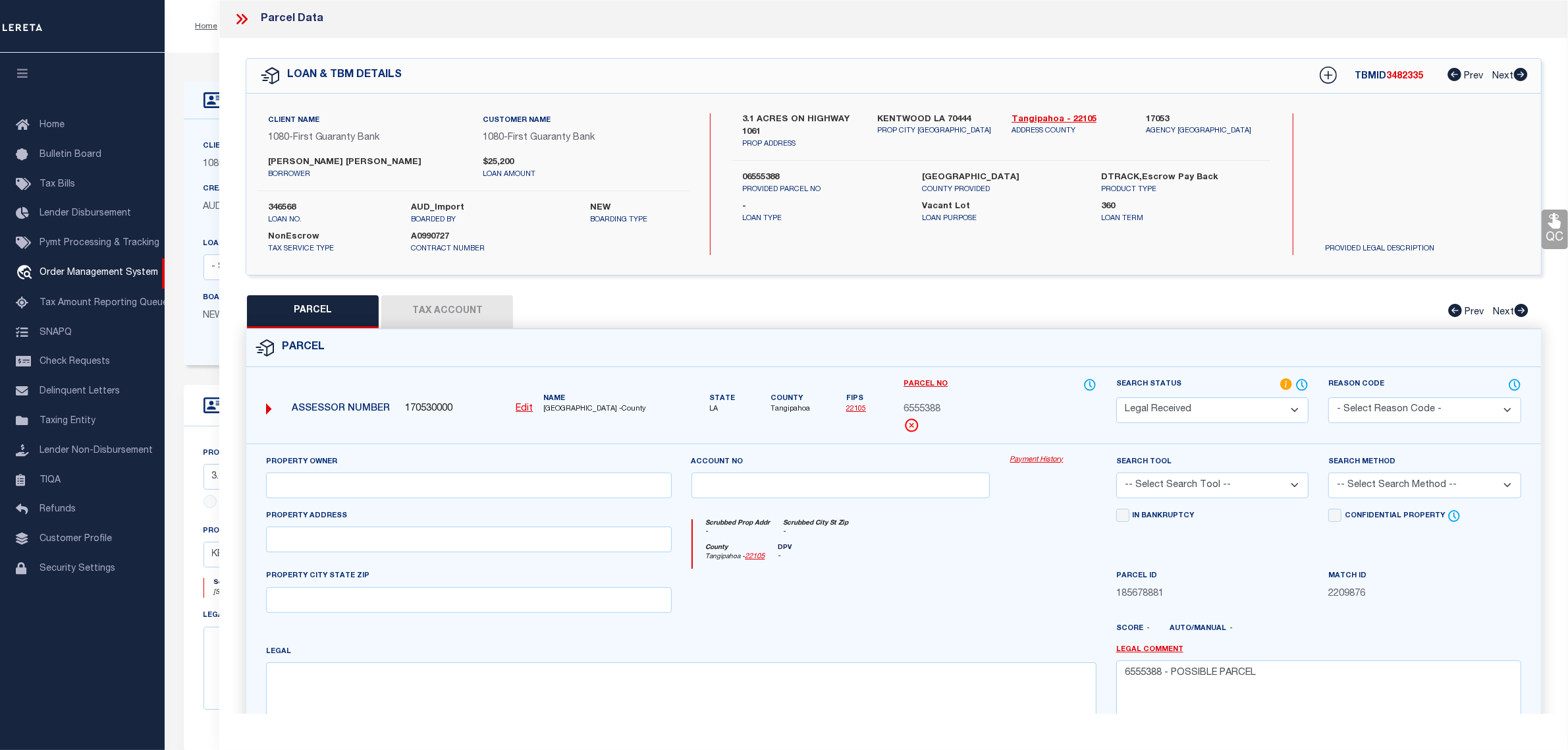
select select "PC"
click at [1117, 397] on select "Automated Search Bad Parcel Complete Duplicate Parcel High Dollar Reporting In …" at bounding box center [1213, 410] width 193 height 26
click at [1213, 486] on select "-- Select Search Tool -- 3rd Party Website Agency File Agency Website ATLS CNV-…" at bounding box center [1213, 485] width 193 height 26
select select "AGW"
click at [1117, 474] on select "-- Select Search Tool -- 3rd Party Website Agency File Agency Website ATLS CNV-…" at bounding box center [1213, 485] width 193 height 26
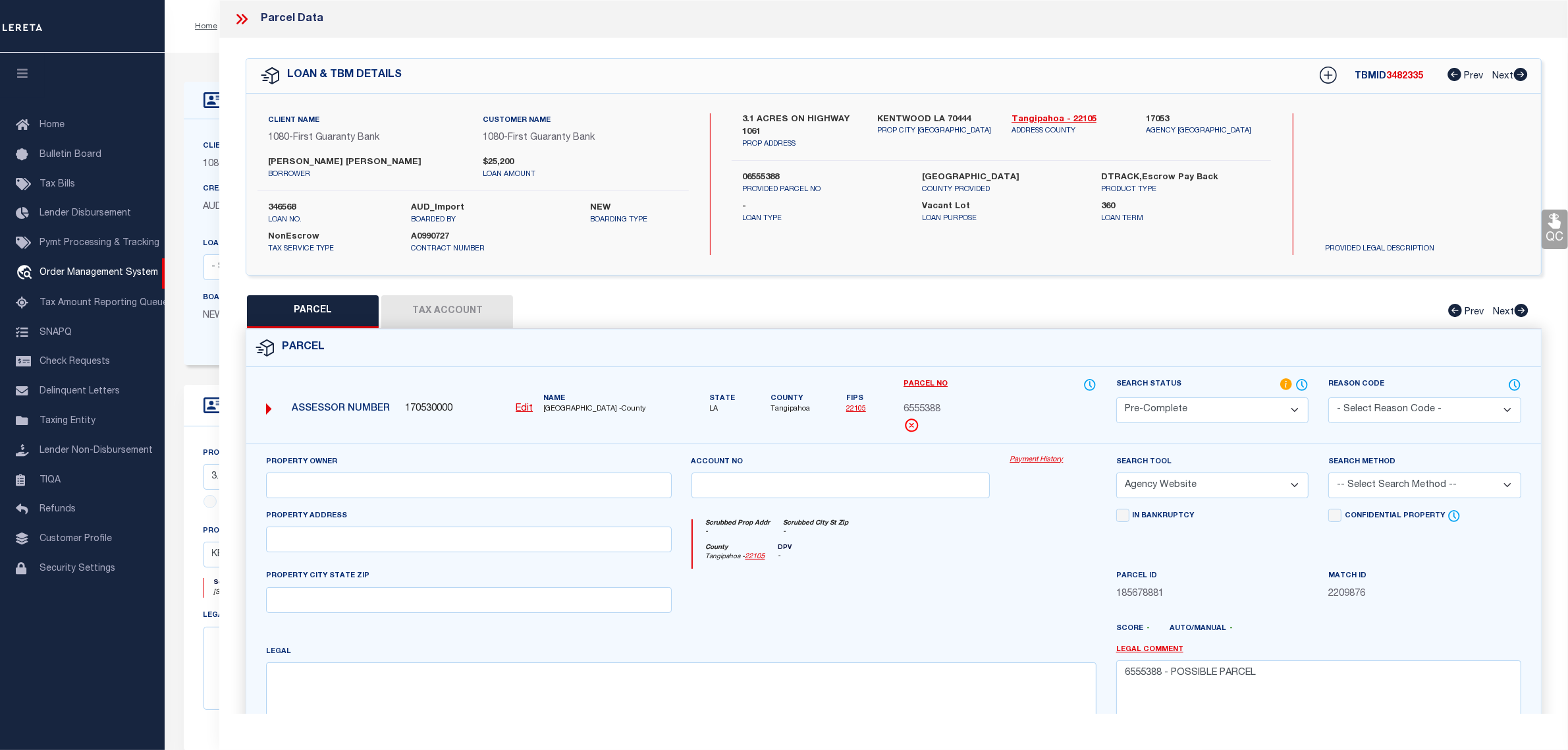
click at [1371, 485] on select "-- Select Search Method -- Property Address Legal Liability Info Provided" at bounding box center [1425, 485] width 193 height 26
select select "LEG"
click at [1329, 474] on select "-- Select Search Method -- Property Address Legal Liability Info Provided" at bounding box center [1425, 485] width 193 height 26
drag, startPoint x: 976, startPoint y: 617, endPoint x: 947, endPoint y: 612, distance: 29.4
click at [947, 612] on div "Property Owner Account no Payment History Search Tool -- Select Search Tool -- …" at bounding box center [893, 606] width 1275 height 302
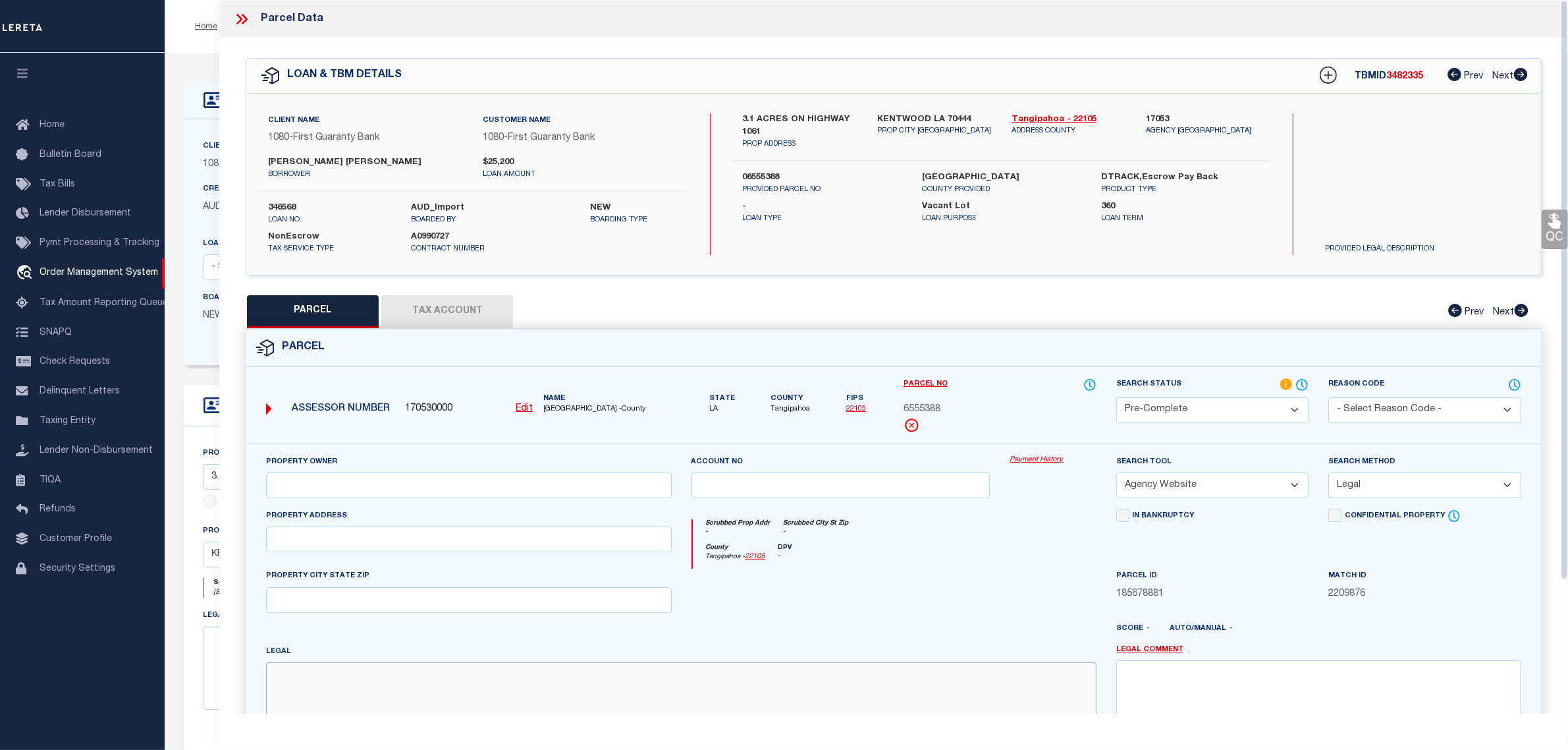
click at [771, 713] on textarea at bounding box center [681, 704] width 830 height 83
paste textarea "3.18A BEING LOT H-4-A OF SURVEY IN SEC 35 T2SR8E B96 P275 B149 P545 B300 P476 B…"
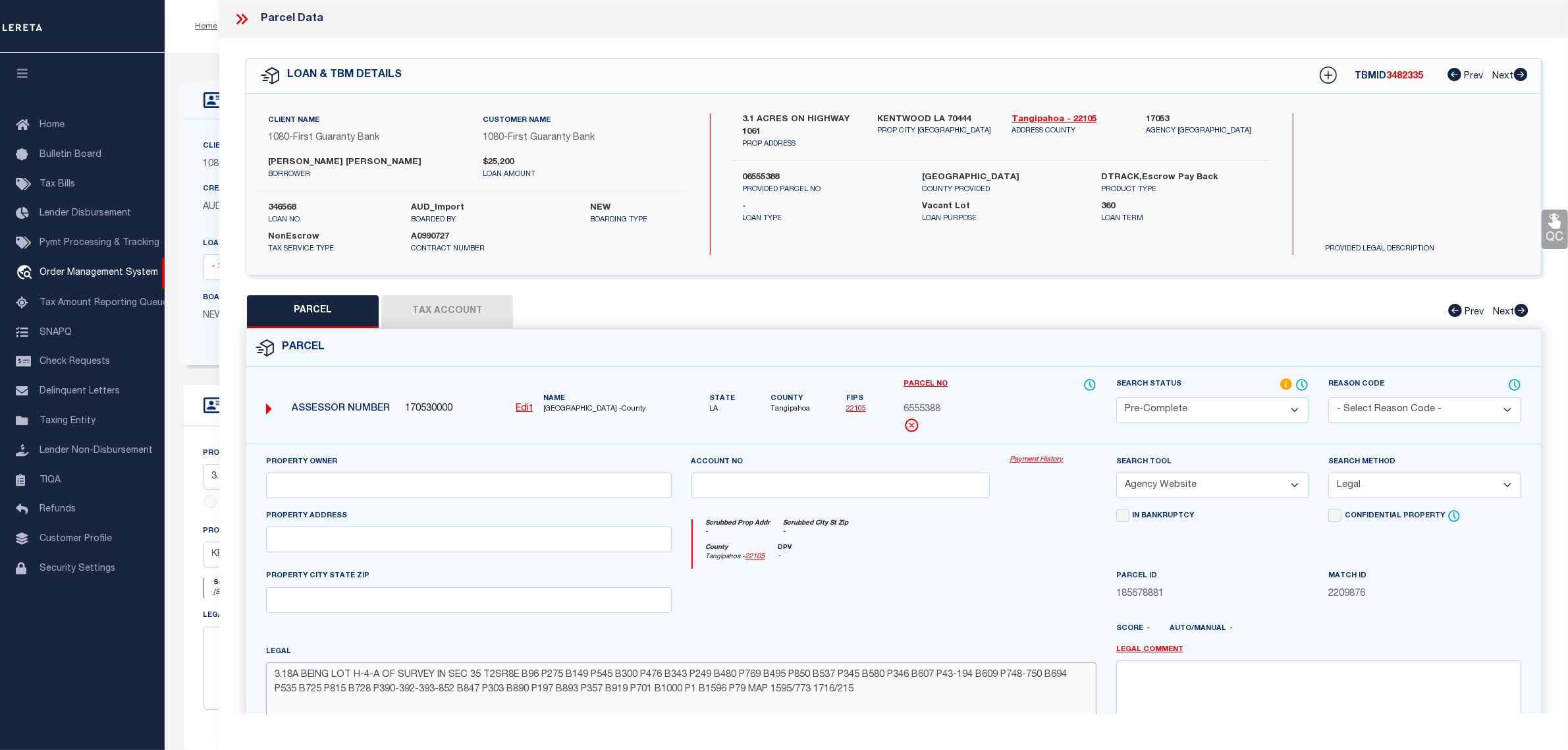
type textarea "3.18A BEING LOT H-4-A OF SURVEY IN SEC 35 T2SR8E B96 P275 B149 P545 B300 P476 B…"
click at [924, 113] on label "KENTWOOD LA 70444" at bounding box center [934, 119] width 114 height 13
copy div "KENTWOOD LA 70444"
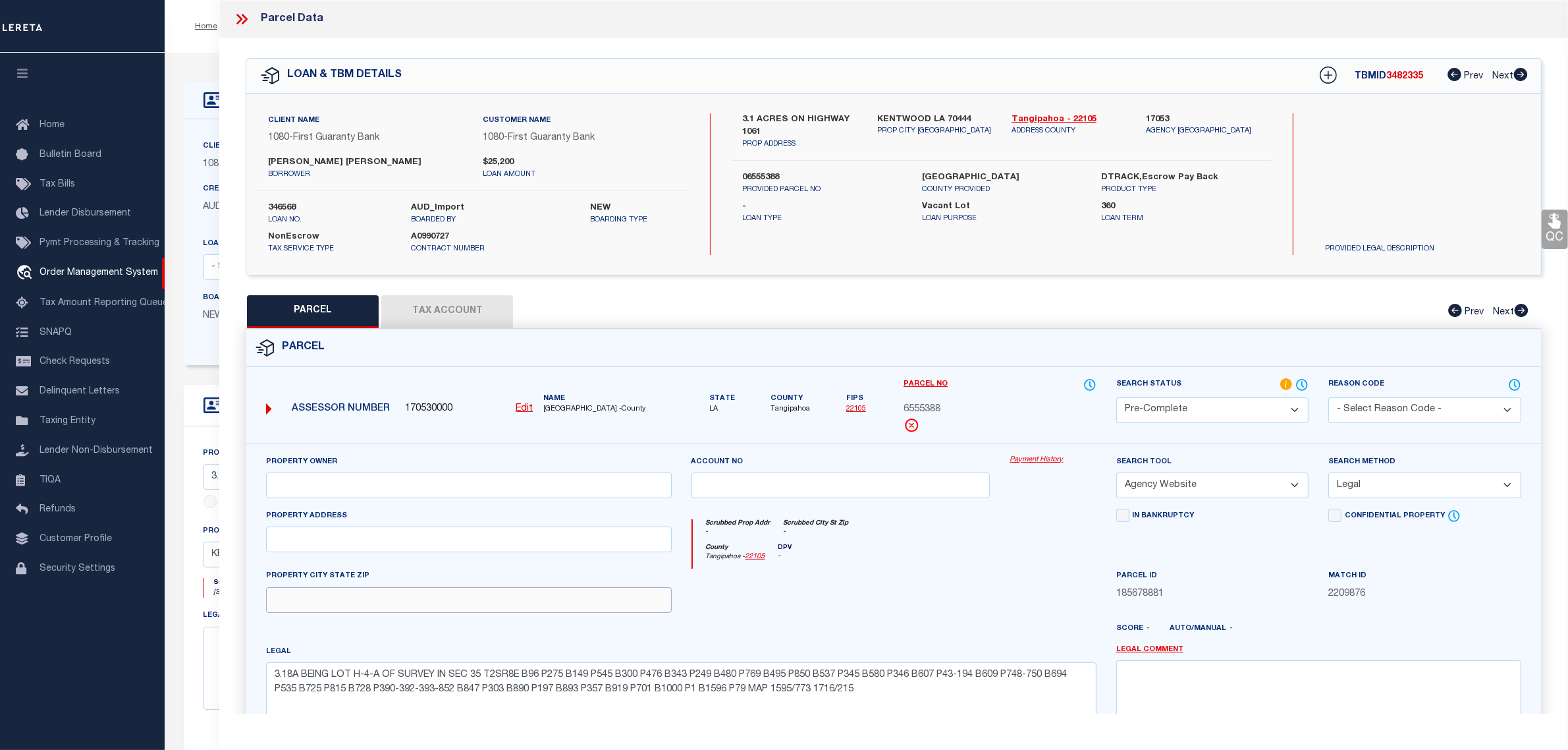
click at [458, 602] on input "text" at bounding box center [468, 600] width 405 height 26
paste input "KENTWOOD LA 70444"
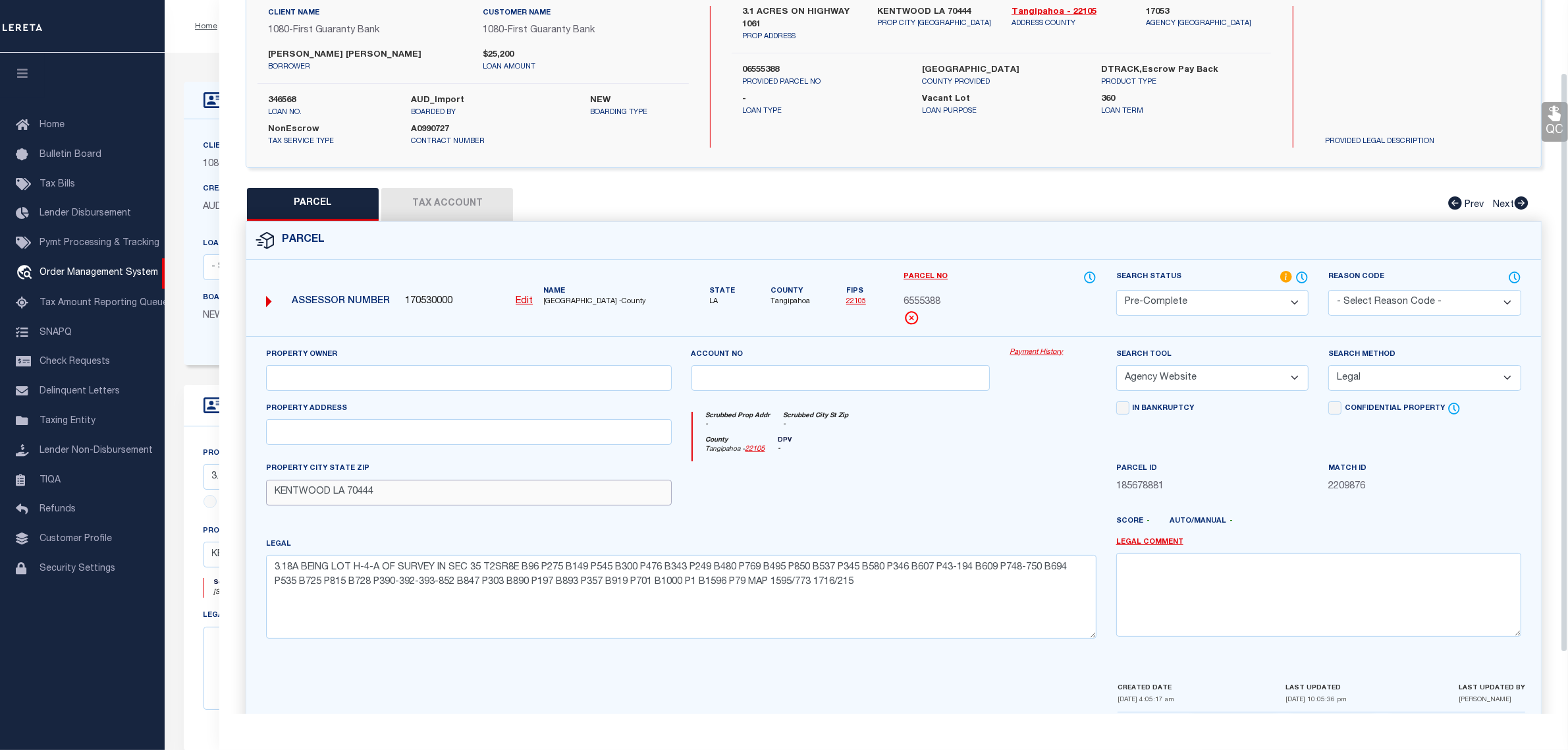
scroll to position [82, 0]
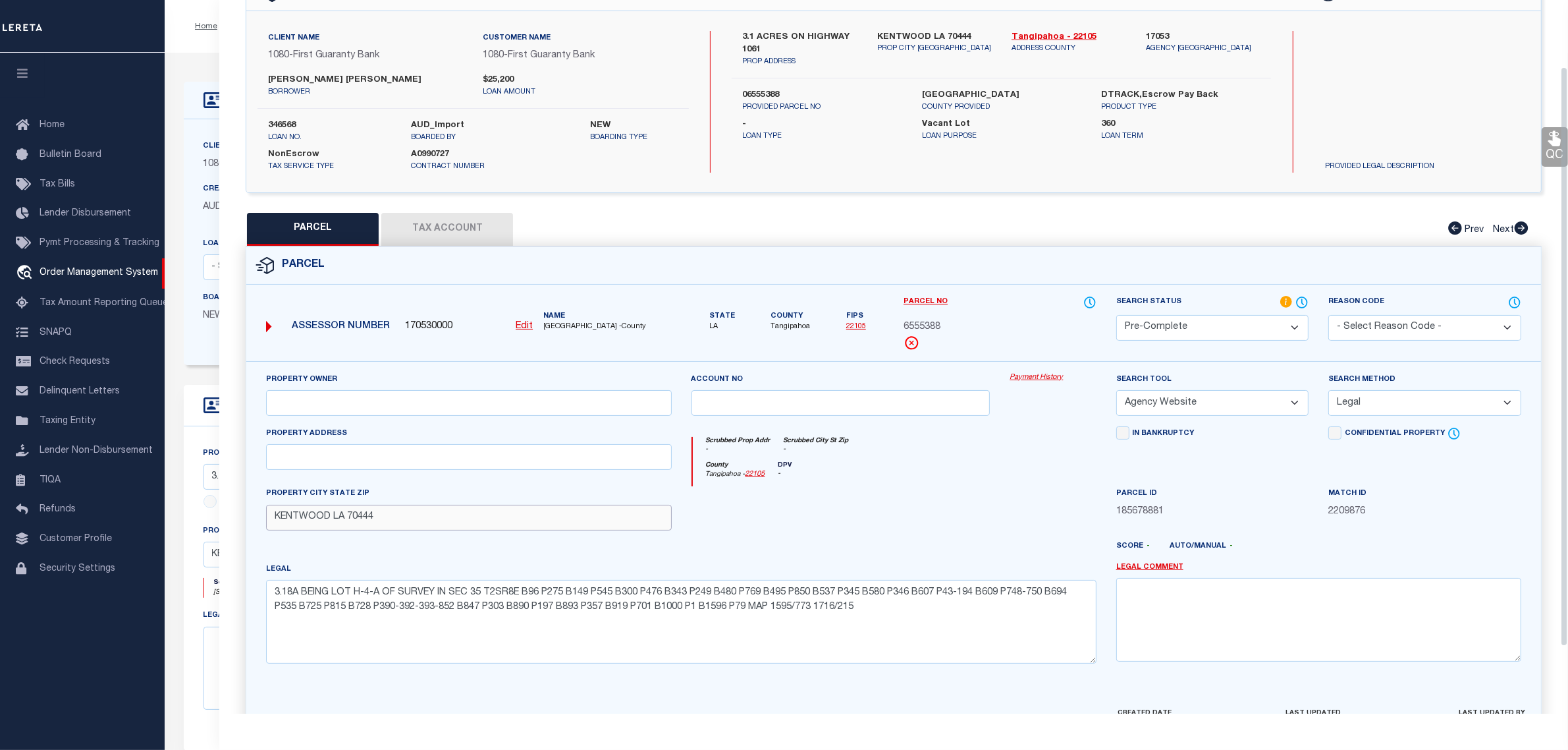
type input "KENTWOOD LA 70444"
click at [474, 230] on button "Tax Account" at bounding box center [447, 229] width 132 height 33
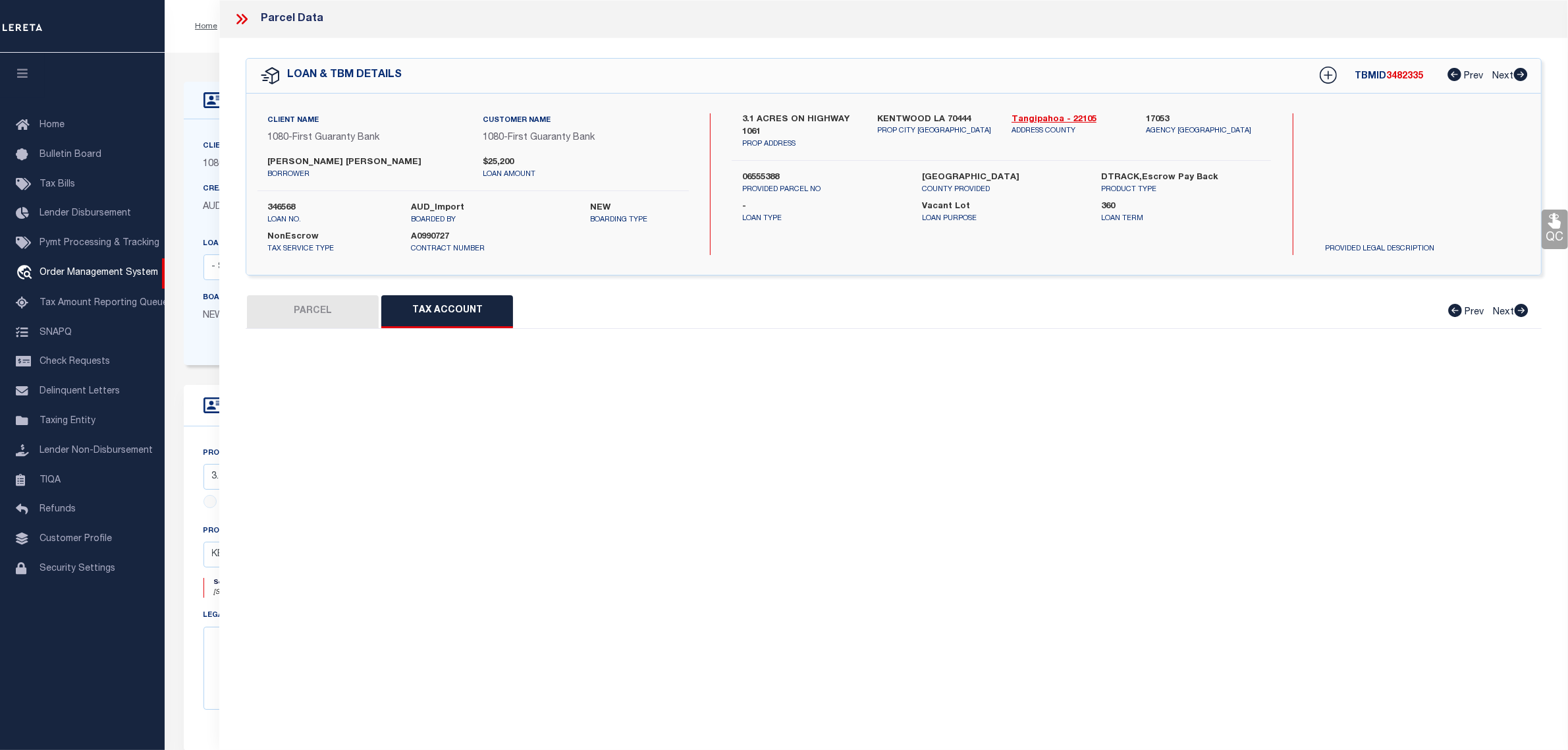
scroll to position [0, 0]
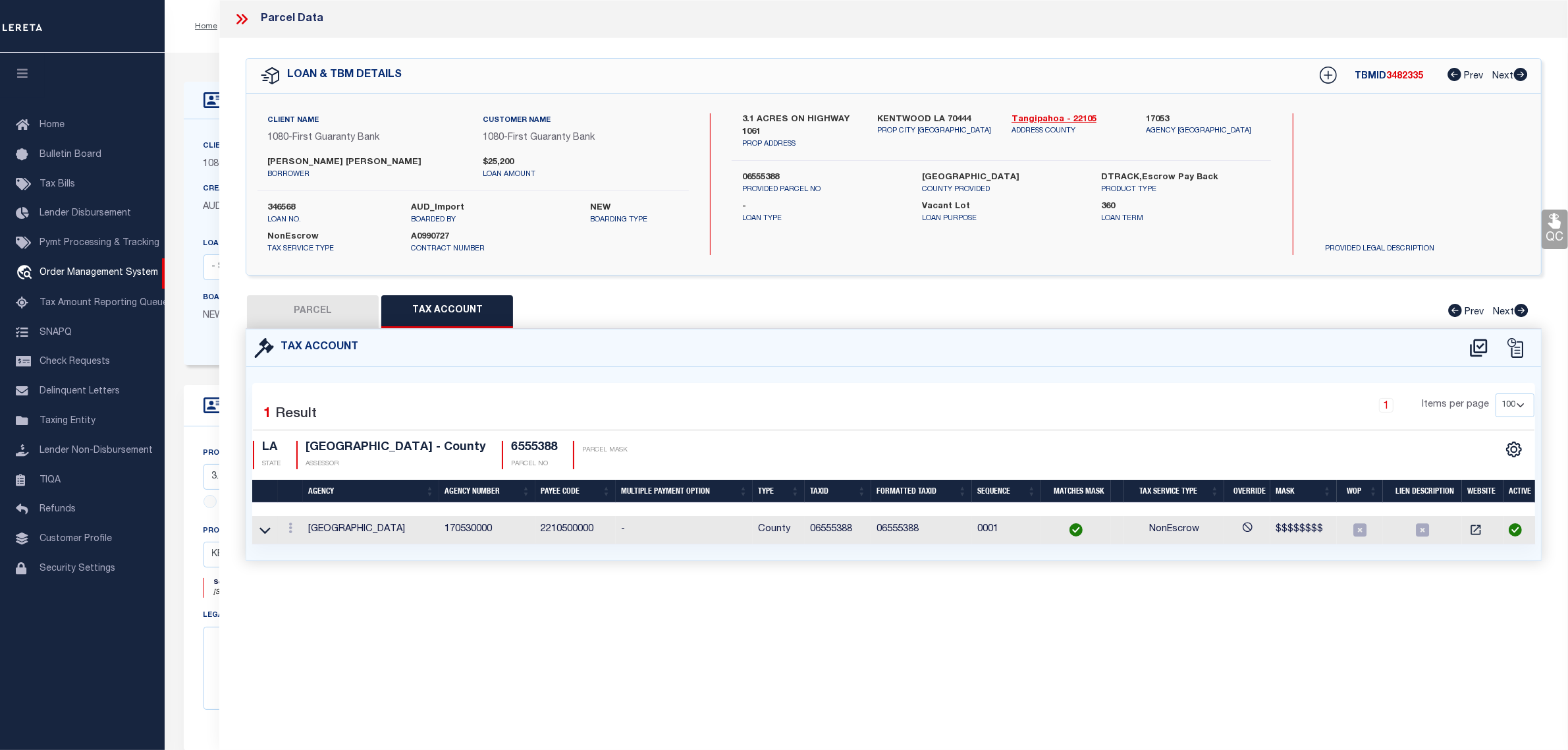
select select "100"
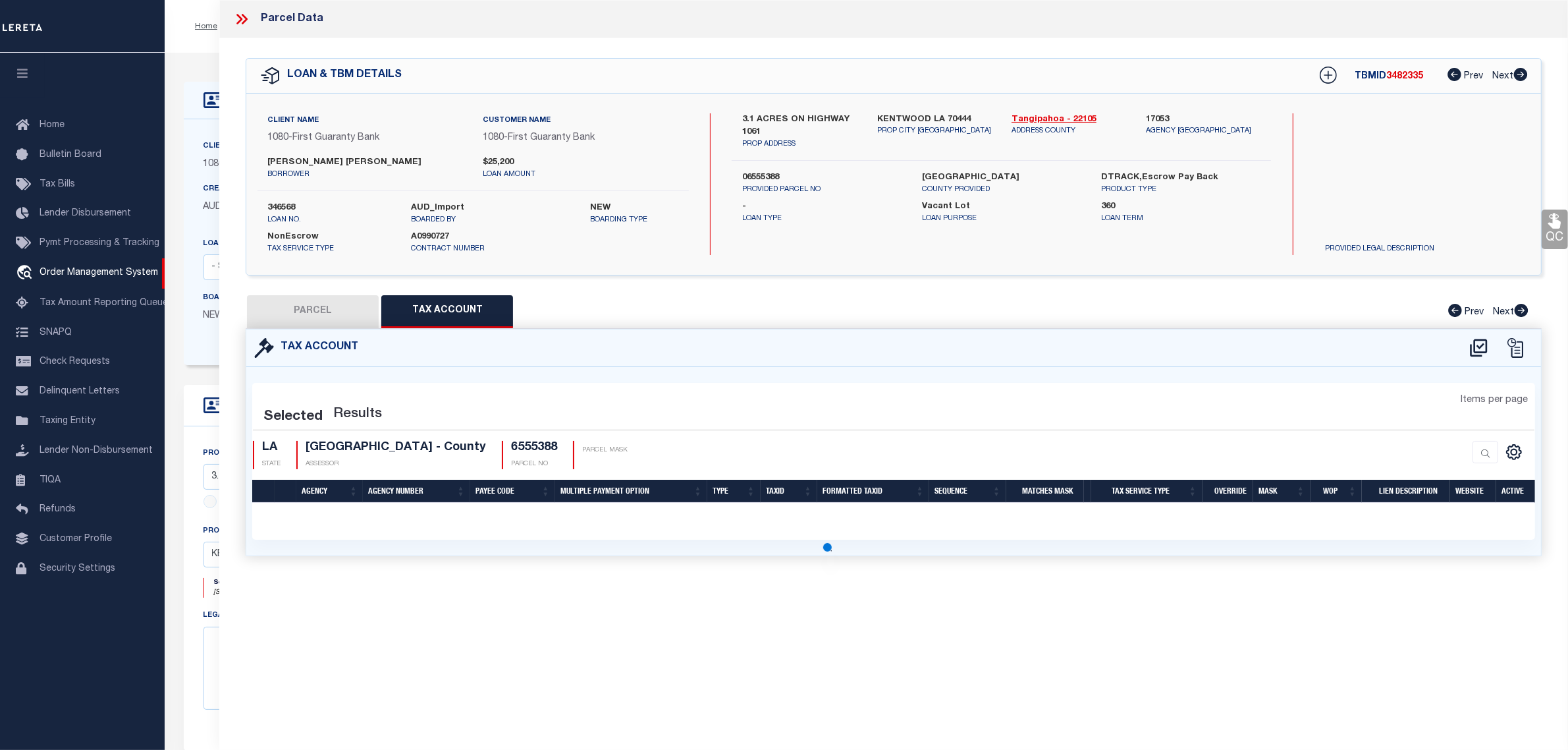
select select "100"
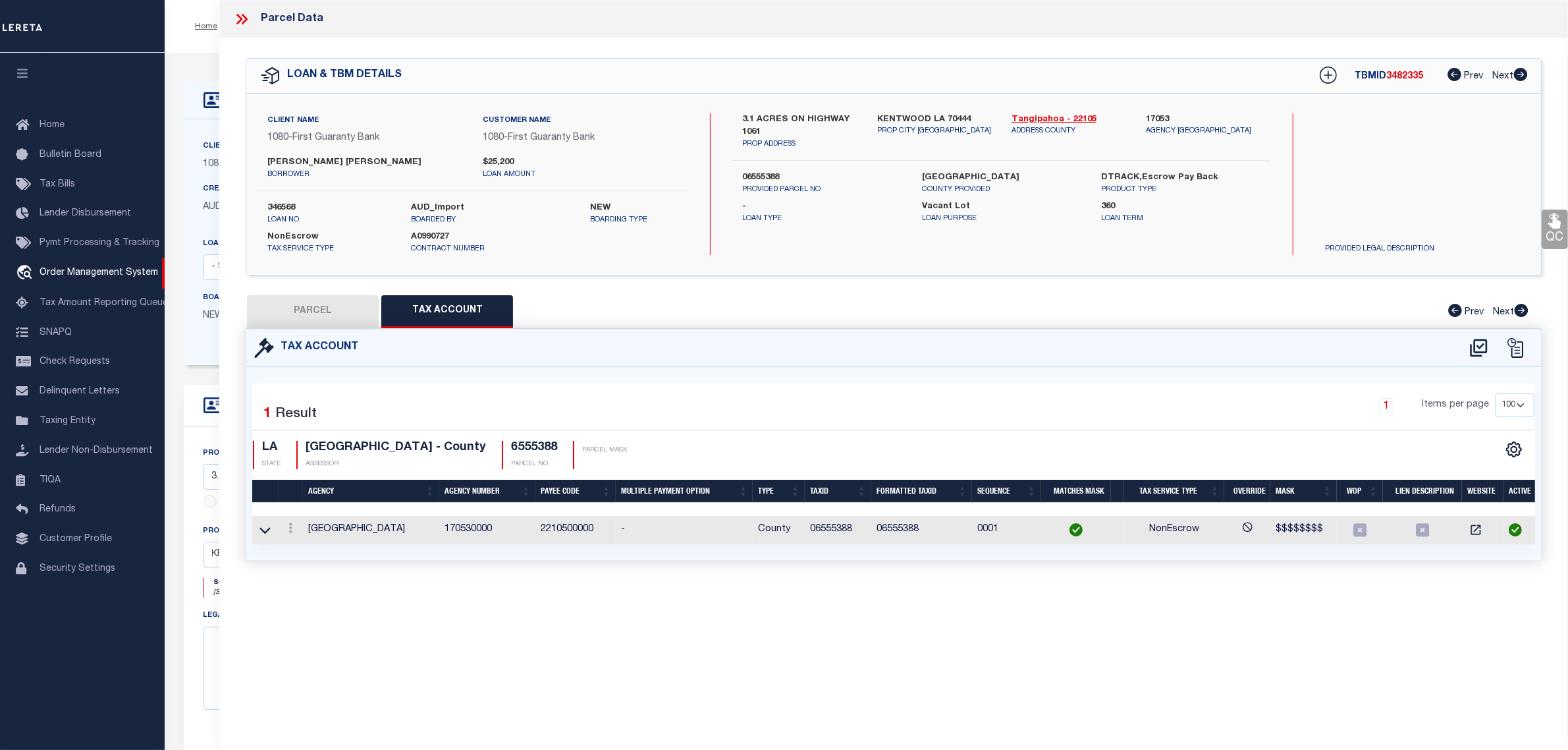
click at [326, 307] on button "PARCEL" at bounding box center [313, 311] width 132 height 33
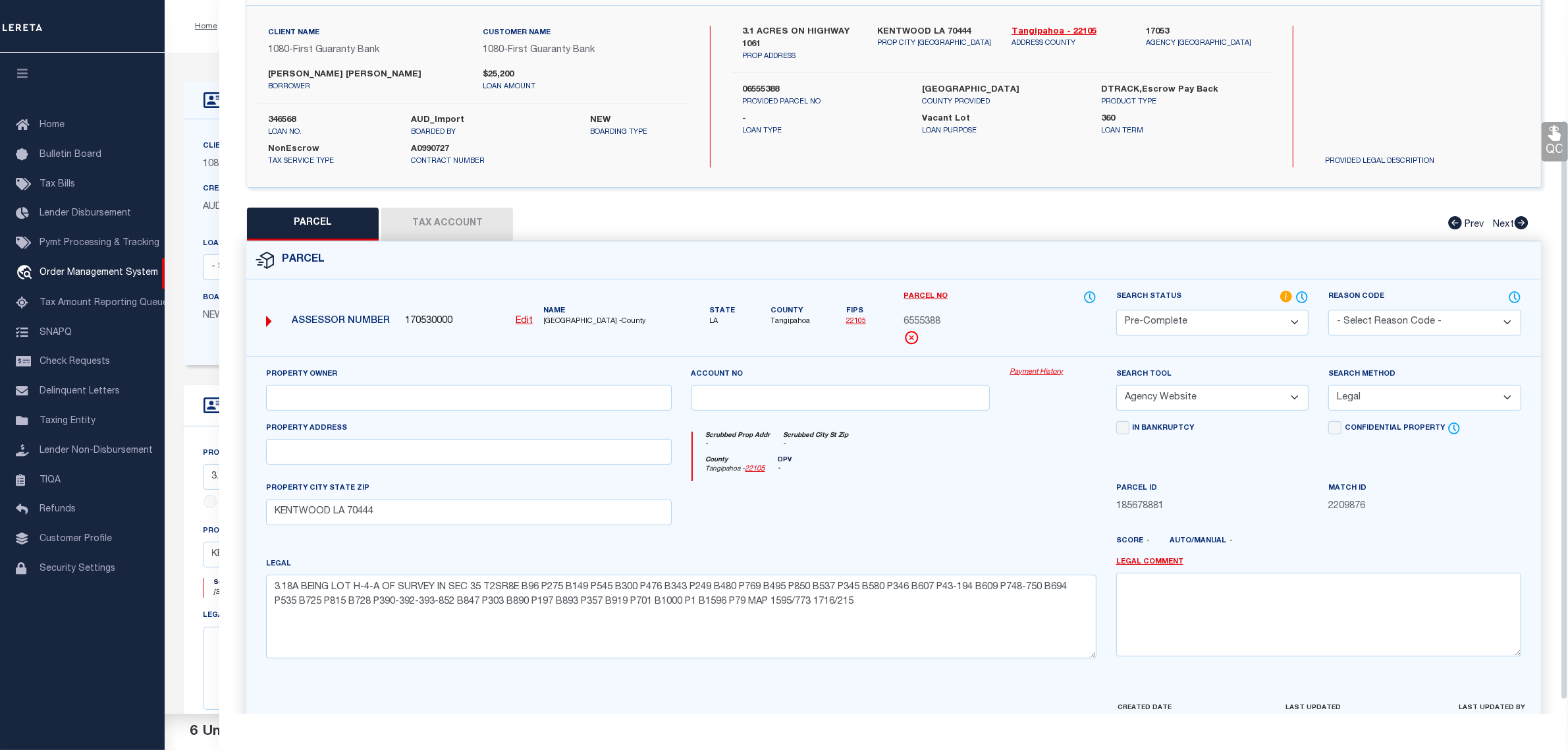
scroll to position [165, 0]
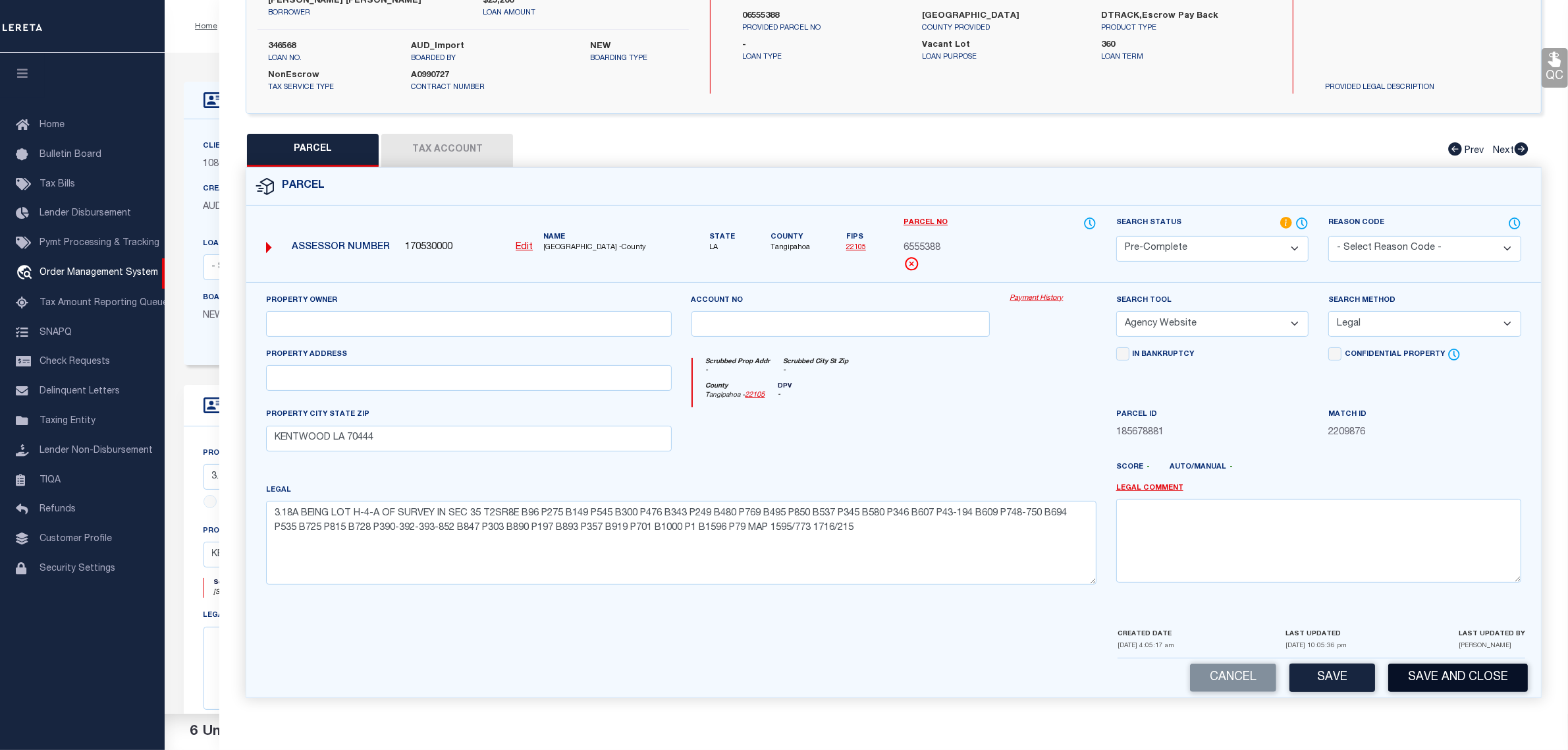
click at [1456, 682] on button "Save and Close" at bounding box center [1458, 678] width 140 height 28
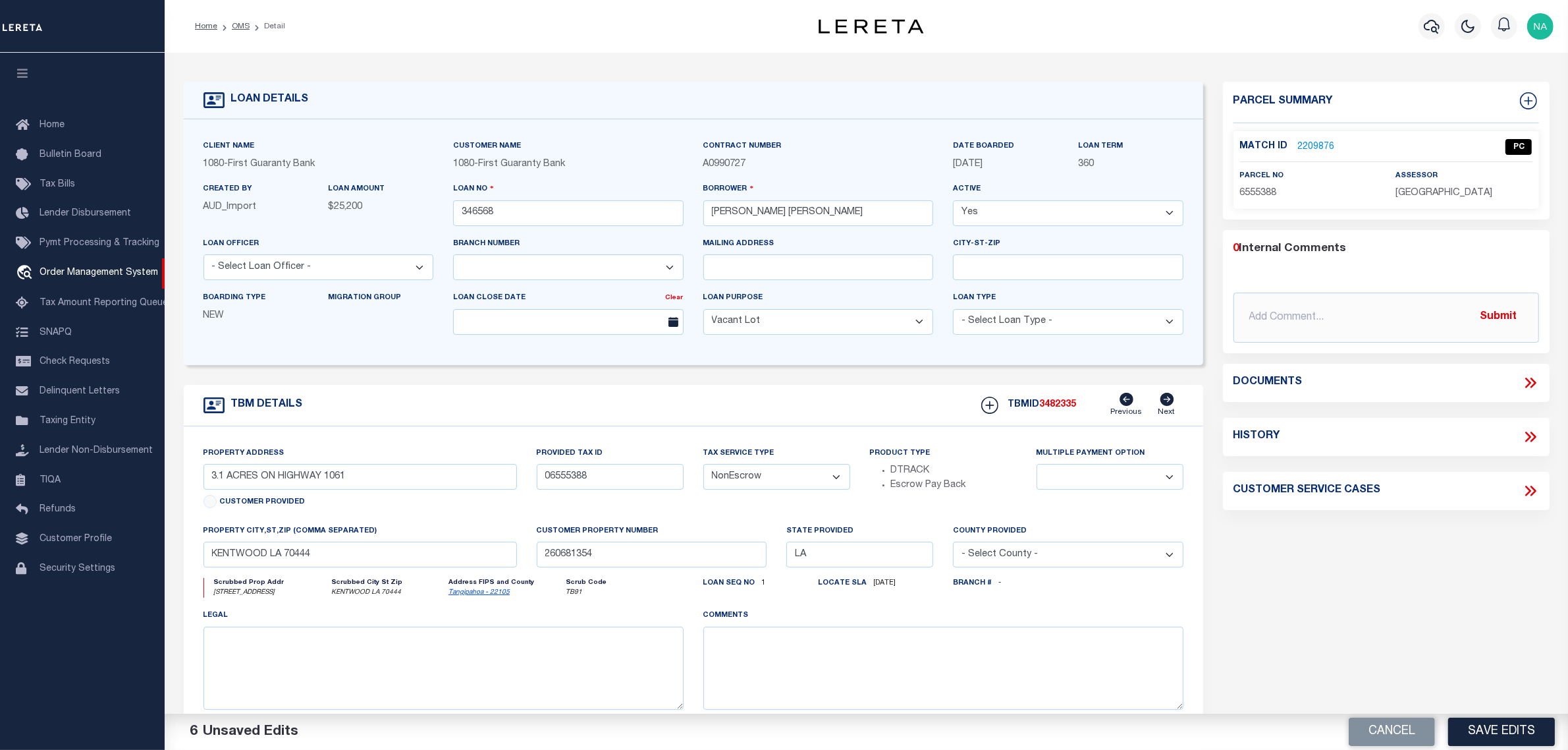
select select "1570"
select select
click at [476, 215] on input "346568" at bounding box center [569, 213] width 230 height 26
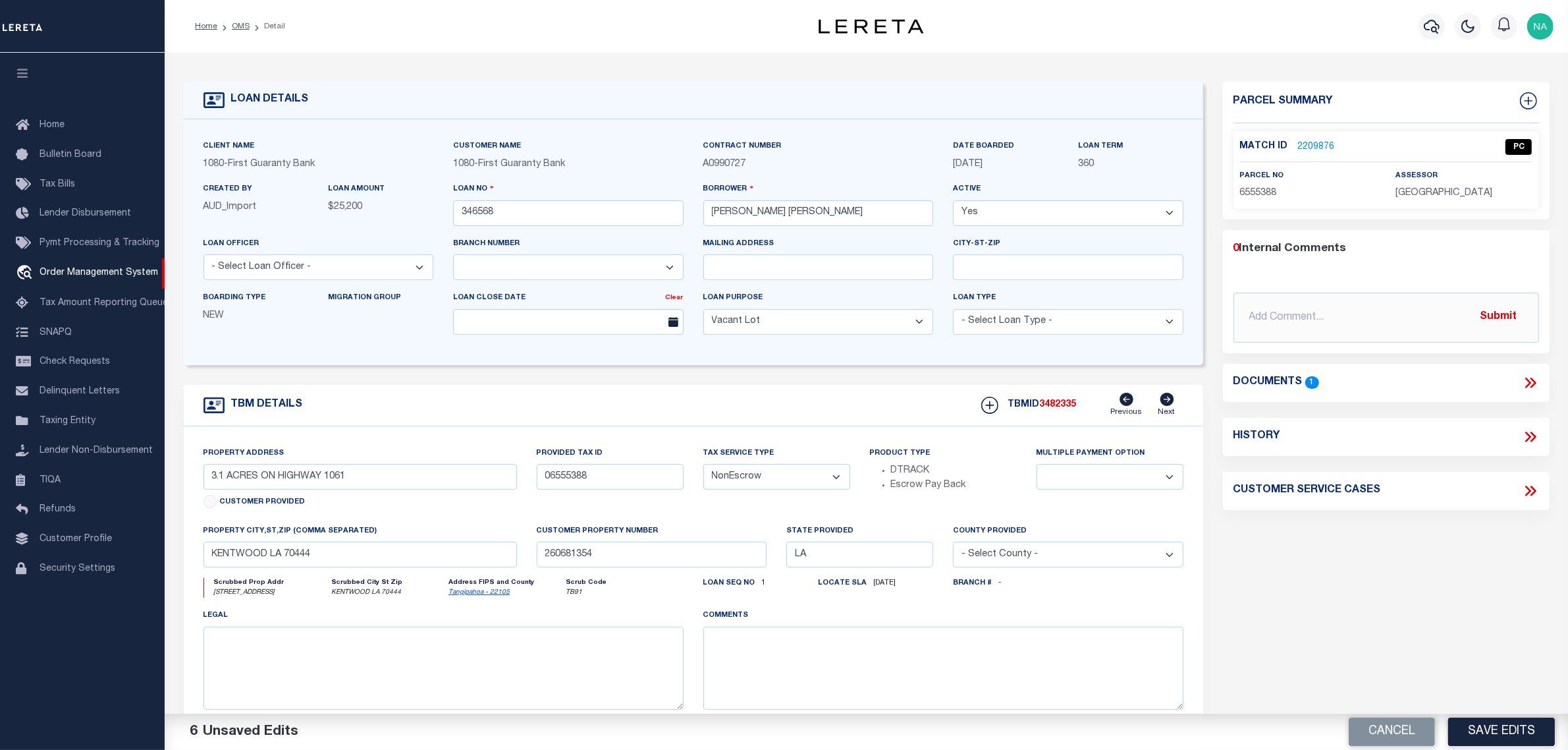
click at [1065, 411] on h5 "TBMID 3482335" at bounding box center [1043, 405] width 69 height 11
copy span "3482335"
click at [1440, 193] on span "[GEOGRAPHIC_DATA]" at bounding box center [1444, 192] width 97 height 9
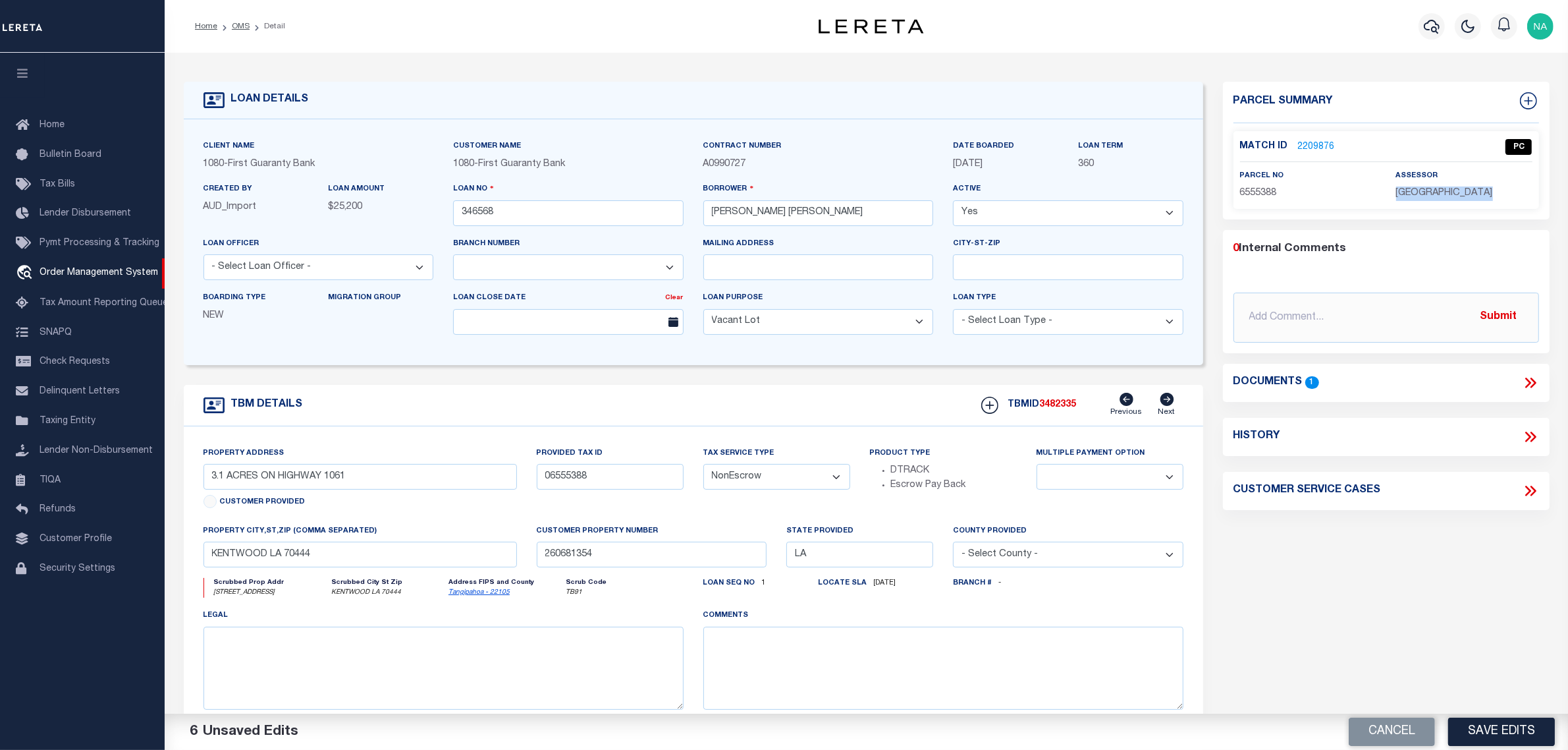
click at [1440, 193] on span "[GEOGRAPHIC_DATA]" at bounding box center [1444, 192] width 97 height 9
copy div "[GEOGRAPHIC_DATA]"
click at [1253, 192] on span "6555388" at bounding box center [1258, 192] width 37 height 9
copy span "6555388"
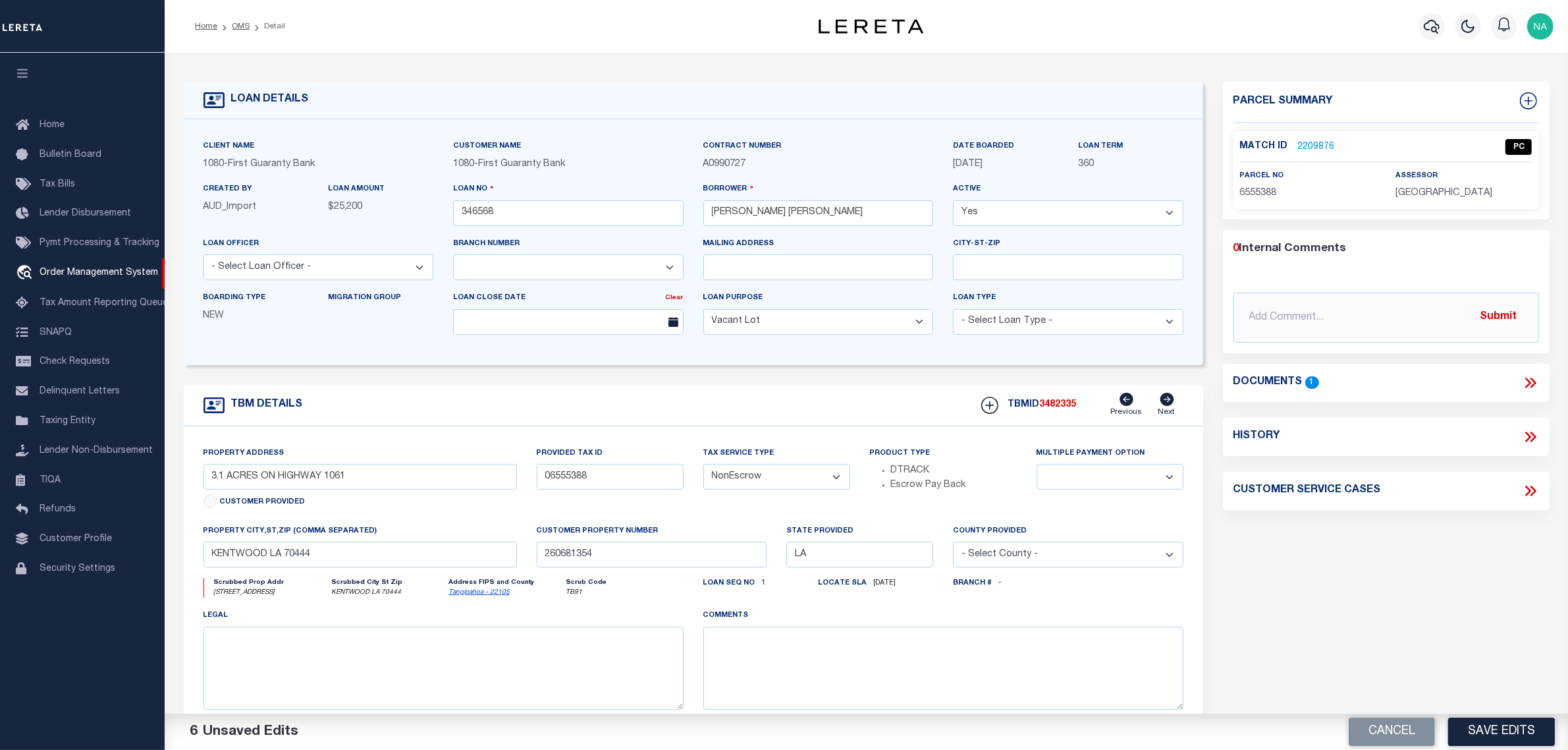
click at [1329, 623] on div "Parcel Summary Match ID 2209876 0" at bounding box center [1387, 442] width 347 height 721
click at [241, 27] on link "OMS" at bounding box center [240, 26] width 18 height 8
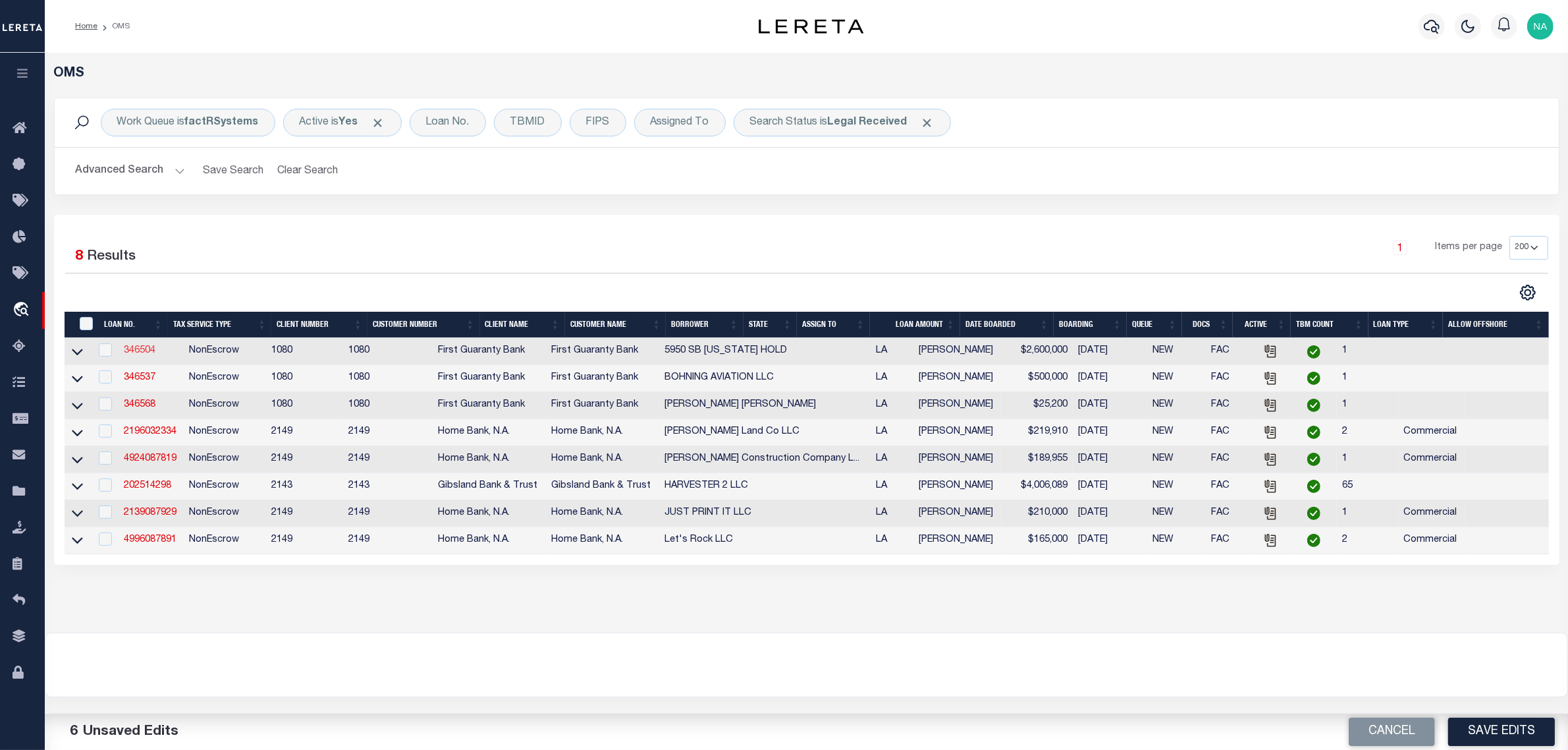
click at [145, 354] on link "346504" at bounding box center [139, 350] width 32 height 9
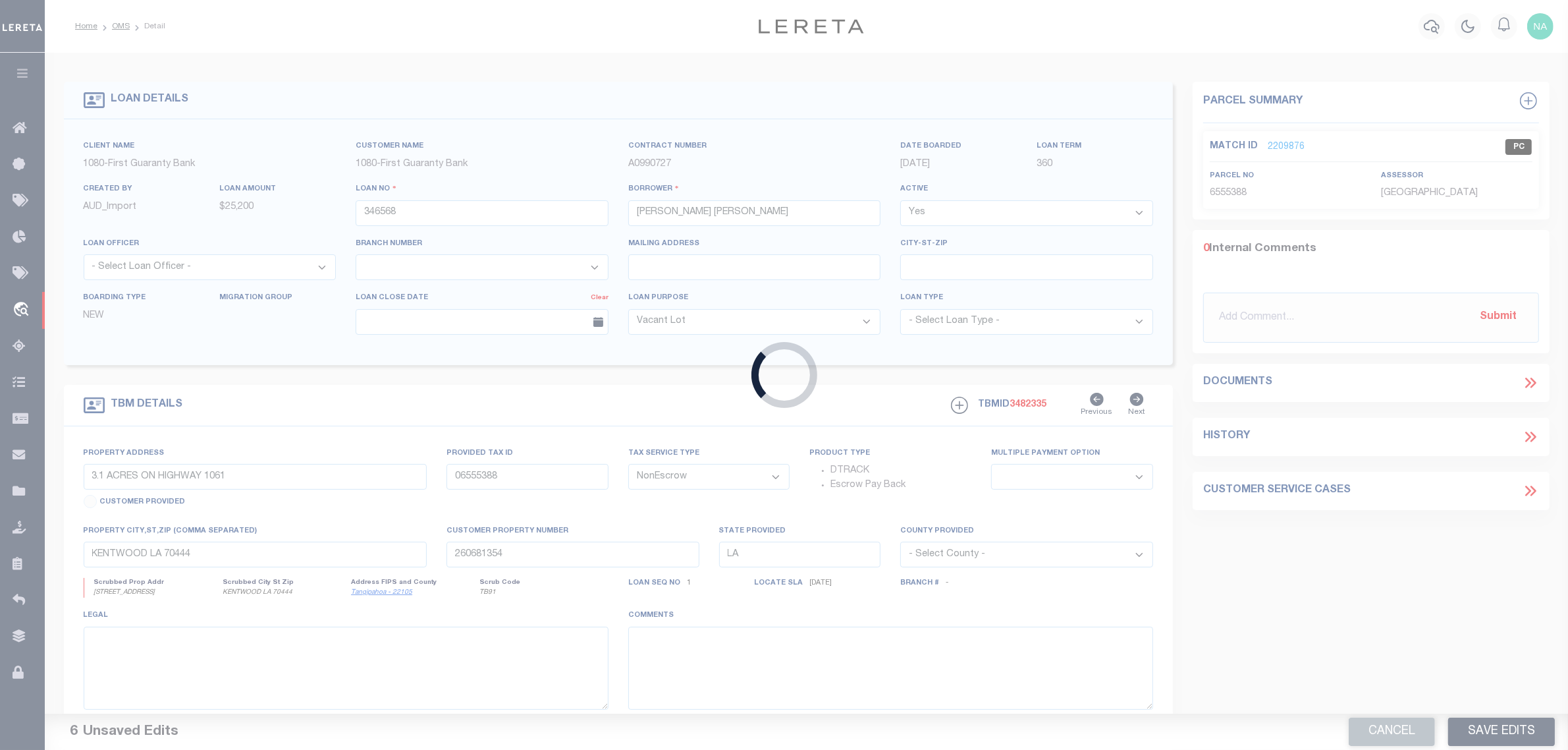
type input "346504"
type input "5950 SB [US_STATE] HOLD"
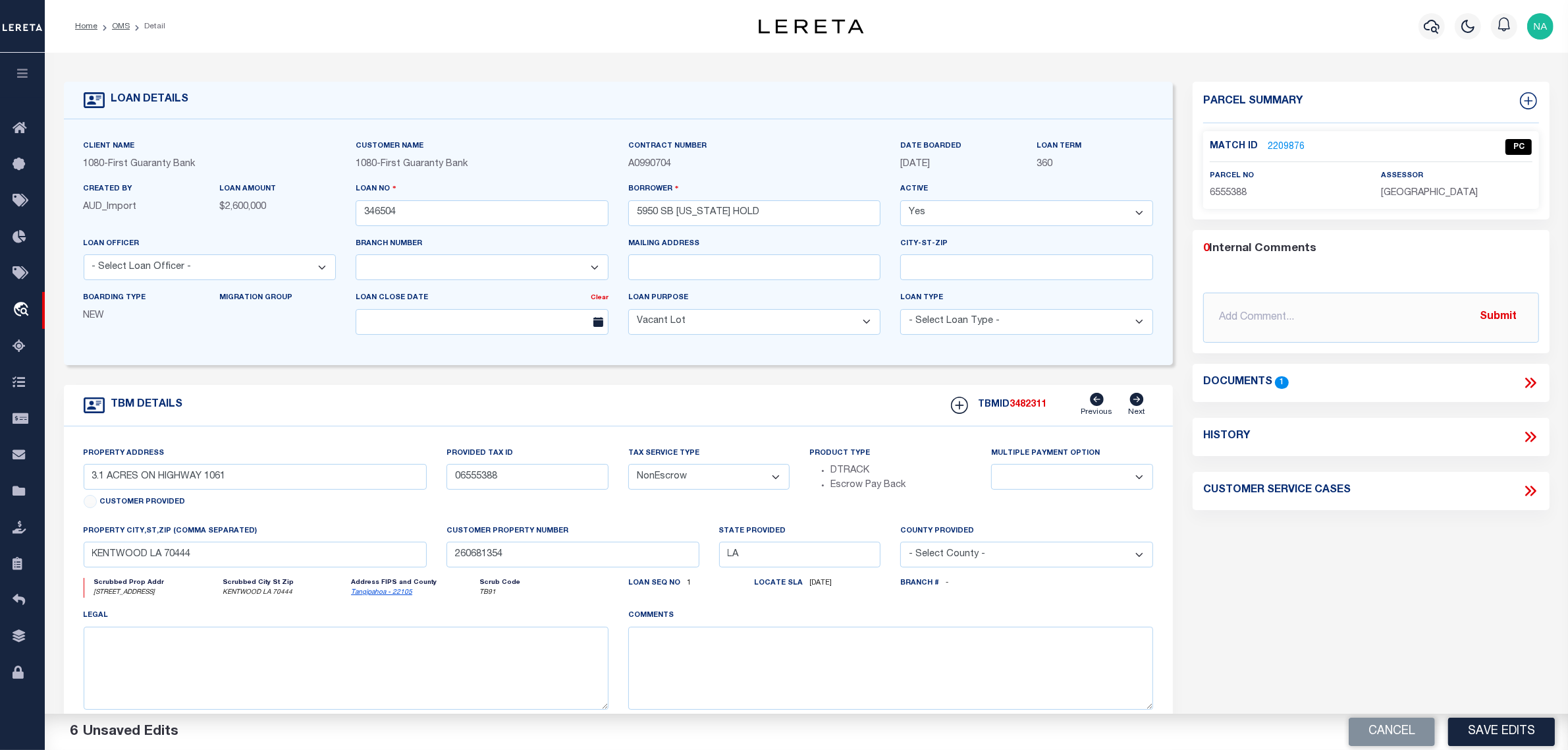
type input "[STREET_ADDRESS]"
type input "0920003624"
select select
type input "KENNER LA 70062"
type input "260487264"
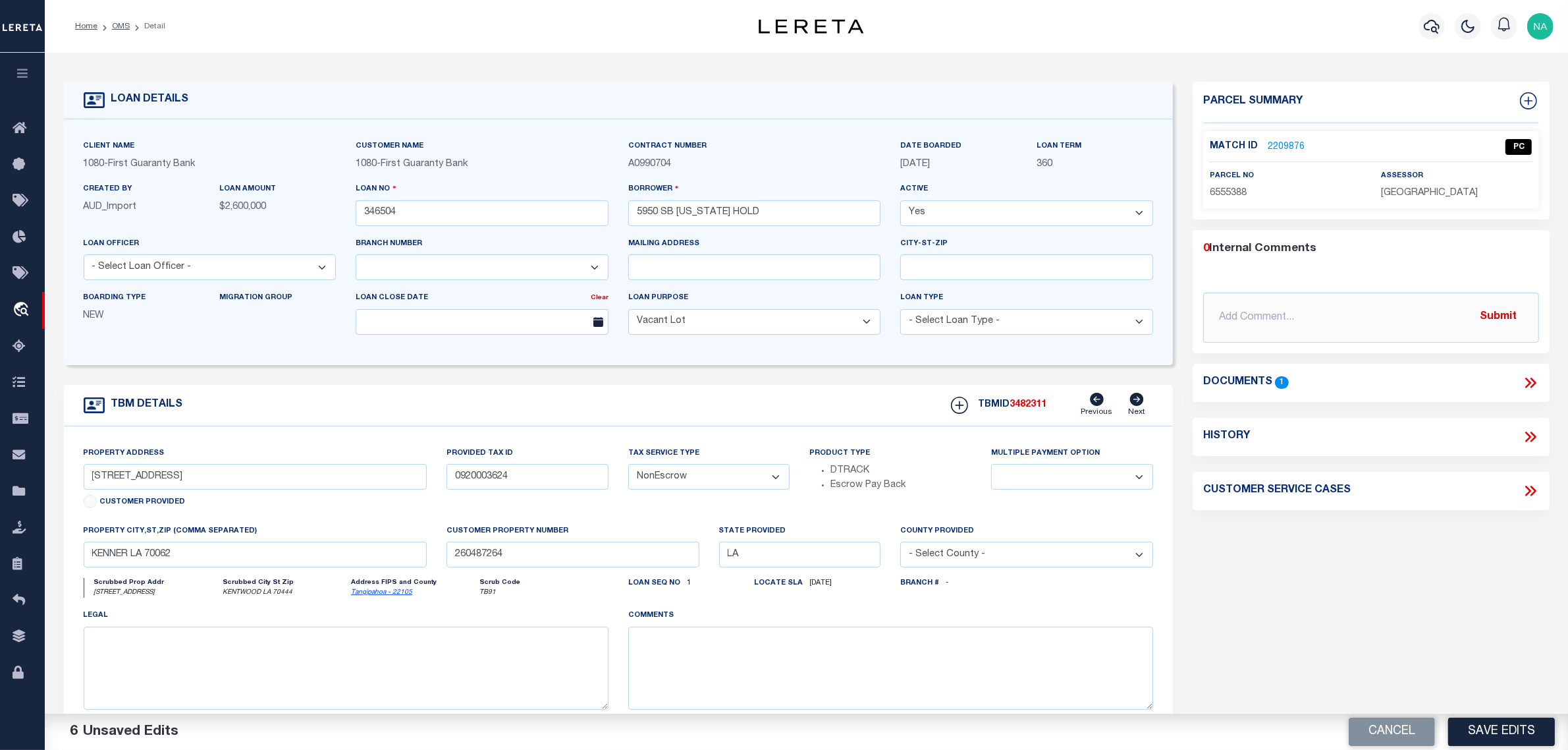
select select
select select "1570"
click at [1288, 145] on link "2209868" at bounding box center [1286, 147] width 37 height 14
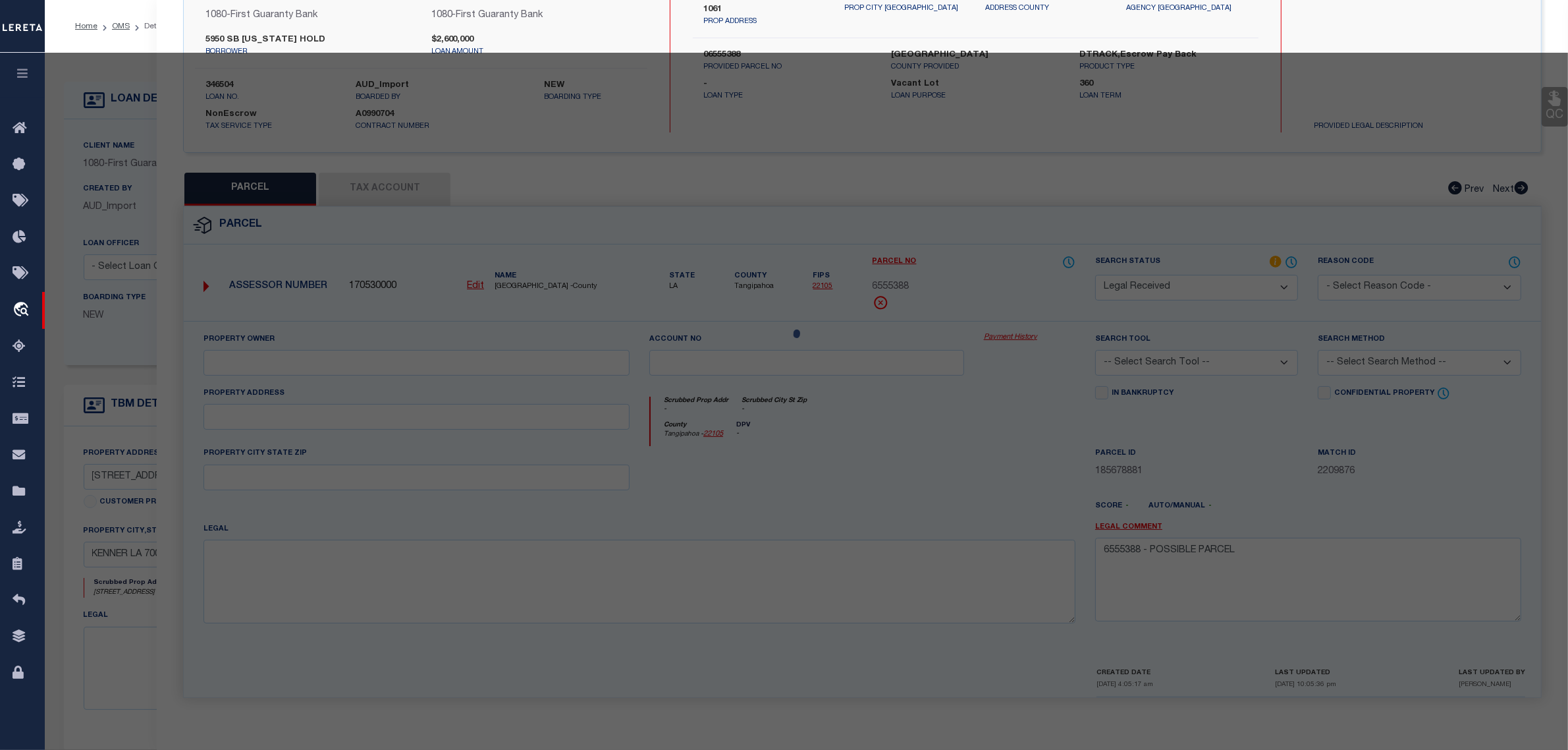
select select "AS"
checkbox input "false"
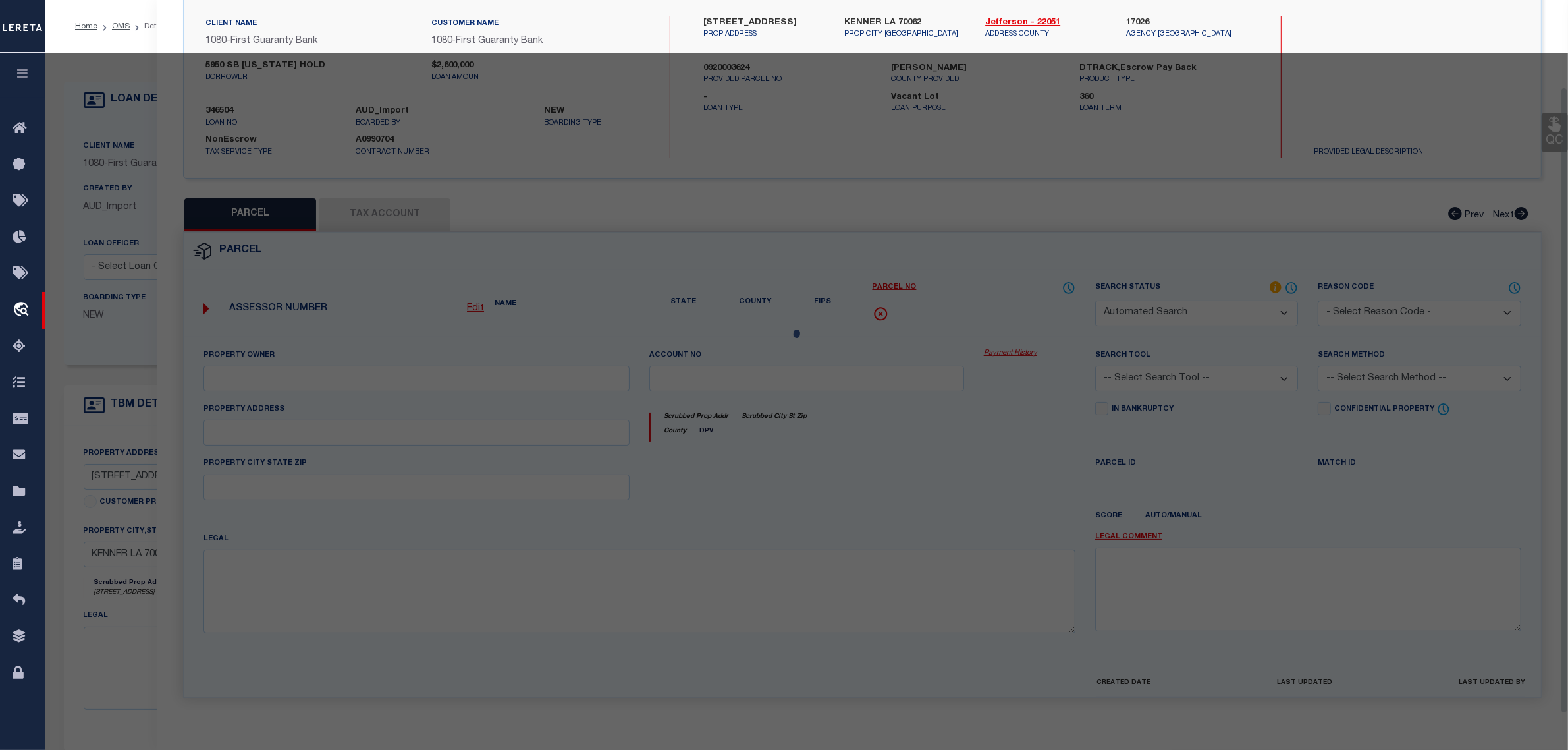
select select "RD"
checkbox input "false"
type textarea "Document uploaded that satisfies a legal requirement, changing from [GEOGRAPHIC…"
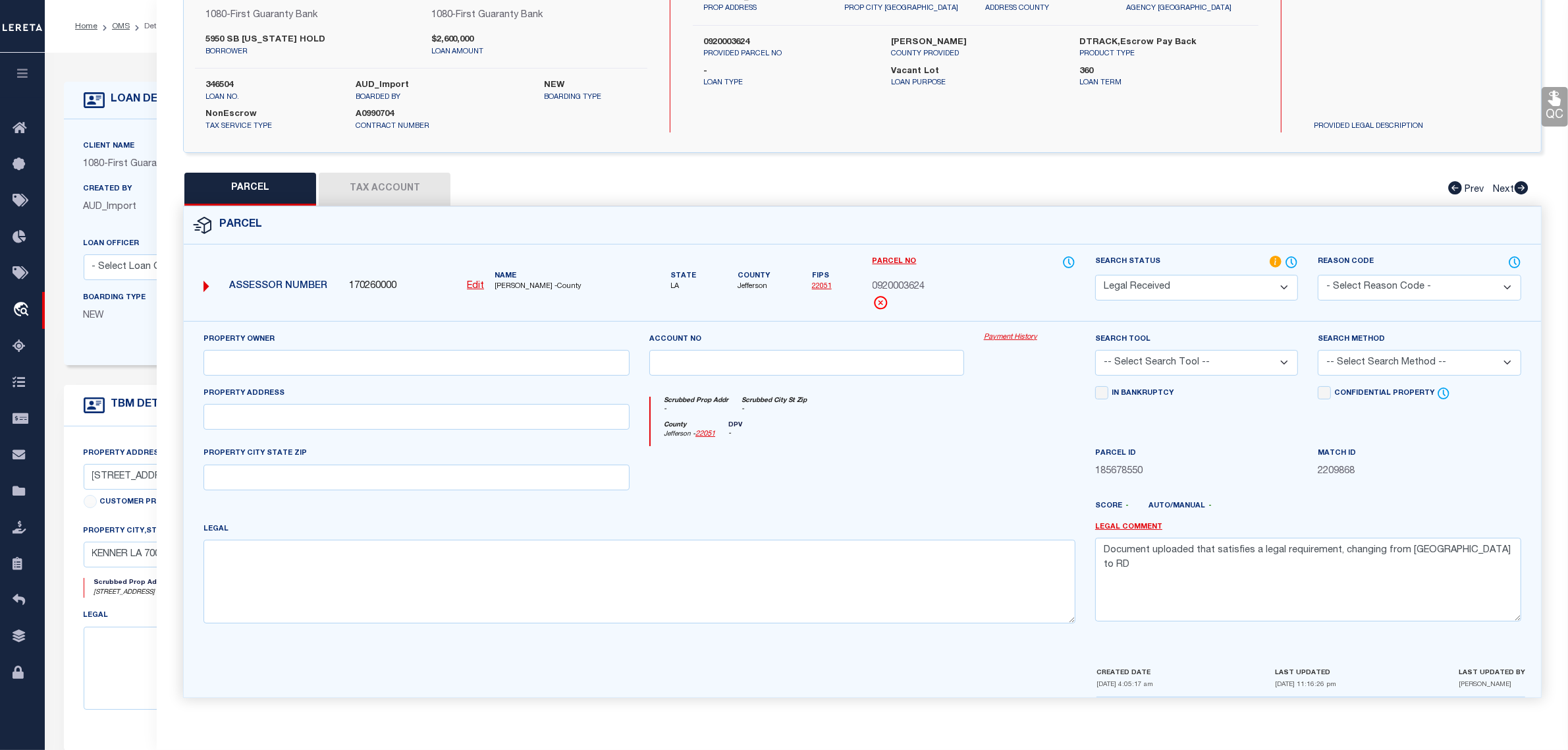
click at [1496, 488] on div "Match ID 2209868" at bounding box center [1419, 473] width 222 height 54
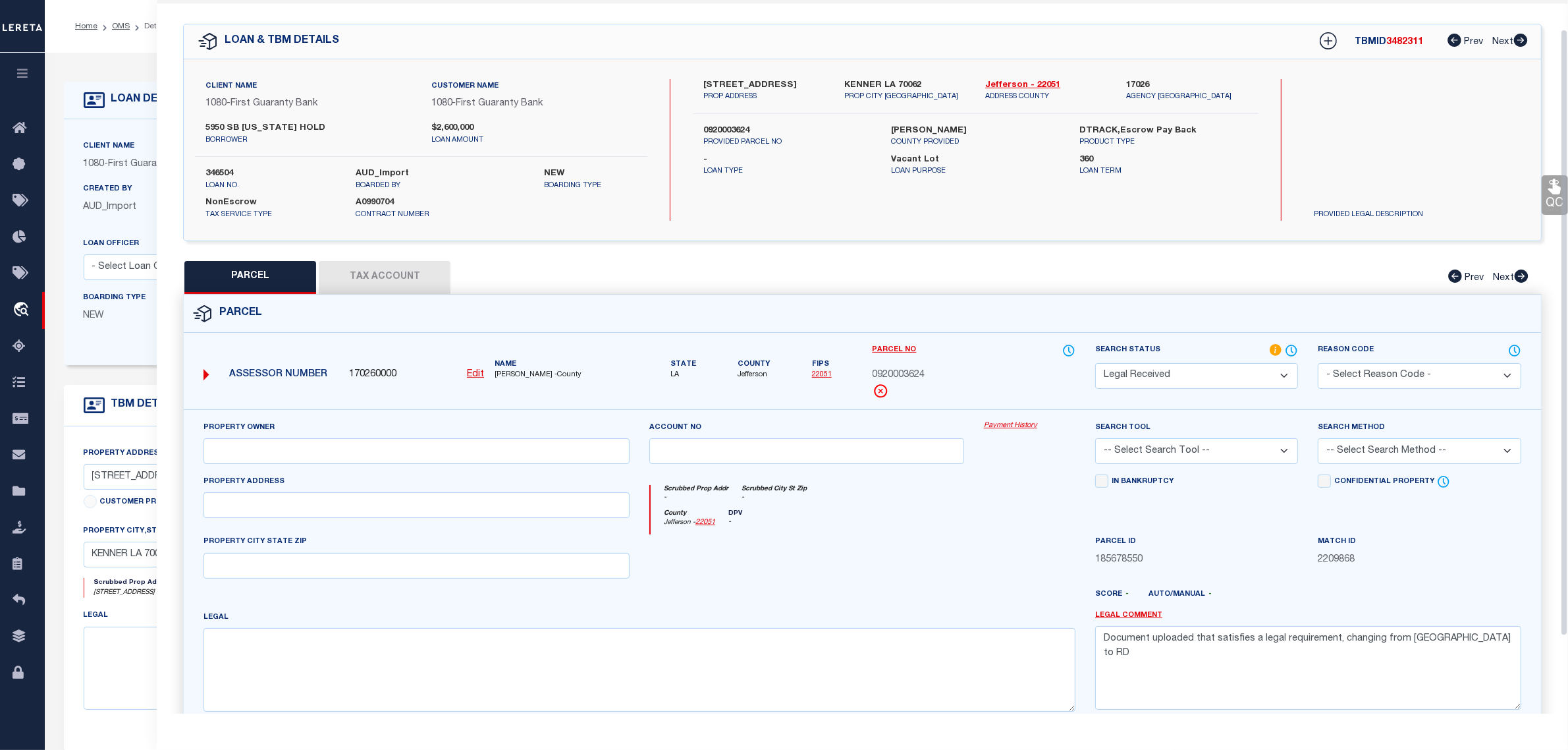
scroll to position [0, 0]
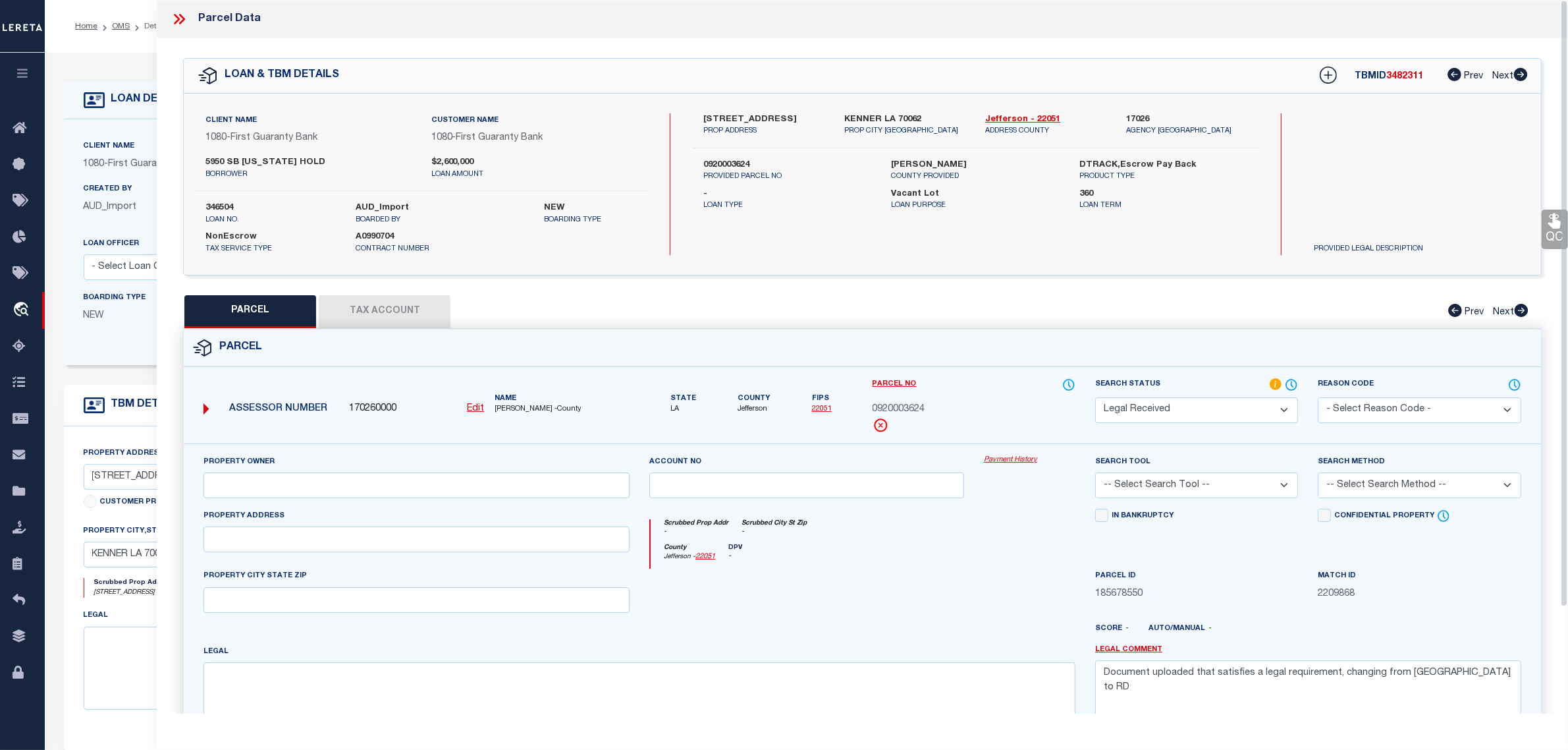
click at [175, 14] on icon at bounding box center [179, 19] width 17 height 17
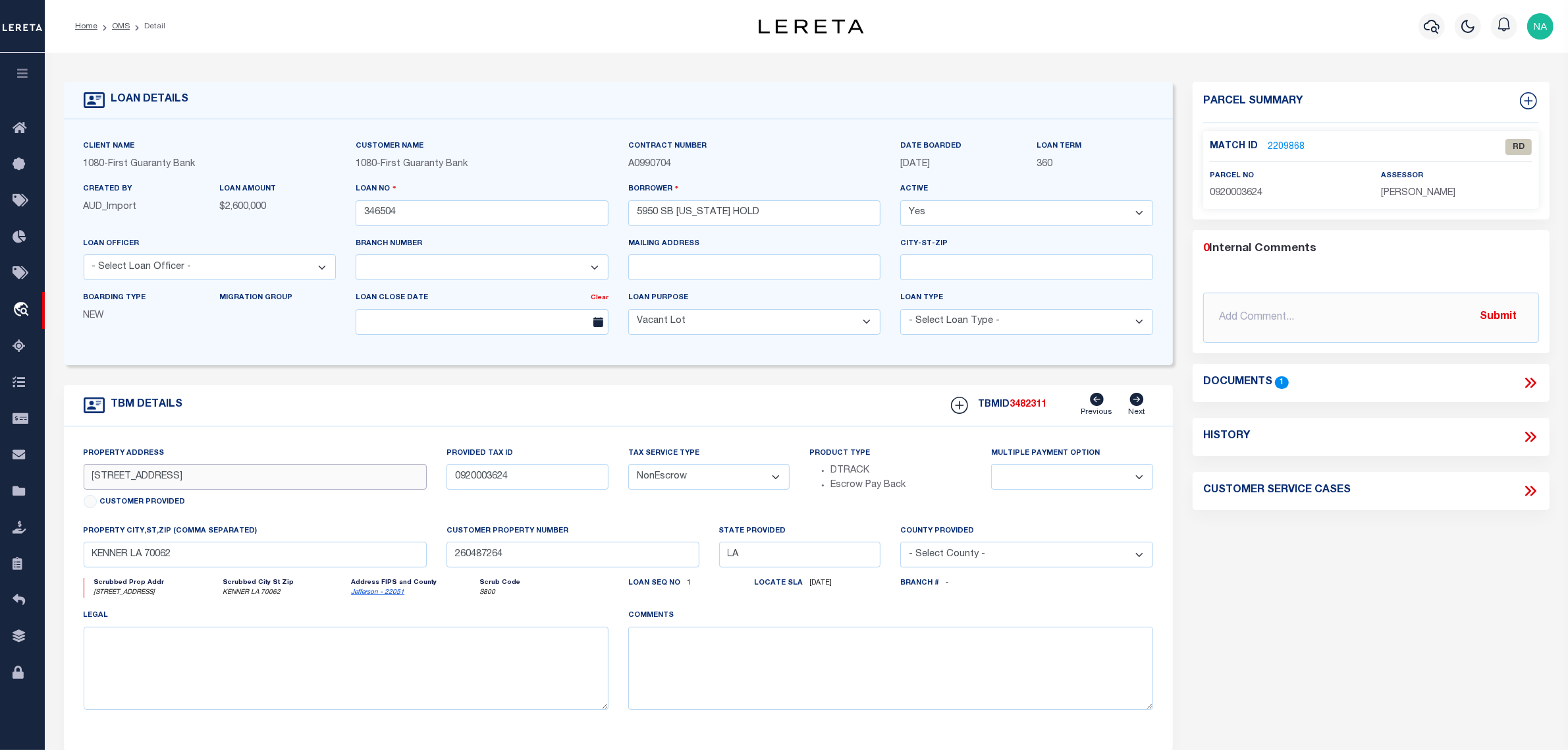
drag, startPoint x: 173, startPoint y: 482, endPoint x: 81, endPoint y: 482, distance: 92.0
click at [81, 482] on div "Property Address [STREET_ADDRESS] Customer Provided" at bounding box center [255, 485] width 363 height 78
